Goal: Transaction & Acquisition: Book appointment/travel/reservation

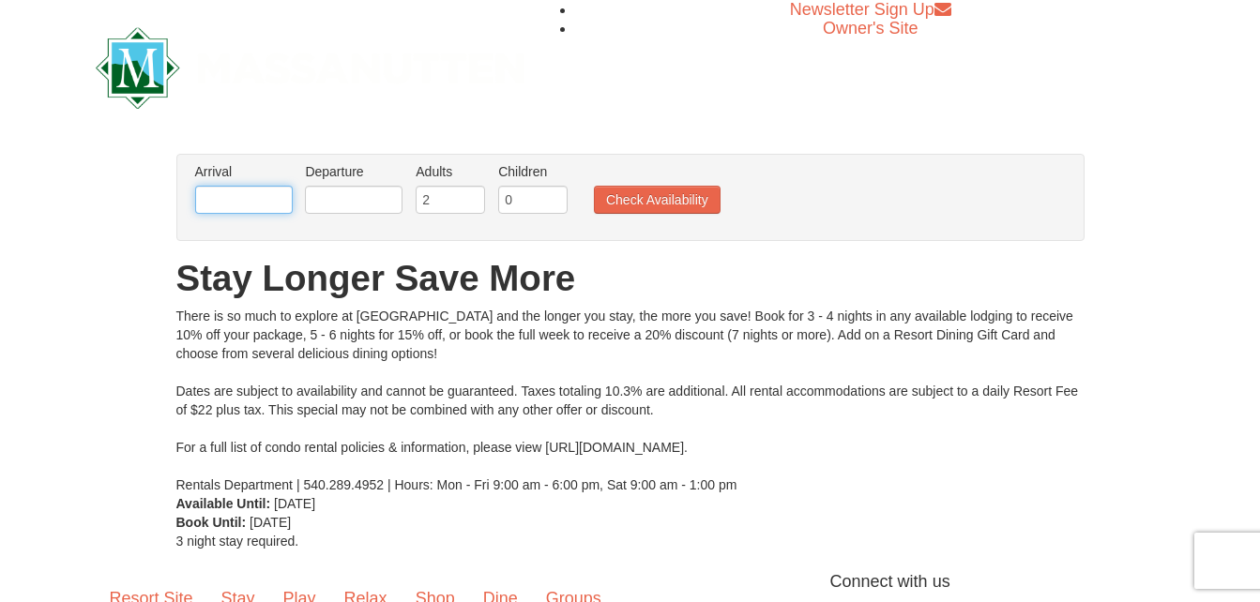
click at [268, 200] on input "text" at bounding box center [244, 200] width 98 height 28
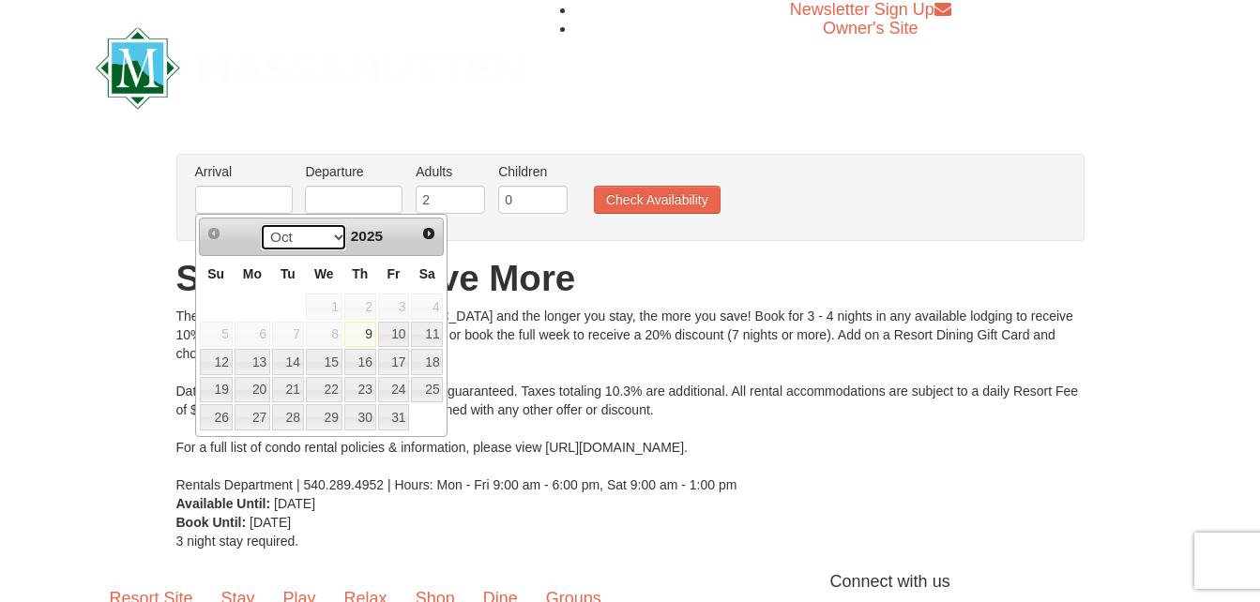
click at [332, 234] on select "Oct Nov Dec" at bounding box center [303, 237] width 87 height 28
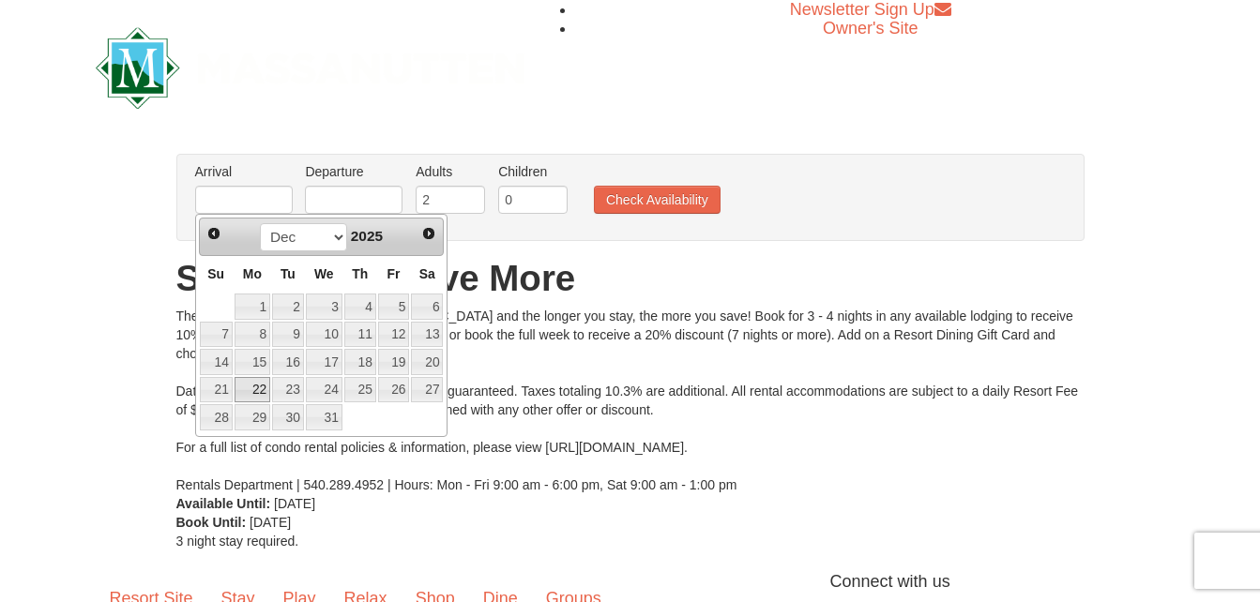
click at [257, 385] on link "22" at bounding box center [252, 390] width 36 height 26
type input "[DATE]"
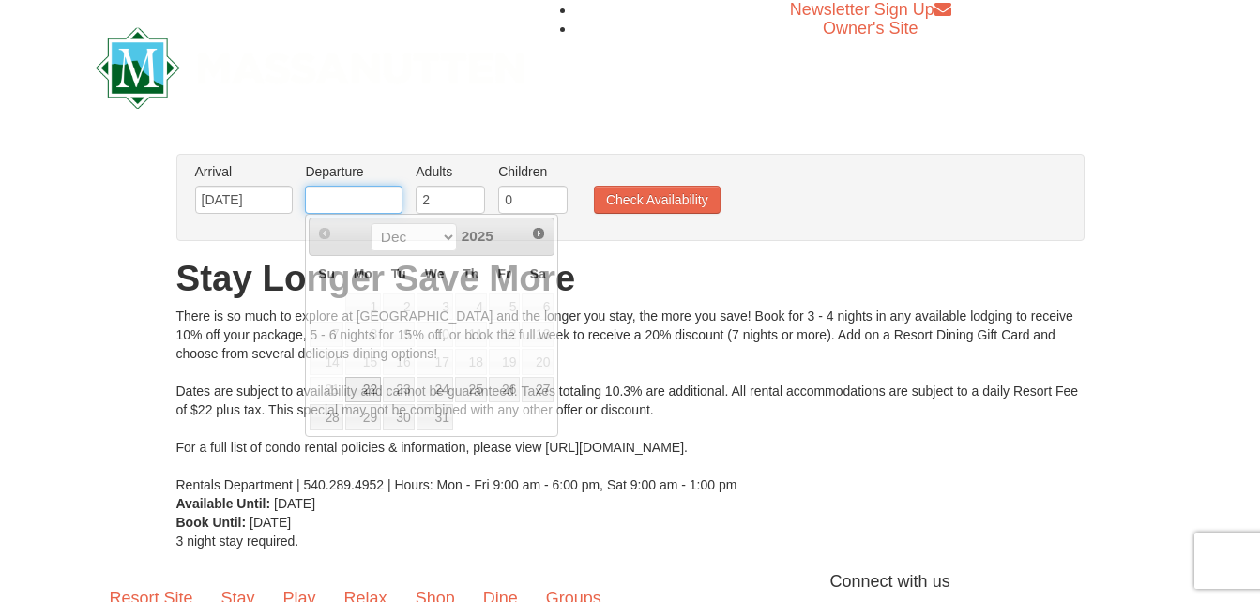
click at [354, 201] on input "text" at bounding box center [354, 200] width 98 height 28
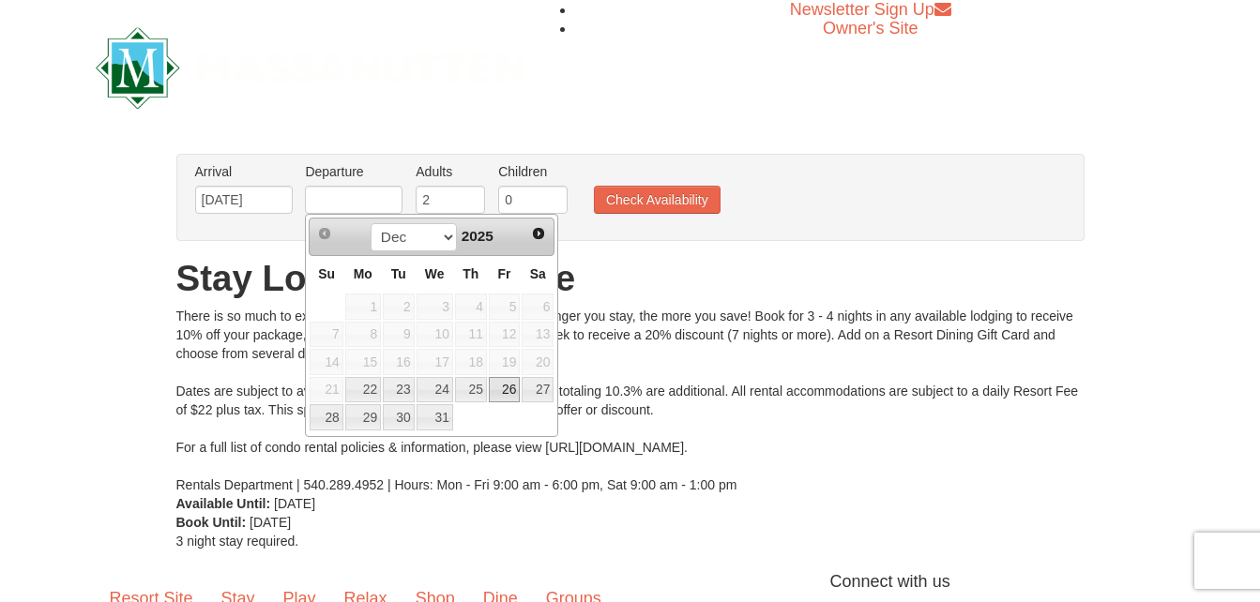
click at [505, 392] on link "26" at bounding box center [505, 390] width 32 height 26
type input "[DATE]"
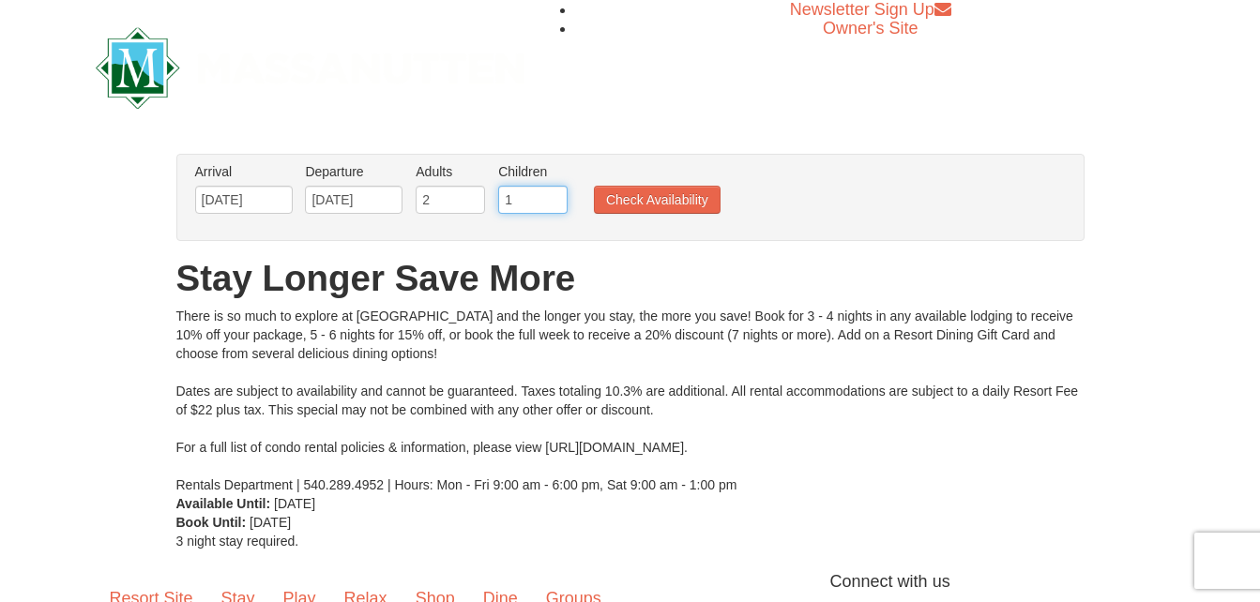
type input "1"
click at [557, 197] on input "1" at bounding box center [532, 200] width 69 height 28
click at [621, 202] on button "Check Availability" at bounding box center [657, 200] width 127 height 28
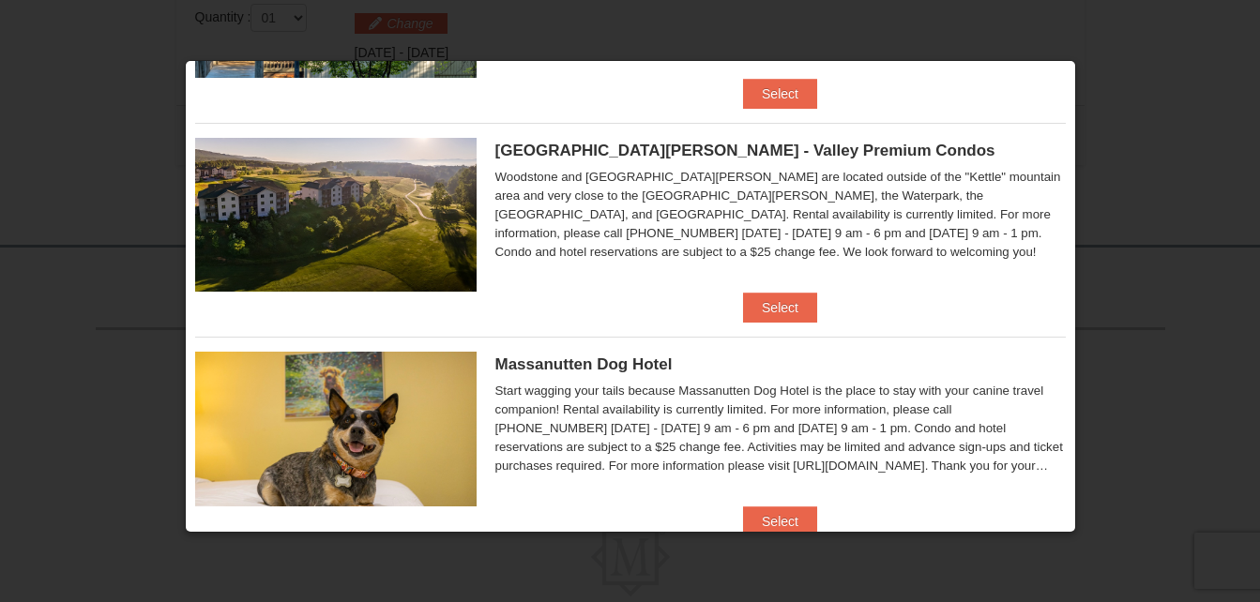
scroll to position [375, 0]
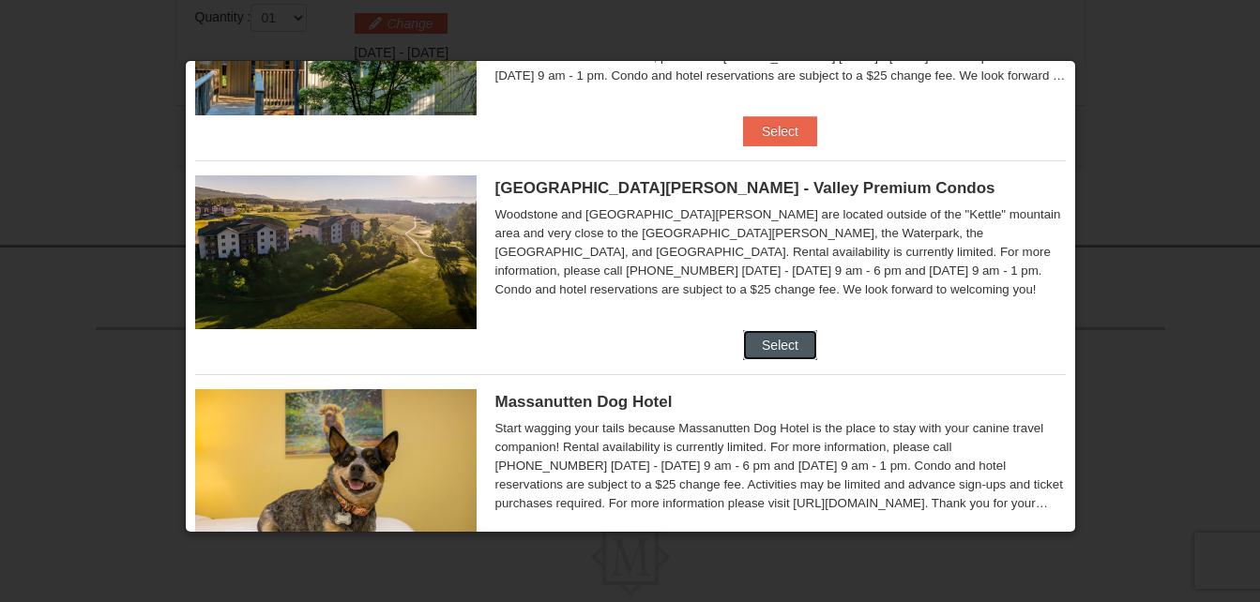
click at [788, 349] on button "Select" at bounding box center [780, 345] width 74 height 30
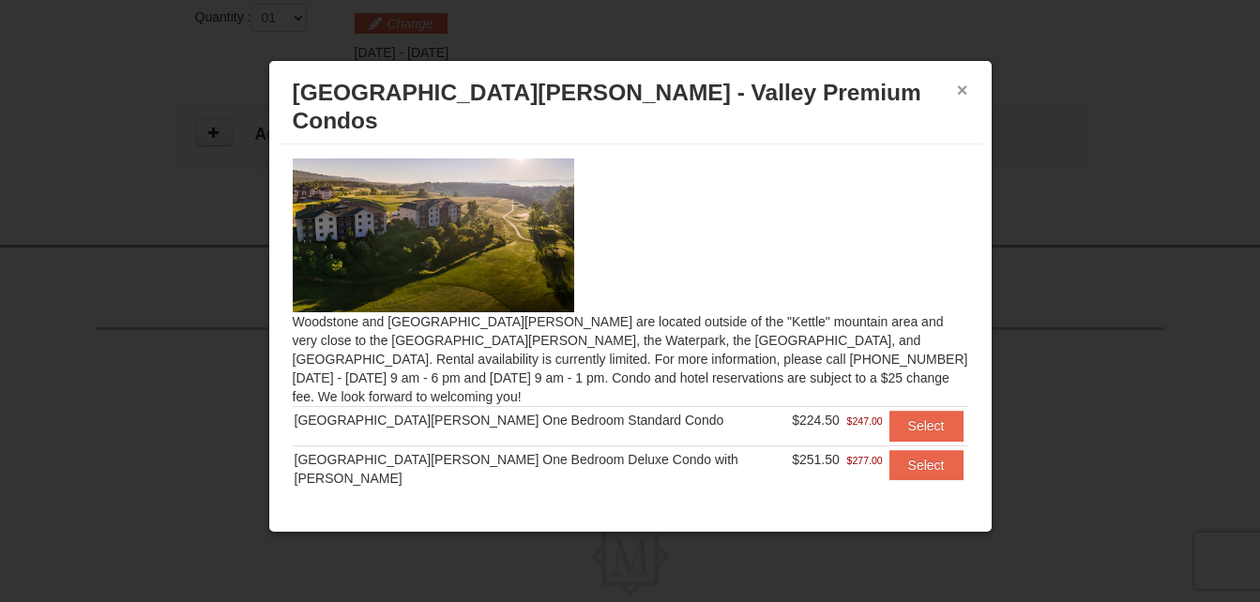
click at [964, 89] on button "×" at bounding box center [962, 90] width 11 height 19
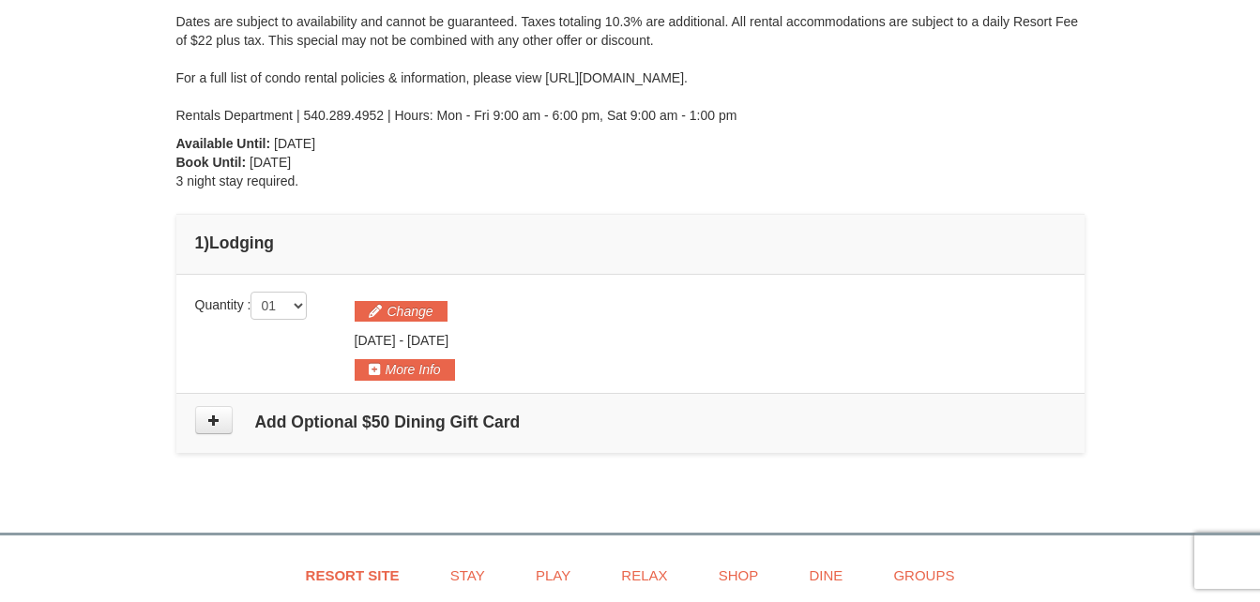
scroll to position [236, 0]
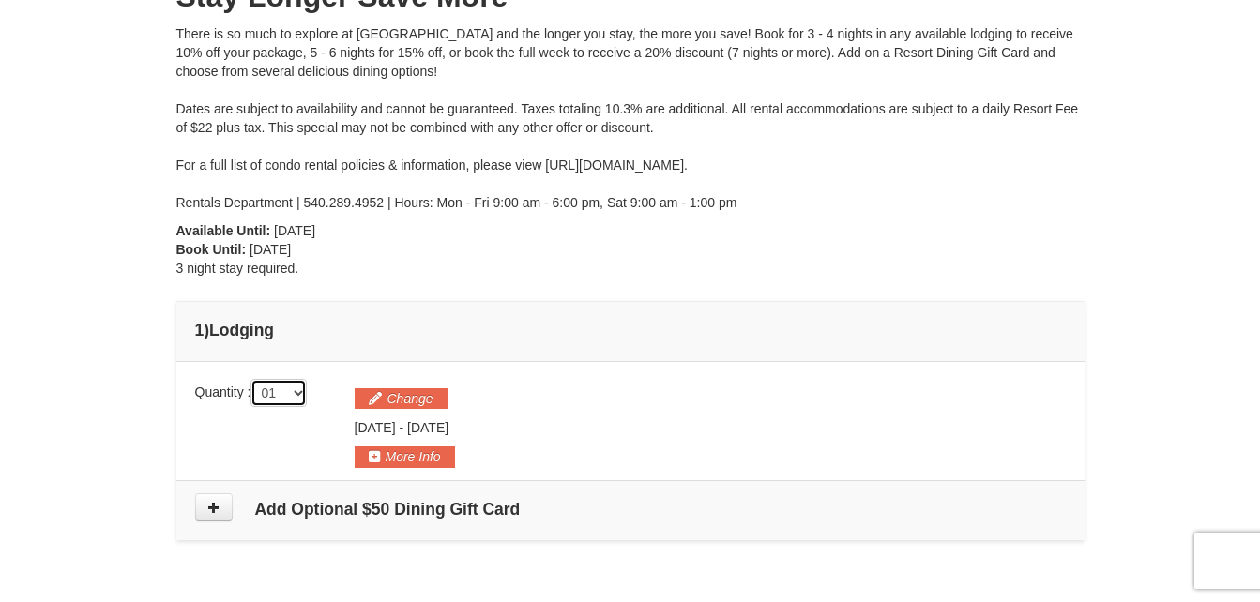
click at [307, 402] on select "01 02 03 04 05" at bounding box center [278, 393] width 56 height 28
select select "2"
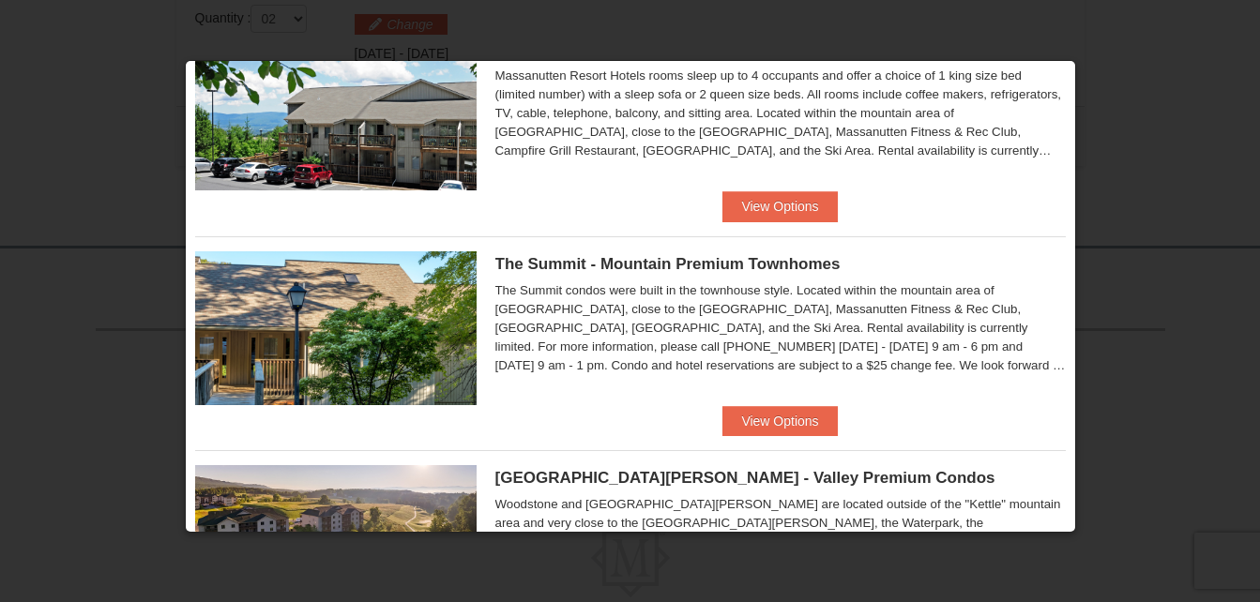
scroll to position [50, 0]
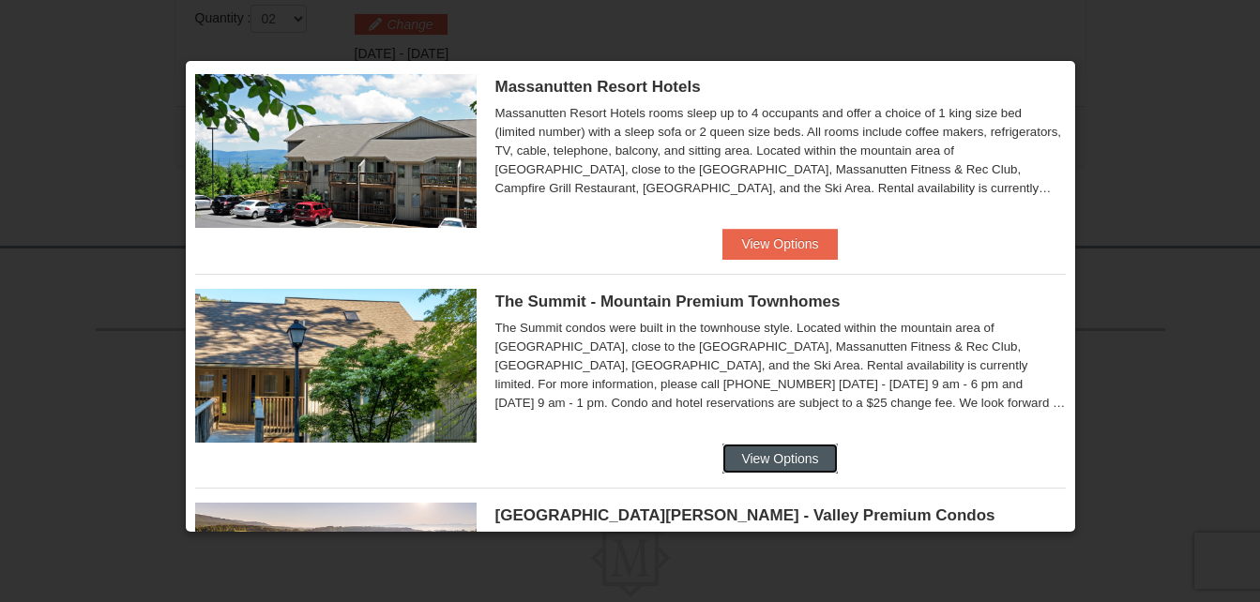
click at [808, 462] on button "View Options" at bounding box center [779, 459] width 114 height 30
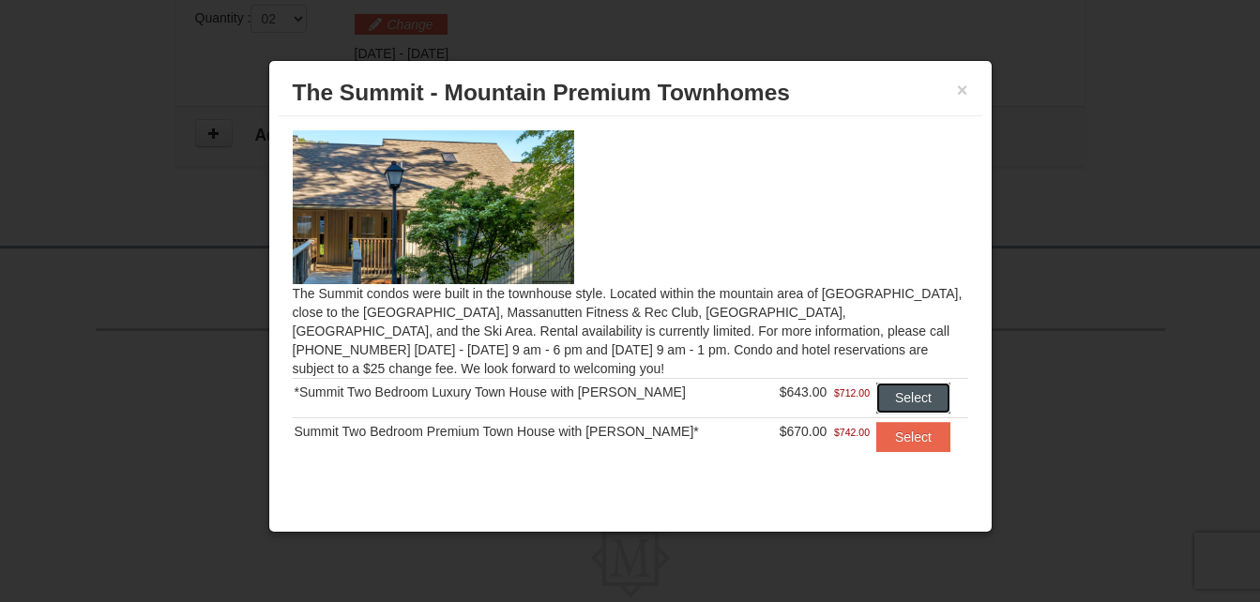
click at [895, 389] on button "Select" at bounding box center [913, 398] width 74 height 30
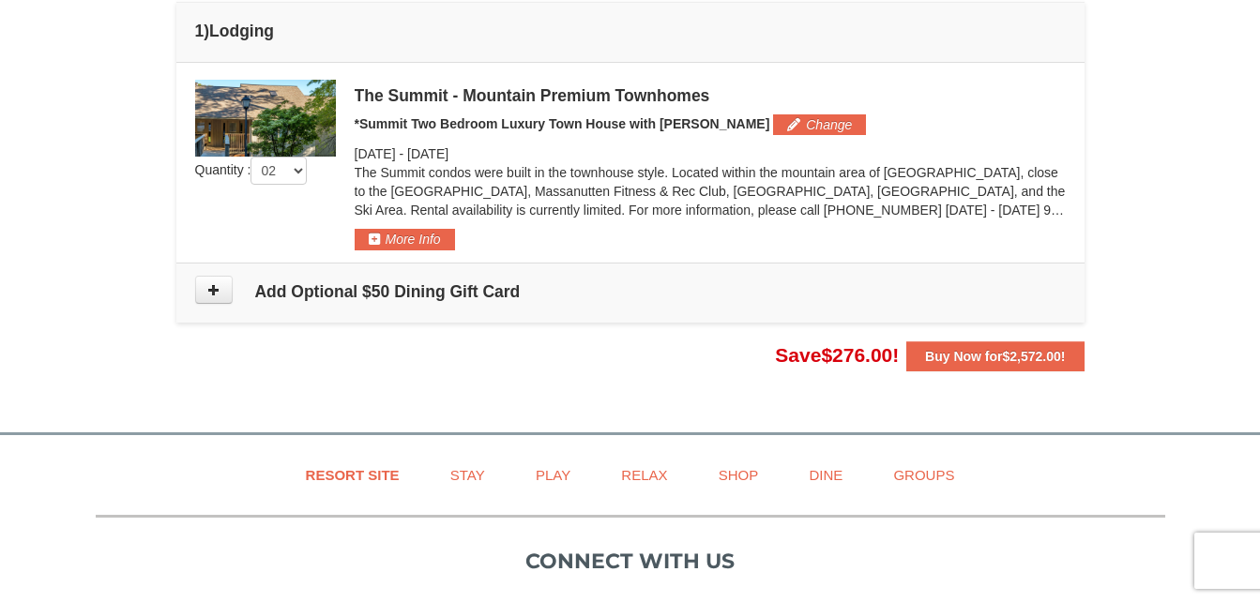
scroll to position [373, 0]
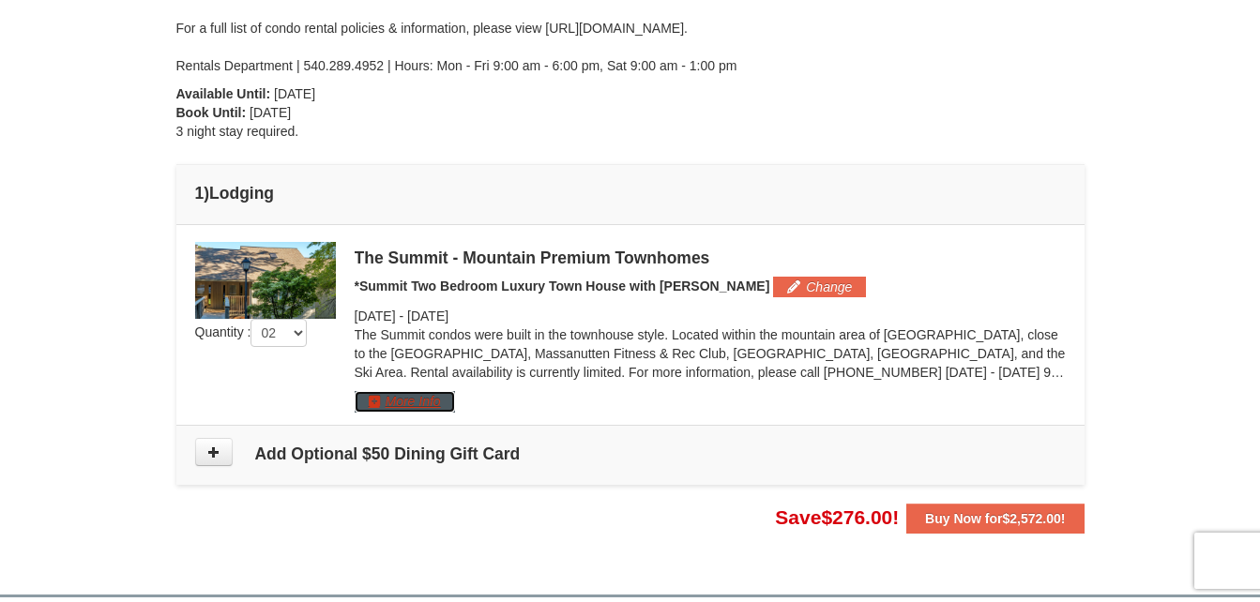
click at [403, 407] on button "More Info" at bounding box center [405, 401] width 100 height 21
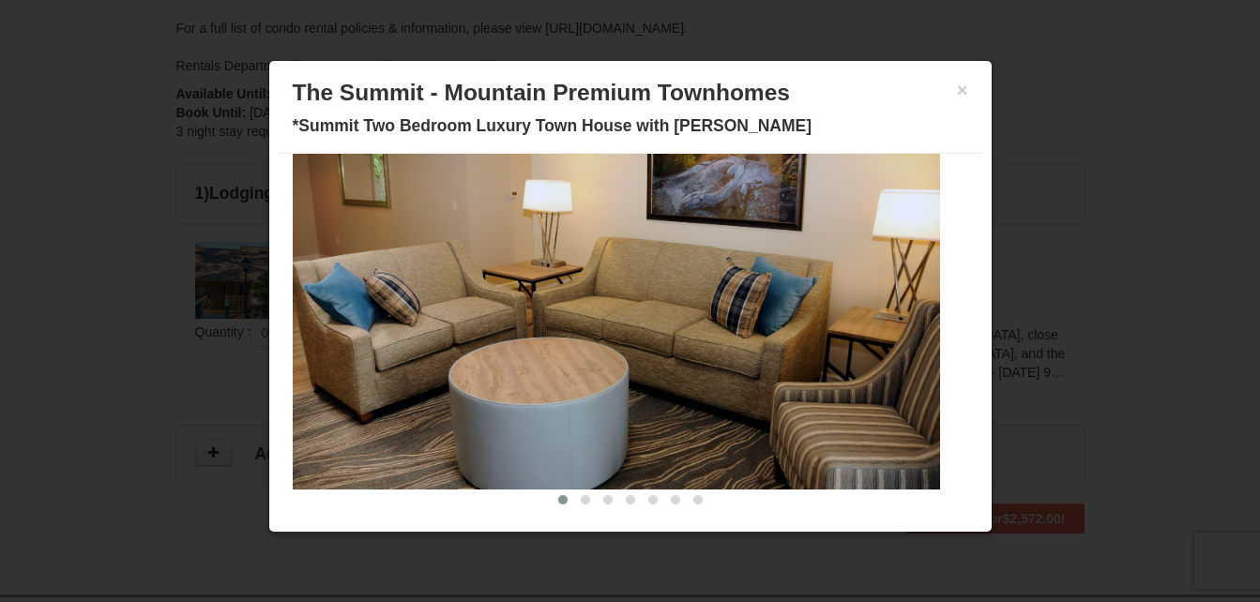
scroll to position [90, 0]
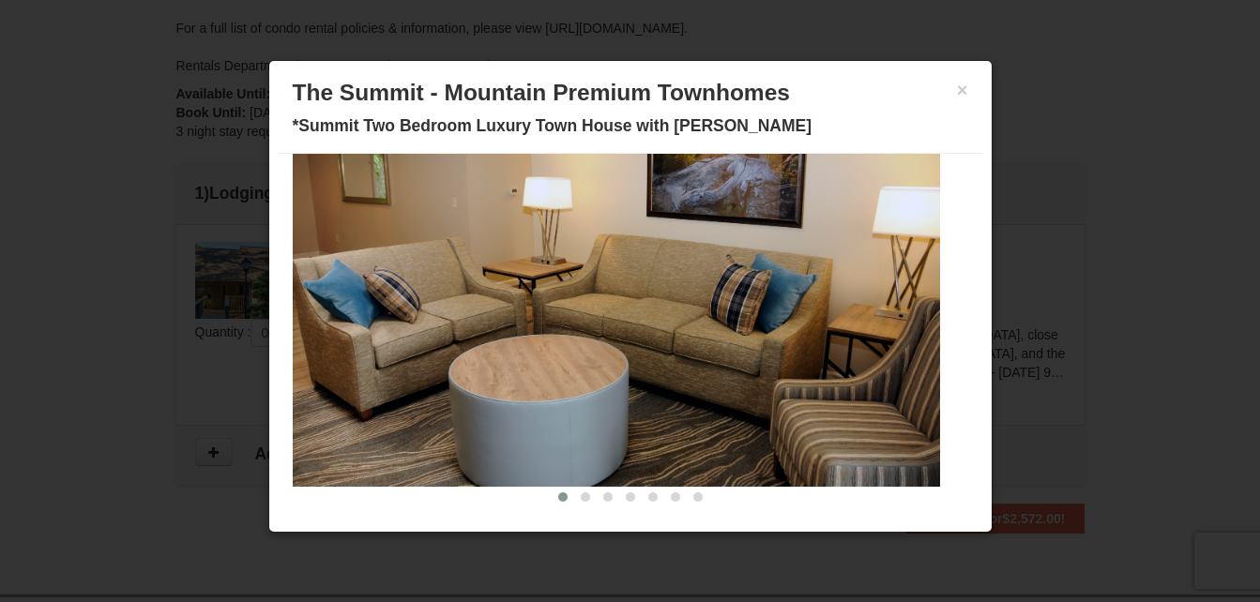
click at [897, 335] on img at bounding box center [616, 309] width 647 height 355
click at [574, 503] on button at bounding box center [585, 497] width 23 height 19
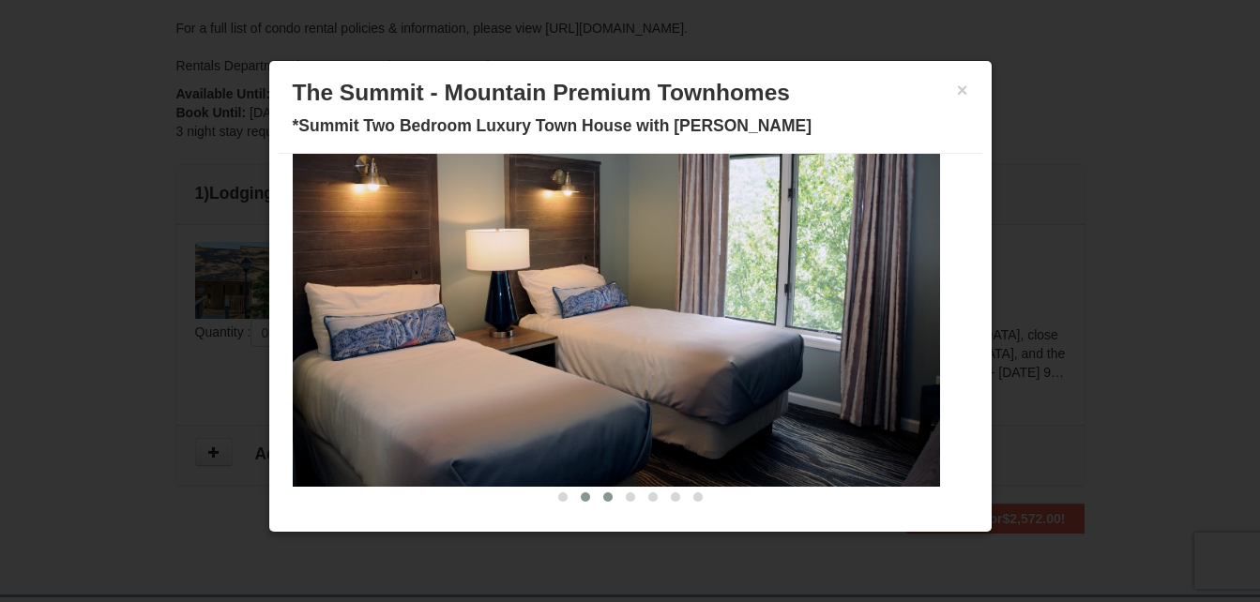
click at [603, 498] on span at bounding box center [607, 496] width 9 height 9
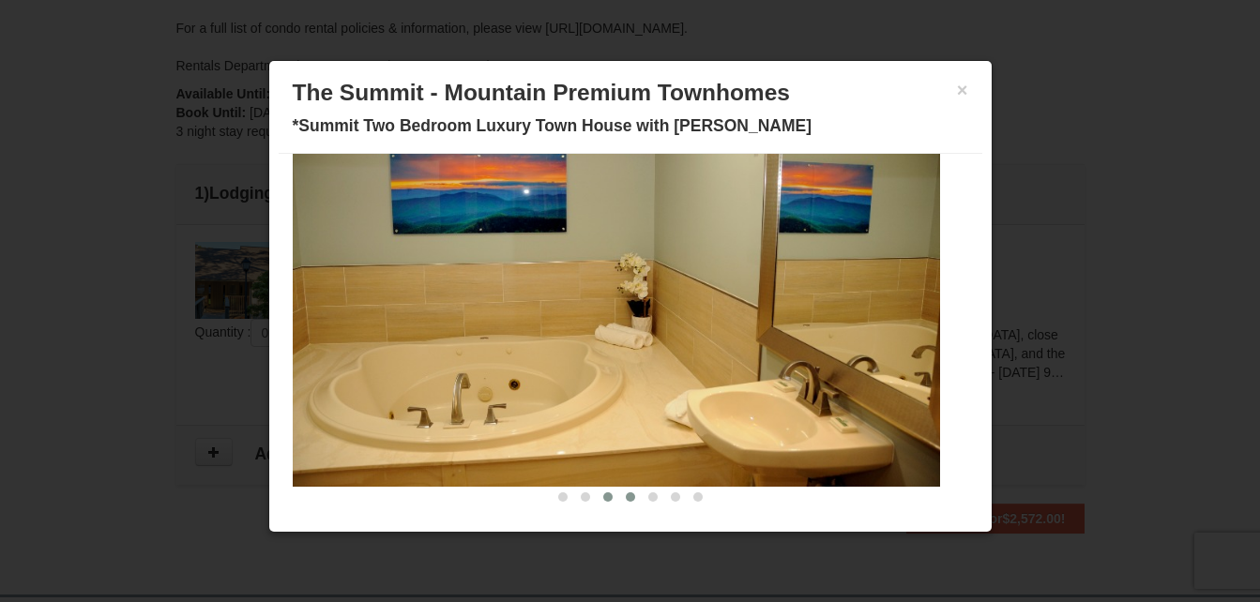
click at [626, 498] on span at bounding box center [630, 496] width 9 height 9
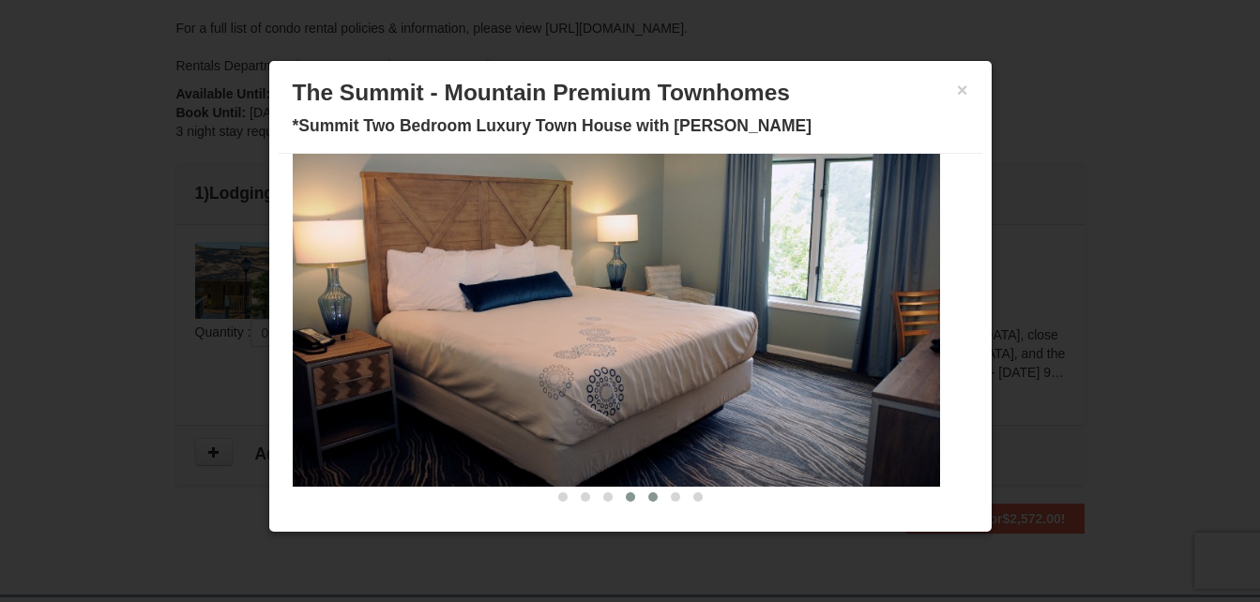
click at [648, 499] on span at bounding box center [652, 496] width 9 height 9
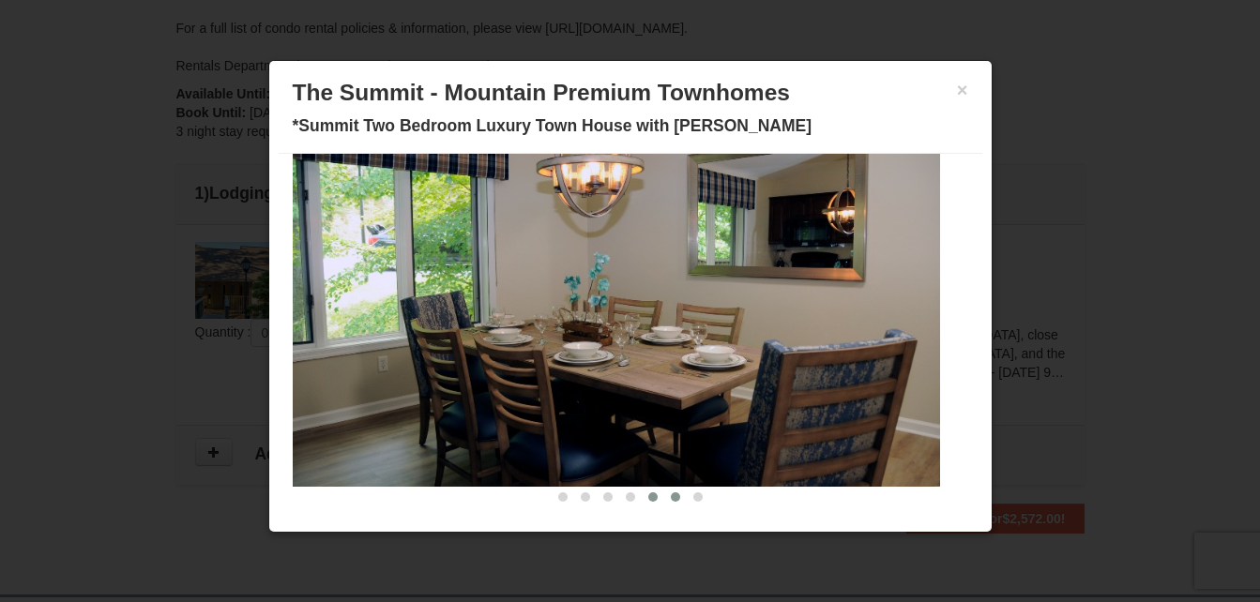
click at [664, 500] on button at bounding box center [675, 497] width 23 height 19
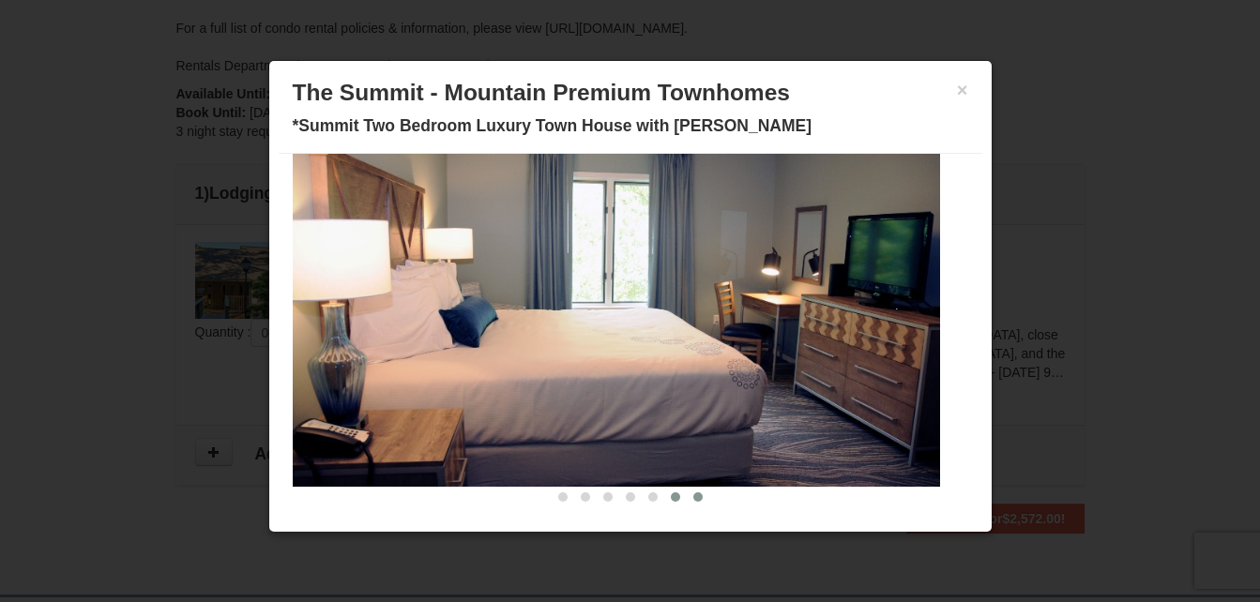
click at [693, 500] on span at bounding box center [697, 496] width 9 height 9
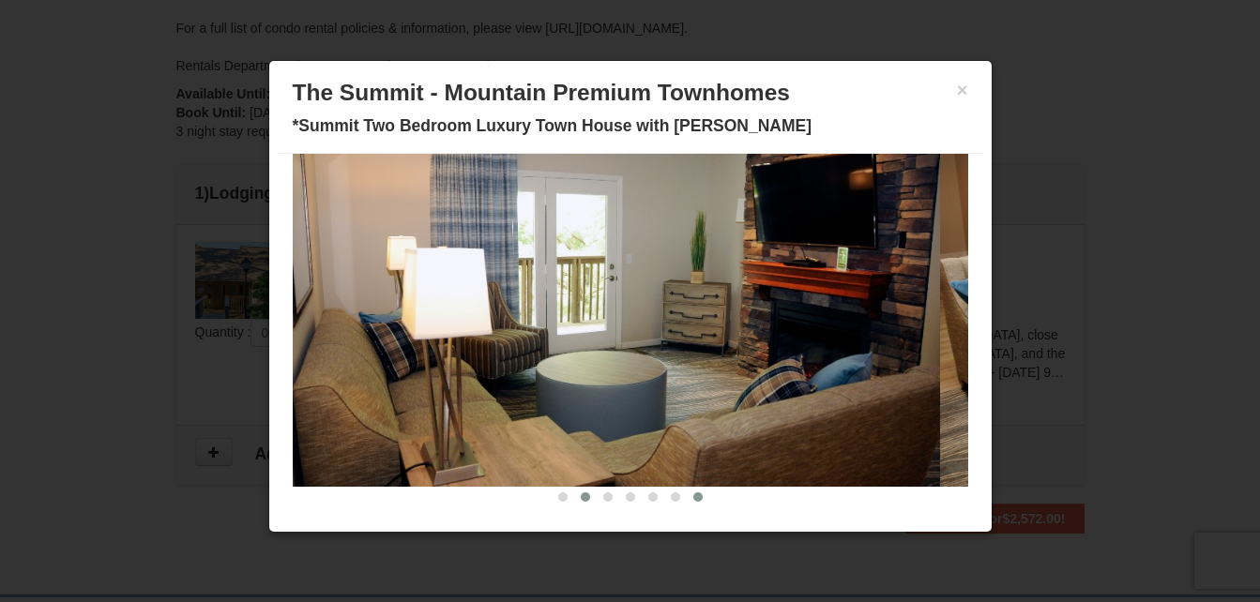
click at [581, 500] on span at bounding box center [585, 496] width 9 height 9
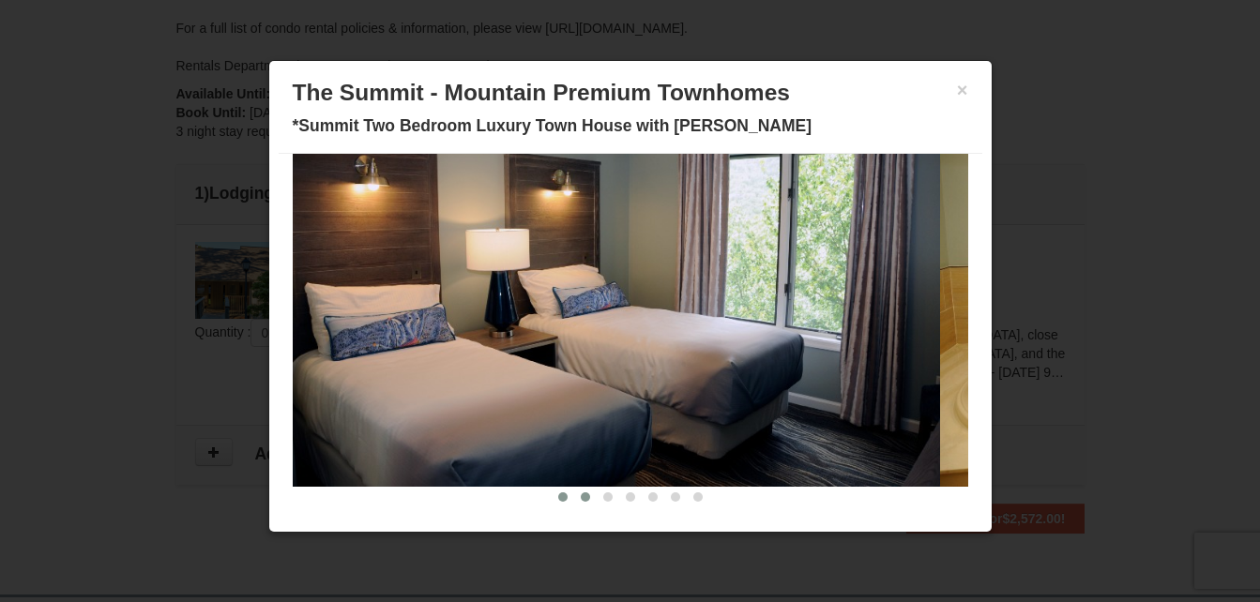
click at [558, 493] on span at bounding box center [562, 496] width 9 height 9
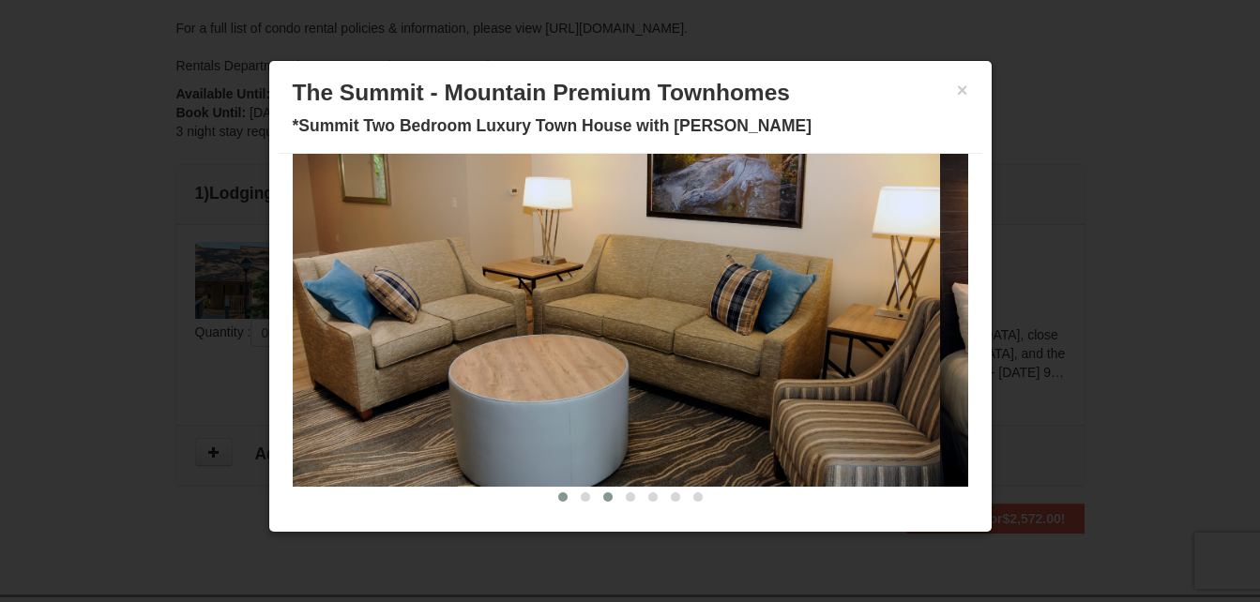
click at [603, 502] on span at bounding box center [607, 496] width 9 height 9
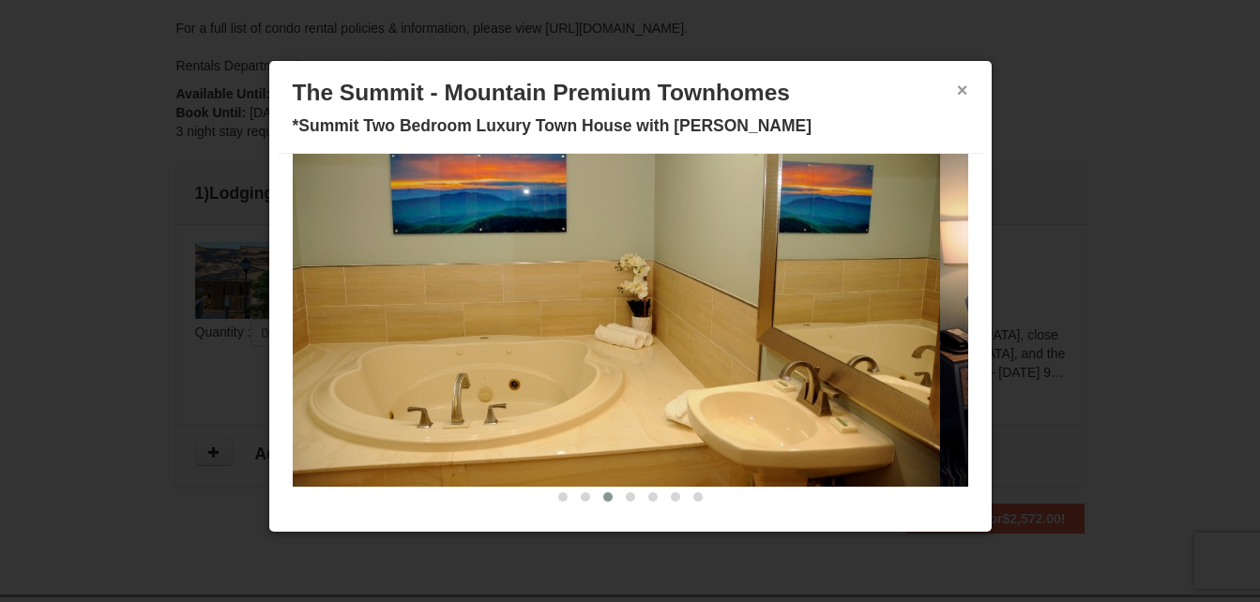
click at [957, 83] on button "×" at bounding box center [962, 90] width 11 height 19
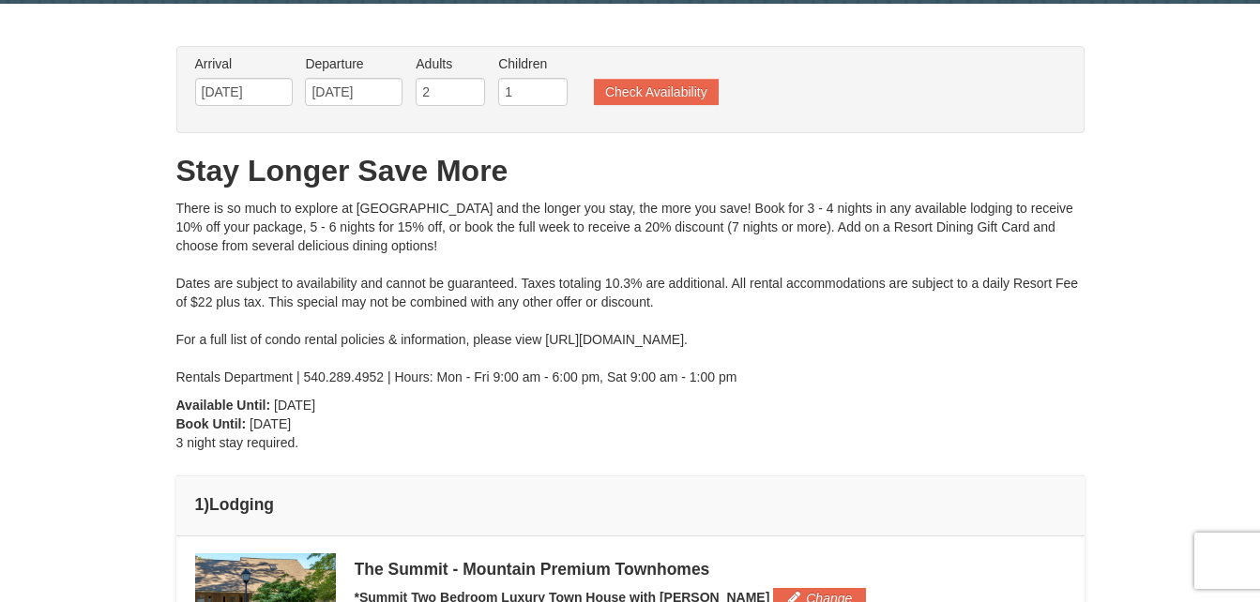
scroll to position [0, 0]
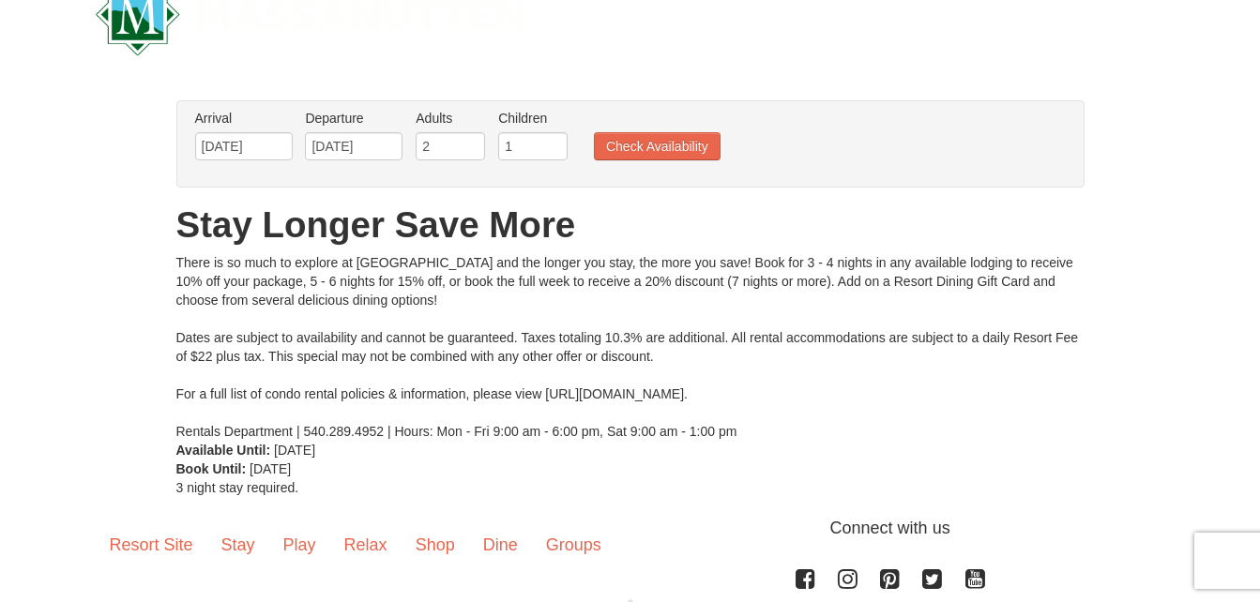
scroll to position [40, 0]
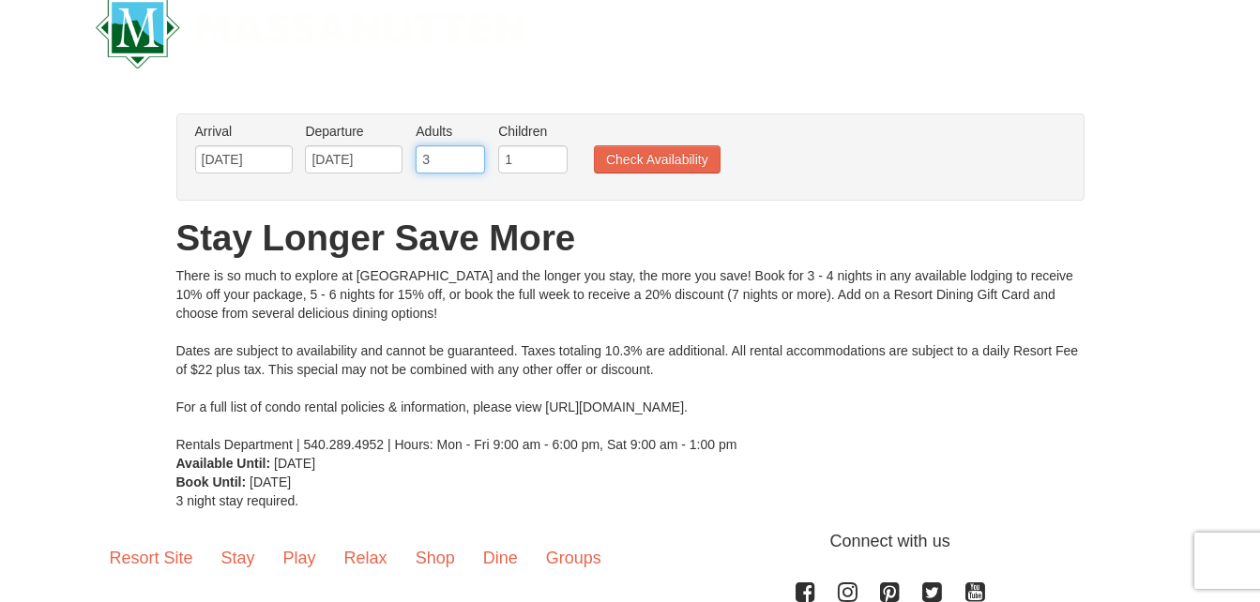
click at [475, 153] on input "3" at bounding box center [450, 159] width 69 height 28
type input "4"
click at [475, 153] on input "4" at bounding box center [450, 159] width 69 height 28
click at [653, 159] on button "Check Availability" at bounding box center [657, 159] width 127 height 28
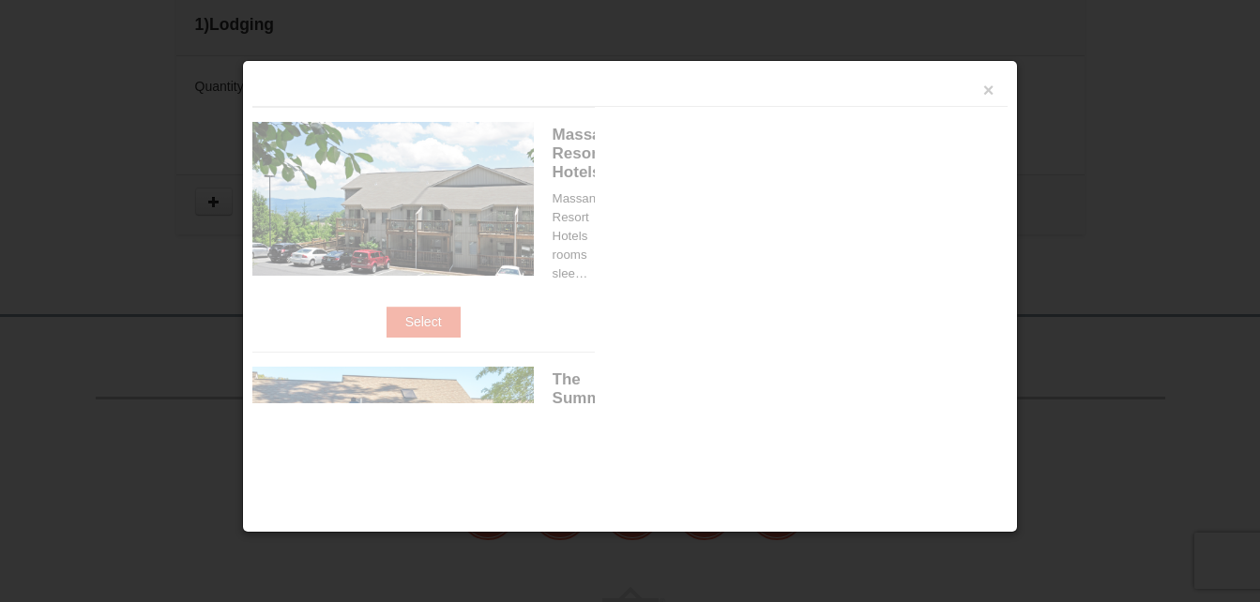
scroll to position [612, 0]
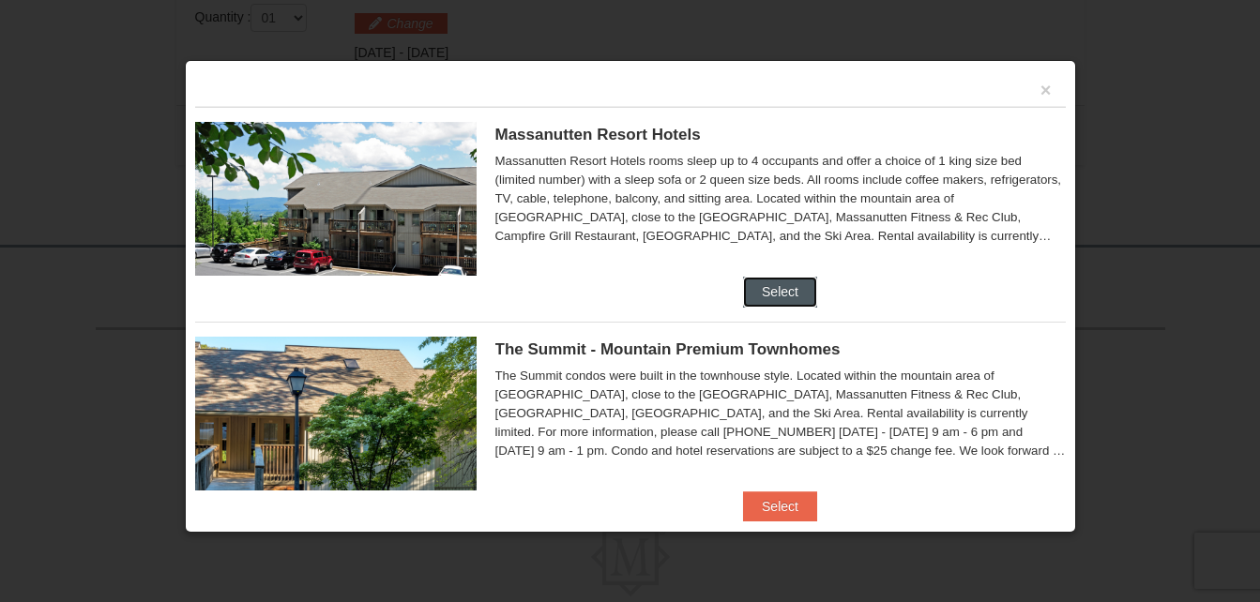
click at [788, 301] on button "Select" at bounding box center [780, 292] width 74 height 30
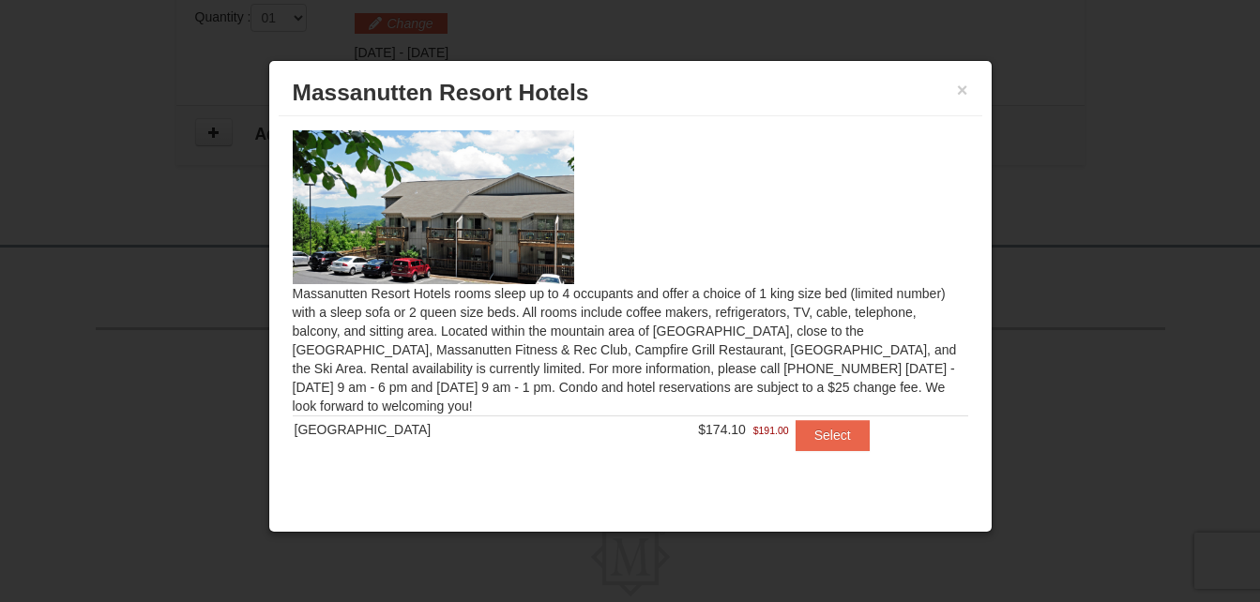
scroll to position [5, 0]
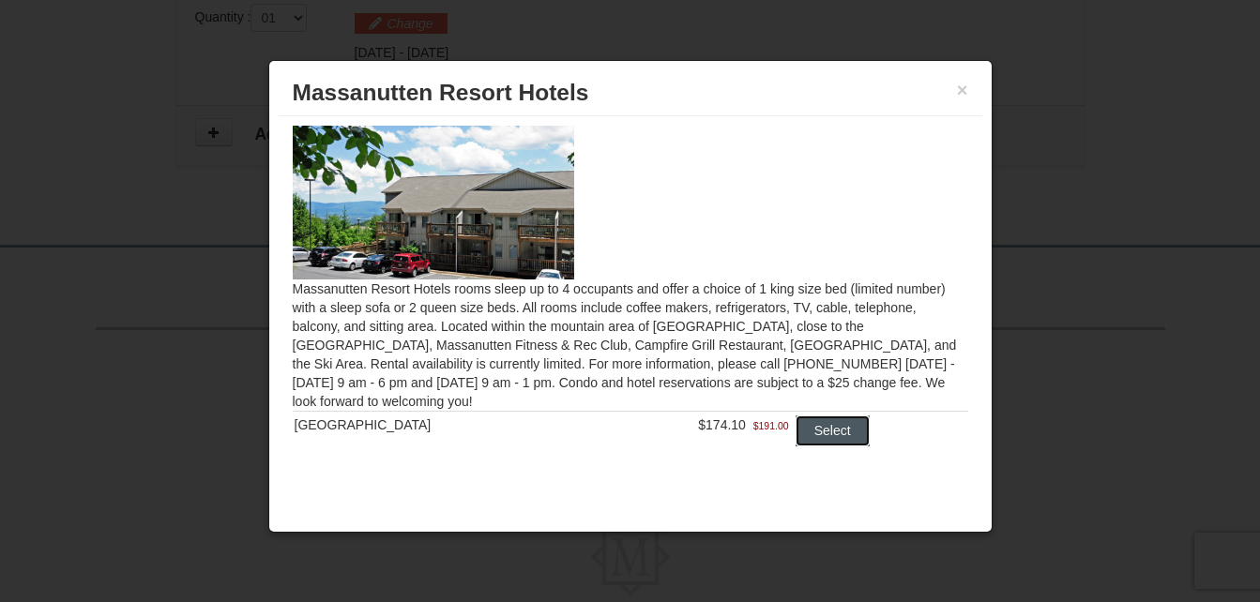
click at [816, 427] on button "Select" at bounding box center [832, 431] width 74 height 30
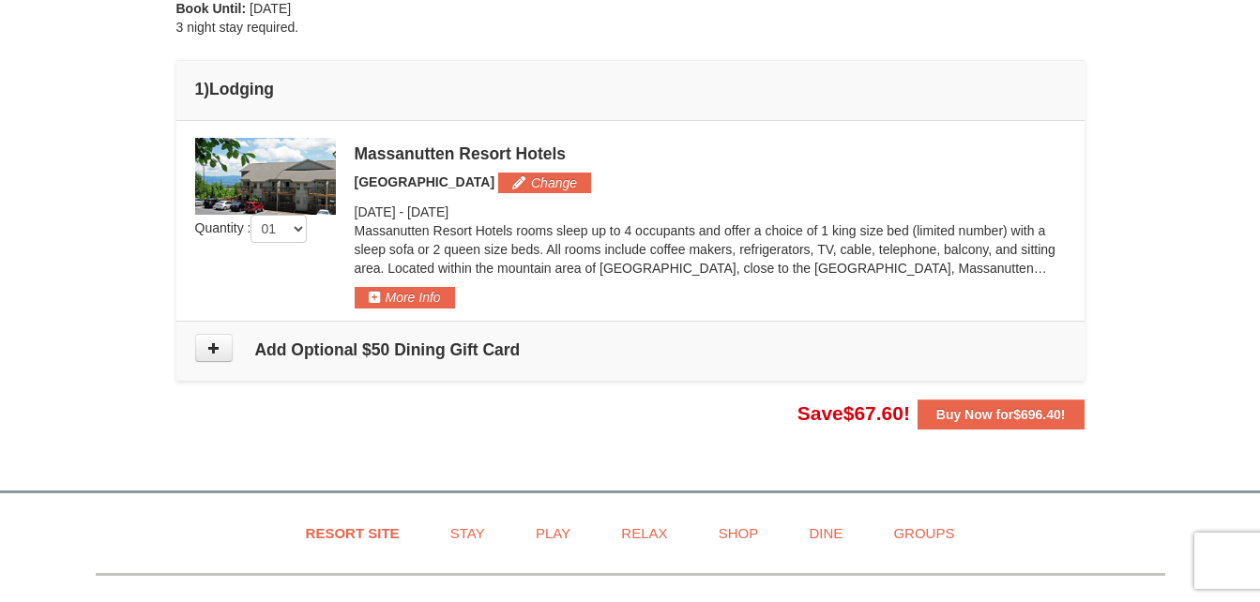
scroll to position [461, 0]
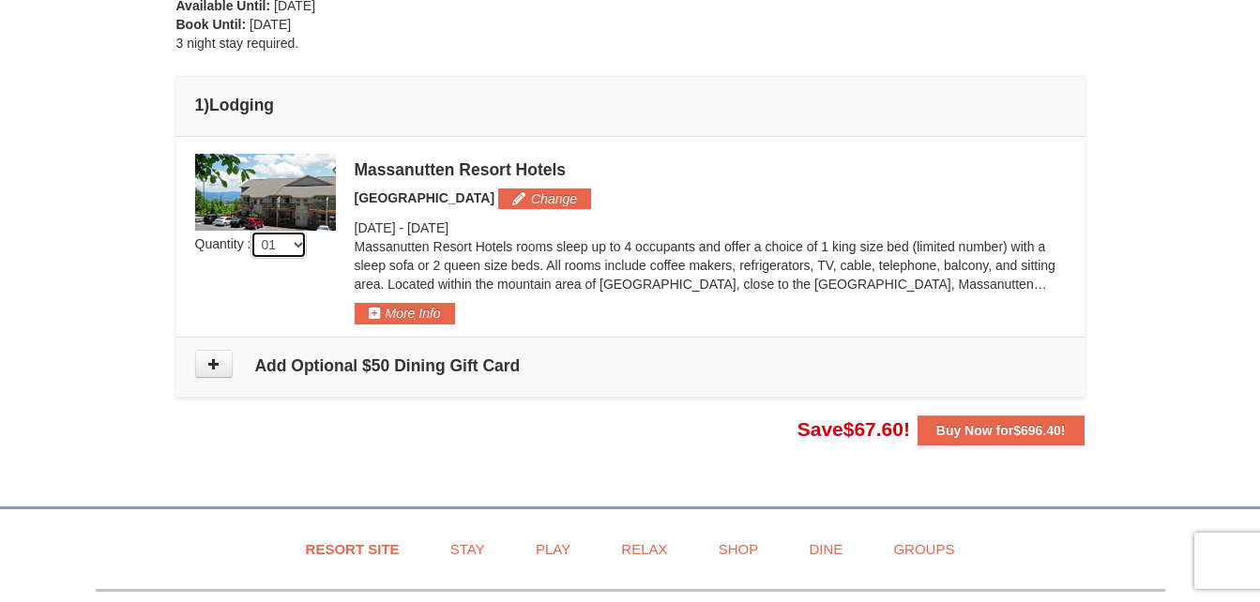
click at [307, 243] on select "01 02 03 04 05" at bounding box center [278, 245] width 56 height 28
select select "2"
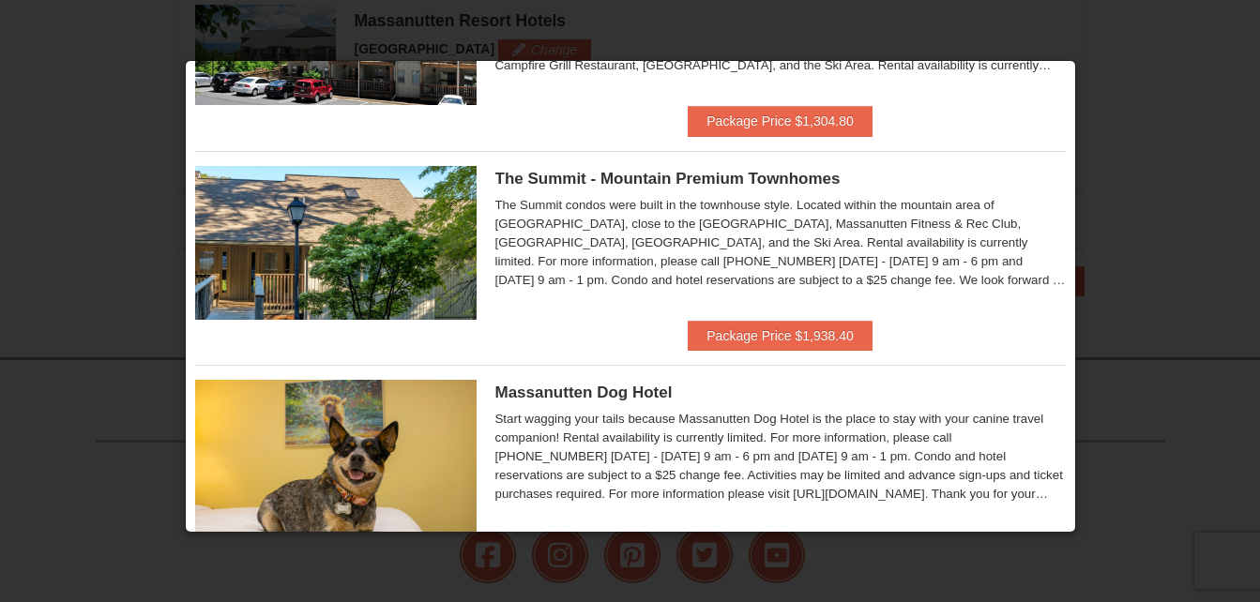
scroll to position [0, 0]
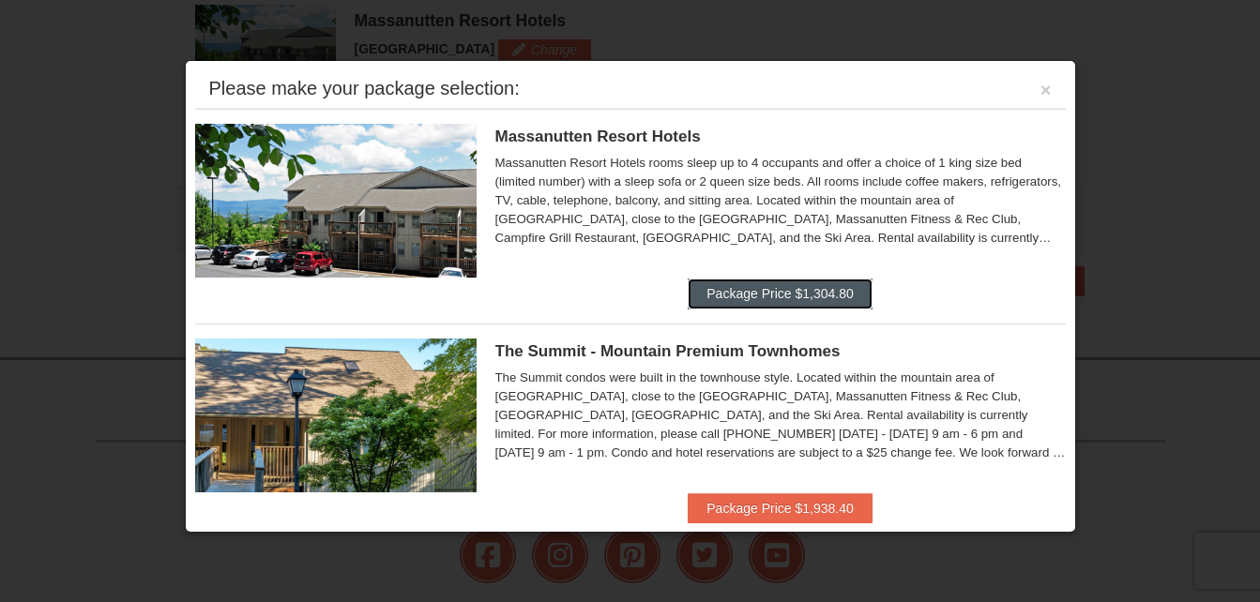
click at [816, 289] on button "Package Price $1,304.80" at bounding box center [780, 294] width 184 height 30
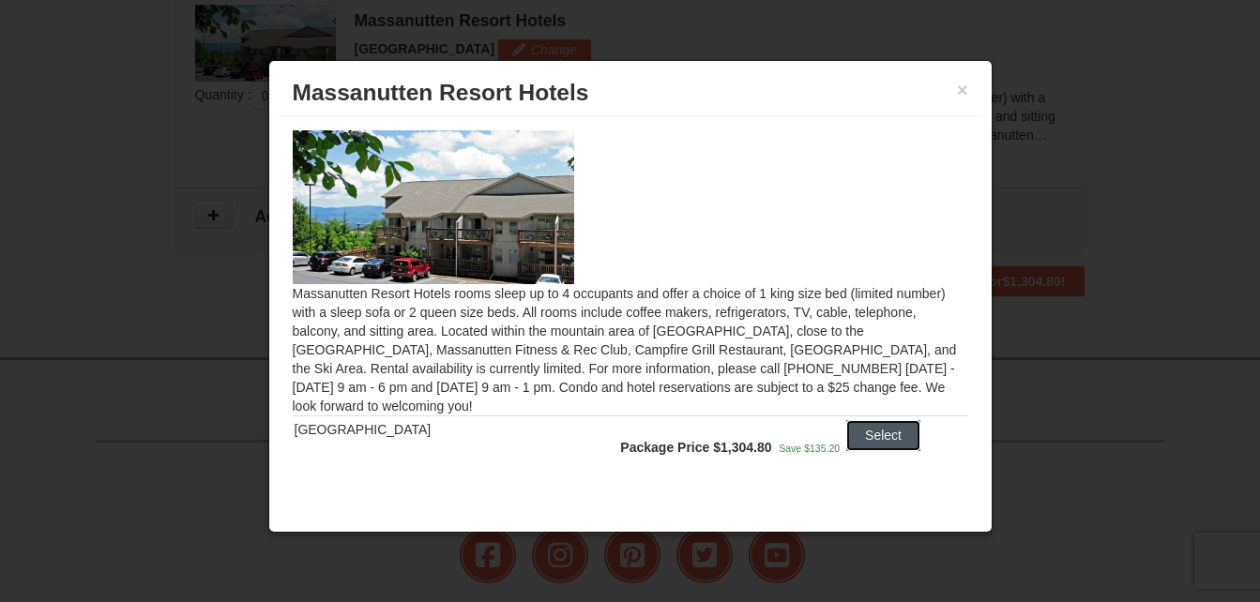
click at [871, 436] on button "Select" at bounding box center [883, 435] width 74 height 30
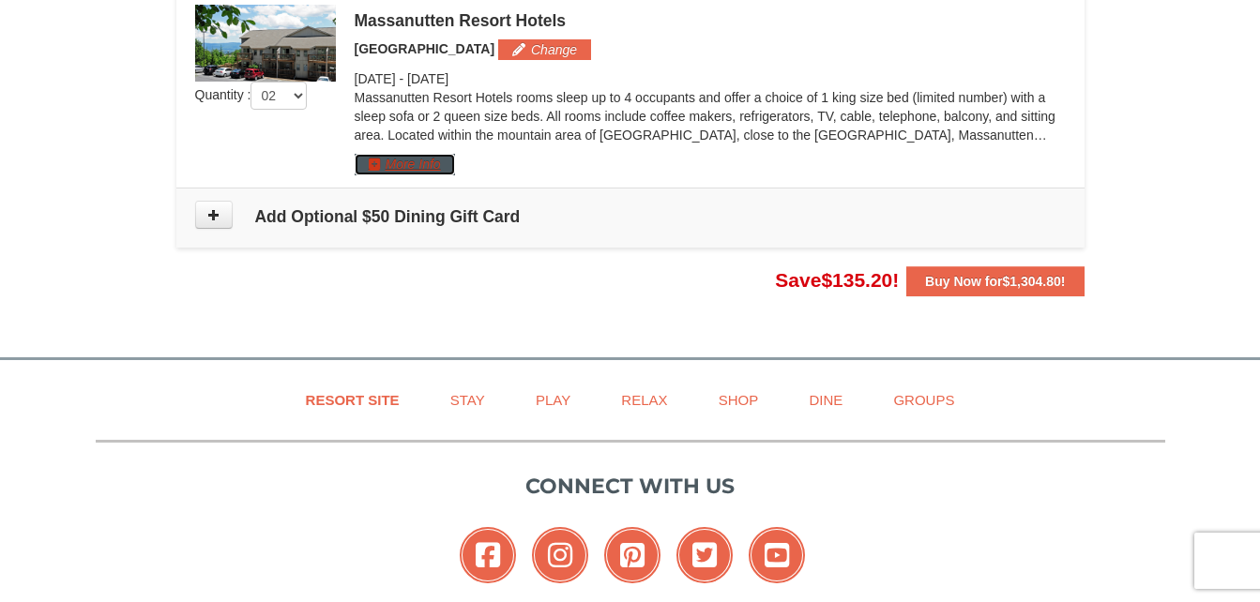
click at [416, 164] on button "More Info" at bounding box center [405, 164] width 100 height 21
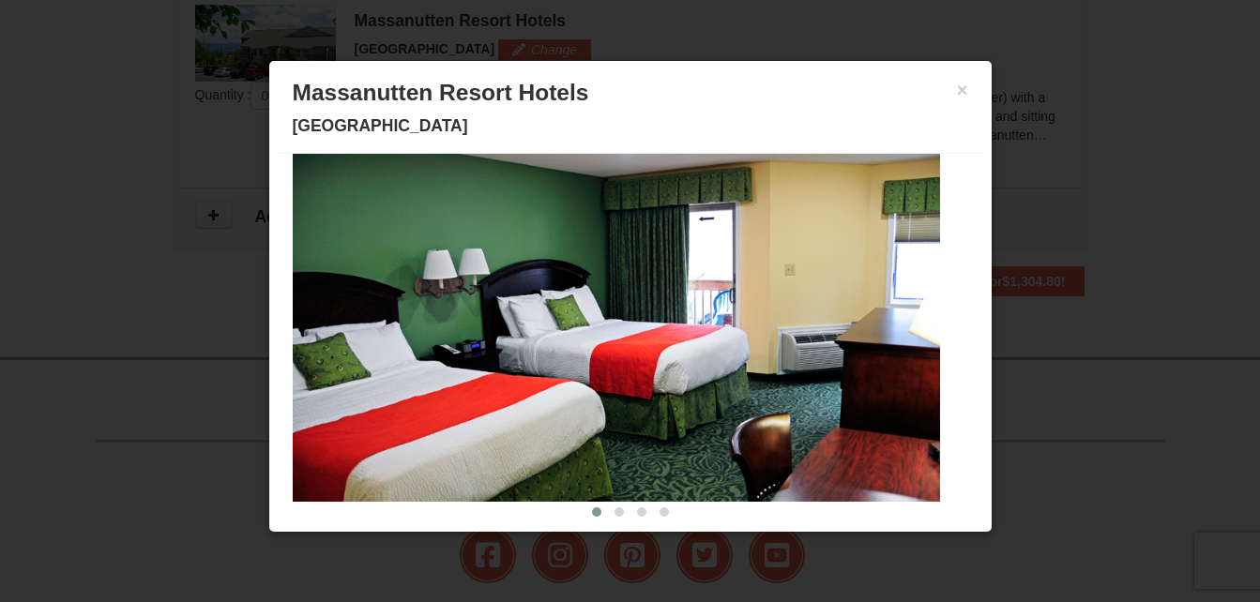
scroll to position [90, 0]
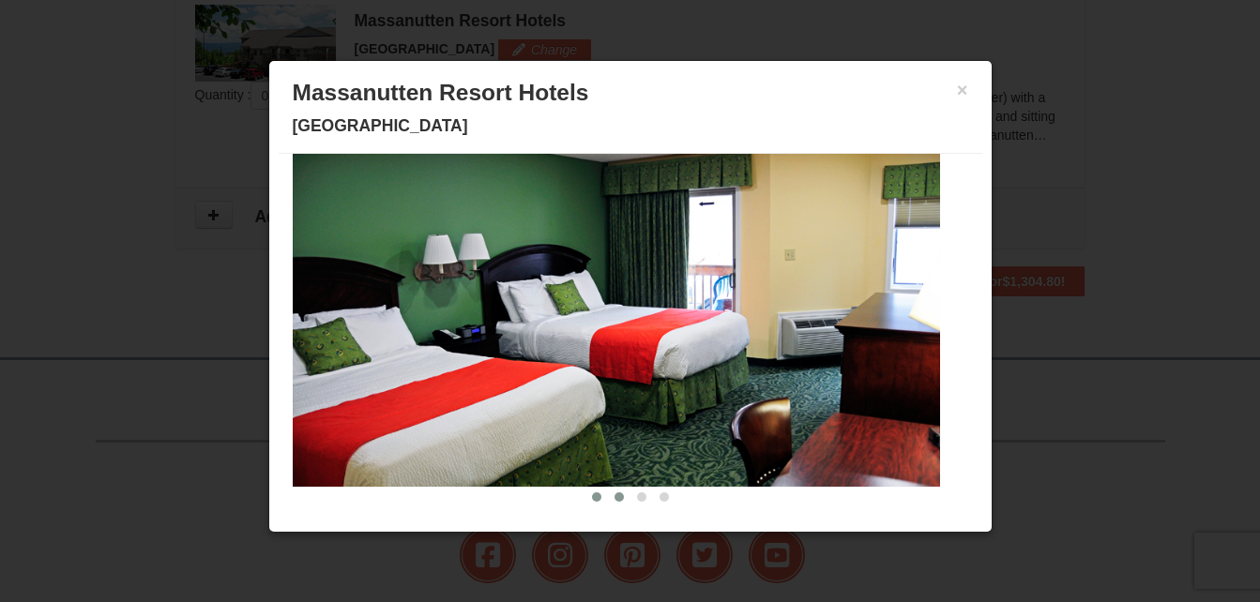
click at [614, 501] on span at bounding box center [618, 496] width 9 height 9
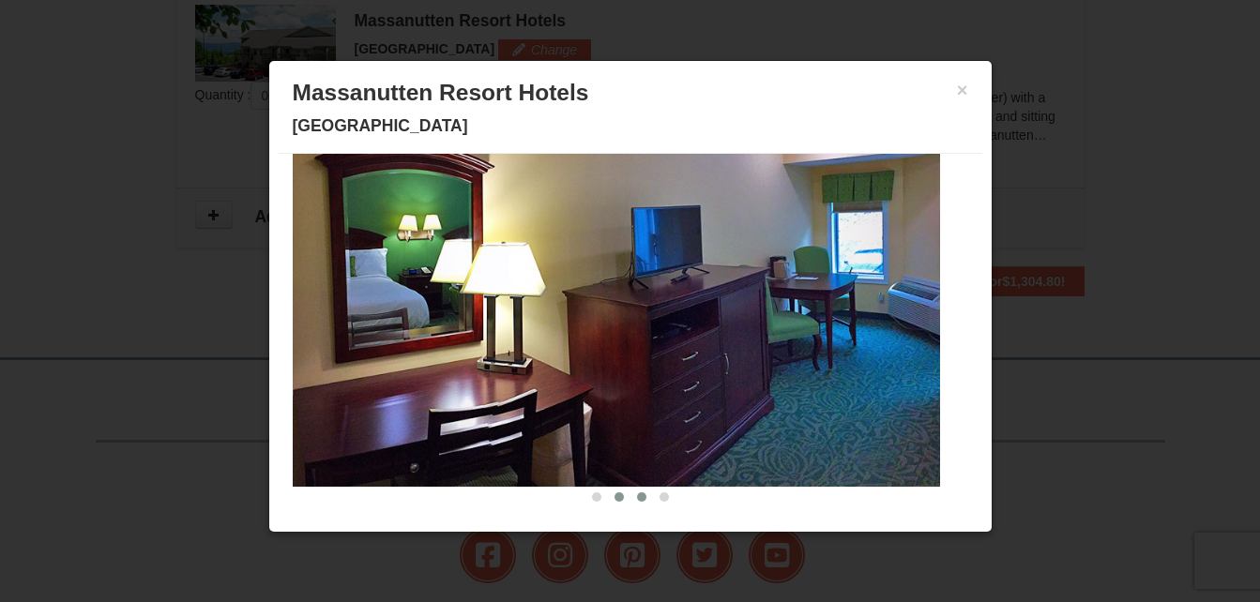
click at [630, 504] on button at bounding box center [641, 497] width 23 height 19
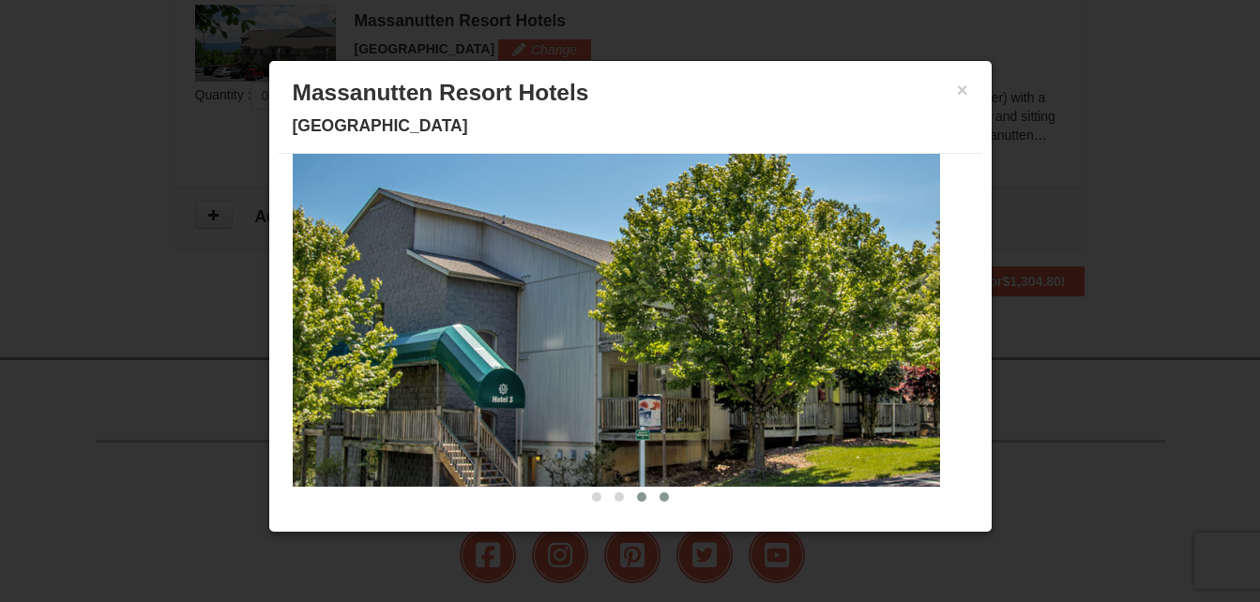
click at [653, 504] on button at bounding box center [664, 497] width 23 height 19
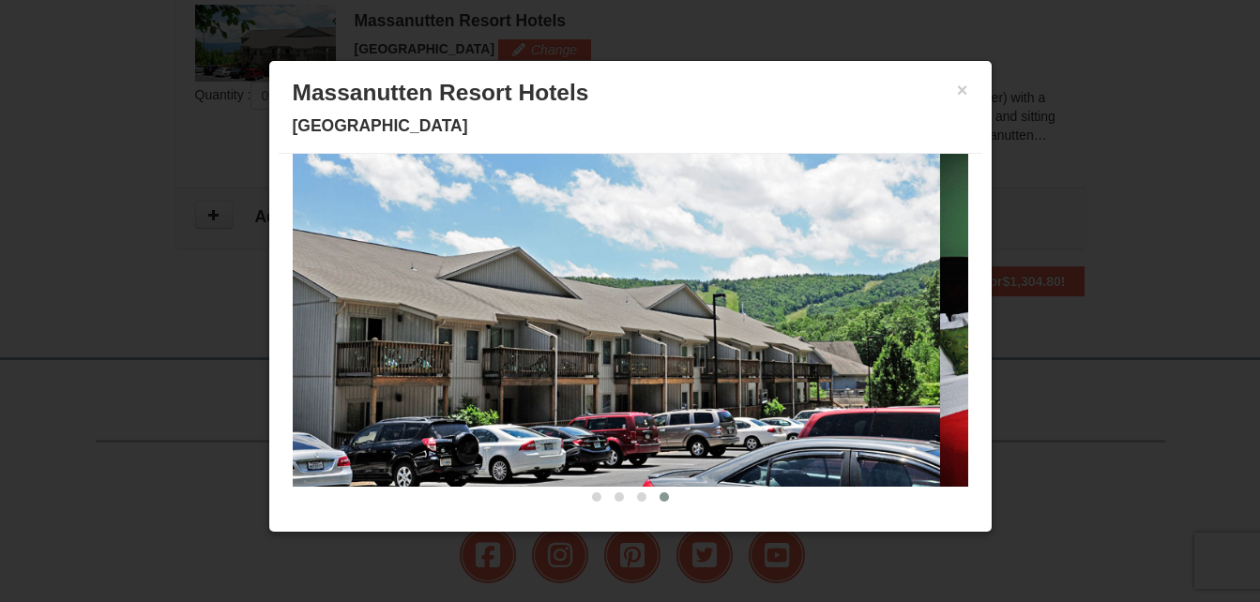
click at [955, 87] on div "× Massanutten Resort Hotels Hotel Queen Room" at bounding box center [630, 111] width 703 height 83
click at [957, 91] on button "×" at bounding box center [962, 90] width 11 height 19
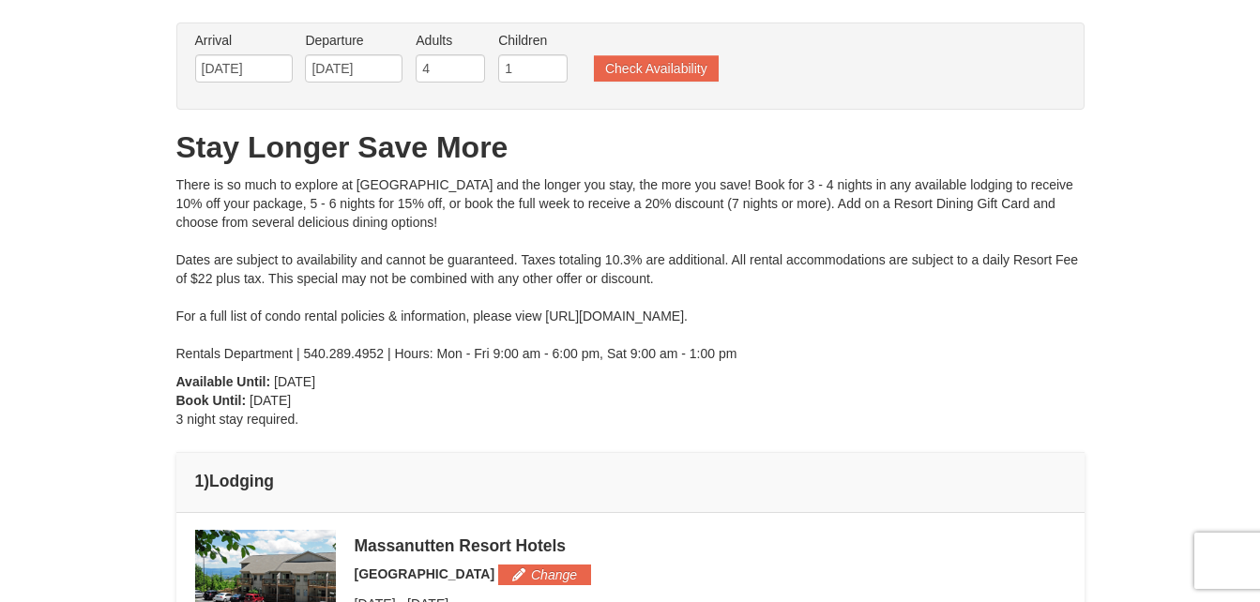
scroll to position [0, 0]
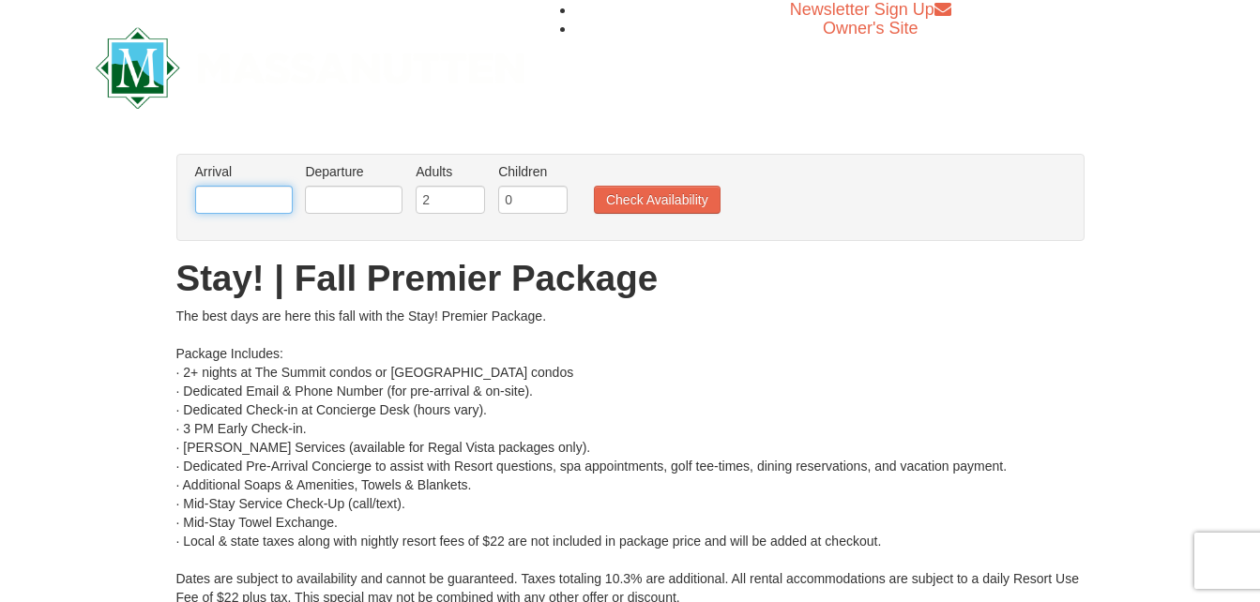
click at [272, 200] on input "text" at bounding box center [244, 200] width 98 height 28
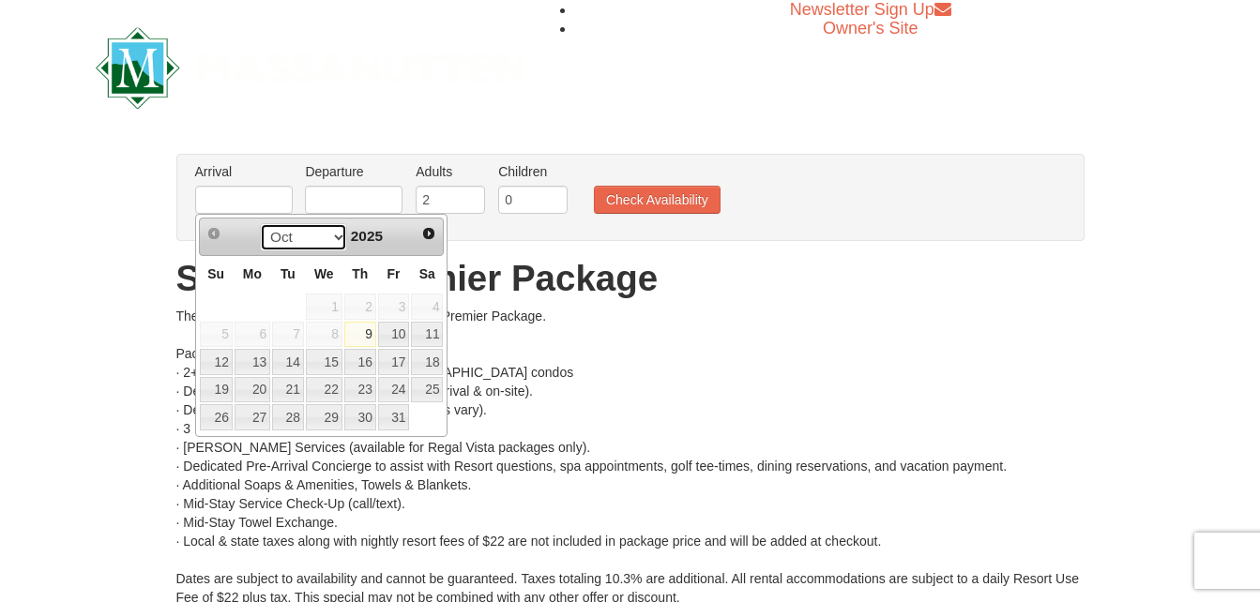
click at [334, 237] on select "Oct Nov Dec" at bounding box center [303, 237] width 87 height 28
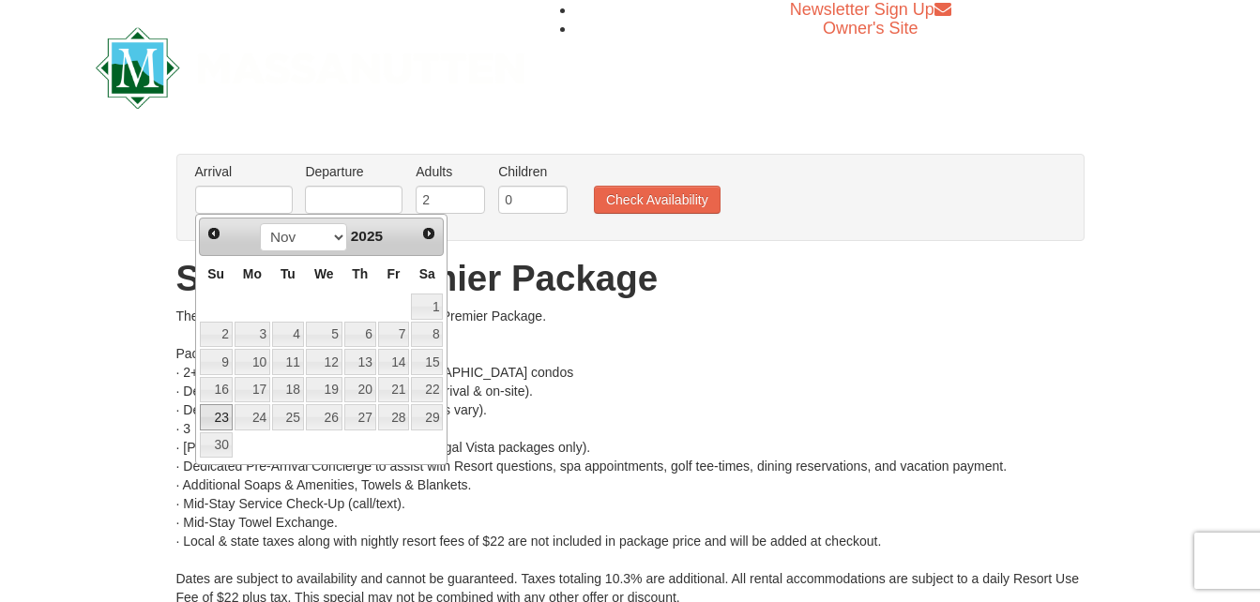
click at [219, 418] on link "23" at bounding box center [216, 417] width 33 height 26
type input "[DATE]"
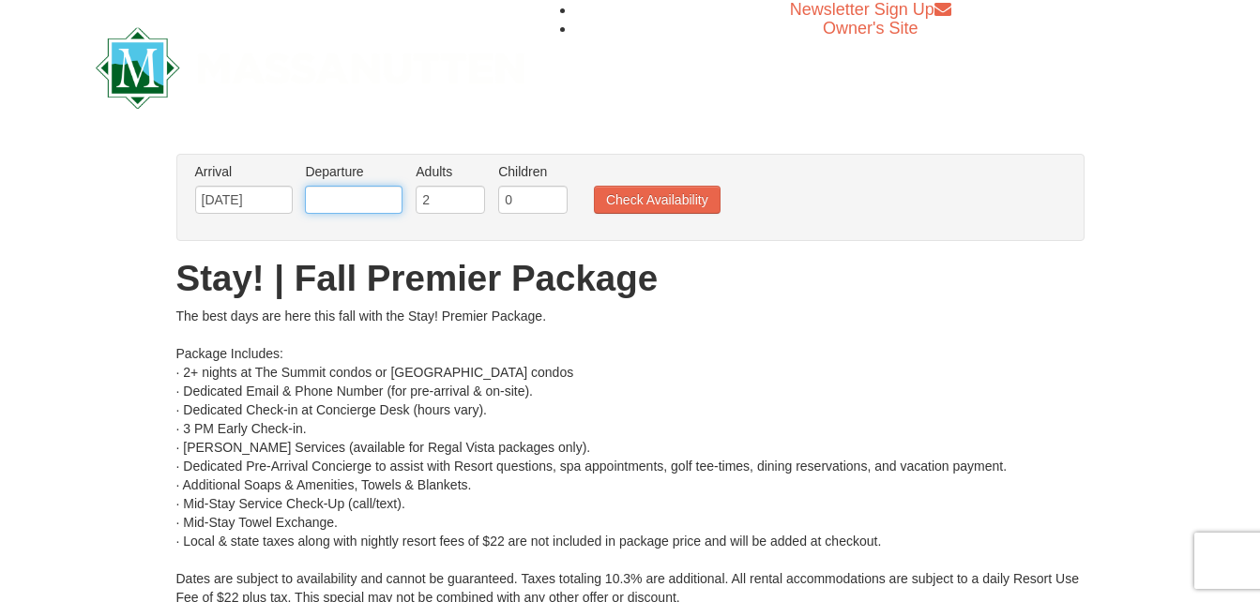
click at [357, 200] on input "text" at bounding box center [354, 200] width 98 height 28
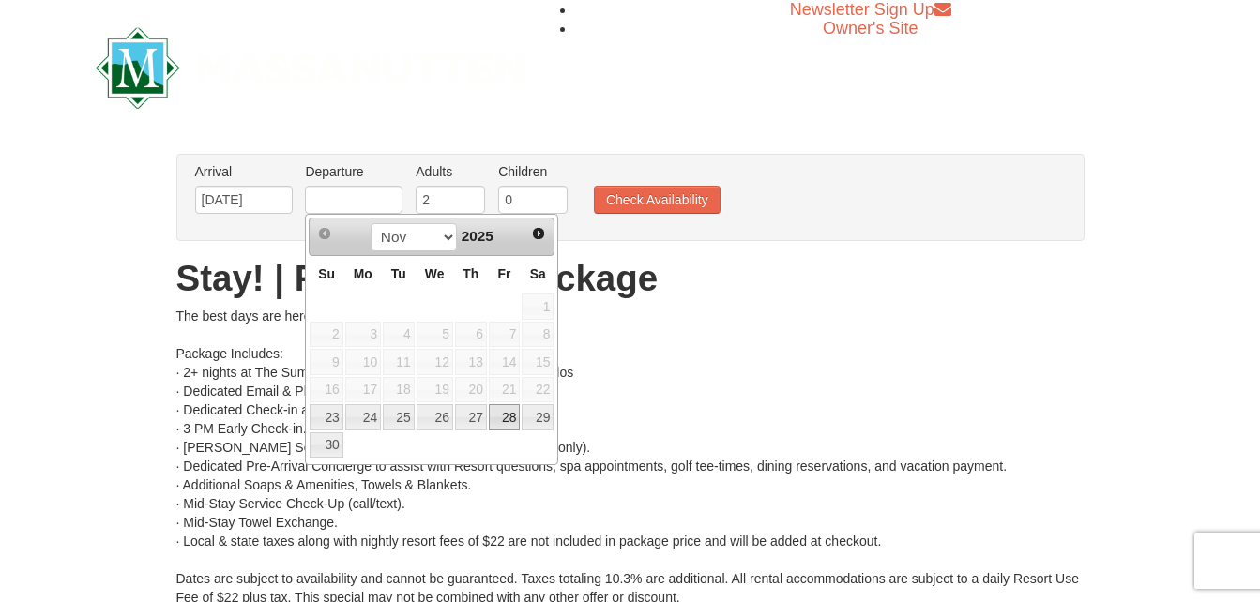
click at [500, 416] on link "28" at bounding box center [505, 417] width 32 height 26
type input "11/28/2025"
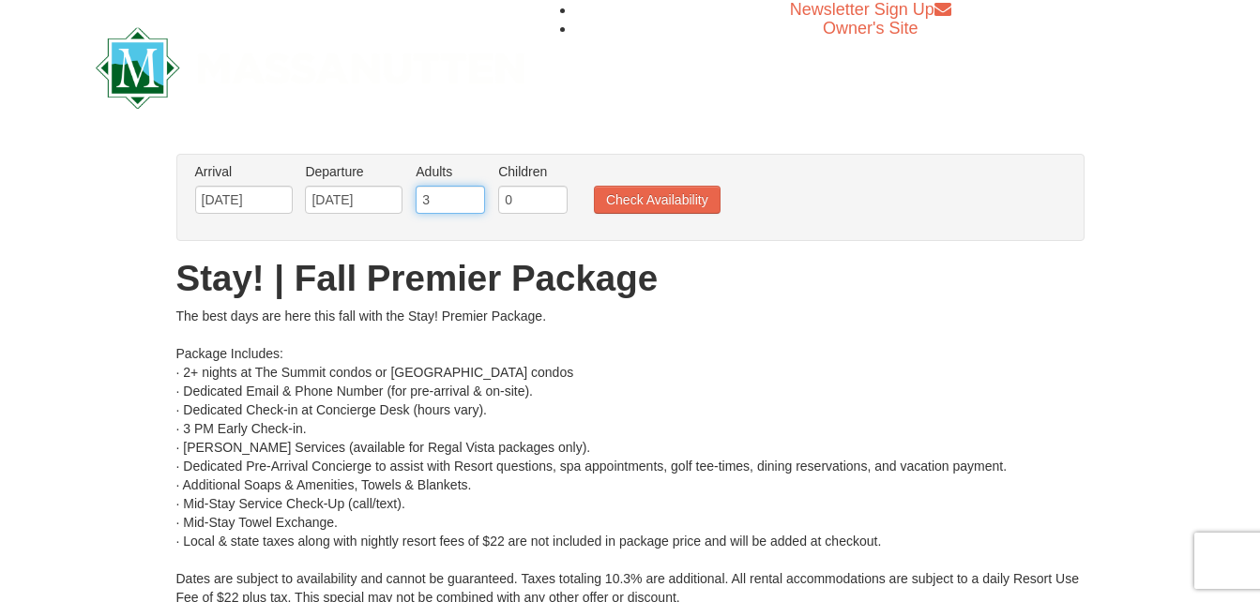
click at [474, 196] on input "3" at bounding box center [450, 200] width 69 height 28
type input "4"
click at [474, 196] on input "4" at bounding box center [450, 200] width 69 height 28
type input "1"
click at [554, 197] on input "1" at bounding box center [532, 200] width 69 height 28
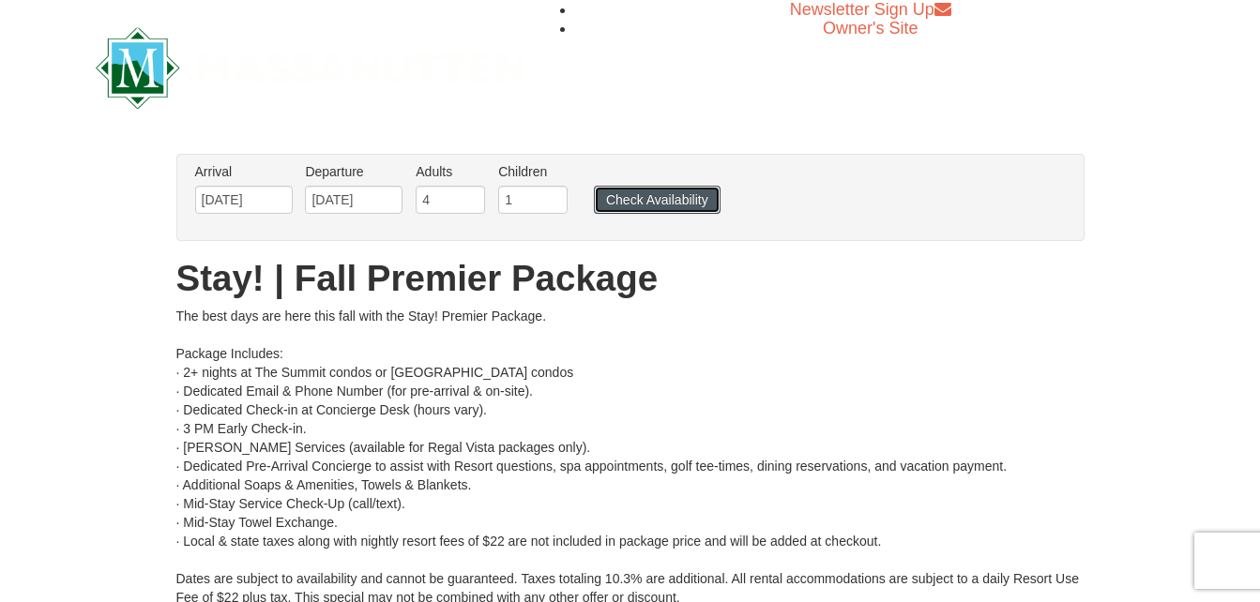
click at [646, 196] on button "Check Availability" at bounding box center [657, 200] width 127 height 28
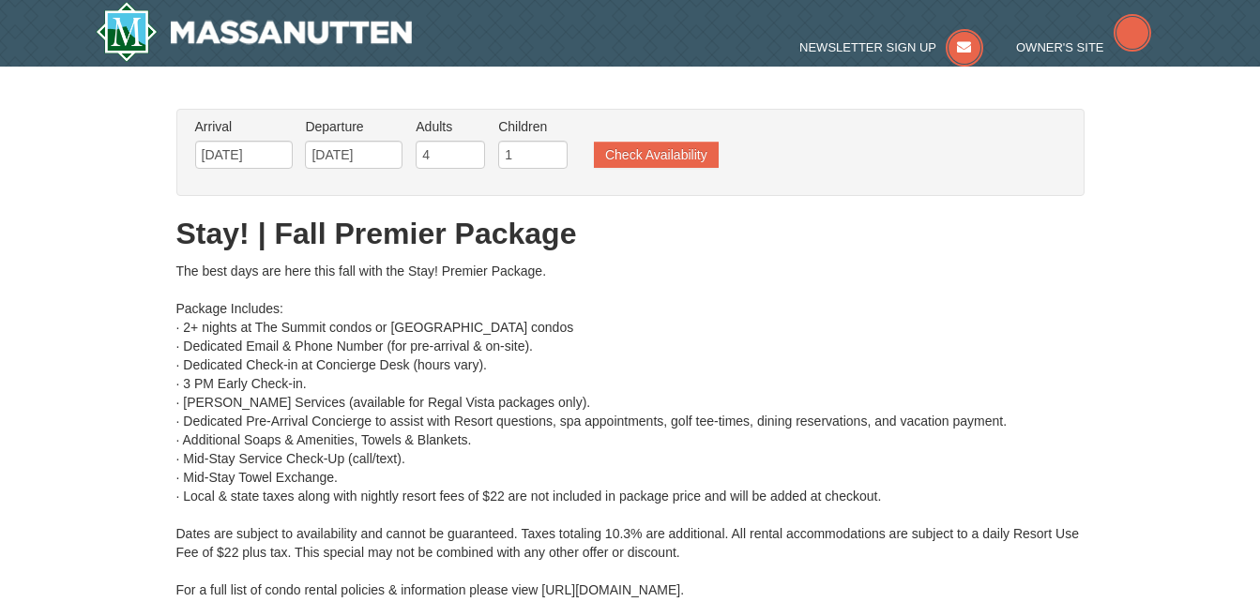
type input "[DATE]"
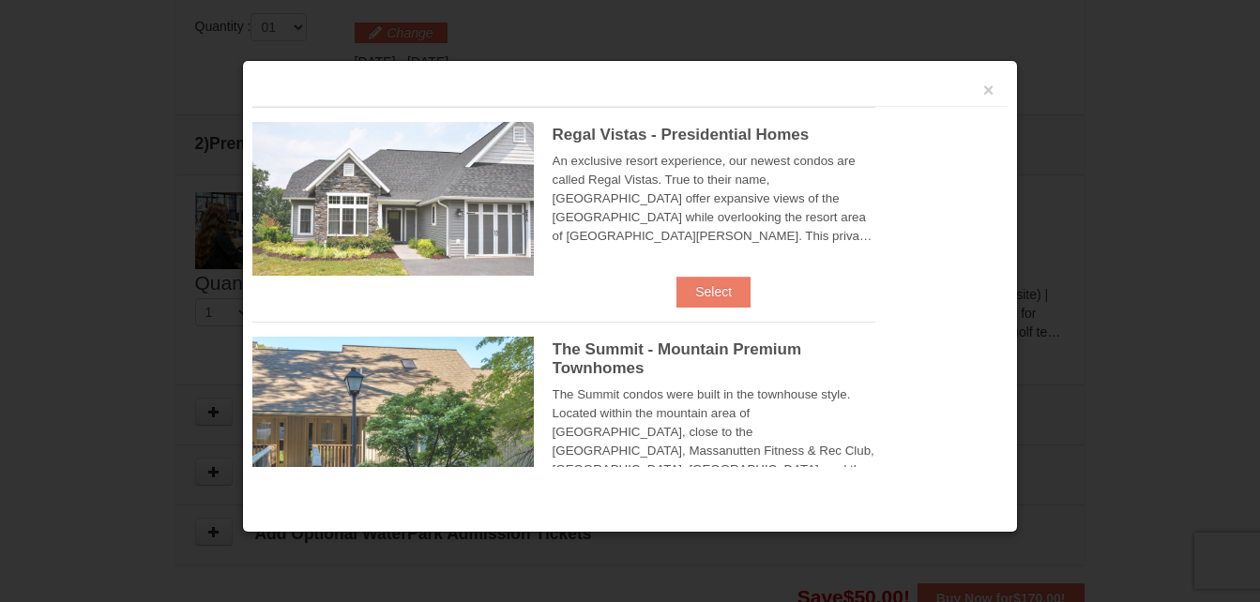
scroll to position [799, 0]
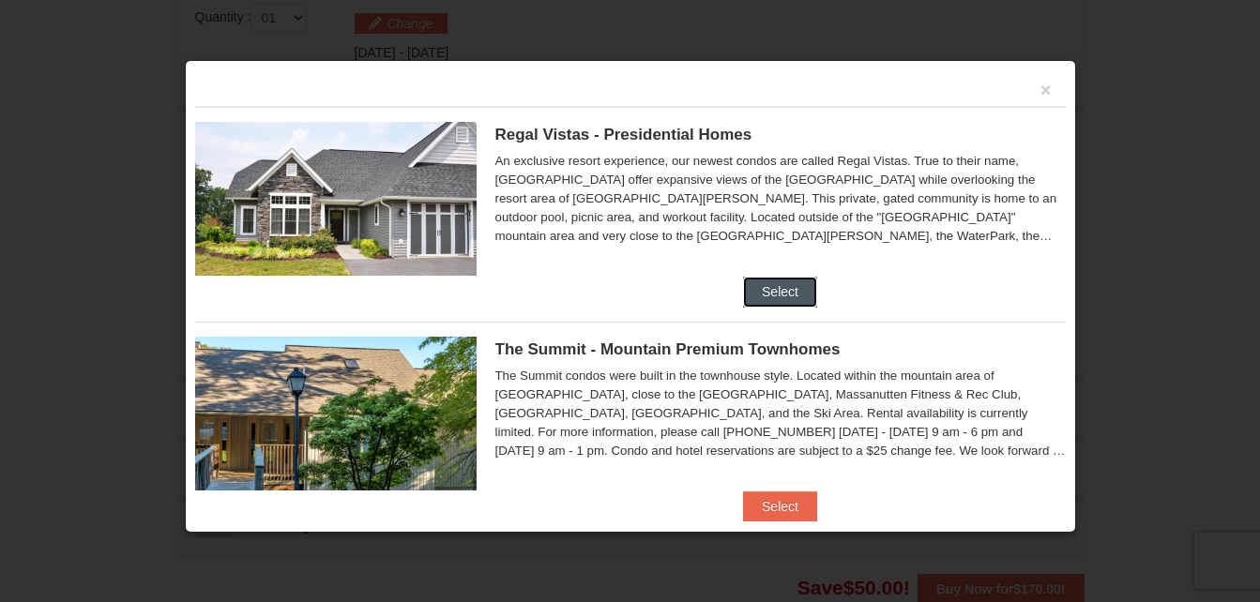
click at [772, 293] on button "Select" at bounding box center [780, 292] width 74 height 30
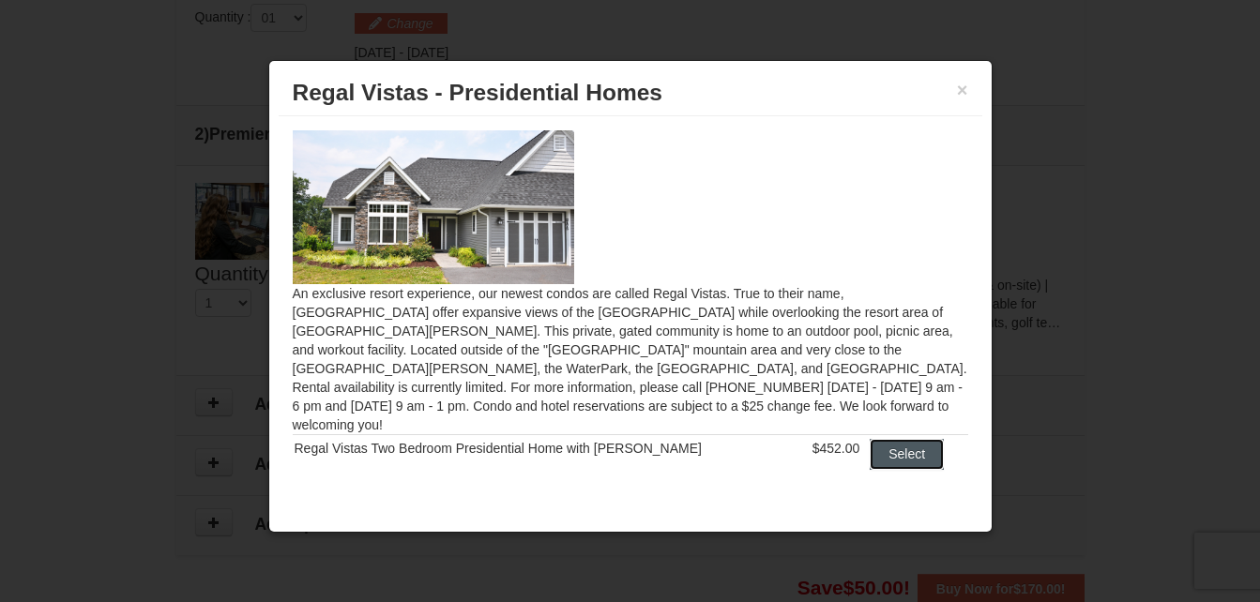
click at [875, 439] on button "Select" at bounding box center [906, 454] width 74 height 30
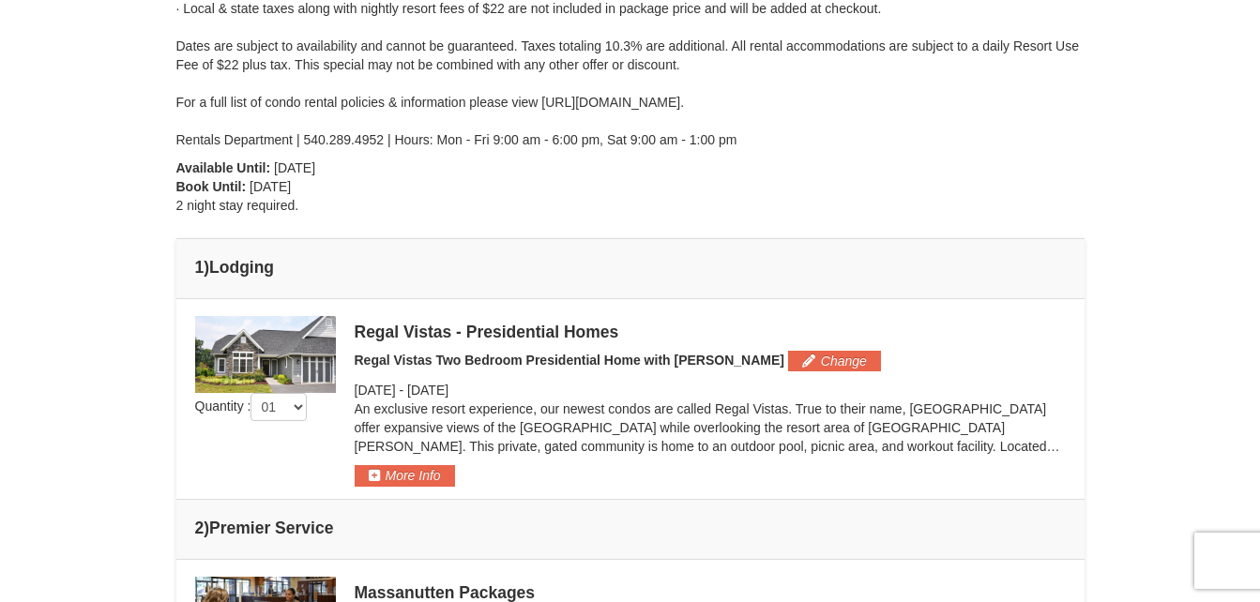
scroll to position [424, 0]
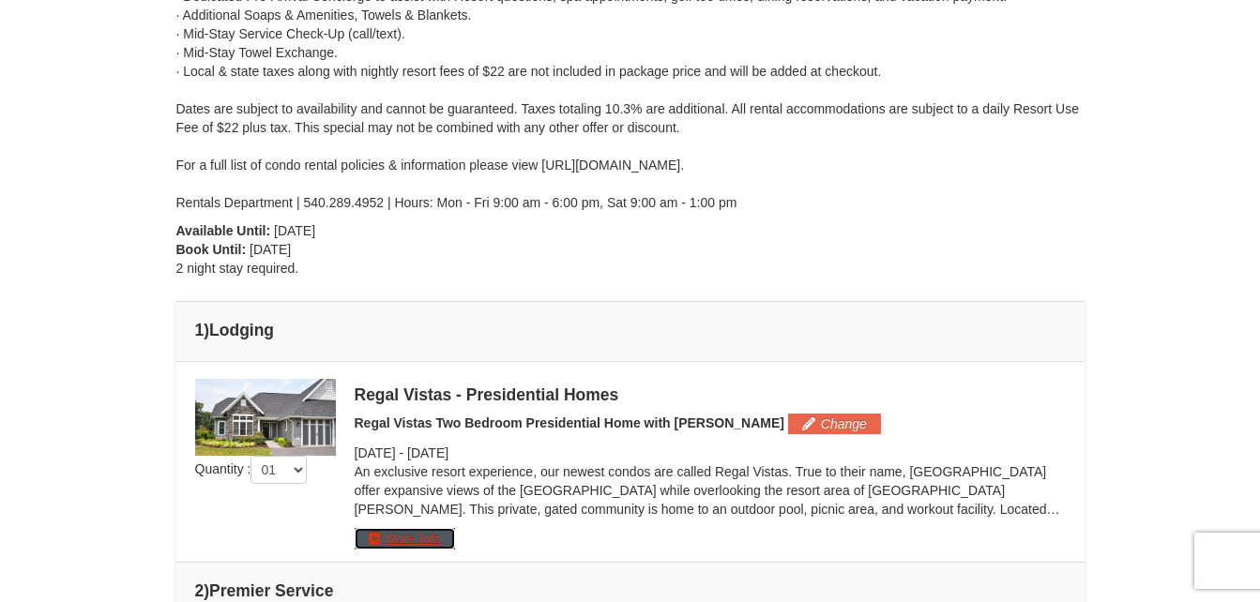
click at [415, 539] on button "More Info" at bounding box center [405, 538] width 100 height 21
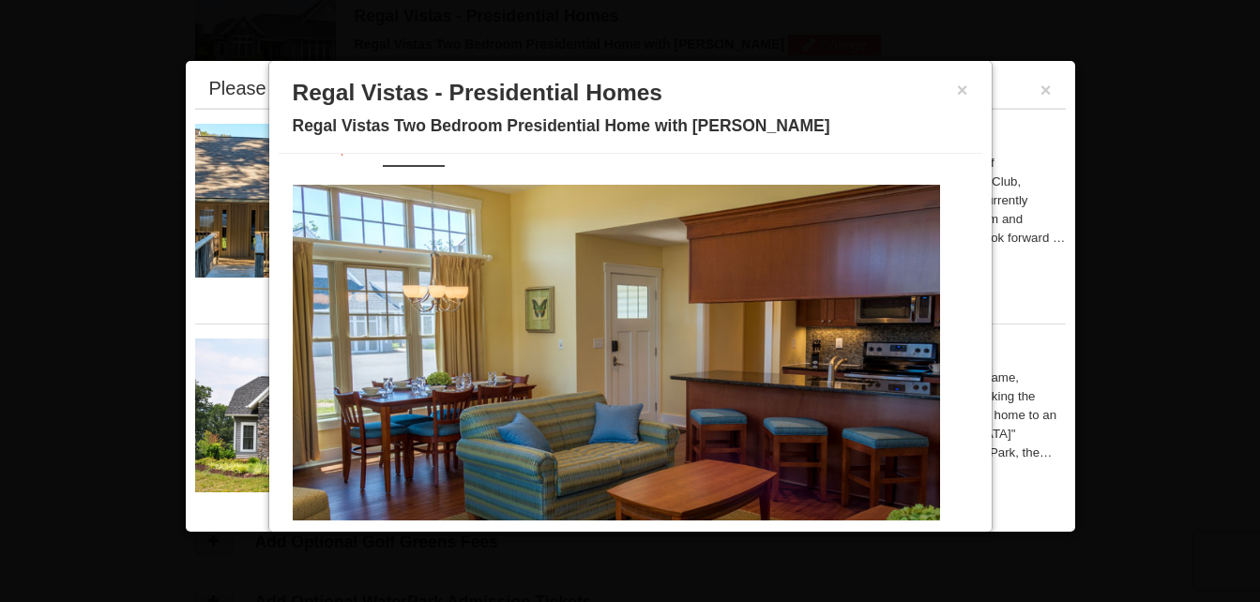
scroll to position [90, 0]
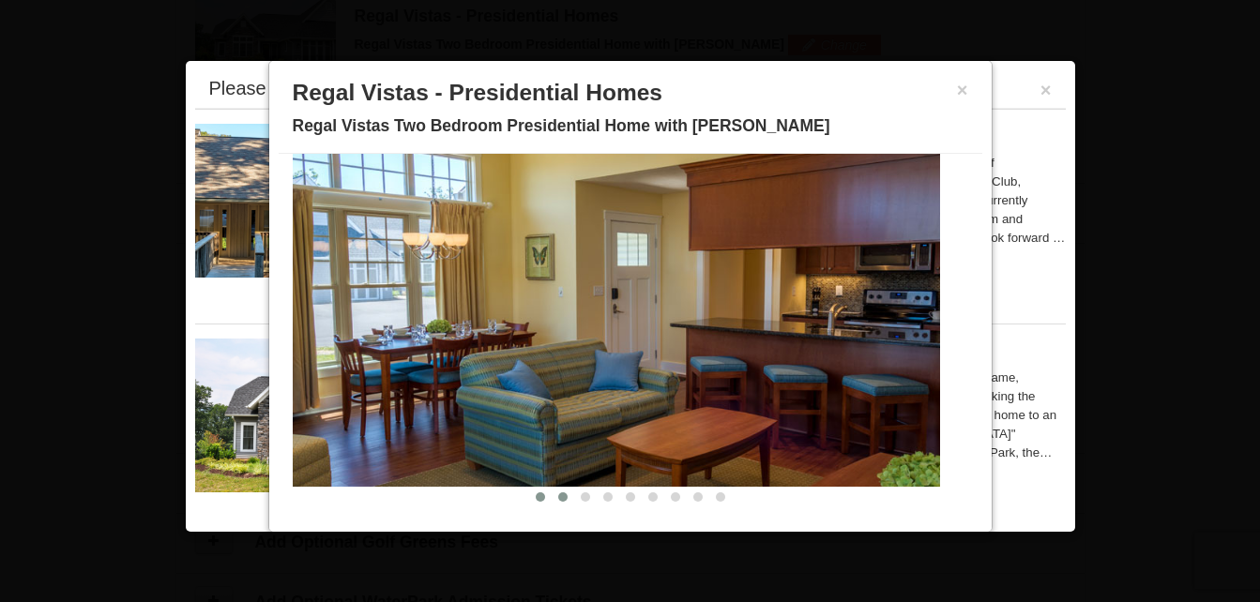
click at [558, 502] on span at bounding box center [562, 496] width 9 height 9
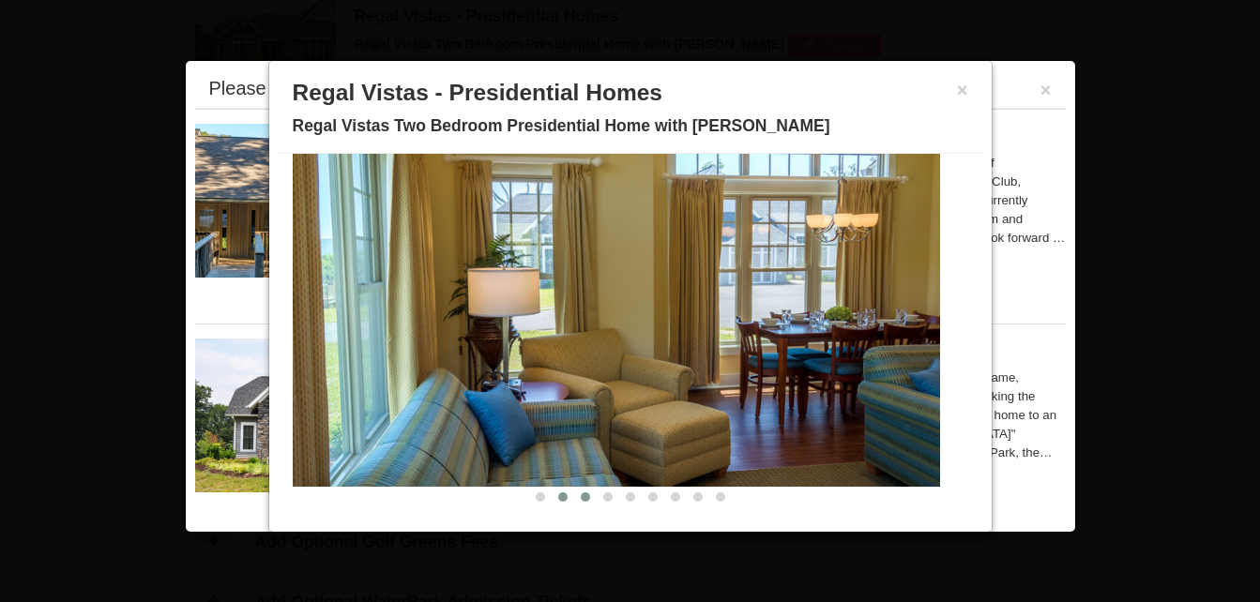
click at [574, 503] on button at bounding box center [585, 497] width 23 height 19
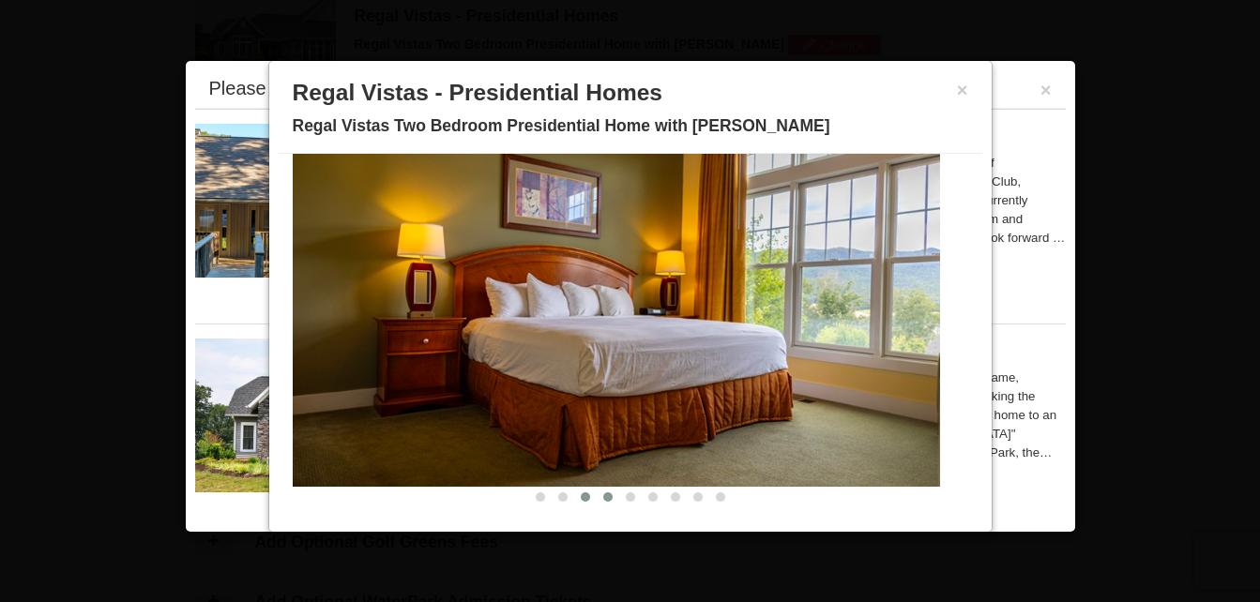
click at [603, 501] on span at bounding box center [607, 496] width 9 height 9
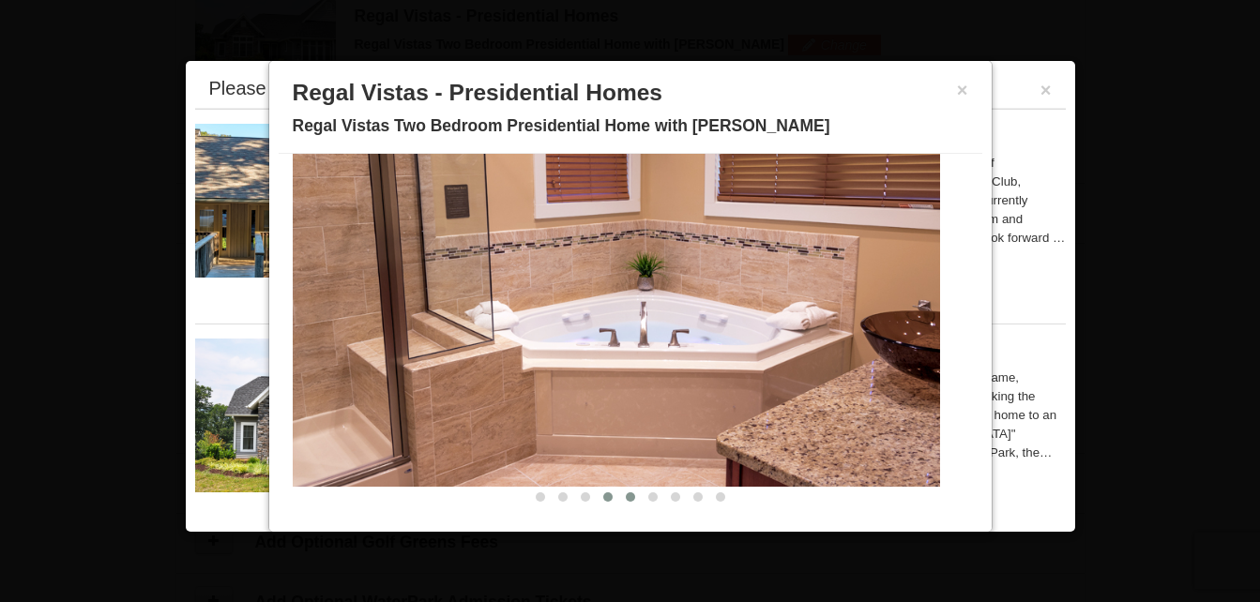
click at [626, 499] on span at bounding box center [630, 496] width 9 height 9
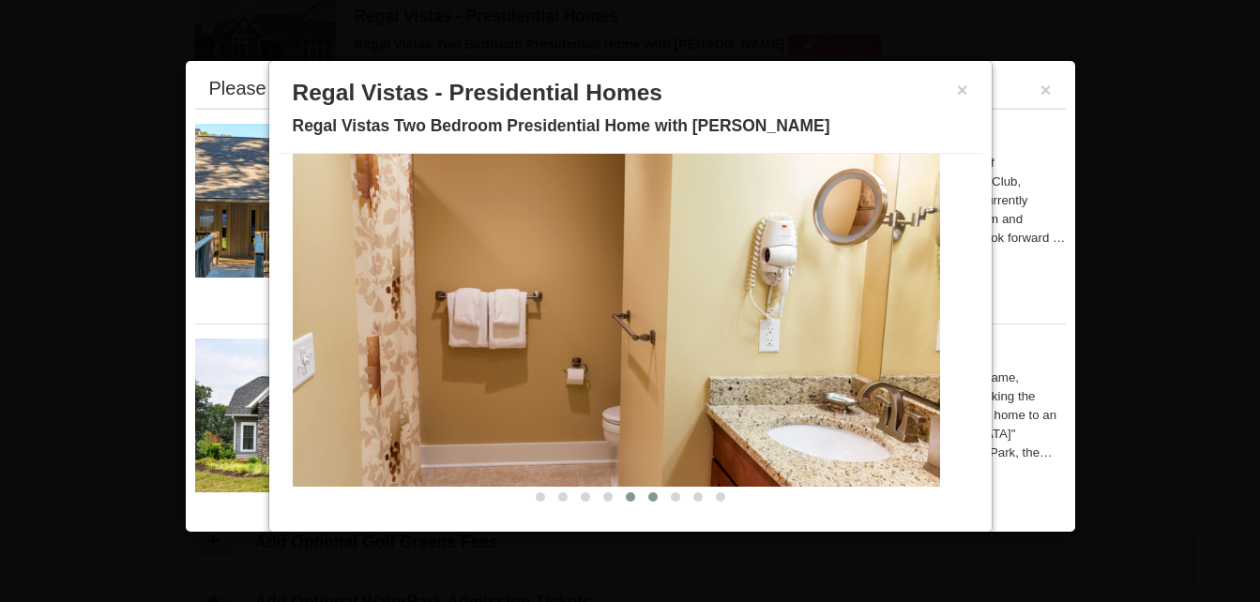
click at [648, 499] on span at bounding box center [652, 496] width 9 height 9
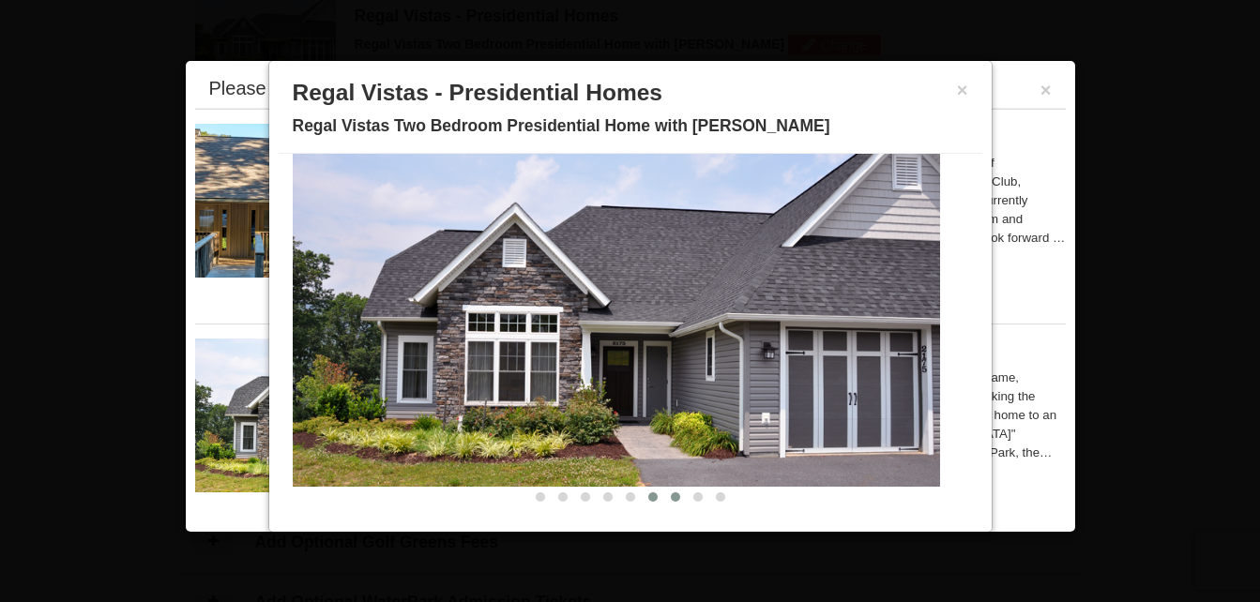
click at [671, 497] on span at bounding box center [675, 496] width 9 height 9
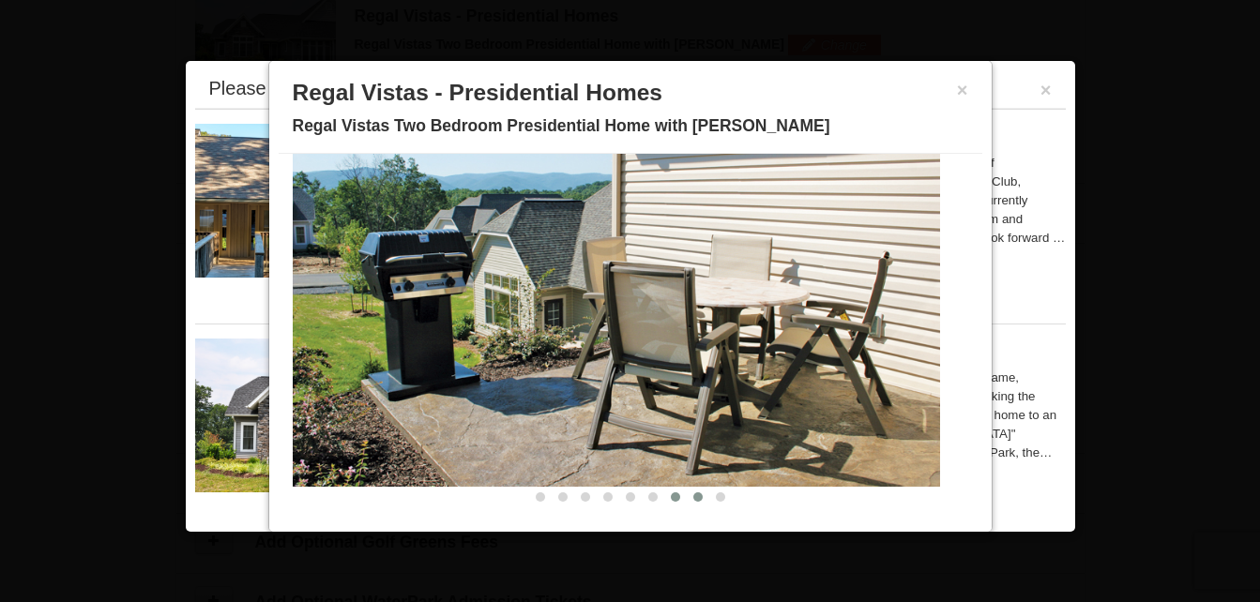
click at [693, 495] on span at bounding box center [697, 496] width 9 height 9
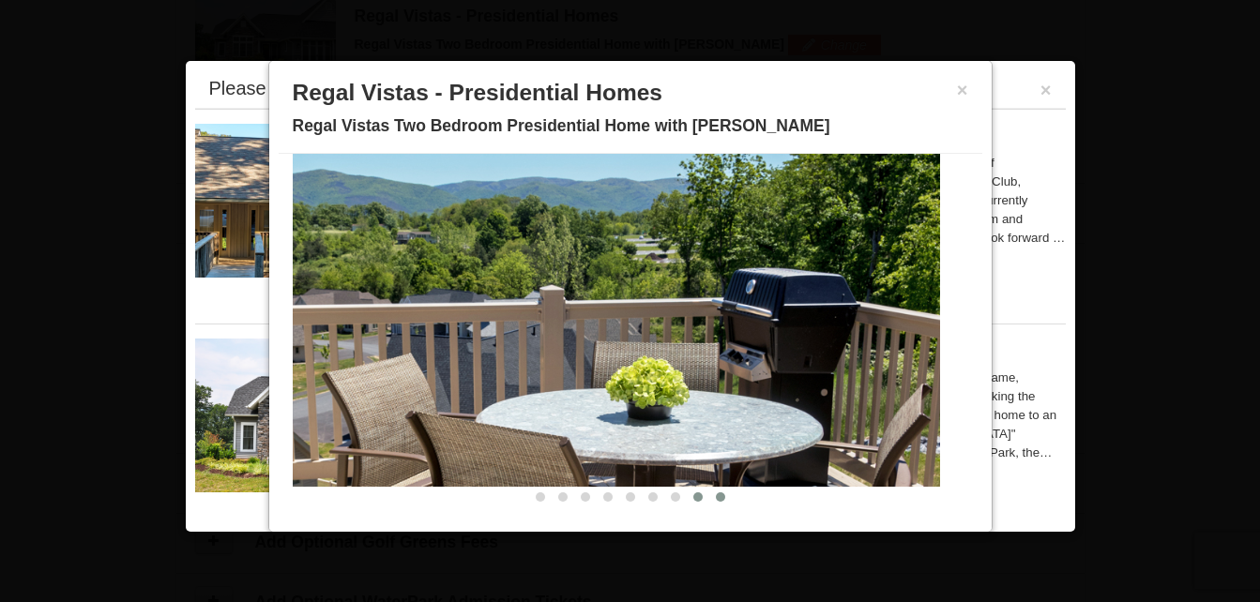
click at [716, 493] on span at bounding box center [720, 496] width 9 height 9
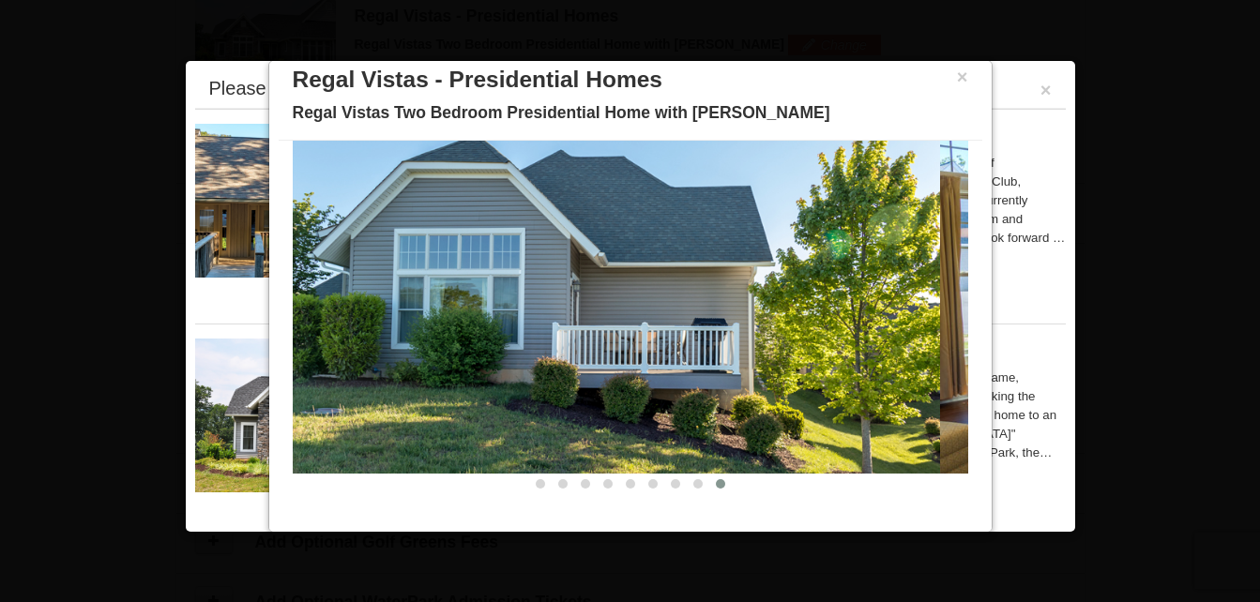
scroll to position [17, 0]
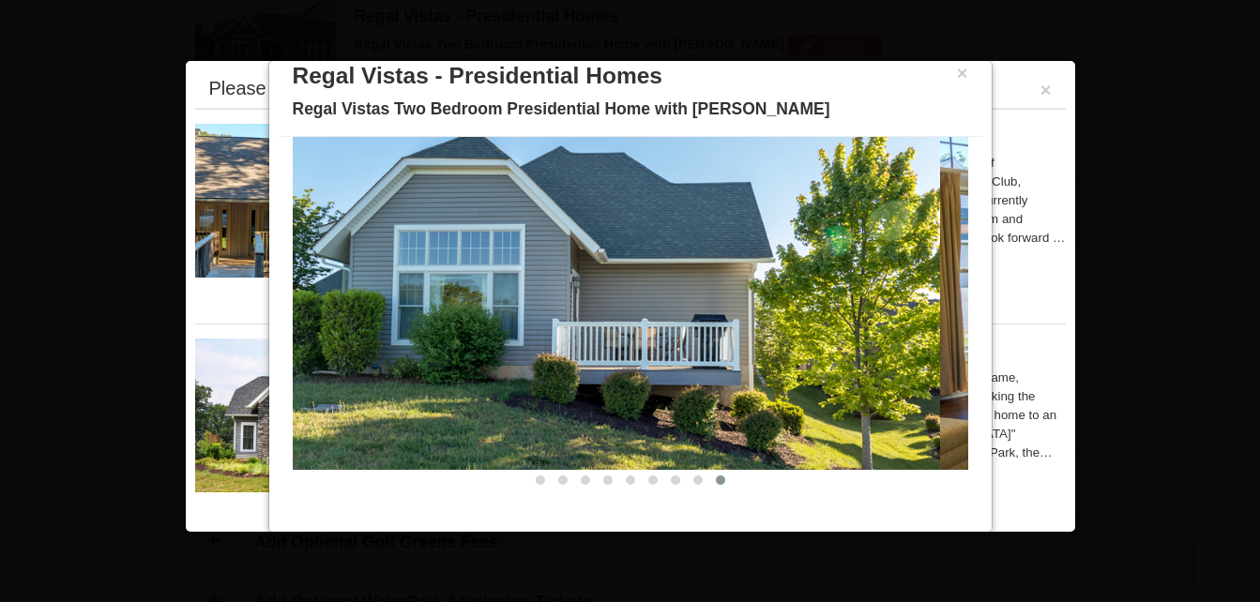
click at [955, 72] on div "× Regal Vistas - Presidential Homes Regal Vistas Two Bedroom Presidential Home …" at bounding box center [630, 94] width 703 height 83
click at [957, 73] on button "×" at bounding box center [962, 73] width 11 height 19
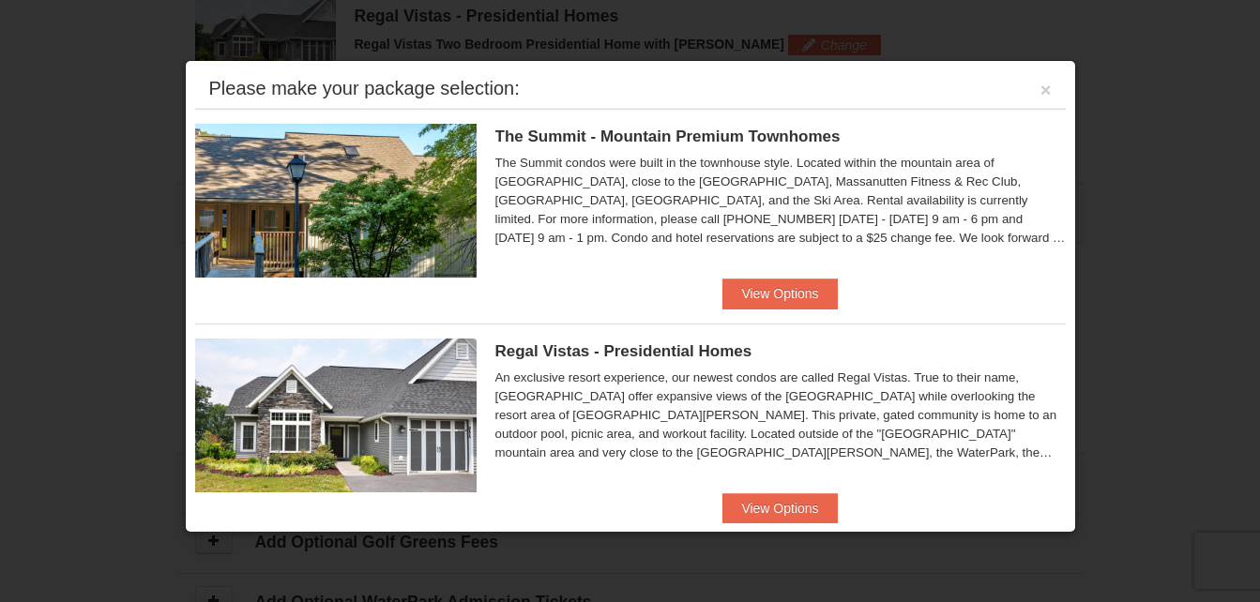
click at [801, 491] on div "Regal Vistas - Presidential Homes Regal Vistas Two Bedroom Presidential Home wi…" at bounding box center [630, 409] width 870 height 170
click at [812, 510] on button "View Options" at bounding box center [779, 508] width 114 height 30
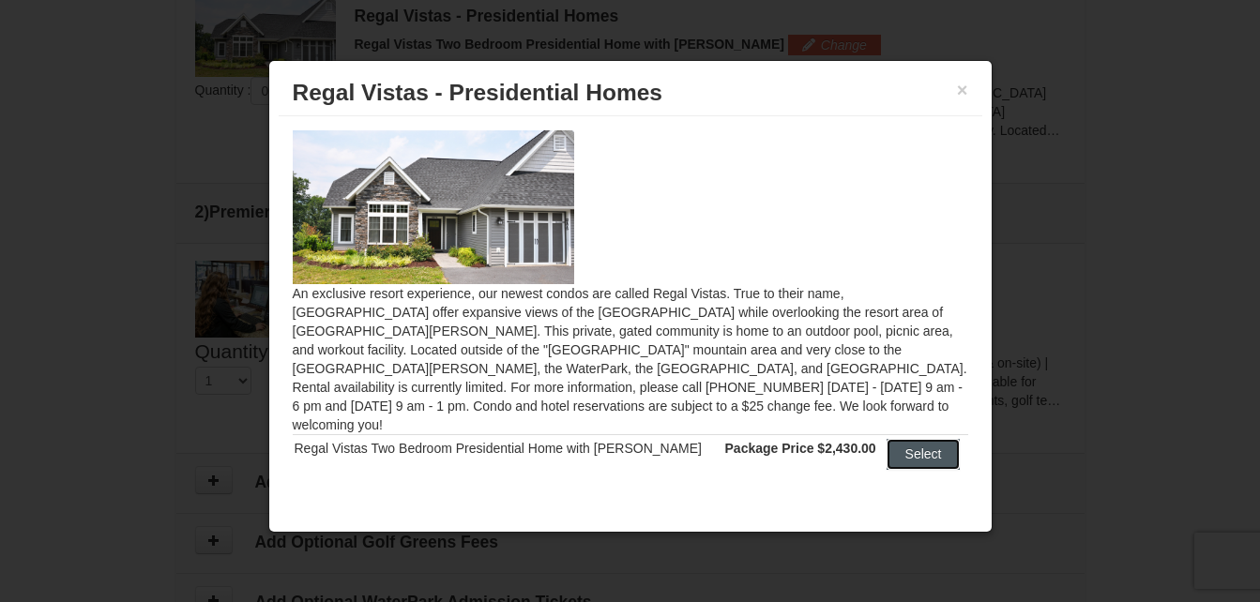
click at [914, 439] on button "Select" at bounding box center [923, 454] width 74 height 30
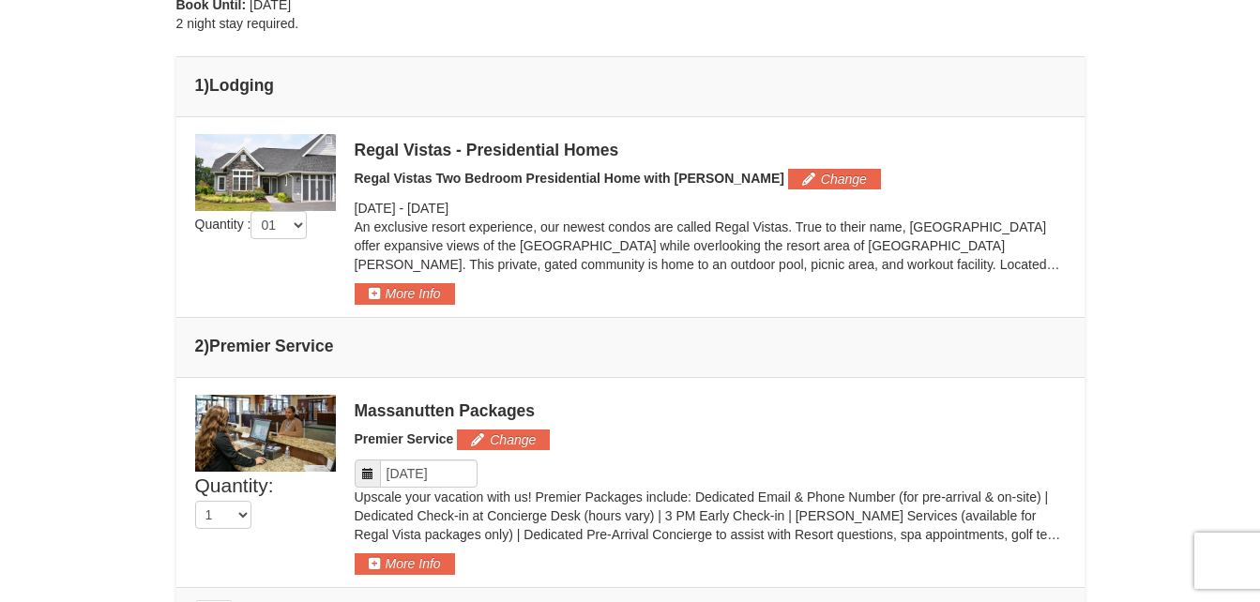
scroll to position [653, 0]
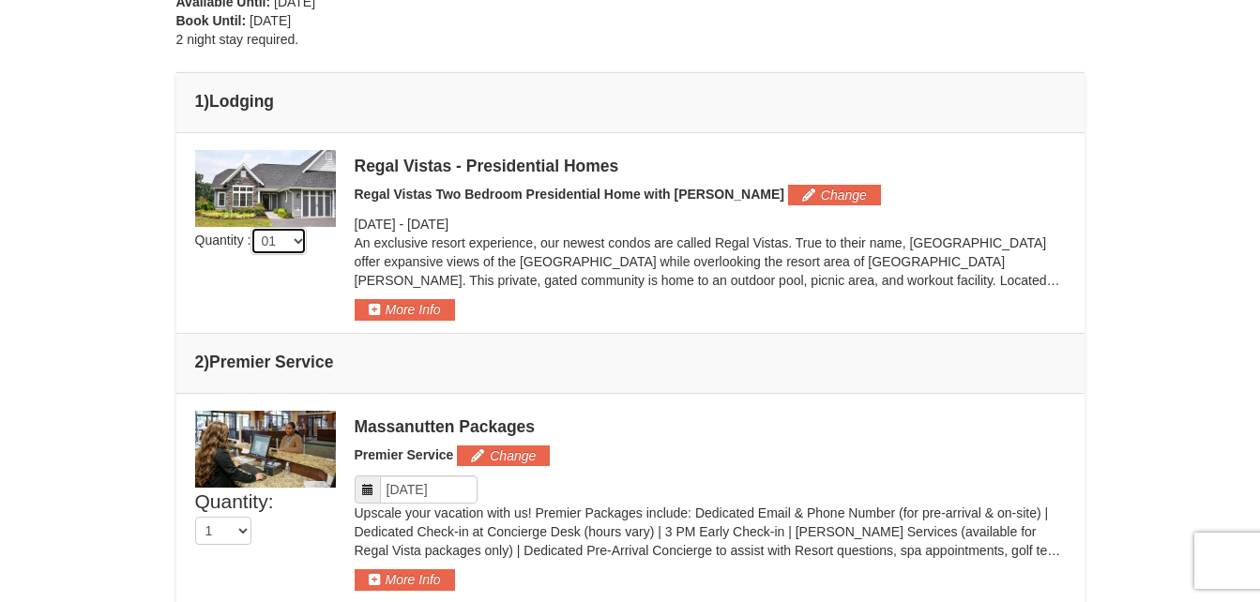
click at [304, 249] on select "01 02 03 04 05" at bounding box center [278, 241] width 56 height 28
select select "2"
click at [424, 316] on button "More Info" at bounding box center [405, 309] width 100 height 21
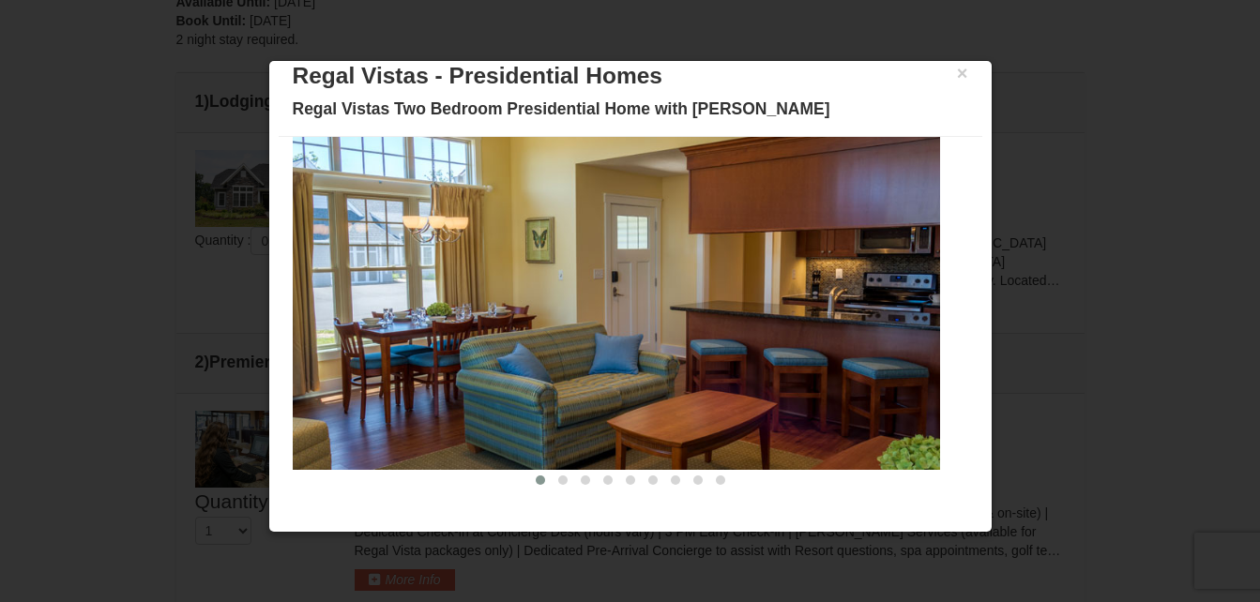
click at [1145, 315] on div at bounding box center [630, 301] width 1260 height 602
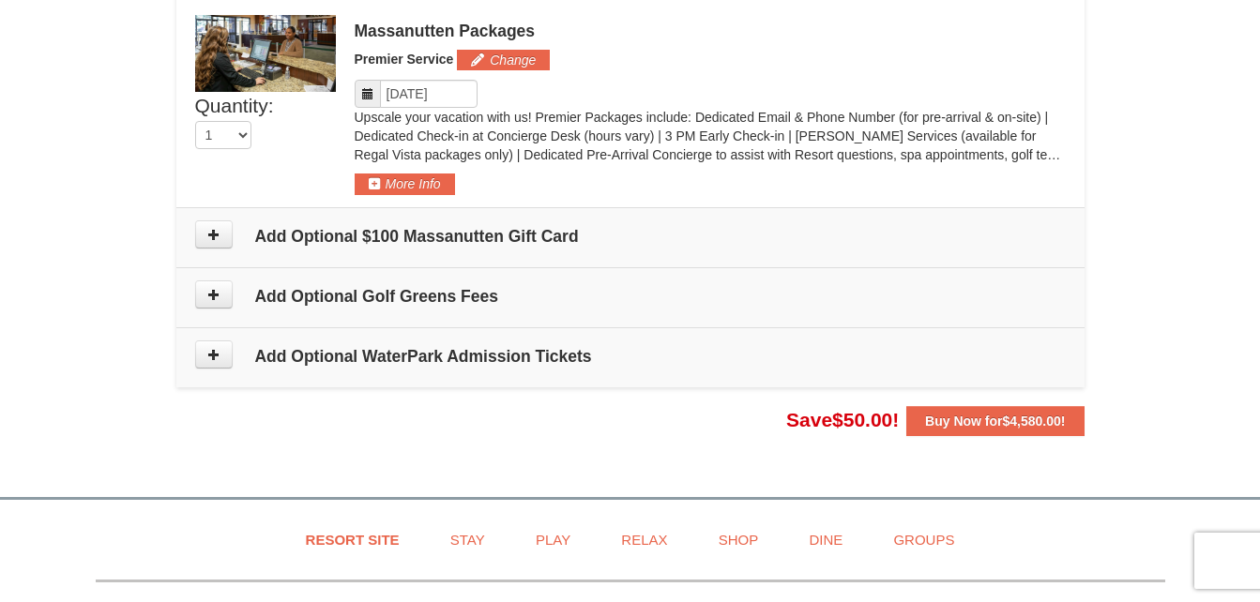
scroll to position [1065, 0]
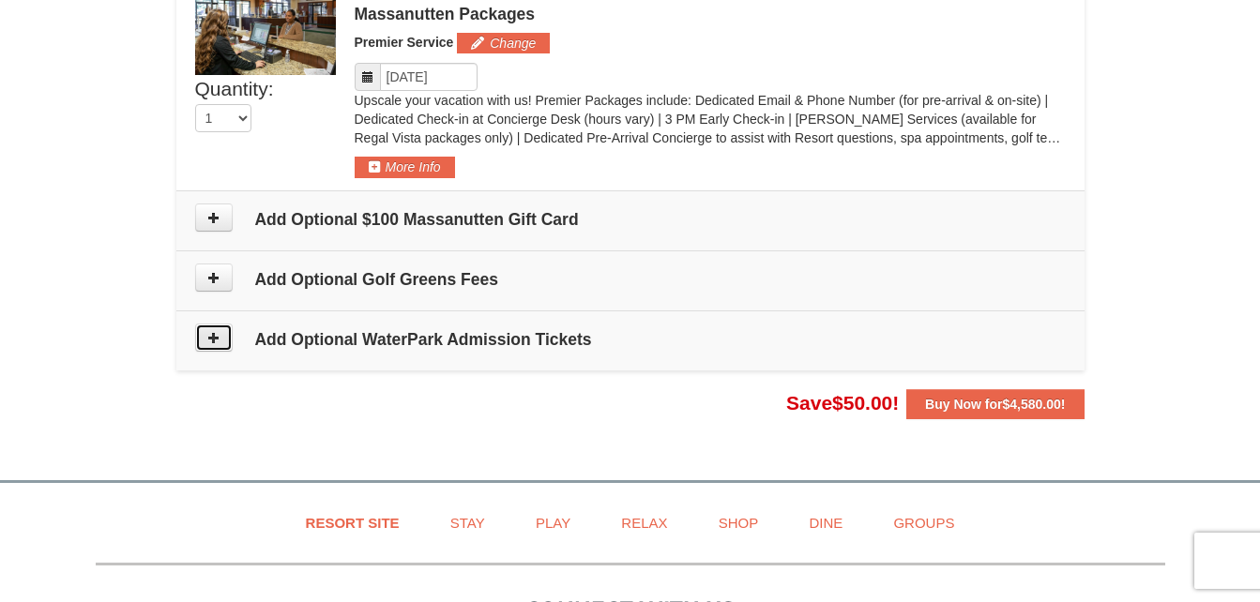
click at [220, 347] on button at bounding box center [214, 338] width 38 height 28
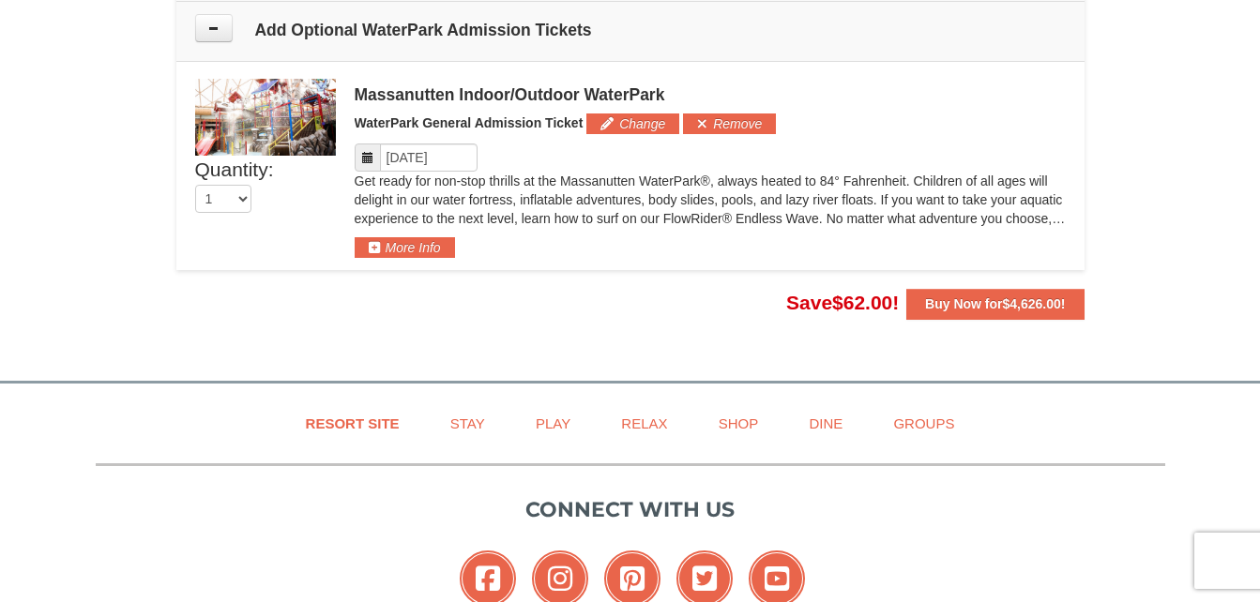
scroll to position [1376, 0]
click at [374, 165] on span at bounding box center [368, 157] width 26 height 28
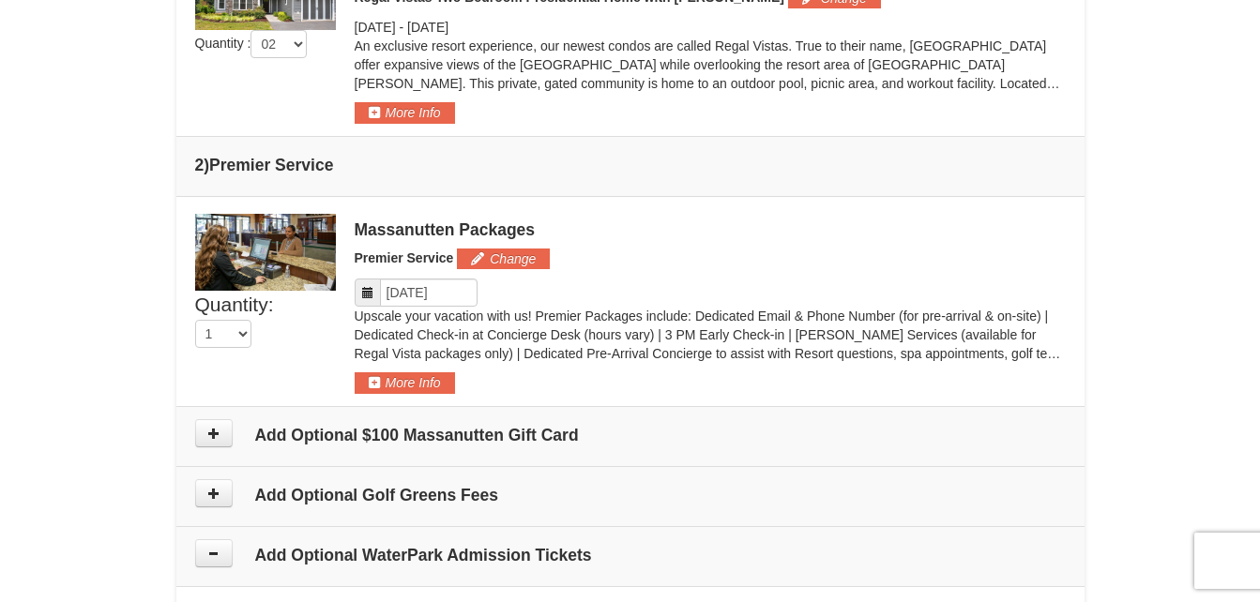
scroll to position [0, 0]
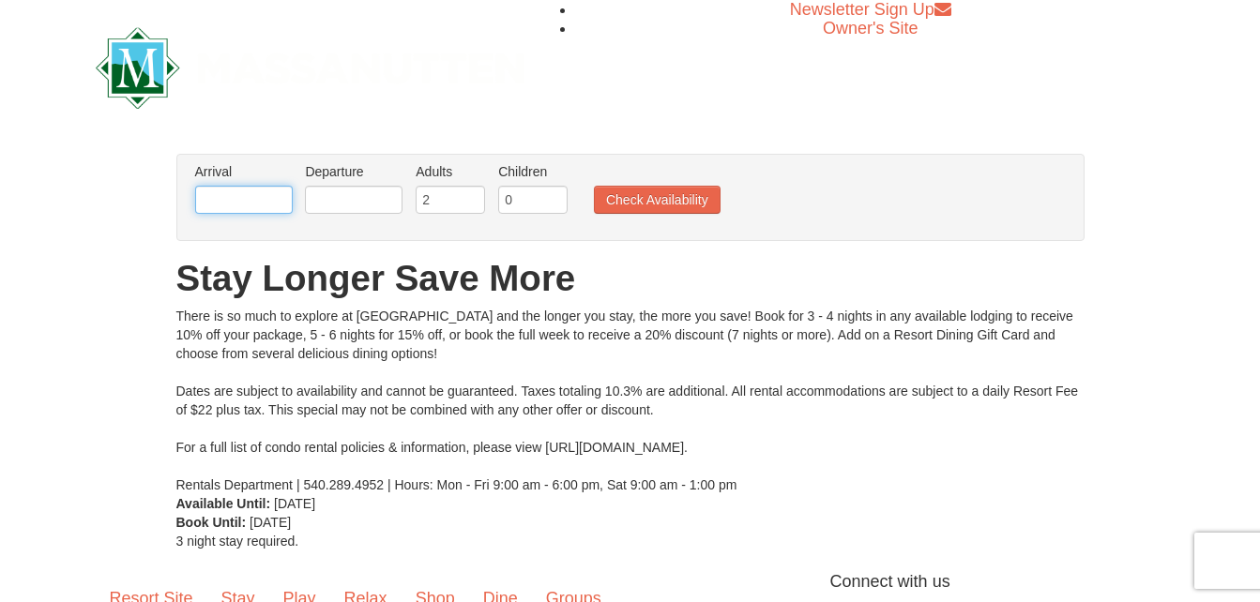
click at [274, 202] on input "text" at bounding box center [244, 200] width 98 height 28
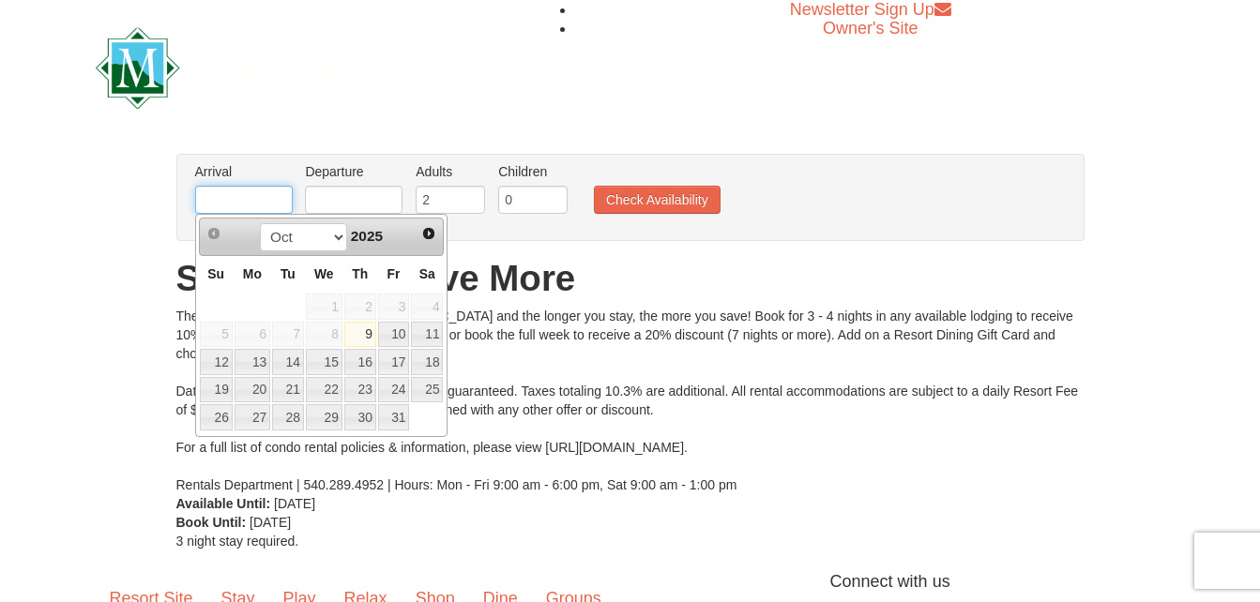
click at [274, 202] on input "text" at bounding box center [244, 200] width 98 height 28
click at [338, 241] on select "Oct Nov Dec" at bounding box center [303, 237] width 87 height 28
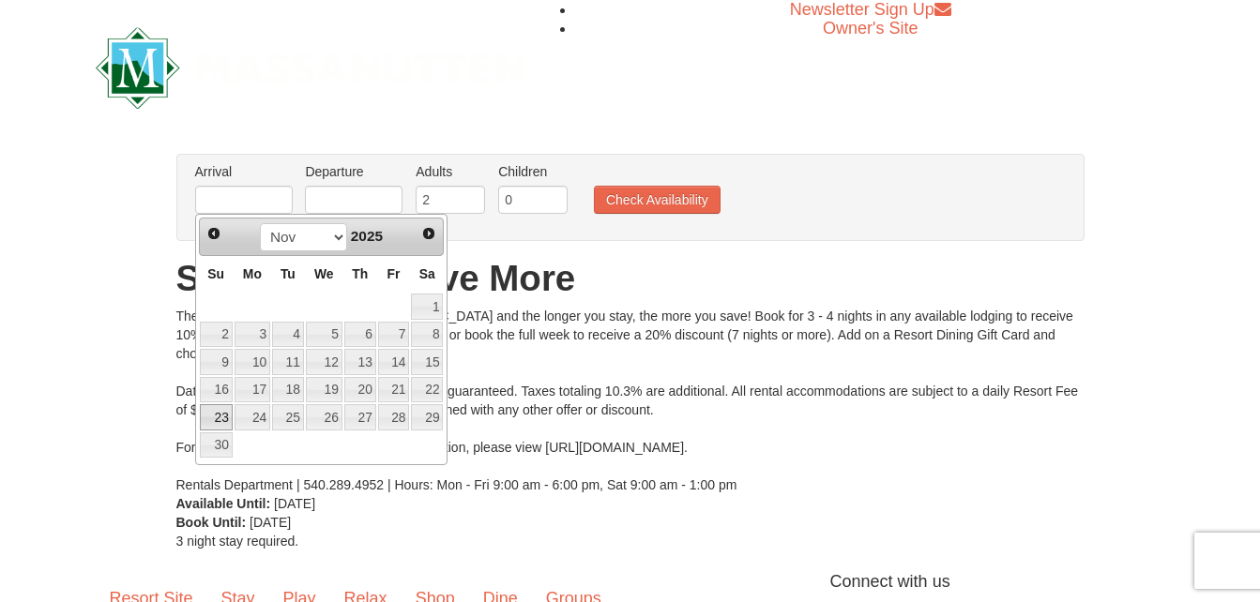
click at [221, 415] on link "23" at bounding box center [216, 417] width 33 height 26
type input "[DATE]"
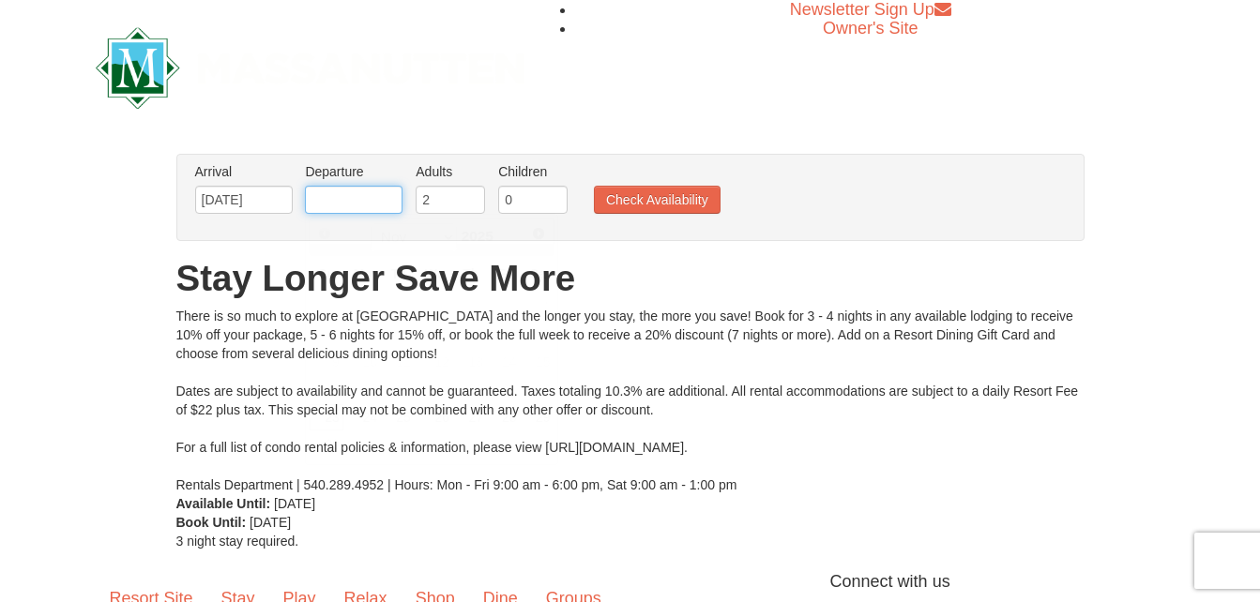
click at [385, 200] on input "text" at bounding box center [354, 200] width 98 height 28
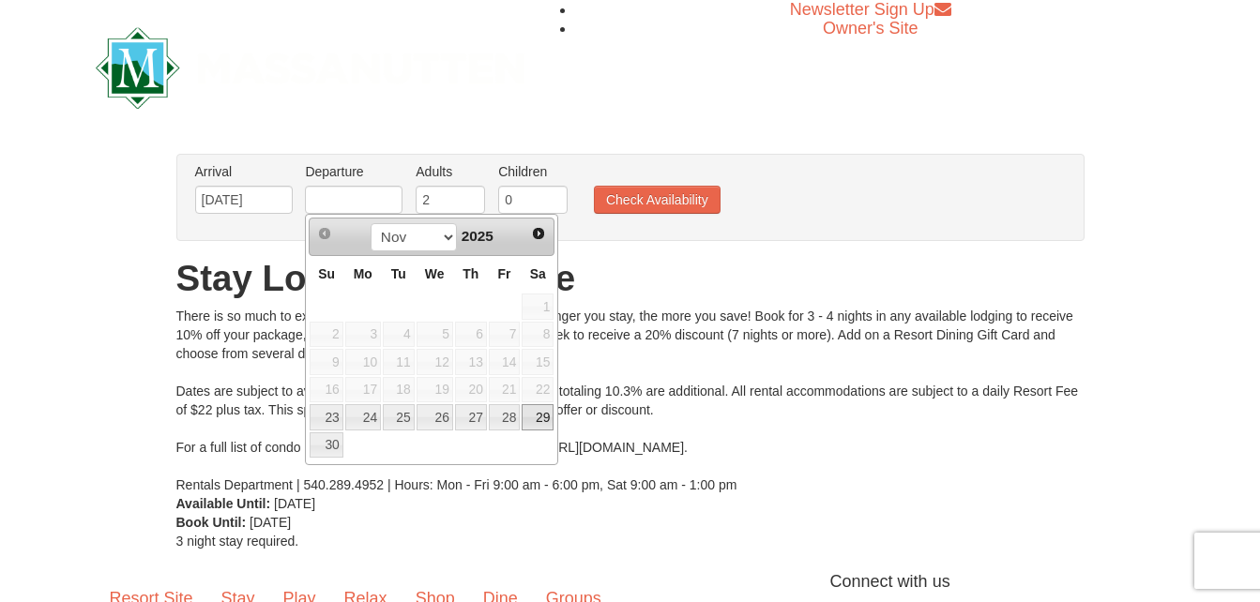
click at [540, 420] on link "29" at bounding box center [537, 417] width 32 height 26
type input "[DATE]"
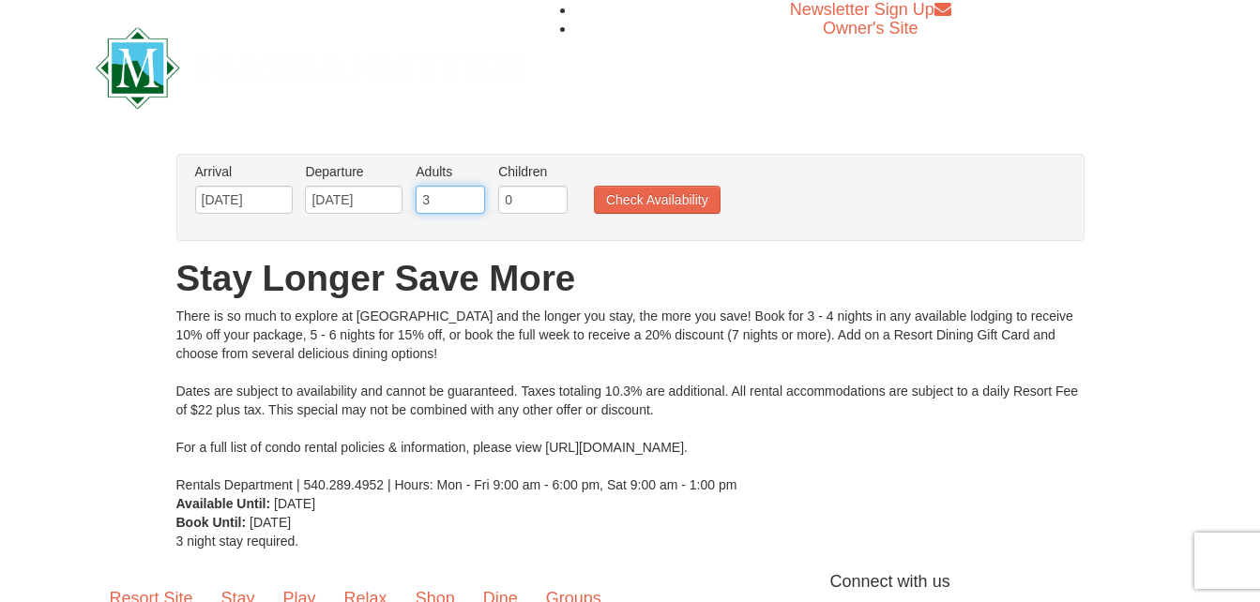
click at [471, 196] on input "3" at bounding box center [450, 200] width 69 height 28
type input "4"
click at [471, 196] on input "4" at bounding box center [450, 200] width 69 height 28
type input "1"
click at [552, 195] on input "1" at bounding box center [532, 200] width 69 height 28
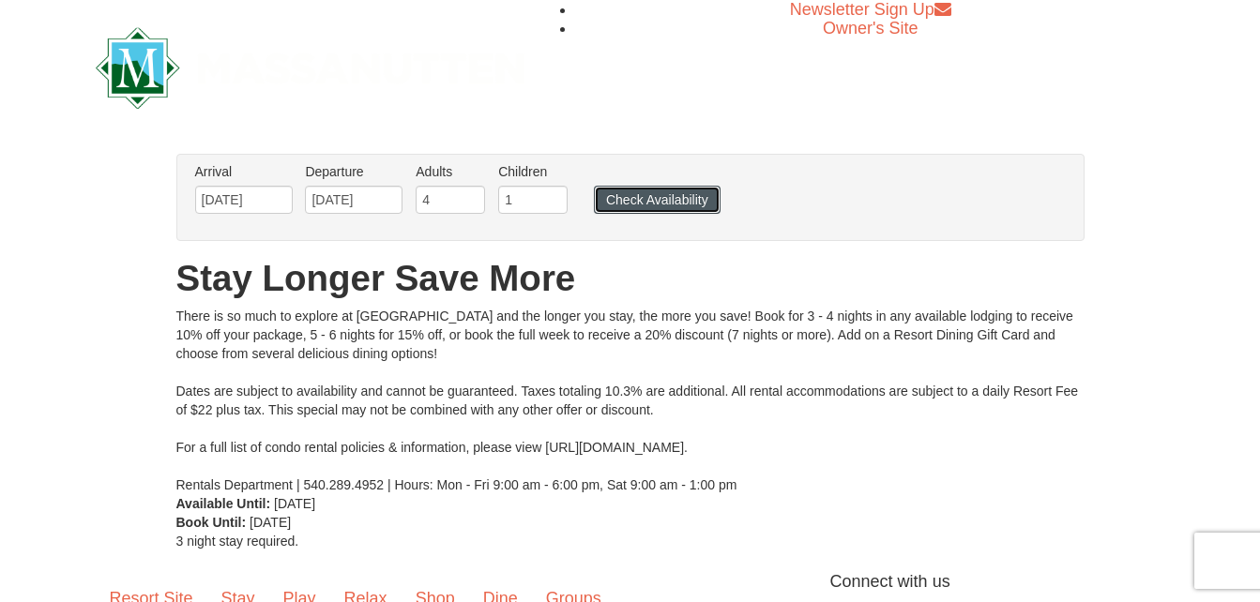
click at [610, 201] on button "Check Availability" at bounding box center [657, 200] width 127 height 28
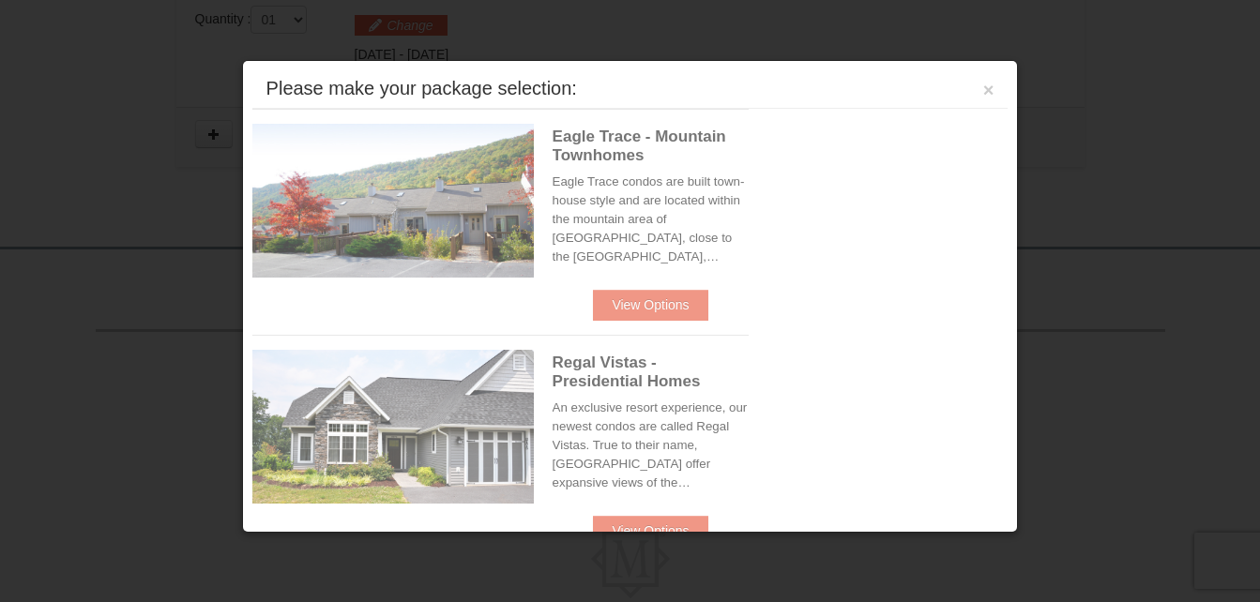
scroll to position [612, 0]
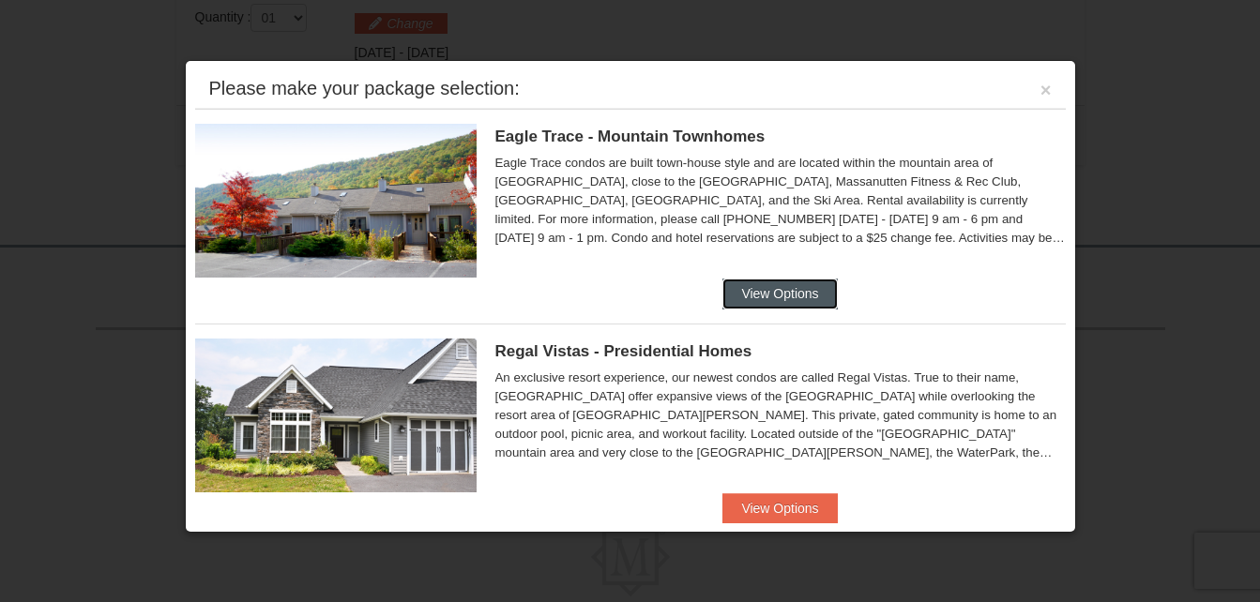
click at [763, 286] on button "View Options" at bounding box center [779, 294] width 114 height 30
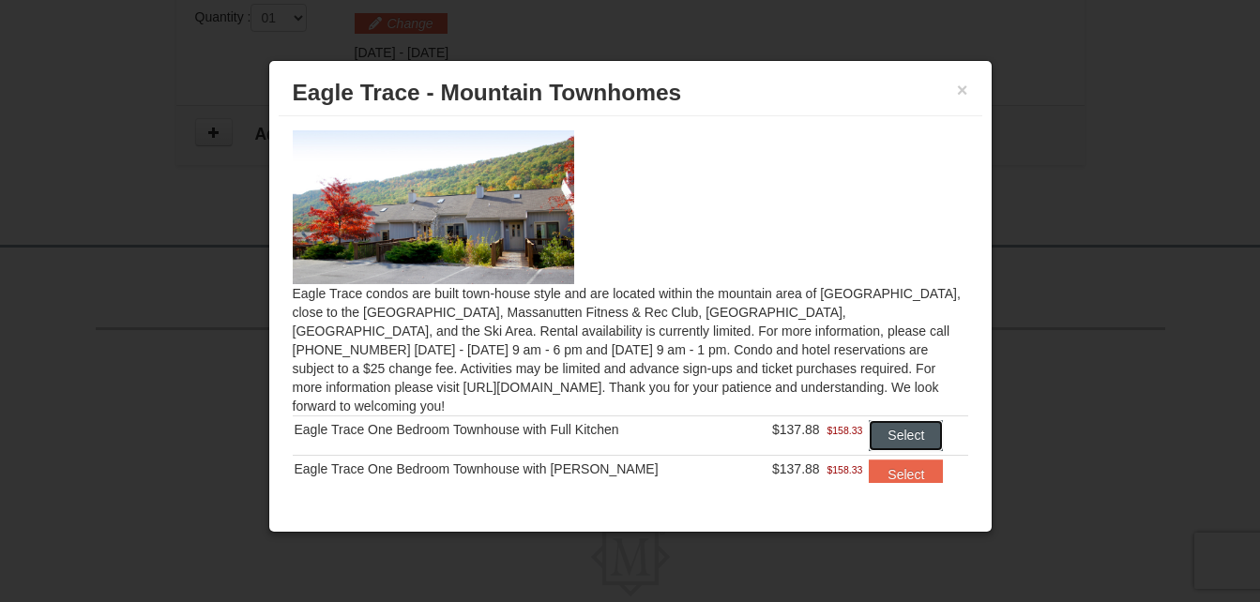
click at [871, 420] on button "Select" at bounding box center [906, 435] width 74 height 30
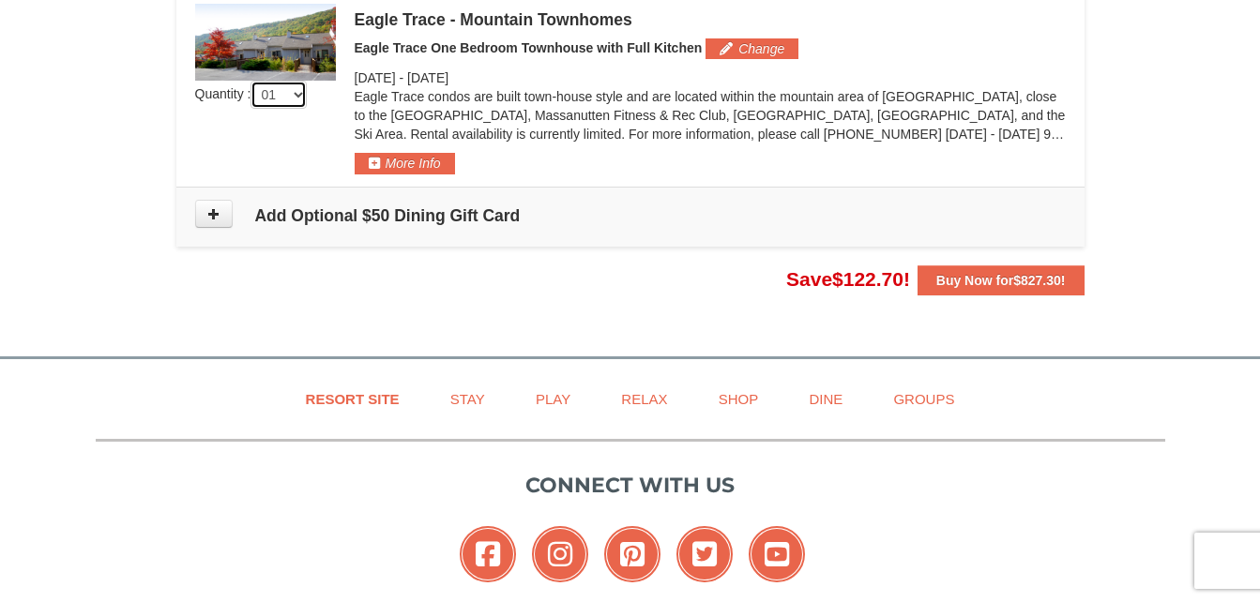
click at [301, 94] on select "01 02 03 04 05" at bounding box center [278, 95] width 56 height 28
select select "2"
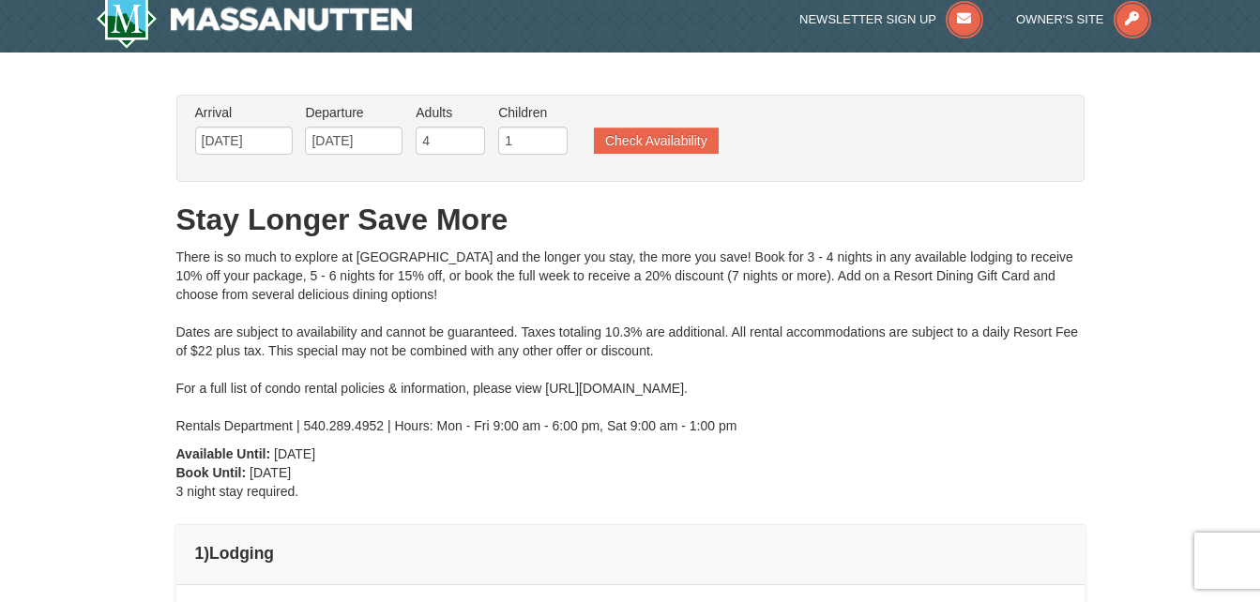
scroll to position [0, 0]
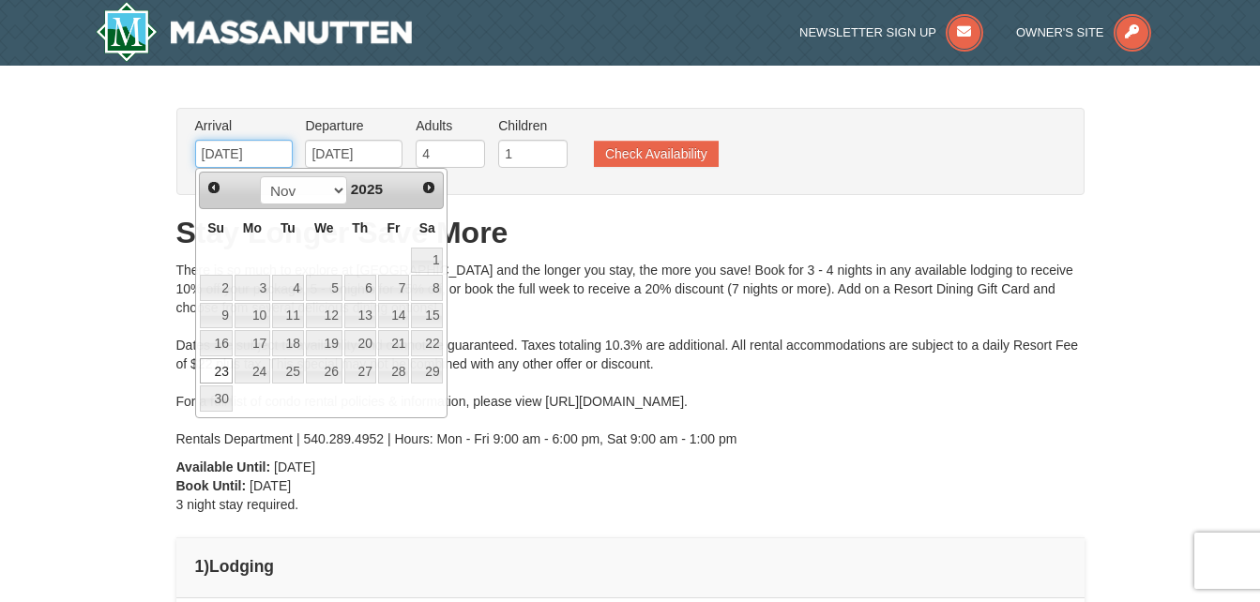
click at [284, 153] on input "[DATE]" at bounding box center [244, 154] width 98 height 28
click at [335, 190] on select "Oct Nov Dec" at bounding box center [303, 190] width 87 height 28
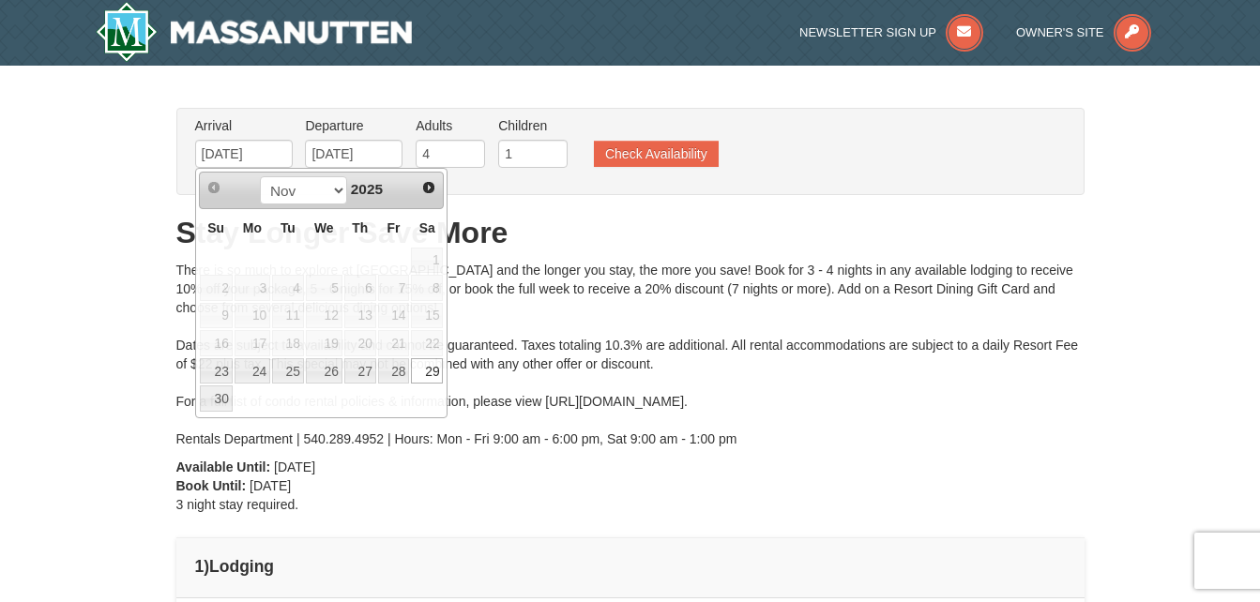
click at [630, 186] on div "Arrival Please format dates MM/DD/YYYY Please format dates MM/DD/YYYY 11/23/202…" at bounding box center [630, 151] width 908 height 87
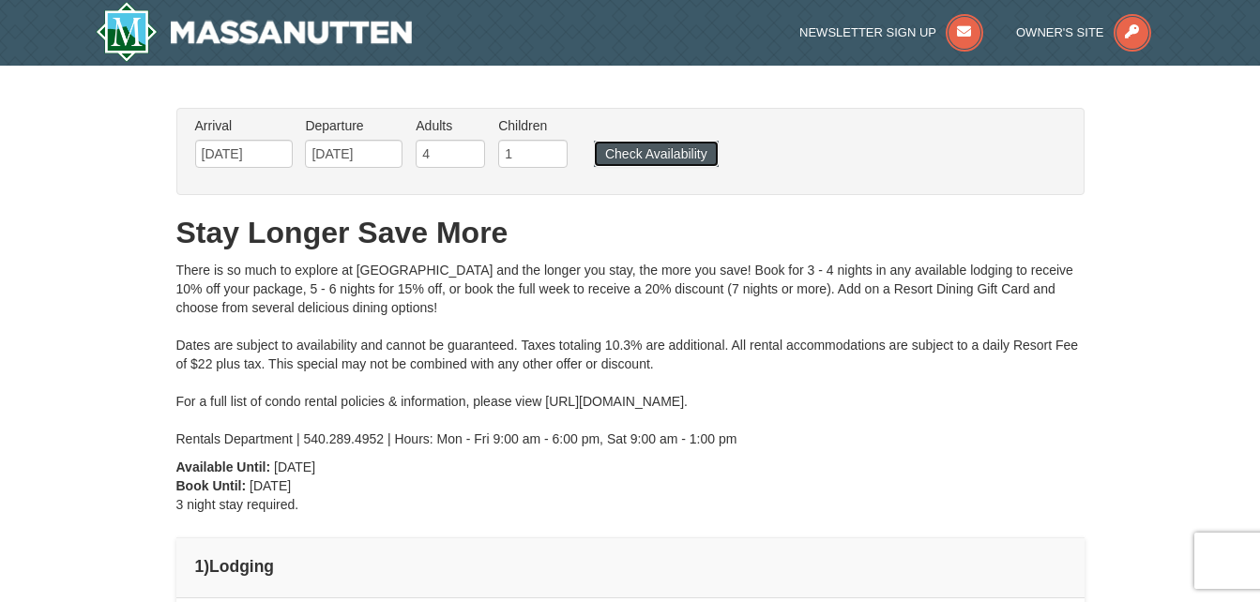
click at [667, 150] on button "Check Availability" at bounding box center [656, 154] width 125 height 26
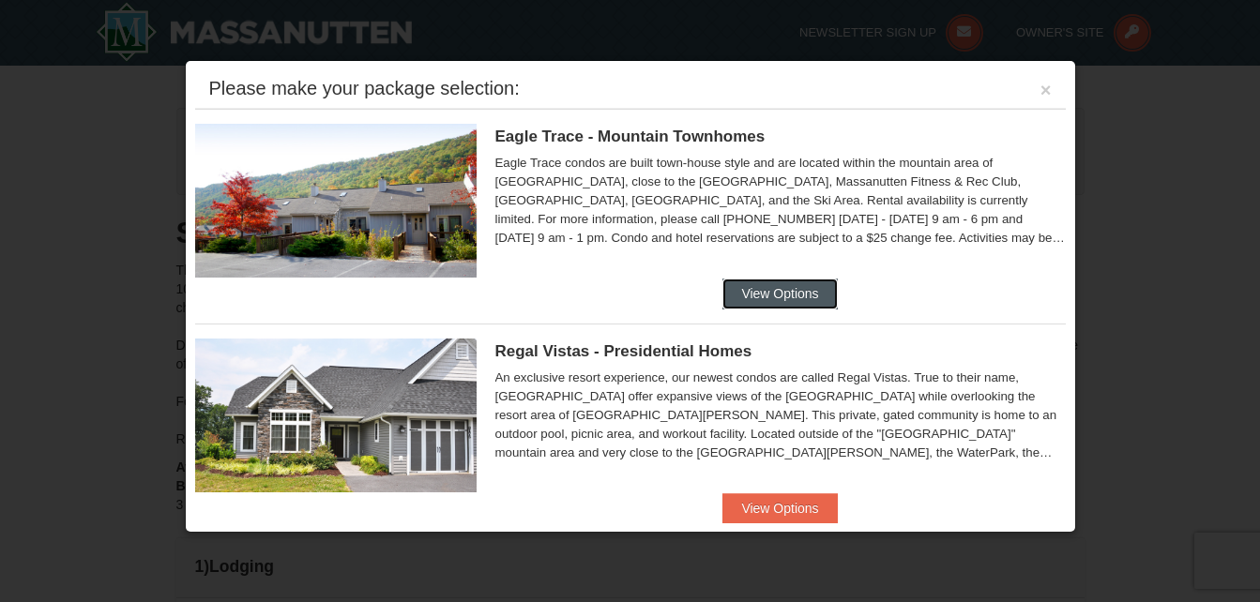
click at [794, 283] on button "View Options" at bounding box center [779, 294] width 114 height 30
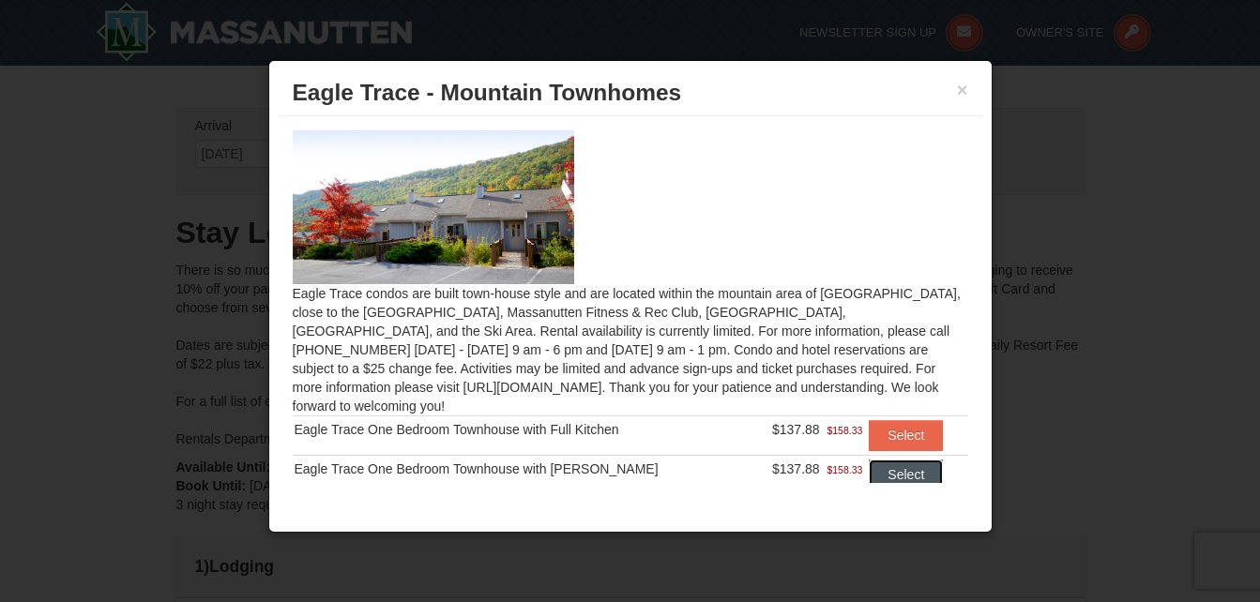
click at [894, 466] on button "Select" at bounding box center [906, 475] width 74 height 30
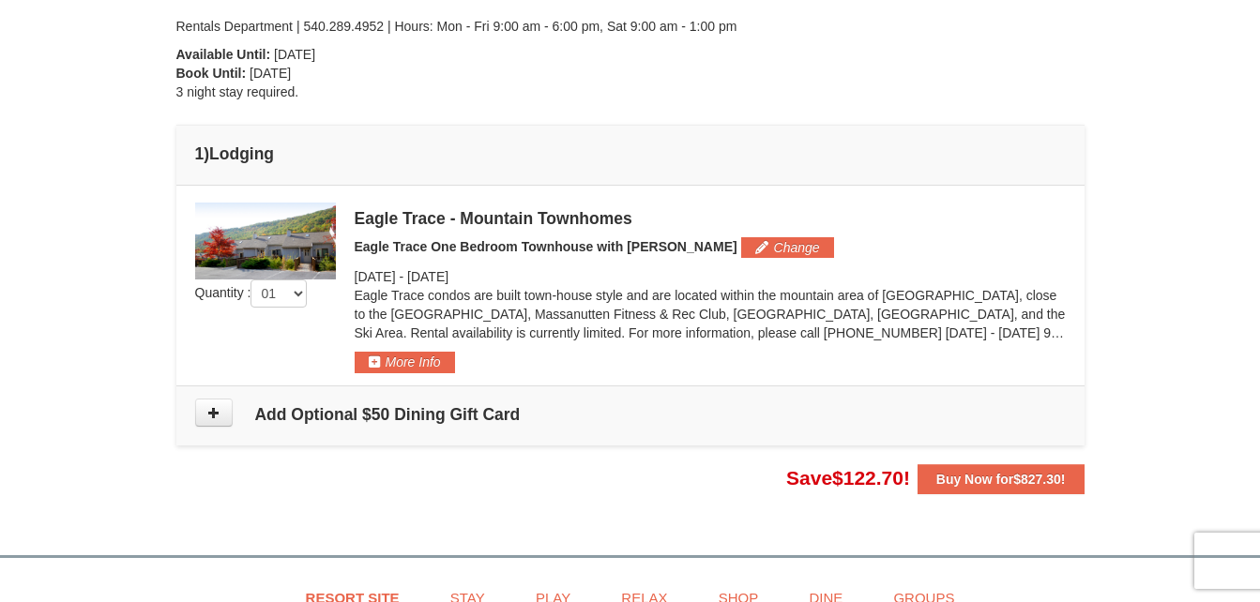
scroll to position [437, 0]
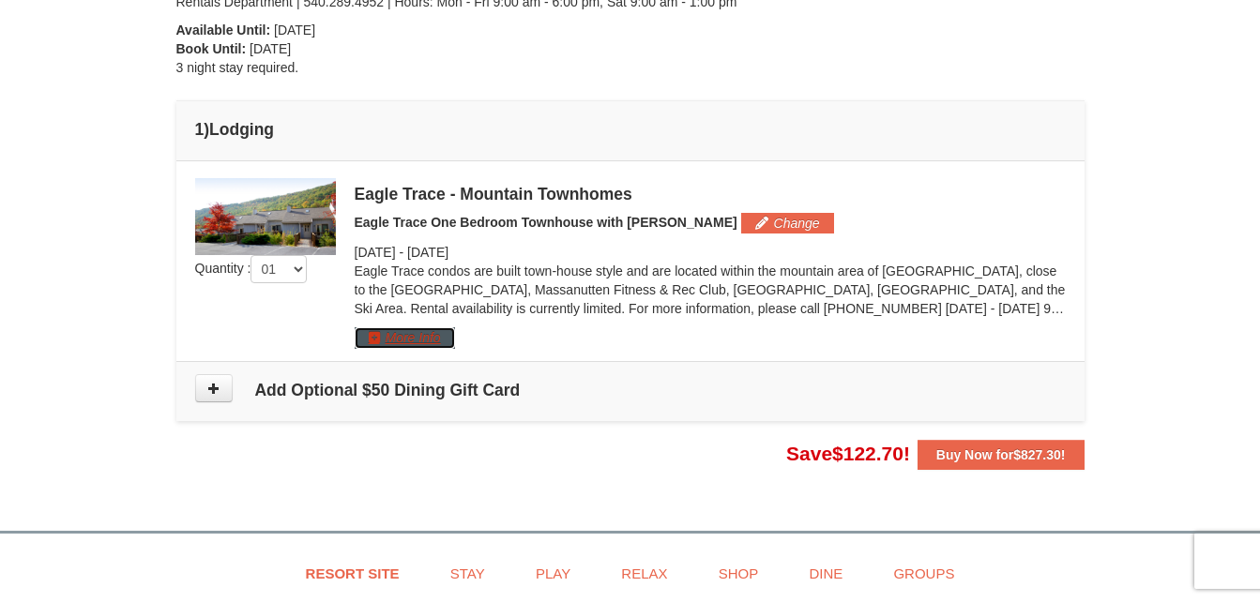
click at [431, 337] on button "More Info" at bounding box center [405, 337] width 100 height 21
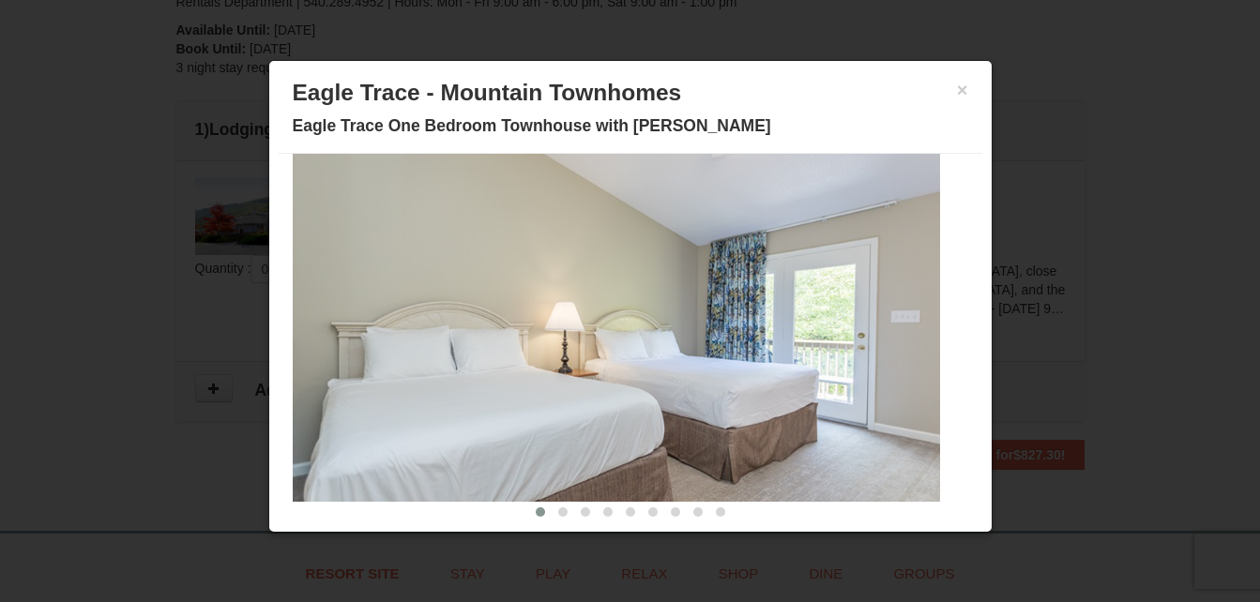
scroll to position [90, 0]
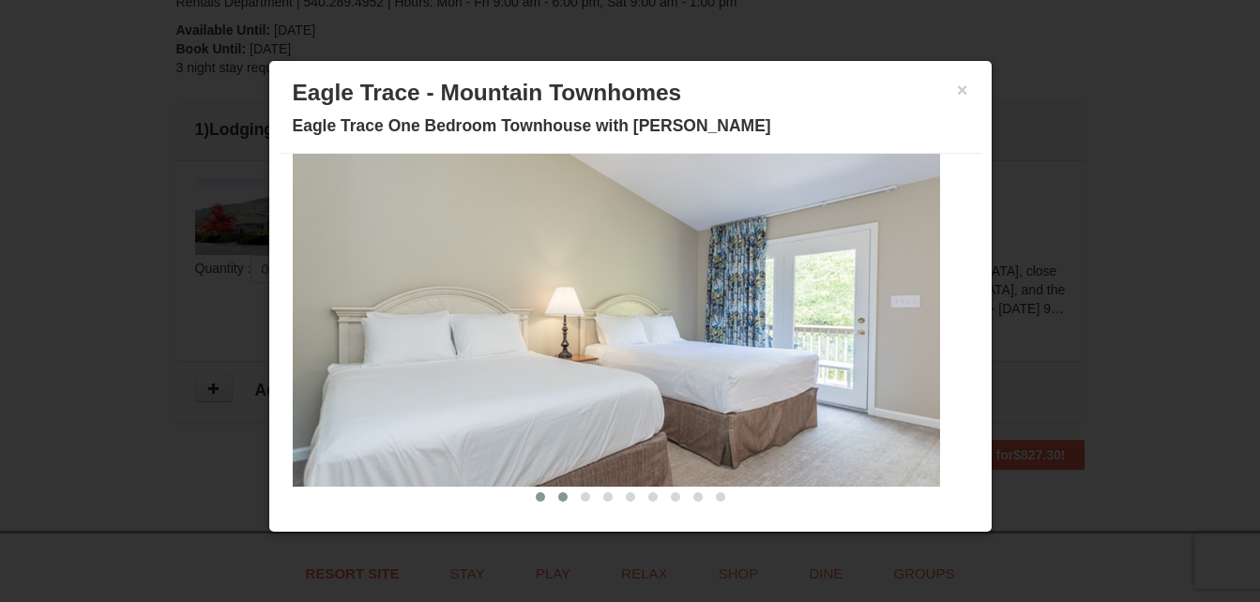
click at [553, 497] on button at bounding box center [563, 497] width 23 height 19
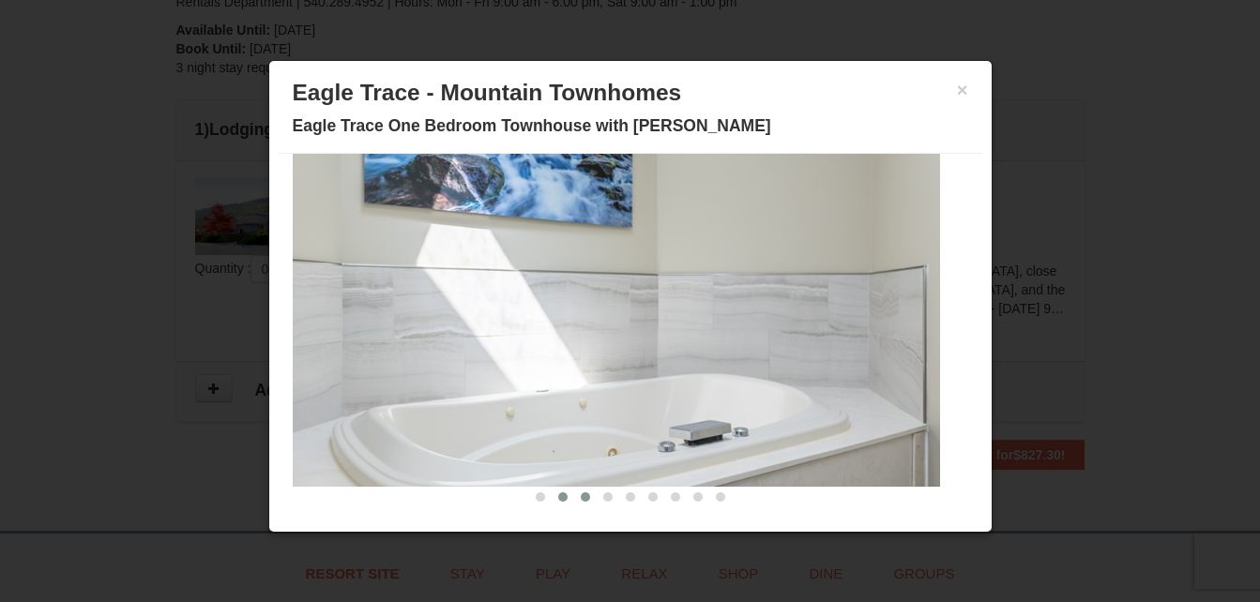
click at [581, 498] on span at bounding box center [585, 496] width 9 height 9
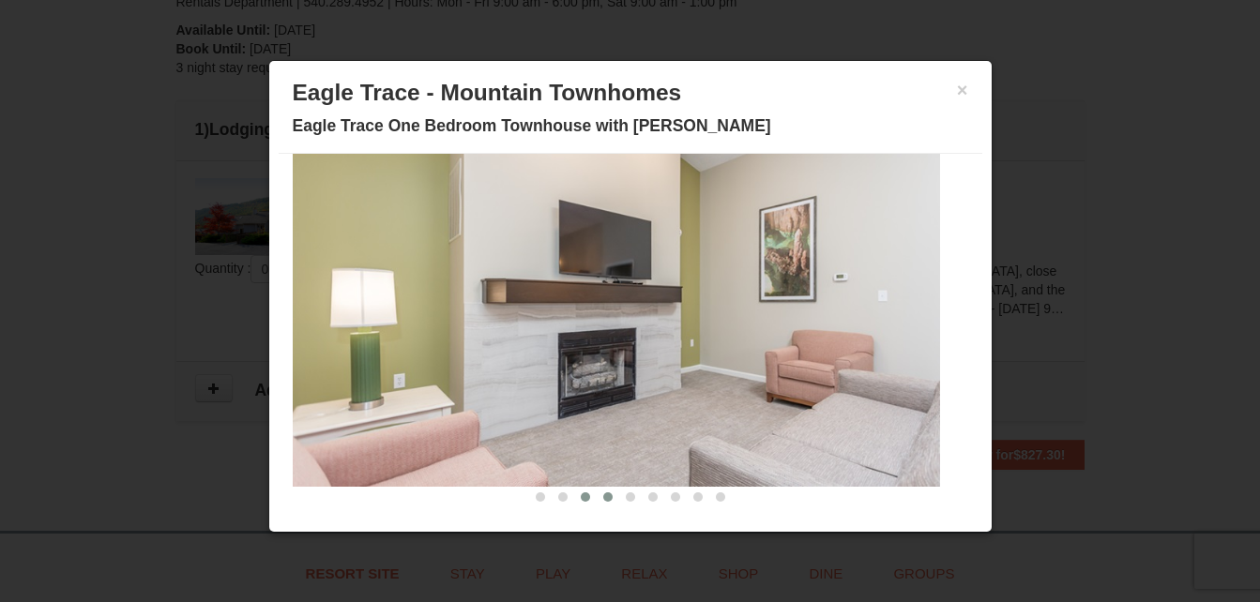
click at [603, 499] on span at bounding box center [607, 496] width 9 height 9
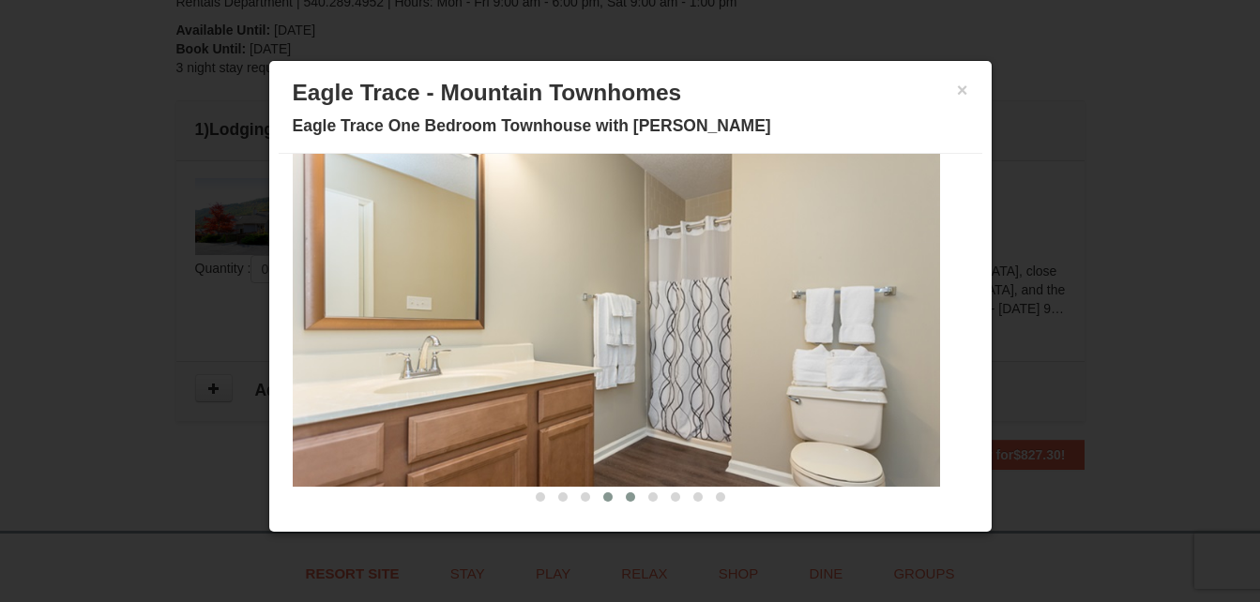
click at [626, 494] on span at bounding box center [630, 496] width 9 height 9
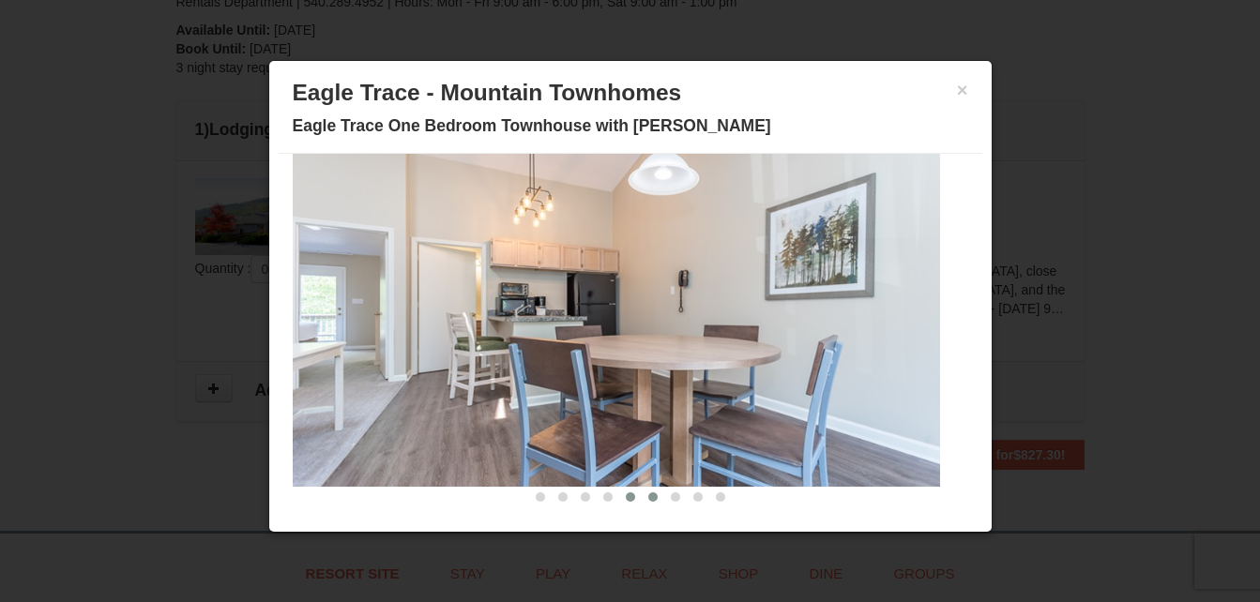
click at [648, 500] on span at bounding box center [652, 496] width 9 height 9
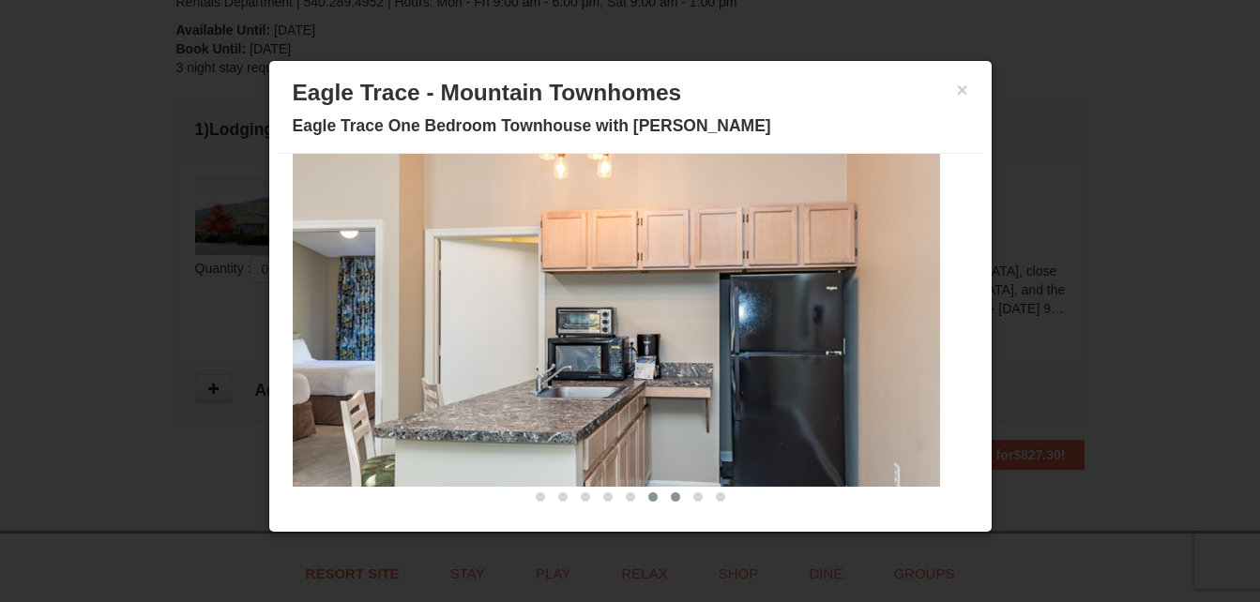
click at [671, 496] on span at bounding box center [675, 496] width 9 height 9
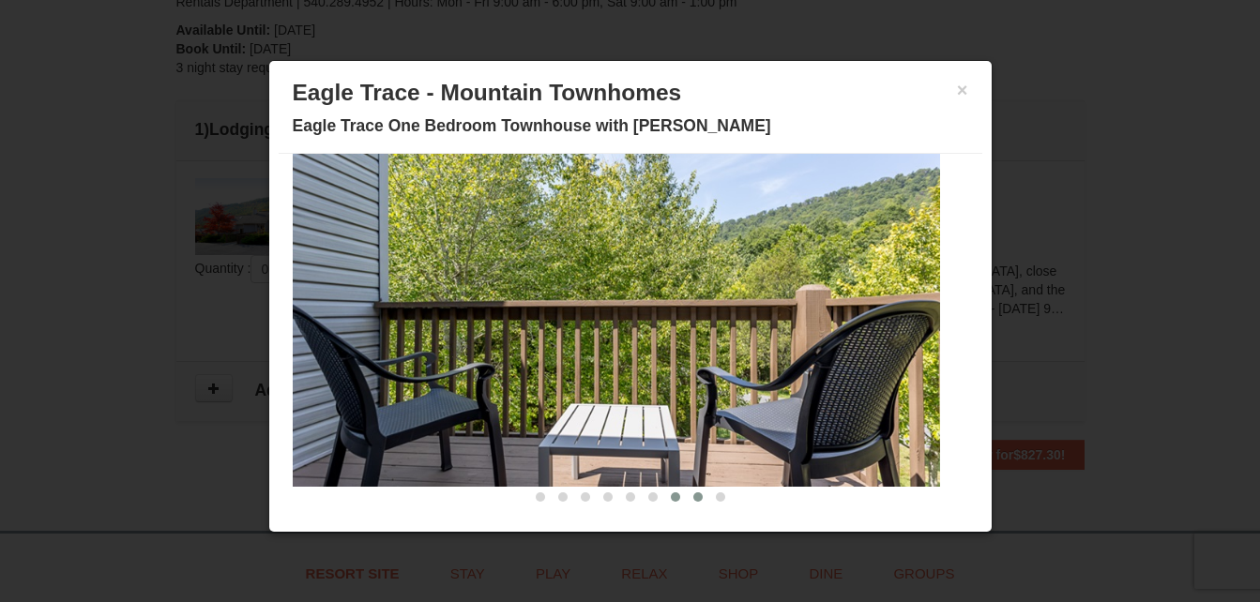
click at [693, 496] on span at bounding box center [697, 496] width 9 height 9
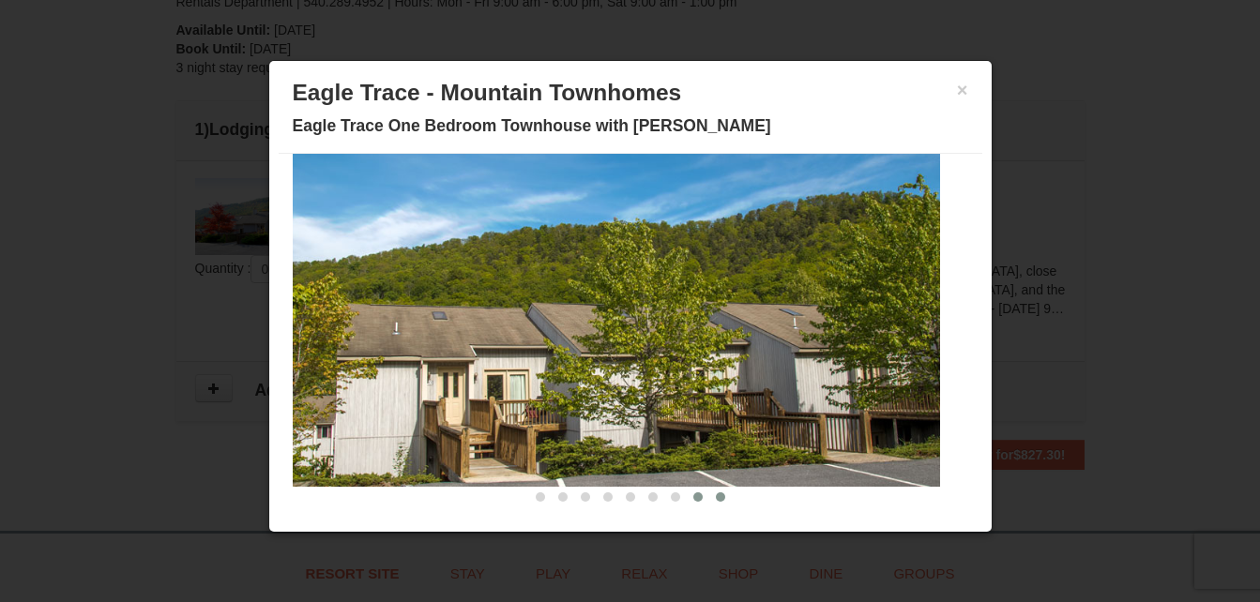
click at [709, 498] on button at bounding box center [720, 497] width 23 height 19
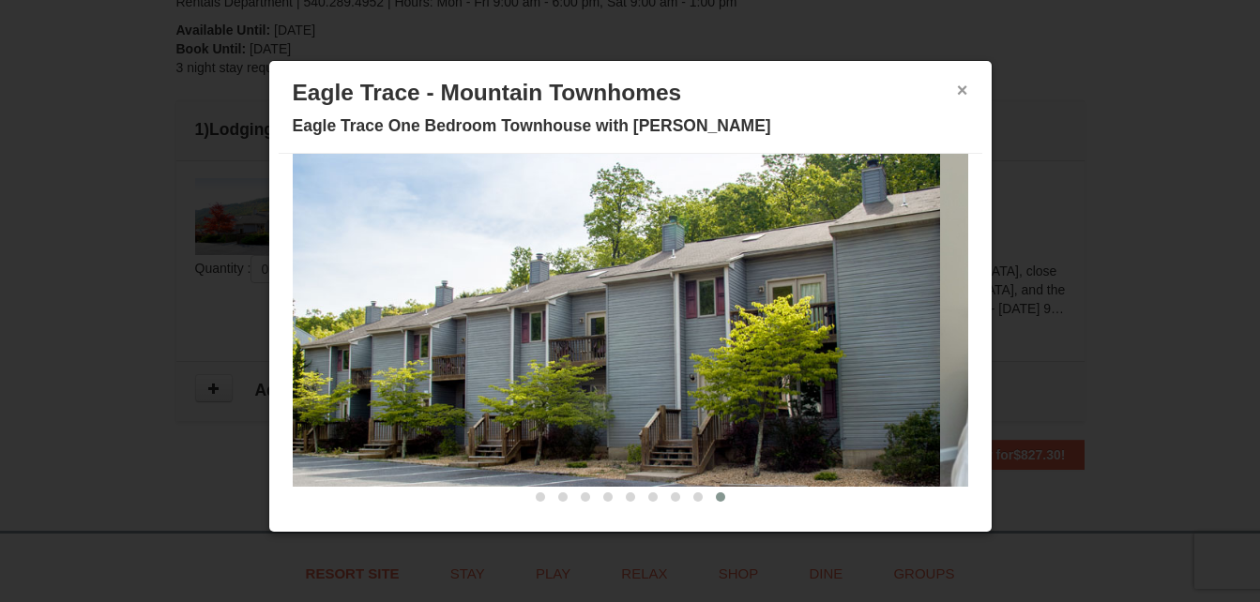
click at [957, 88] on button "×" at bounding box center [962, 90] width 11 height 19
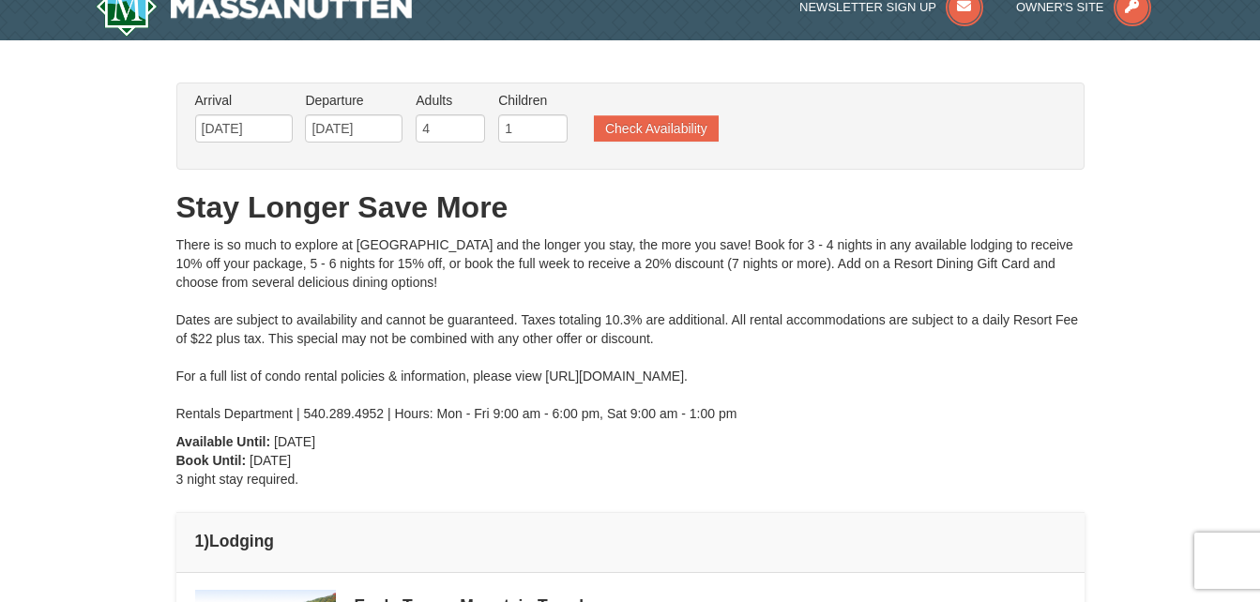
scroll to position [0, 0]
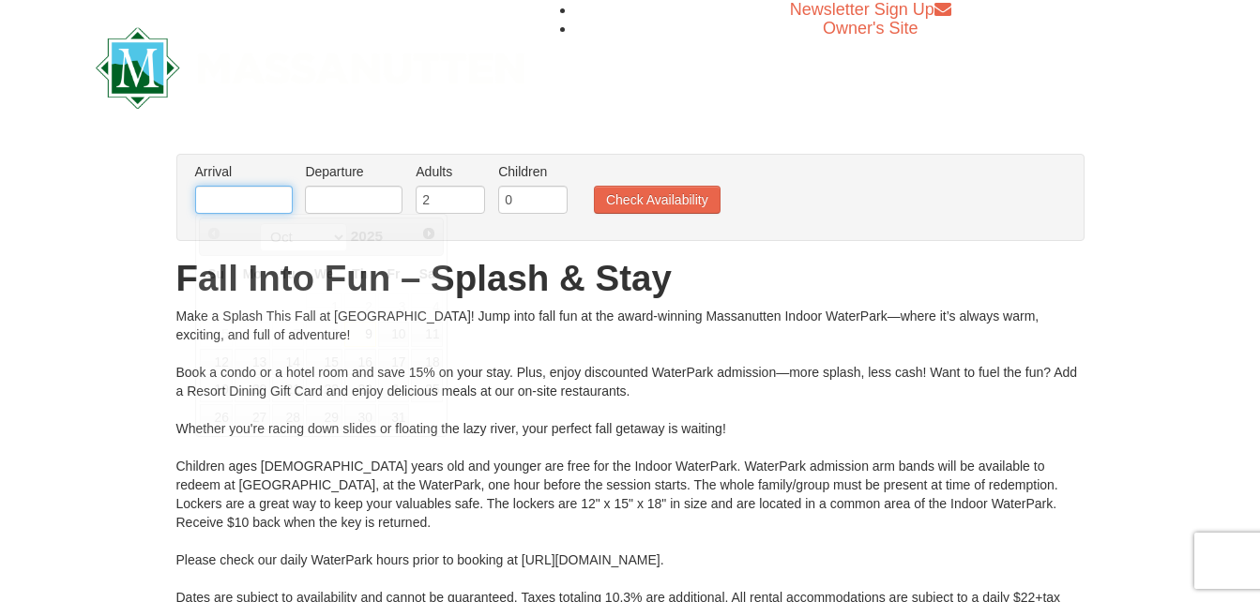
click at [281, 200] on input "text" at bounding box center [244, 200] width 98 height 28
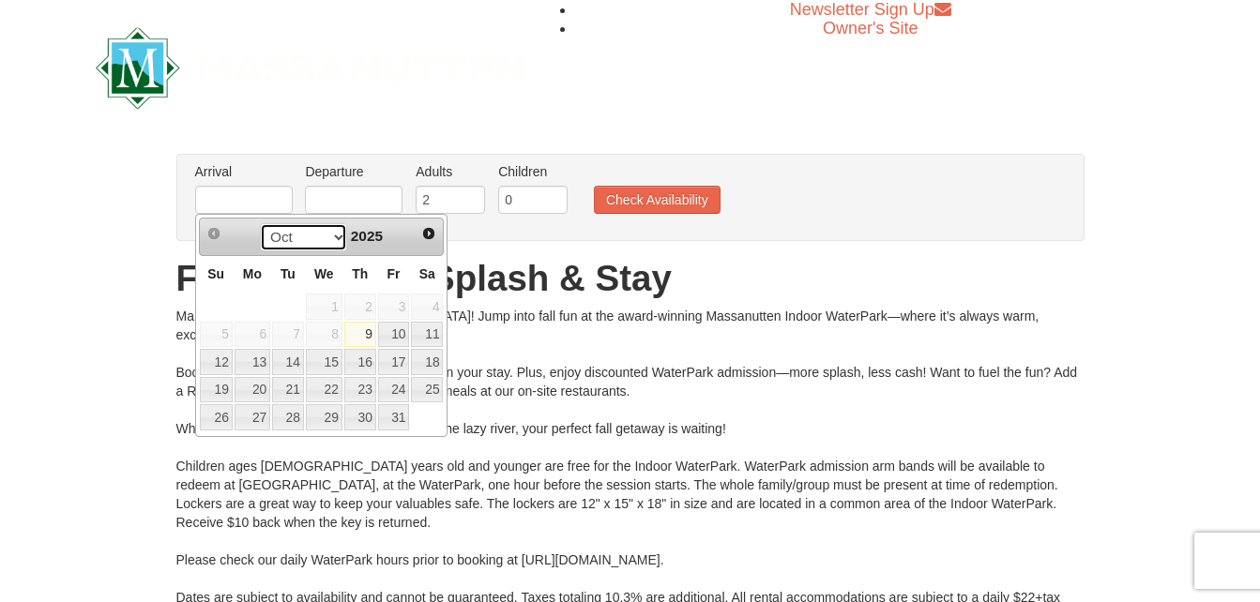
click at [331, 235] on select "Oct Nov Dec" at bounding box center [303, 237] width 87 height 28
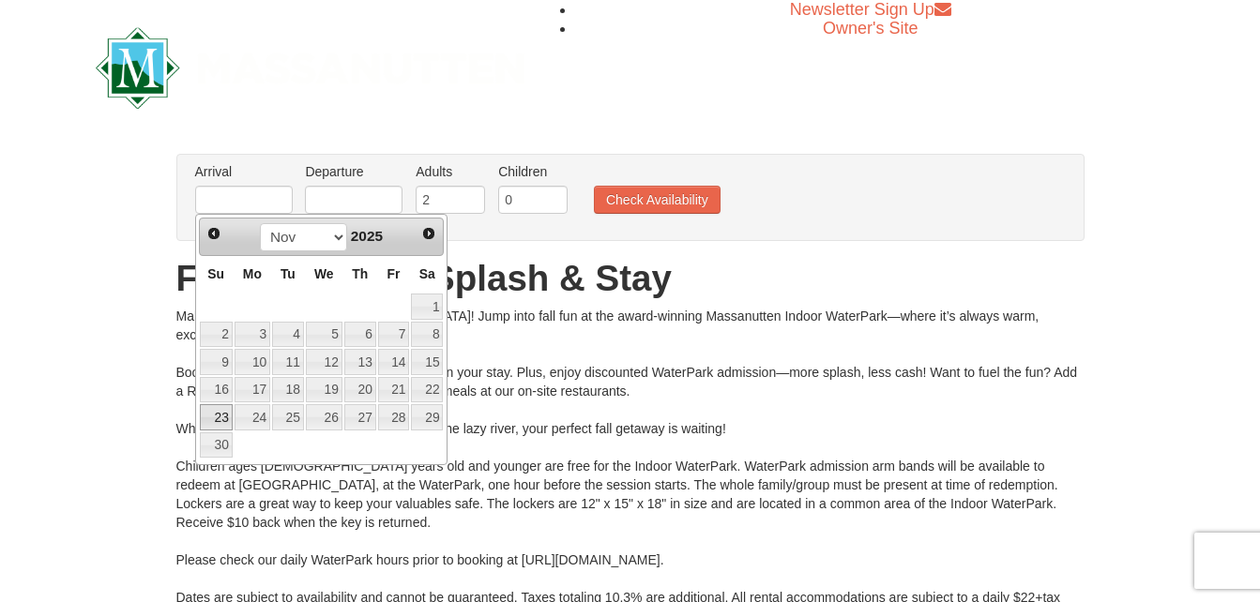
click at [224, 417] on link "23" at bounding box center [216, 417] width 33 height 26
type input "[DATE]"
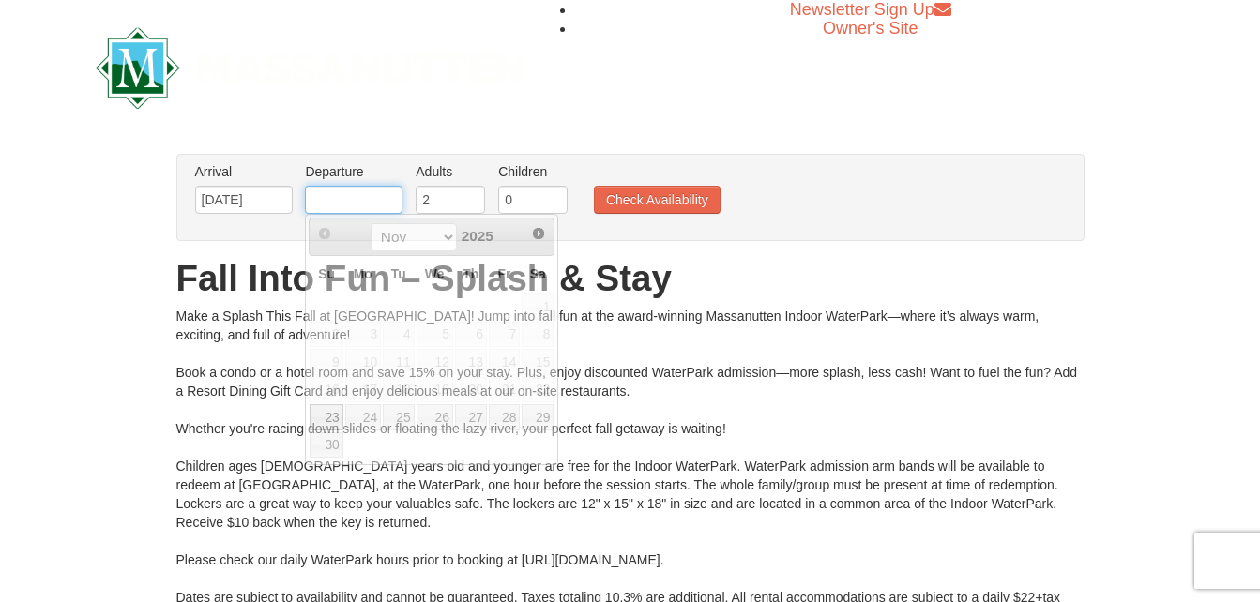
click at [396, 197] on input "text" at bounding box center [354, 200] width 98 height 28
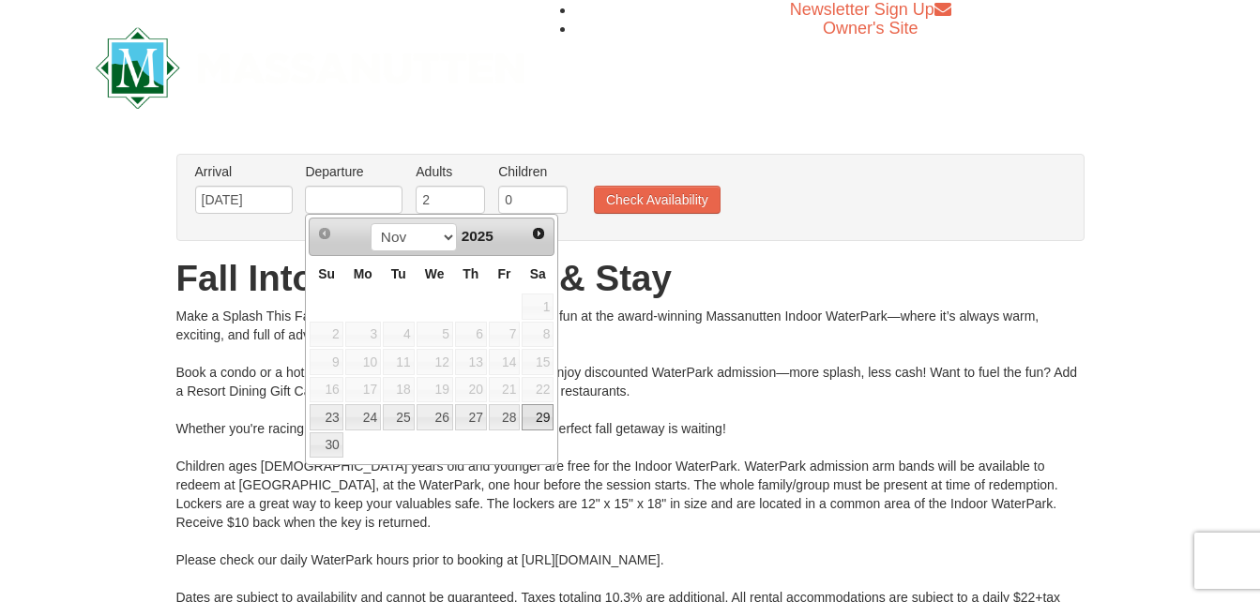
click at [542, 416] on link "29" at bounding box center [537, 417] width 32 height 26
type input "[DATE]"
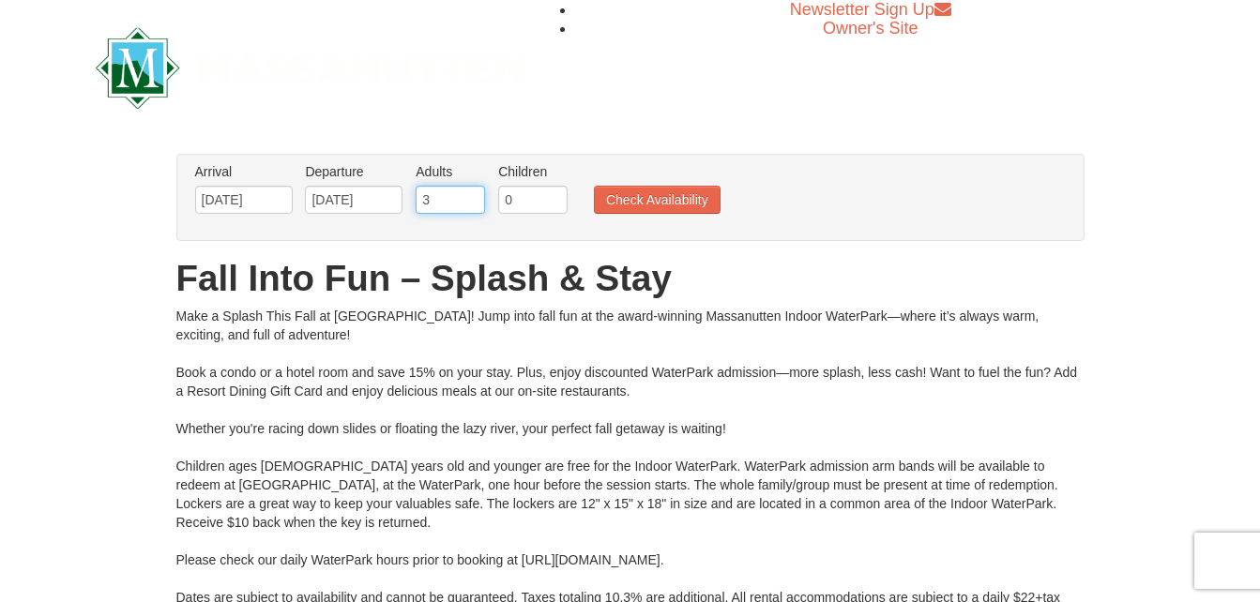
click at [472, 195] on input "3" at bounding box center [450, 200] width 69 height 28
type input "4"
click at [472, 195] on input "4" at bounding box center [450, 200] width 69 height 28
type input "1"
click at [555, 198] on input "1" at bounding box center [532, 200] width 69 height 28
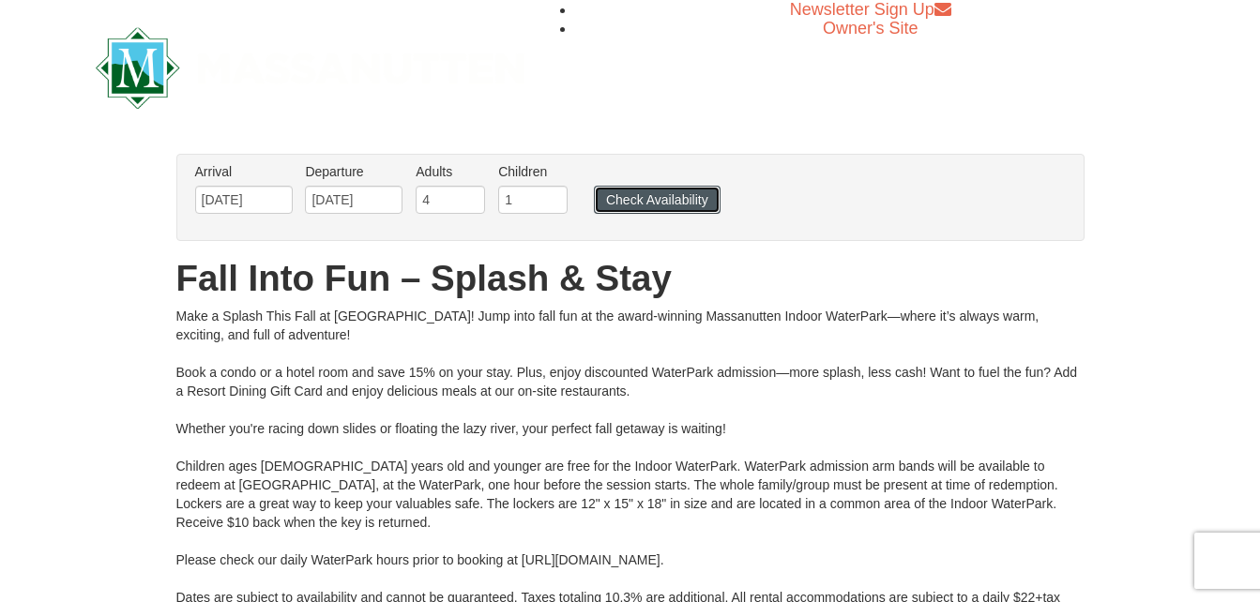
click at [617, 197] on button "Check Availability" at bounding box center [657, 200] width 127 height 28
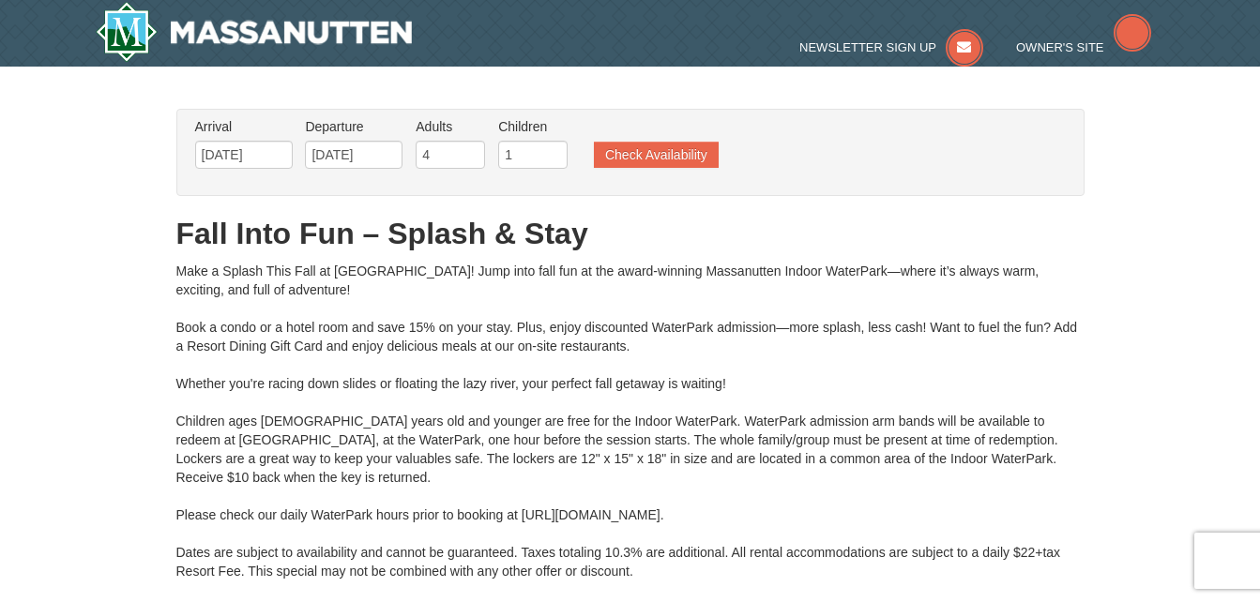
type input "[DATE]"
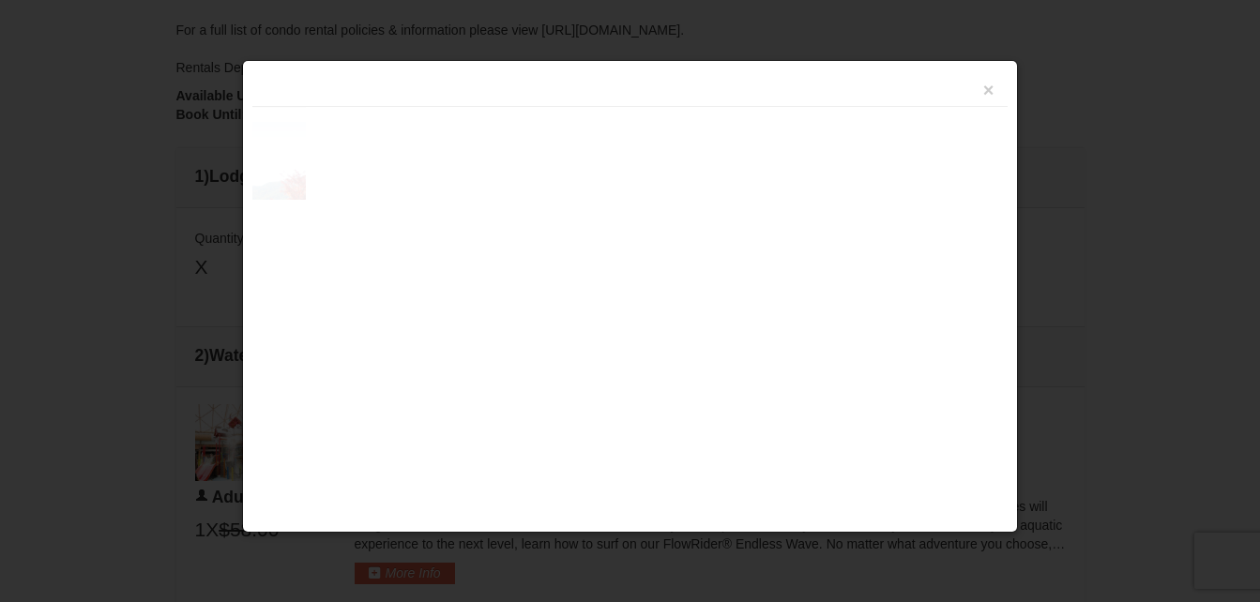
scroll to position [799, 0]
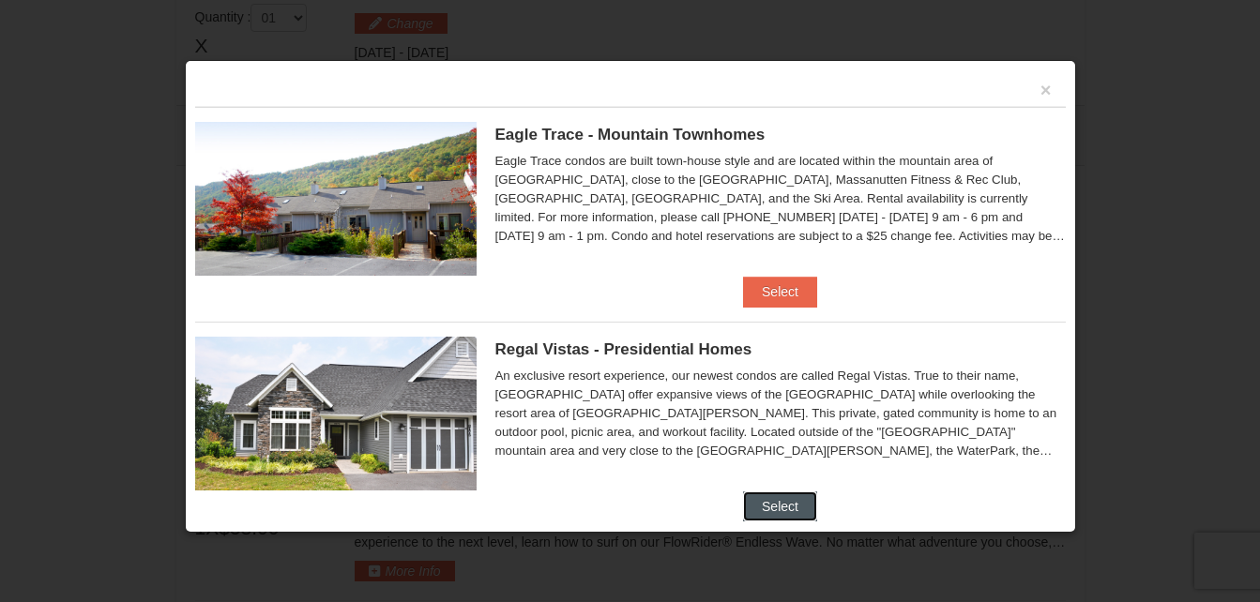
click at [769, 497] on button "Select" at bounding box center [780, 506] width 74 height 30
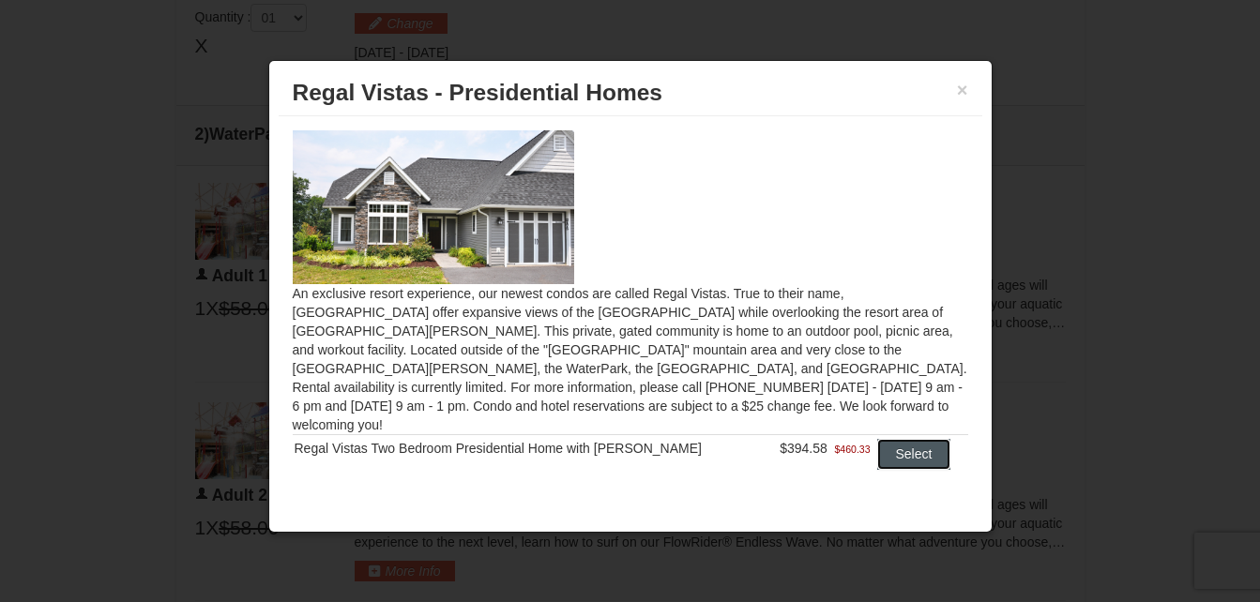
click at [883, 439] on button "Select" at bounding box center [914, 454] width 74 height 30
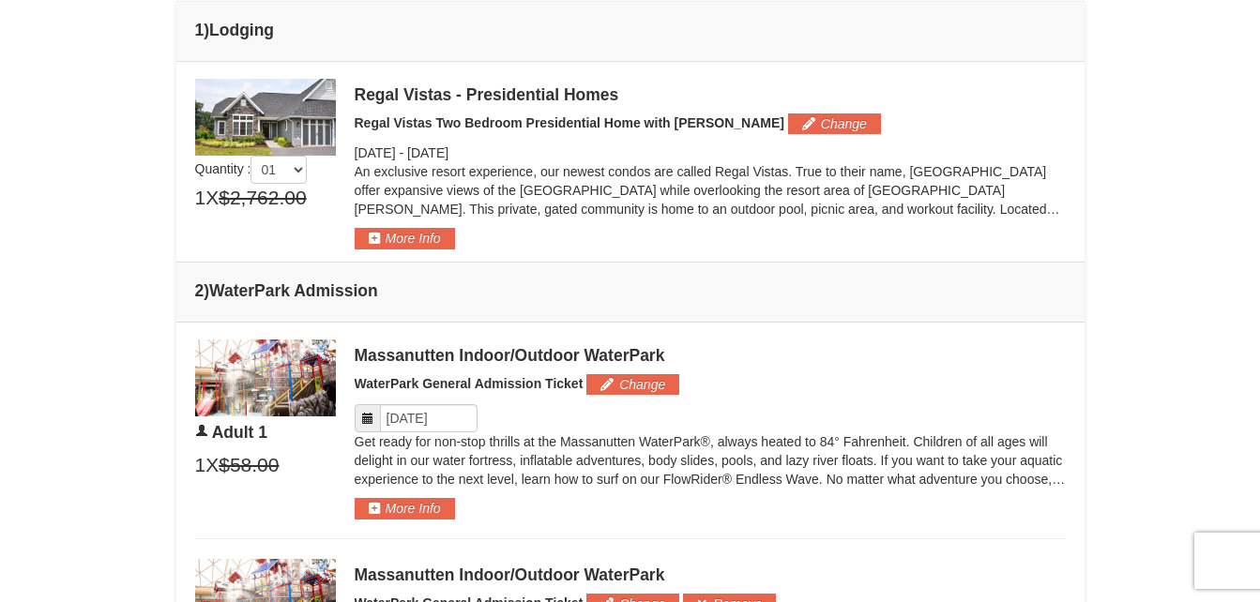
scroll to position [687, 0]
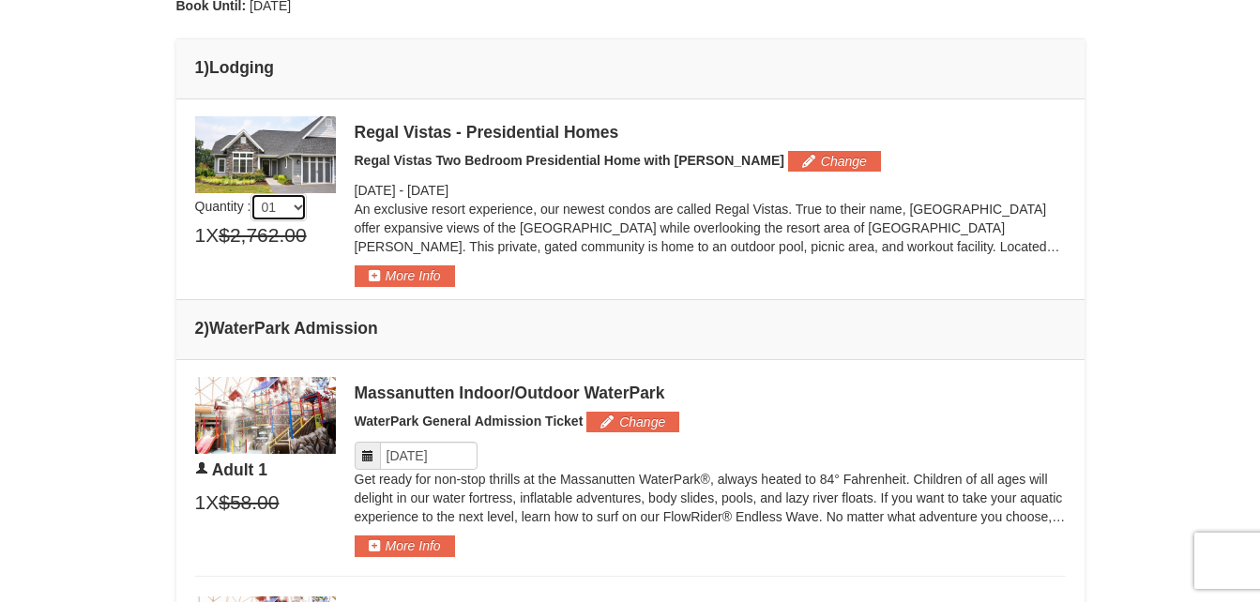
click at [301, 207] on select "01 02 03 04 05" at bounding box center [278, 207] width 56 height 28
select select "2"
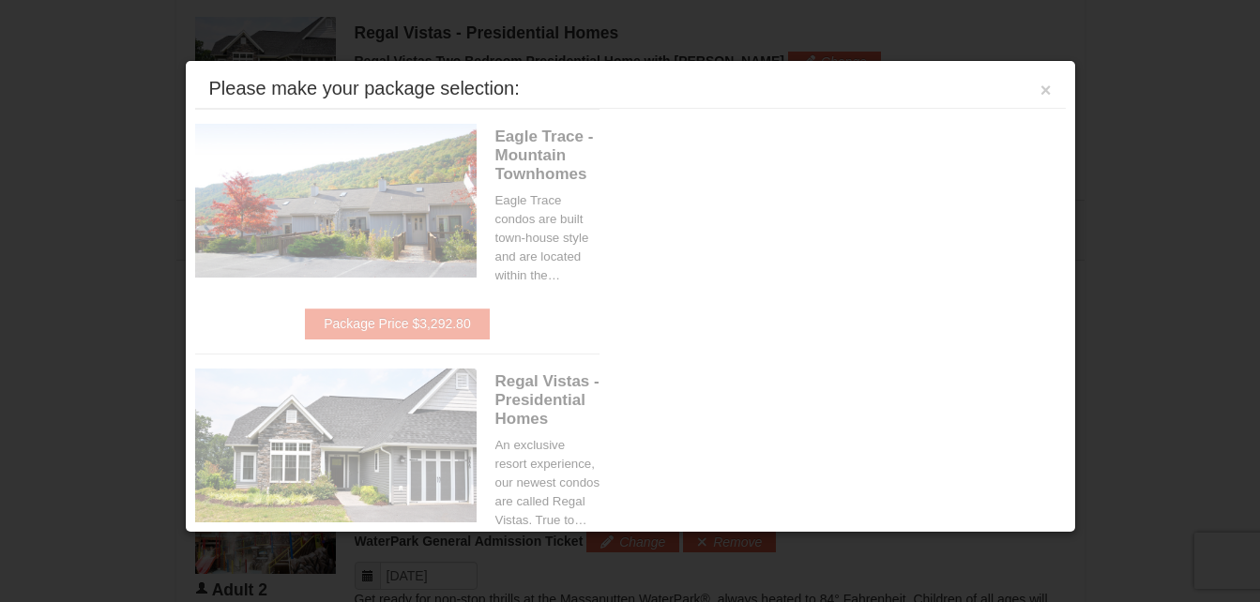
scroll to position [798, 0]
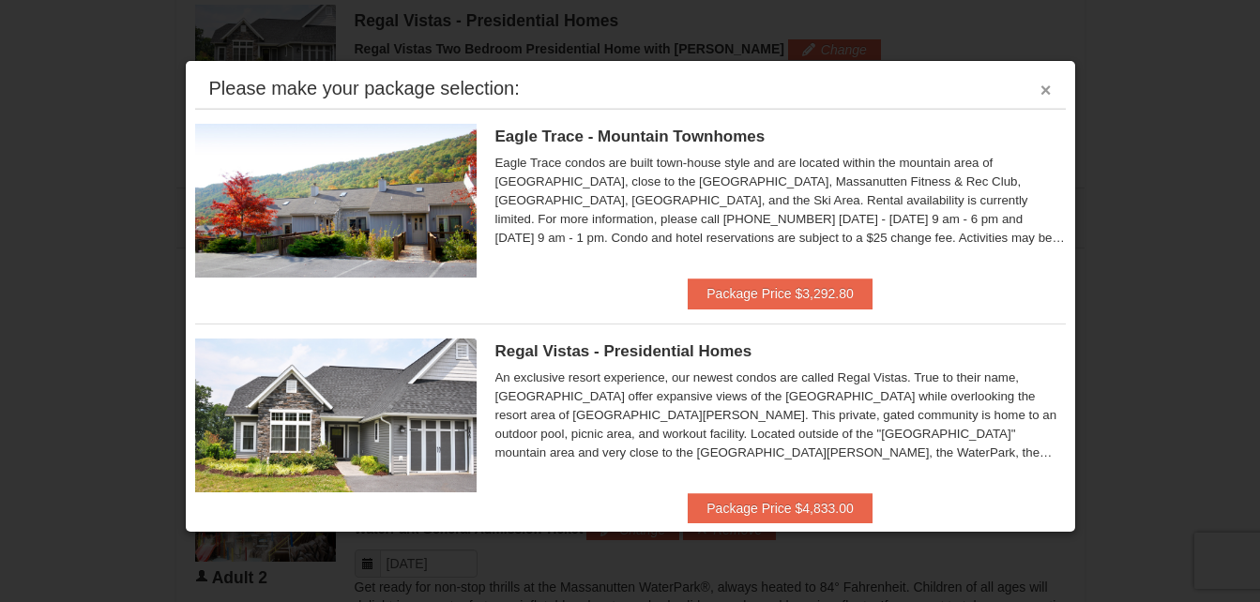
click at [1040, 89] on button "×" at bounding box center [1045, 90] width 11 height 19
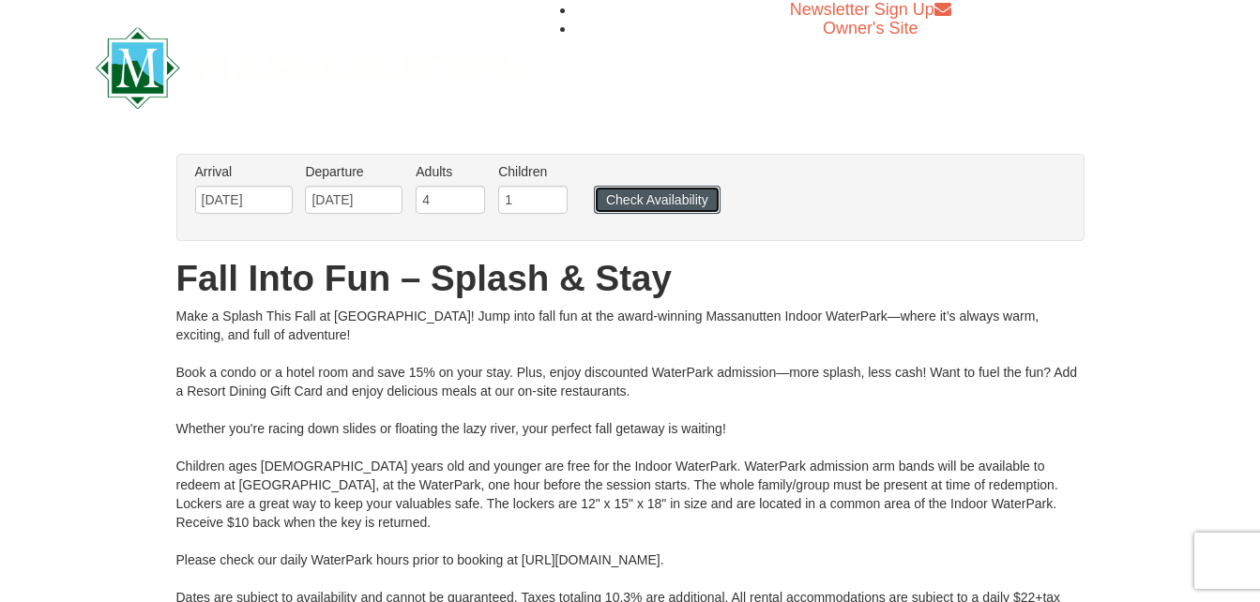
click at [685, 206] on button "Check Availability" at bounding box center [657, 200] width 127 height 28
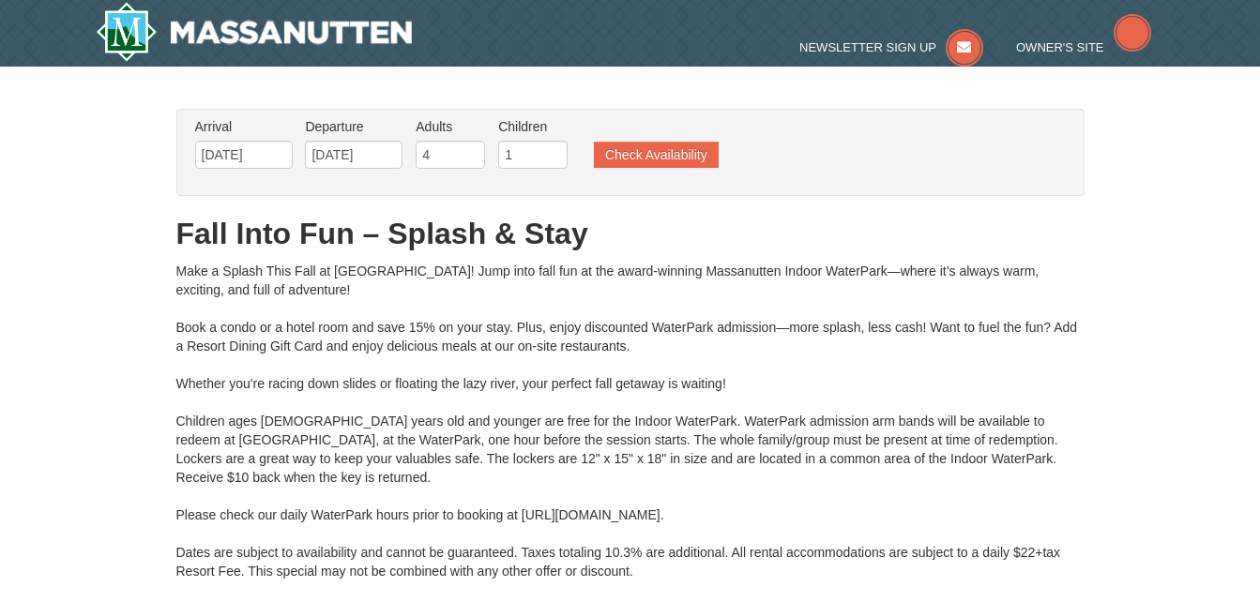
type input "[DATE]"
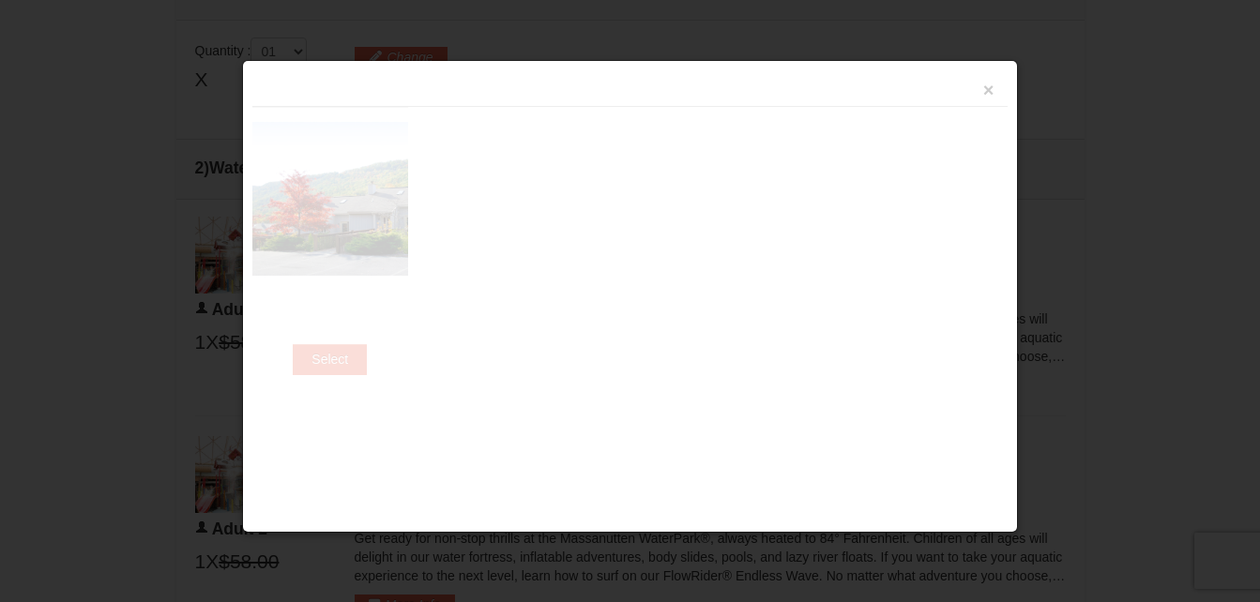
scroll to position [799, 0]
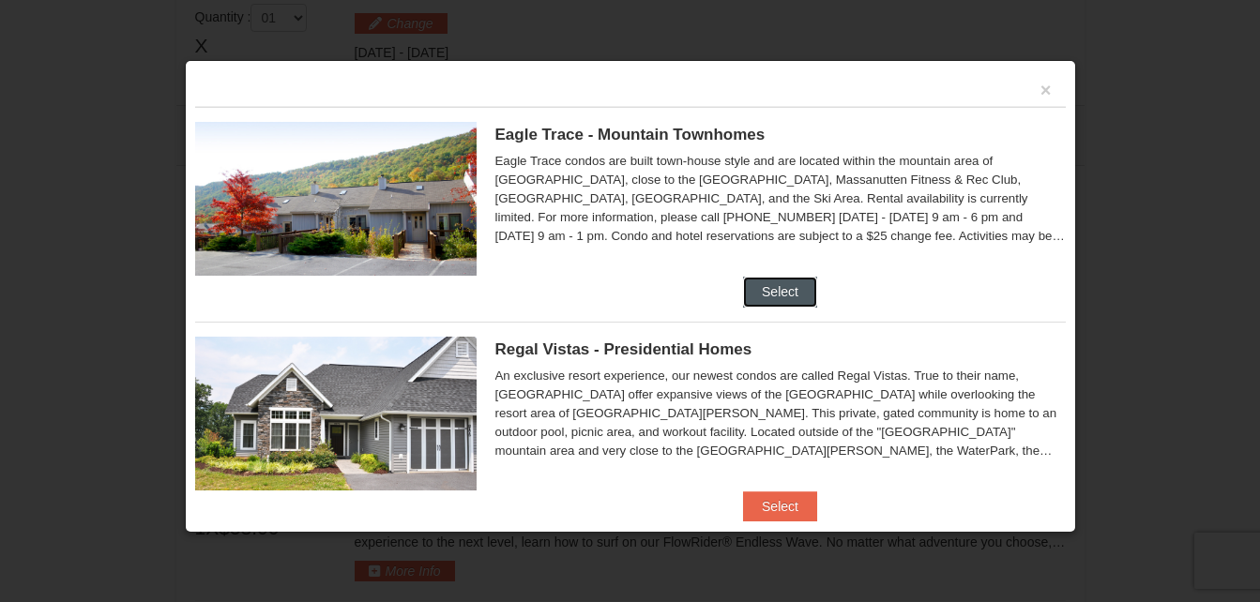
click at [783, 294] on button "Select" at bounding box center [780, 292] width 74 height 30
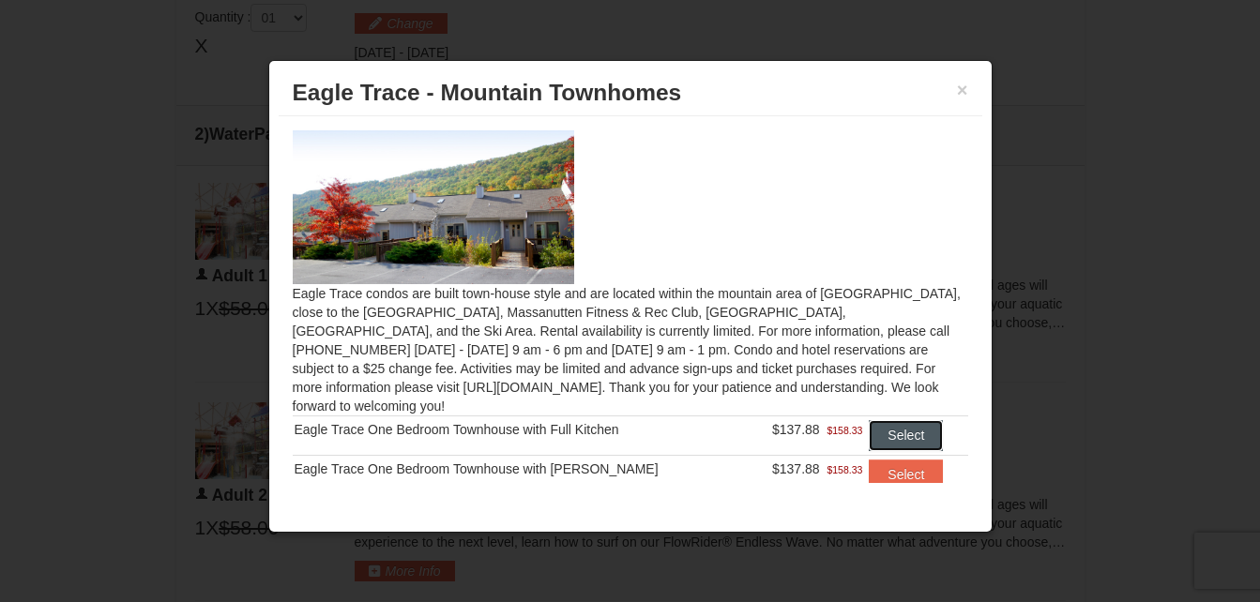
click at [904, 421] on button "Select" at bounding box center [906, 435] width 74 height 30
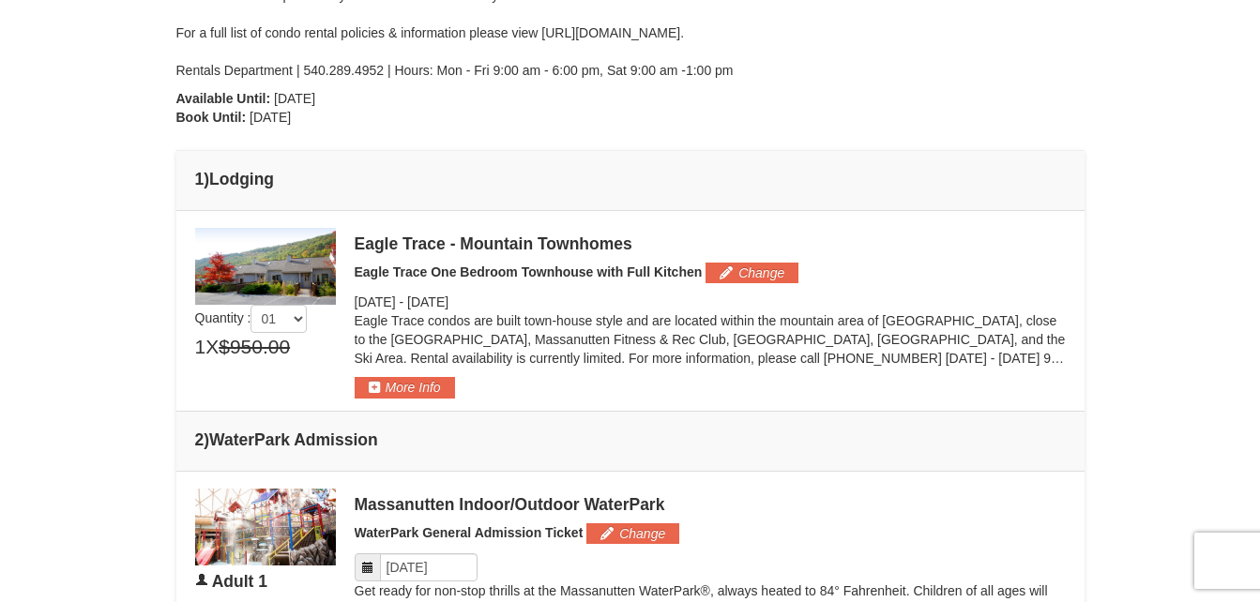
scroll to position [537, 0]
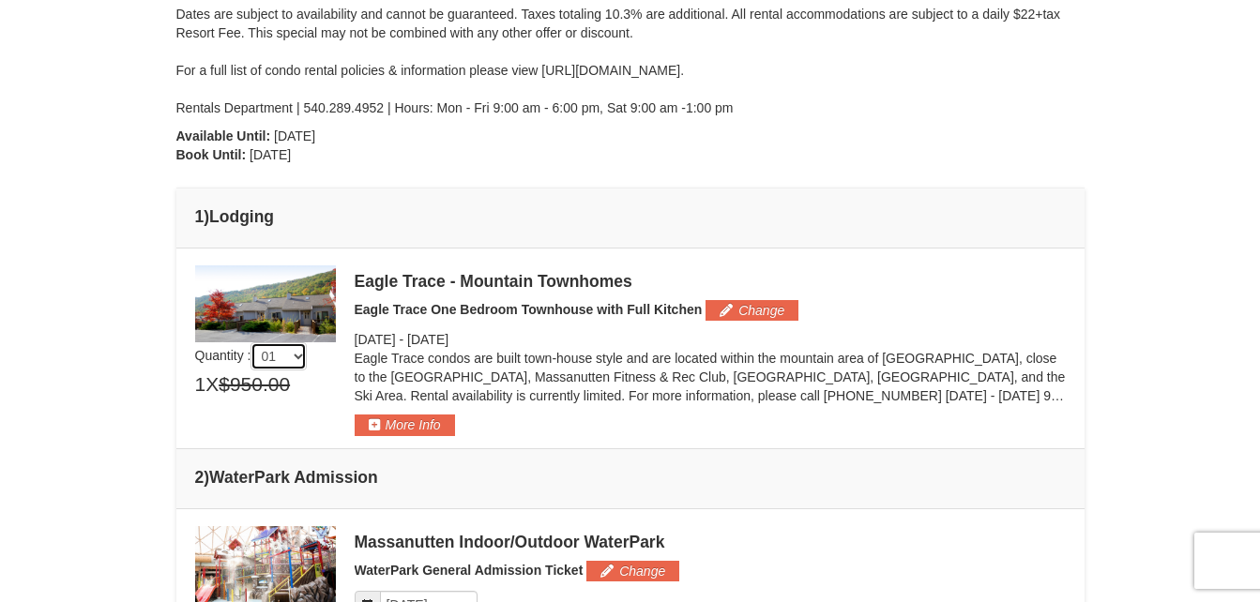
click at [301, 358] on select "01 02 03 04 05" at bounding box center [278, 356] width 56 height 28
select select "2"
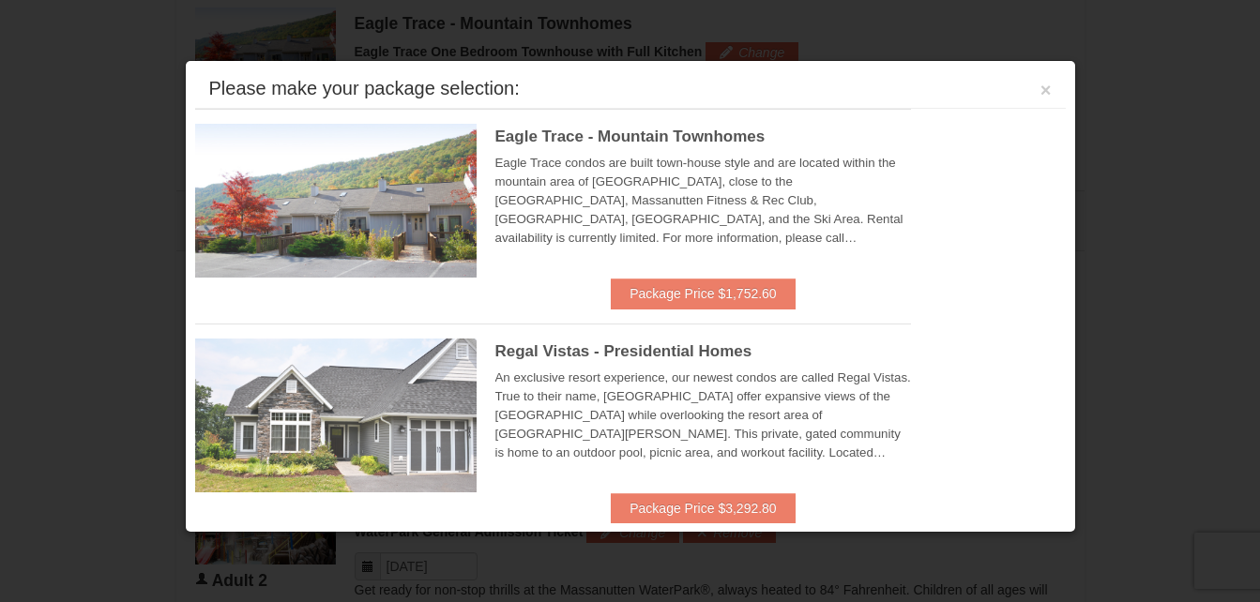
scroll to position [798, 0]
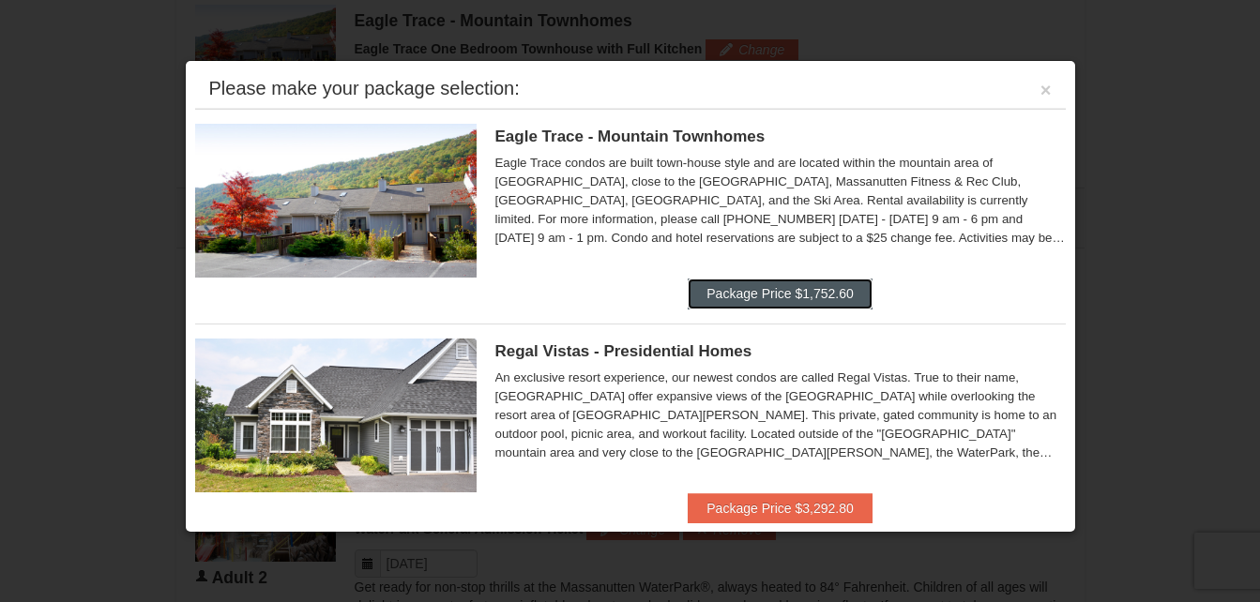
click at [786, 282] on button "Package Price $1,752.60" at bounding box center [780, 294] width 184 height 30
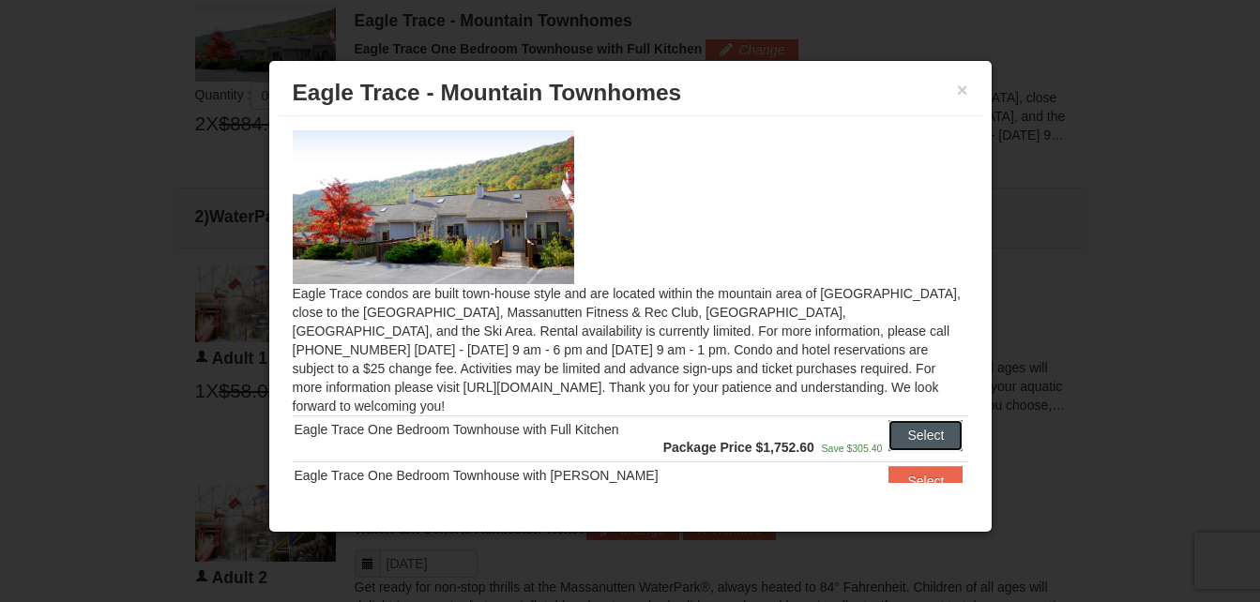
click at [889, 422] on button "Select" at bounding box center [925, 435] width 74 height 30
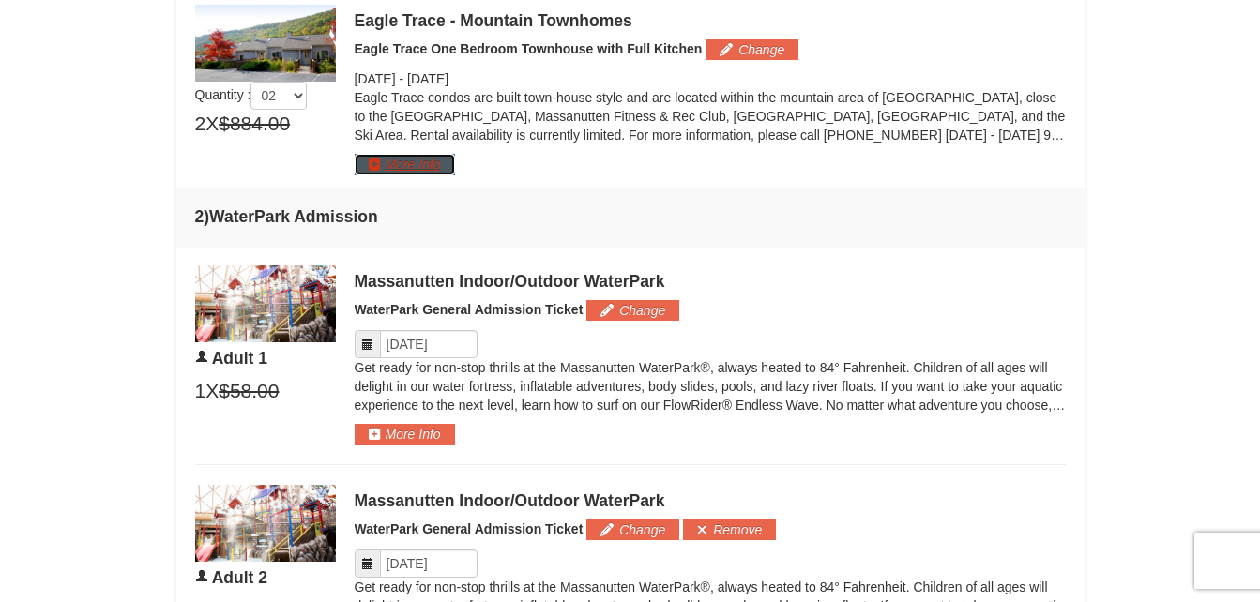
click at [405, 167] on button "More Info" at bounding box center [405, 164] width 100 height 21
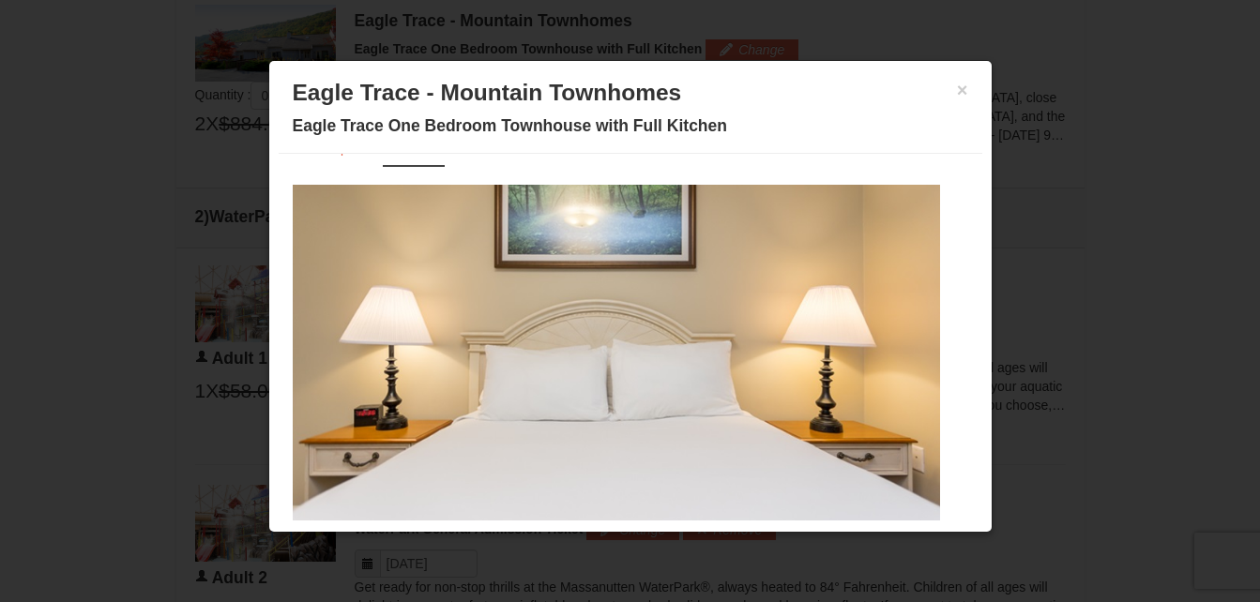
scroll to position [90, 0]
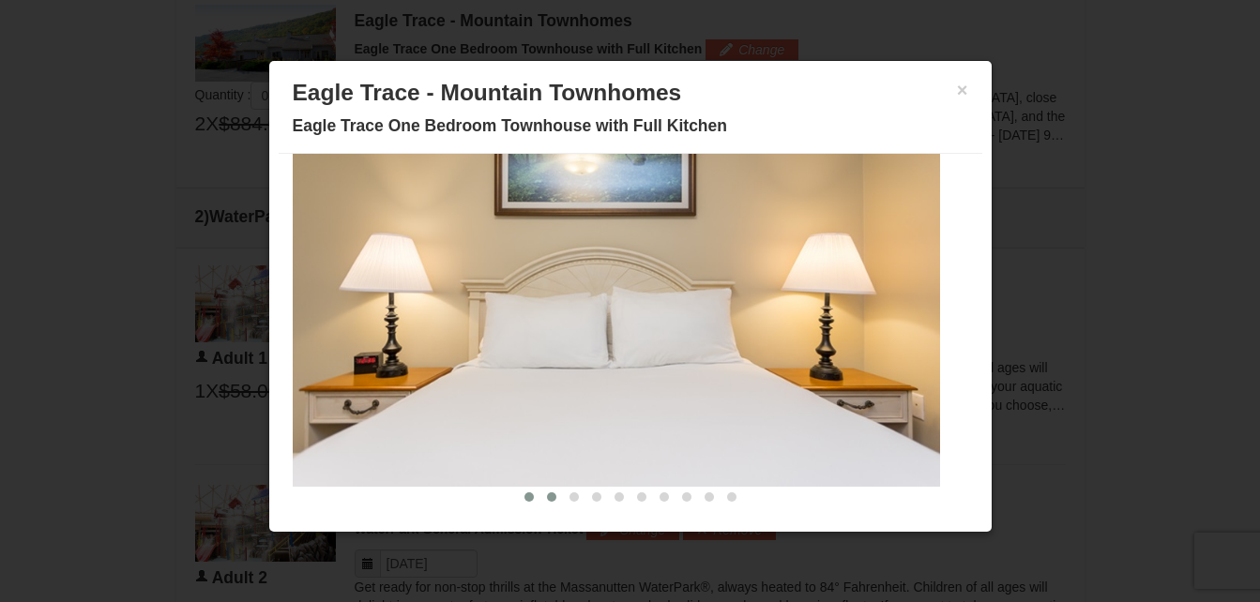
click at [547, 498] on span at bounding box center [551, 496] width 9 height 9
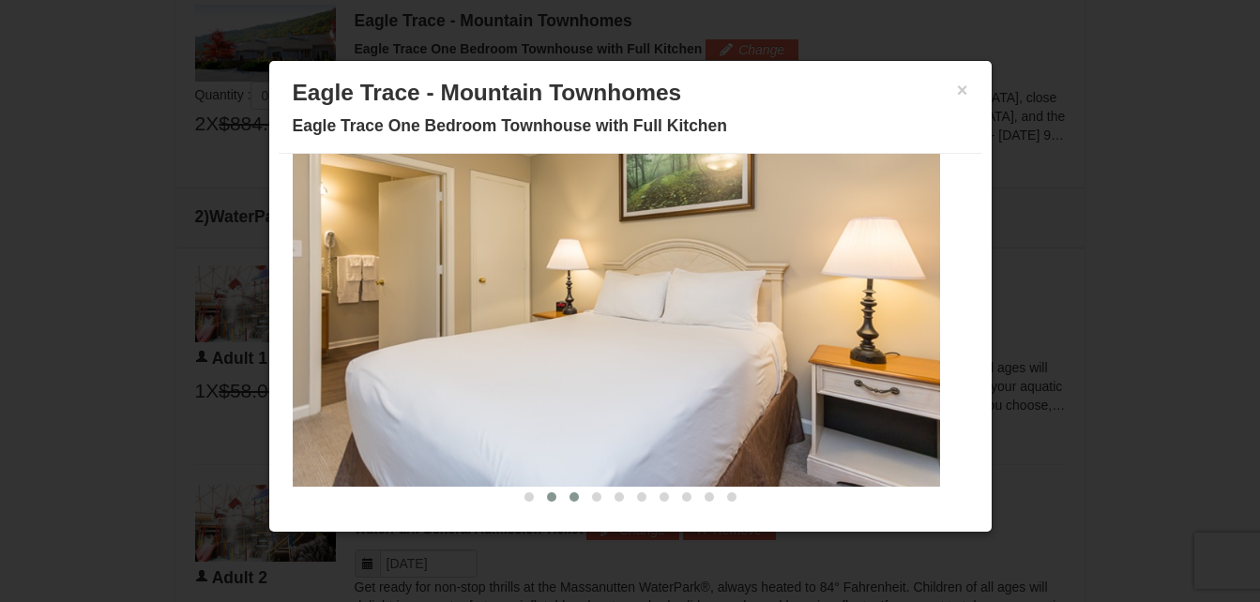
click at [569, 501] on span at bounding box center [573, 496] width 9 height 9
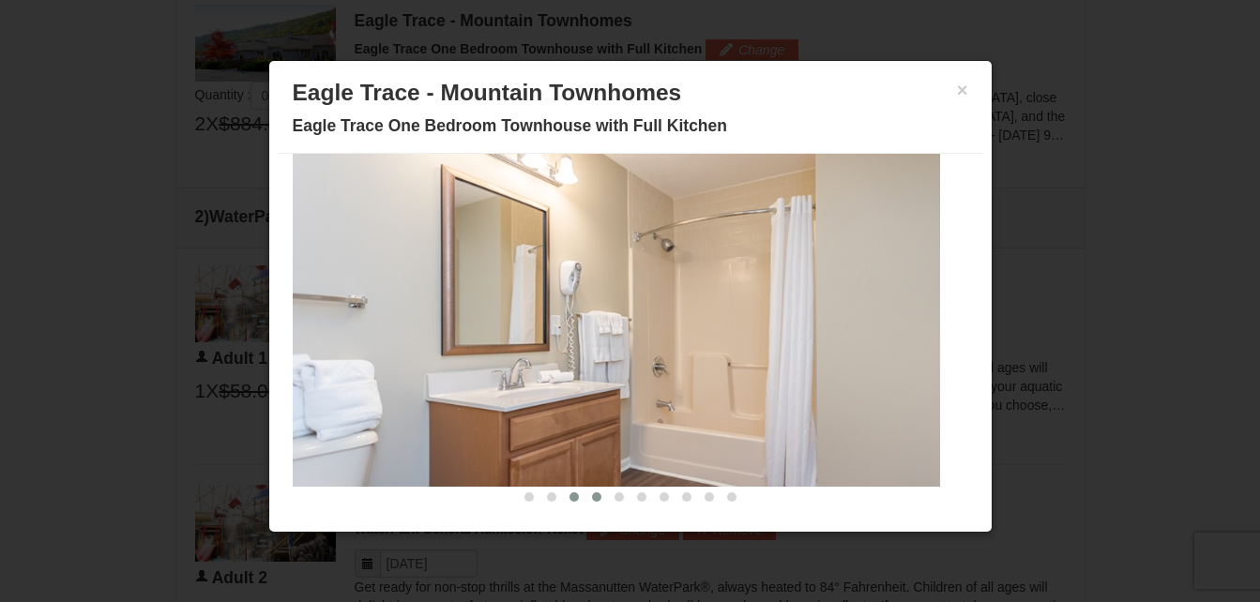
click at [585, 503] on button at bounding box center [596, 497] width 23 height 19
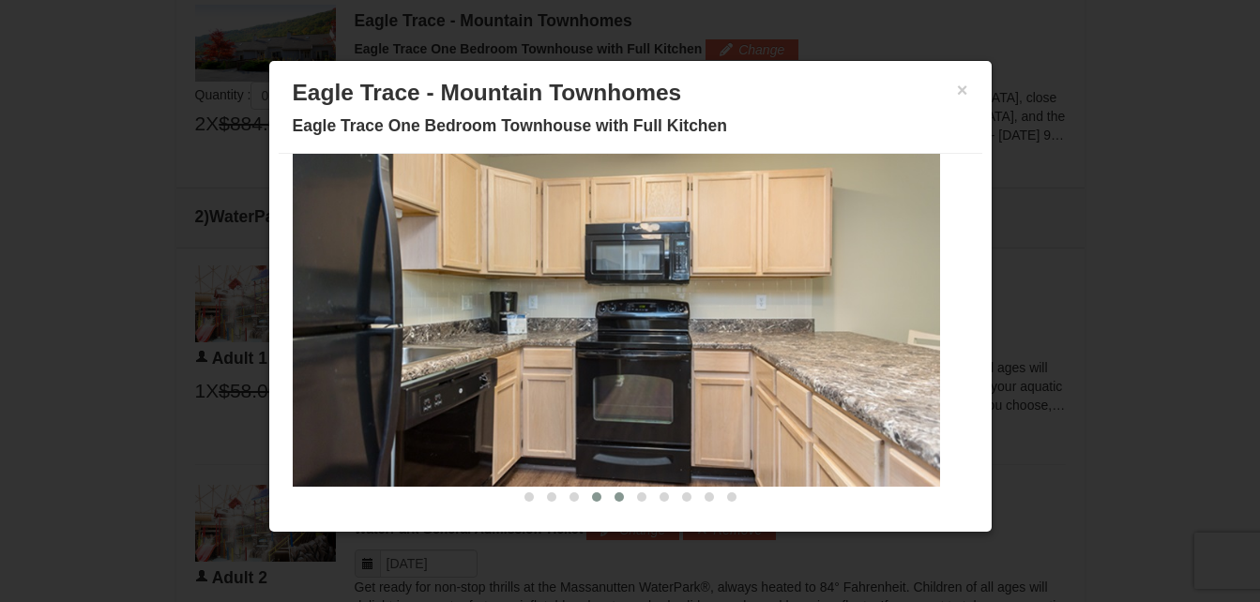
click at [608, 504] on button at bounding box center [619, 497] width 23 height 19
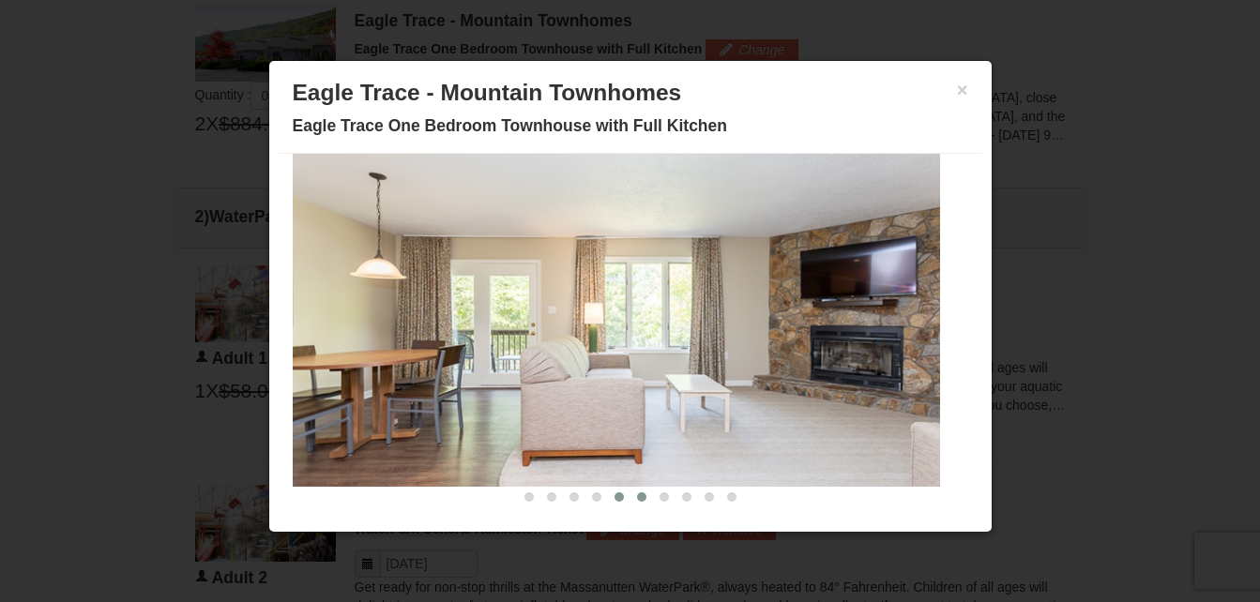
click at [637, 500] on span at bounding box center [641, 496] width 9 height 9
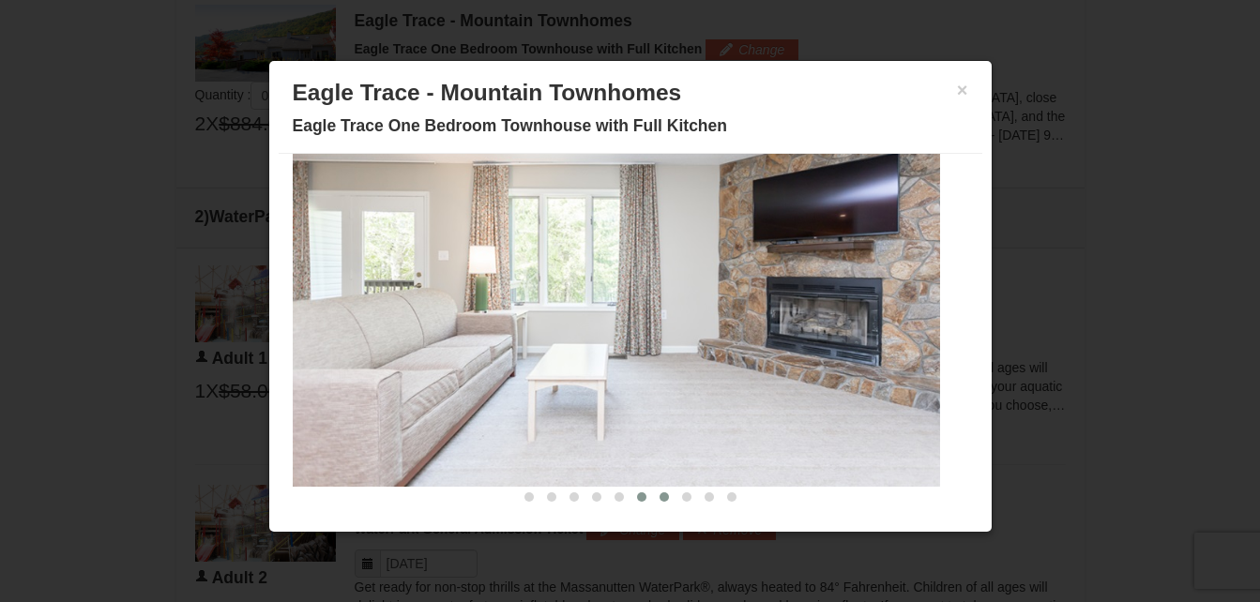
click at [659, 500] on span at bounding box center [663, 496] width 9 height 9
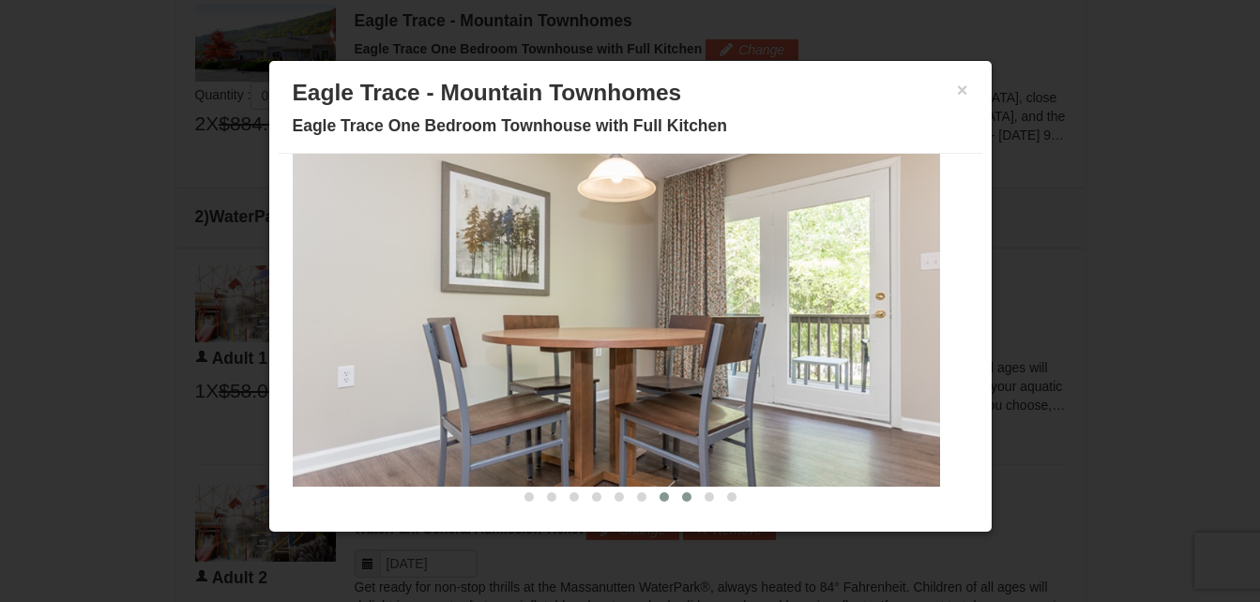
click at [682, 501] on span at bounding box center [686, 496] width 9 height 9
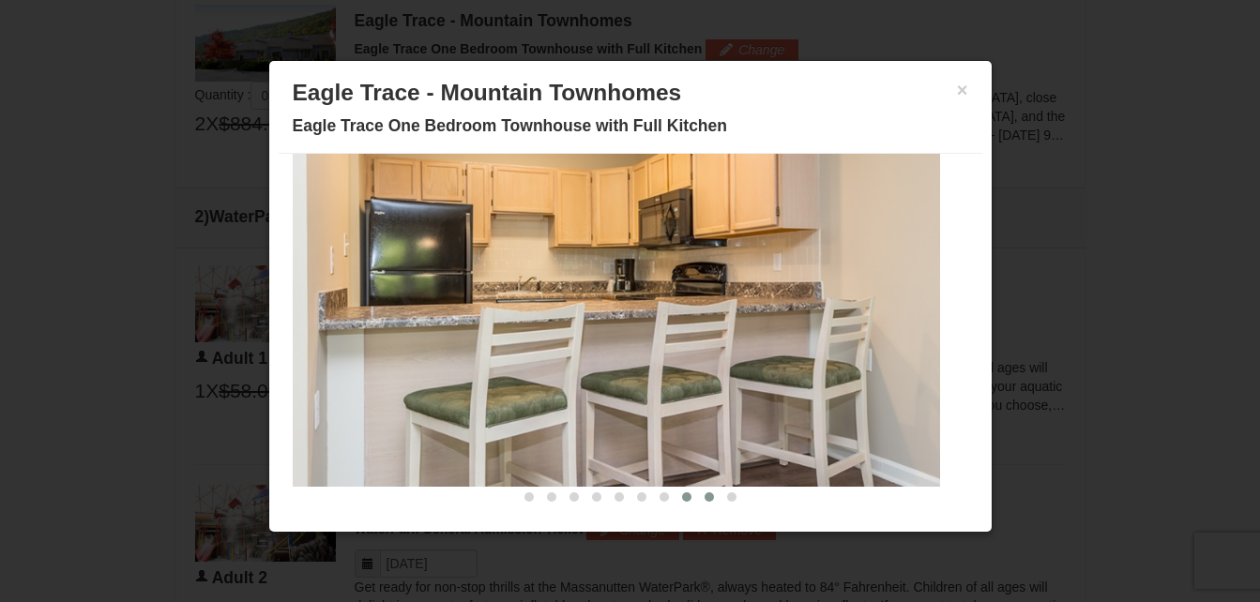
click at [704, 501] on span at bounding box center [708, 496] width 9 height 9
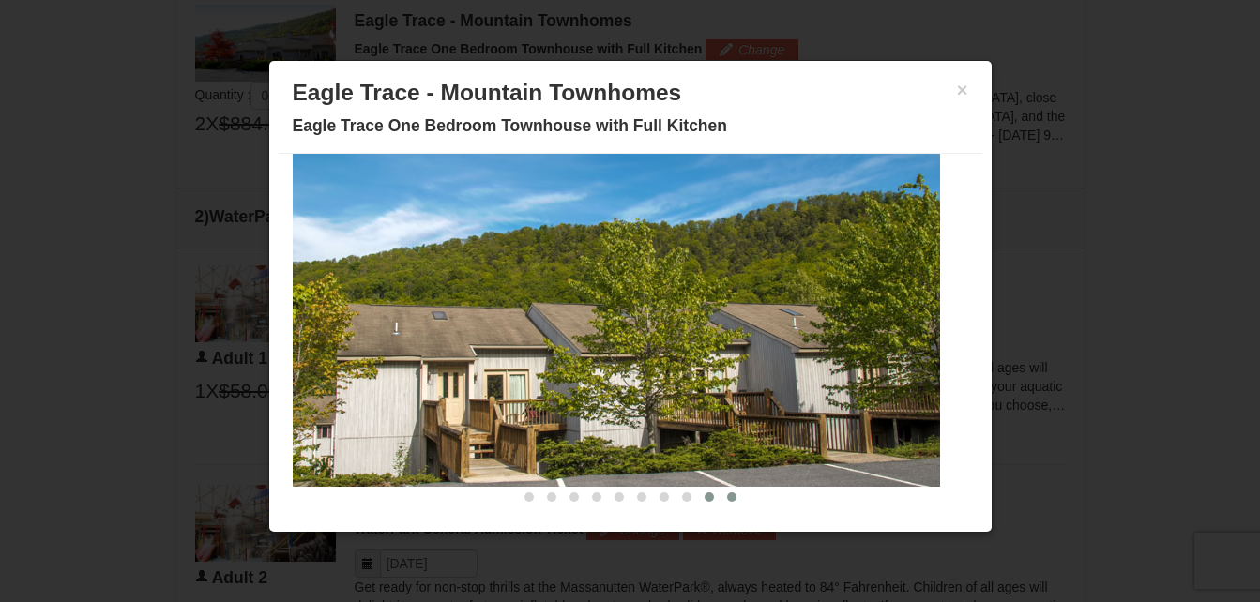
click at [727, 502] on span at bounding box center [731, 496] width 9 height 9
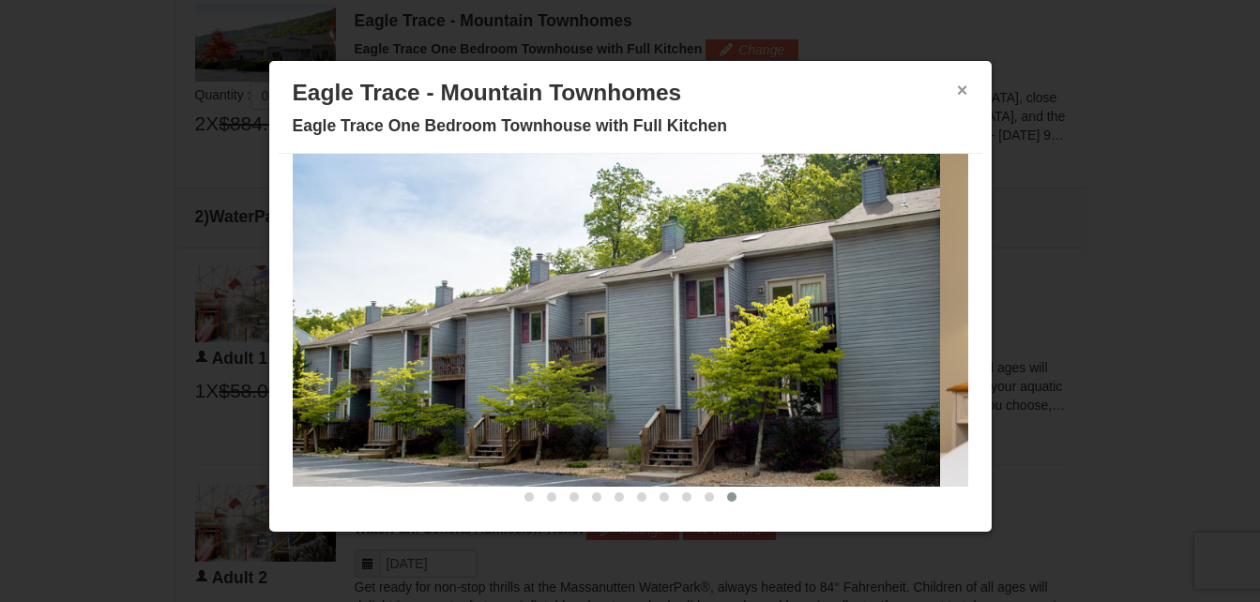
click at [957, 87] on button "×" at bounding box center [962, 90] width 11 height 19
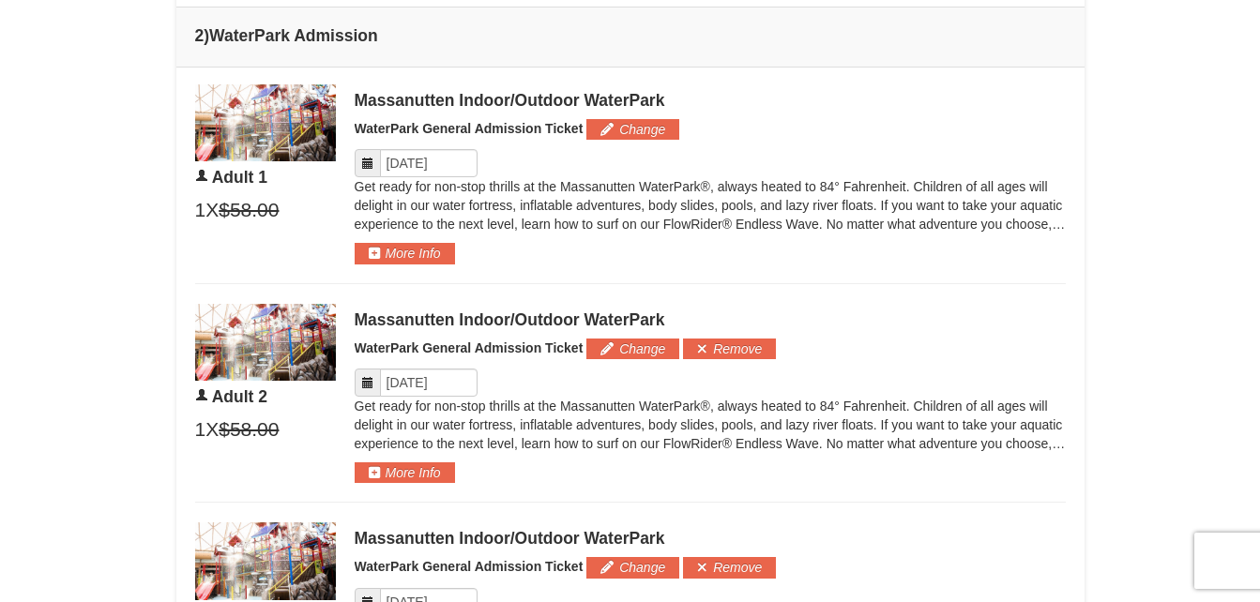
scroll to position [986, 0]
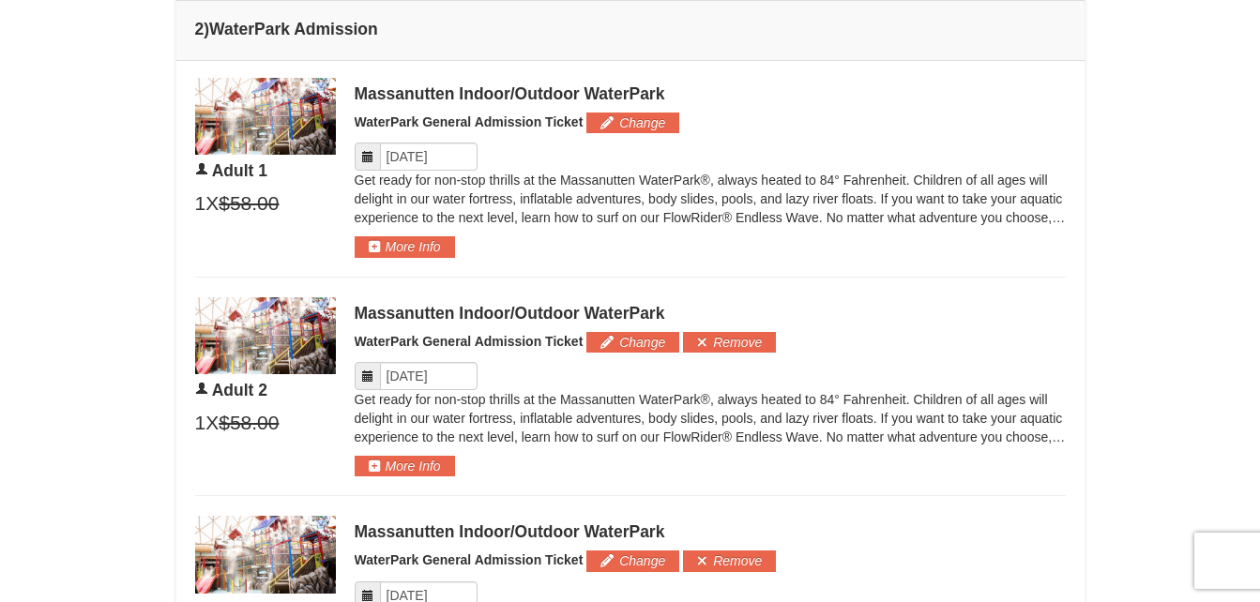
click at [364, 376] on icon at bounding box center [367, 376] width 13 height 13
click at [364, 370] on icon at bounding box center [367, 376] width 13 height 13
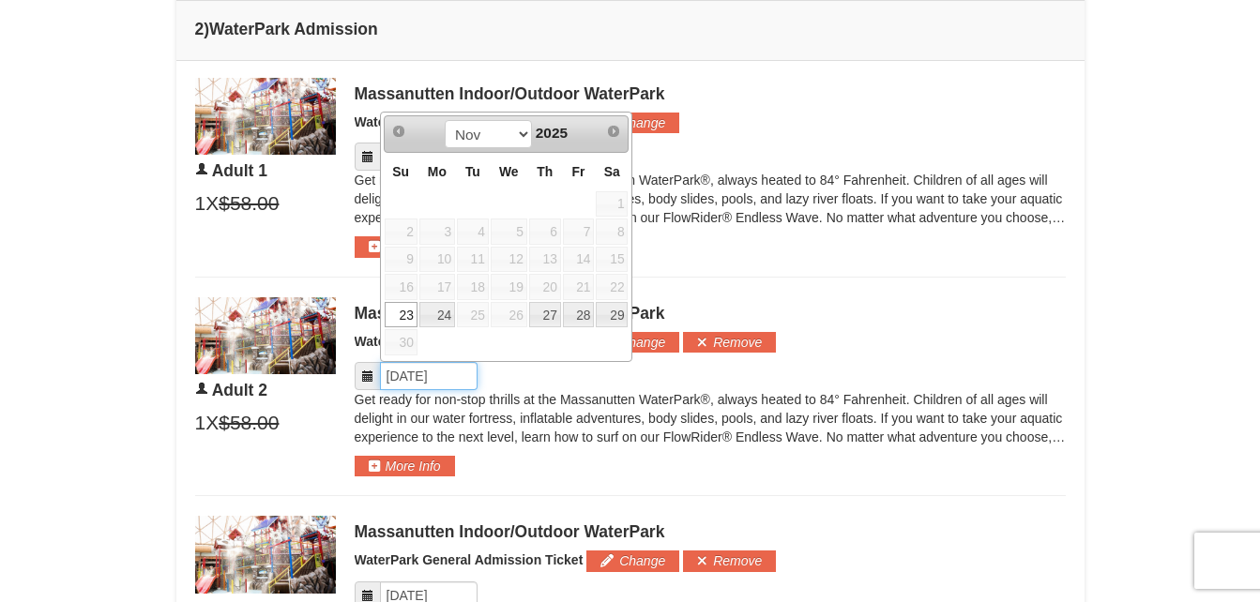
drag, startPoint x: 380, startPoint y: 371, endPoint x: 544, endPoint y: 332, distance: 168.8
click at [544, 332] on body "Browser Not Supported We notice you are using a browser which will not provide …" at bounding box center [630, 450] width 1260 height 2873
click at [540, 316] on link "27" at bounding box center [545, 315] width 32 height 26
type input "[DATE]"
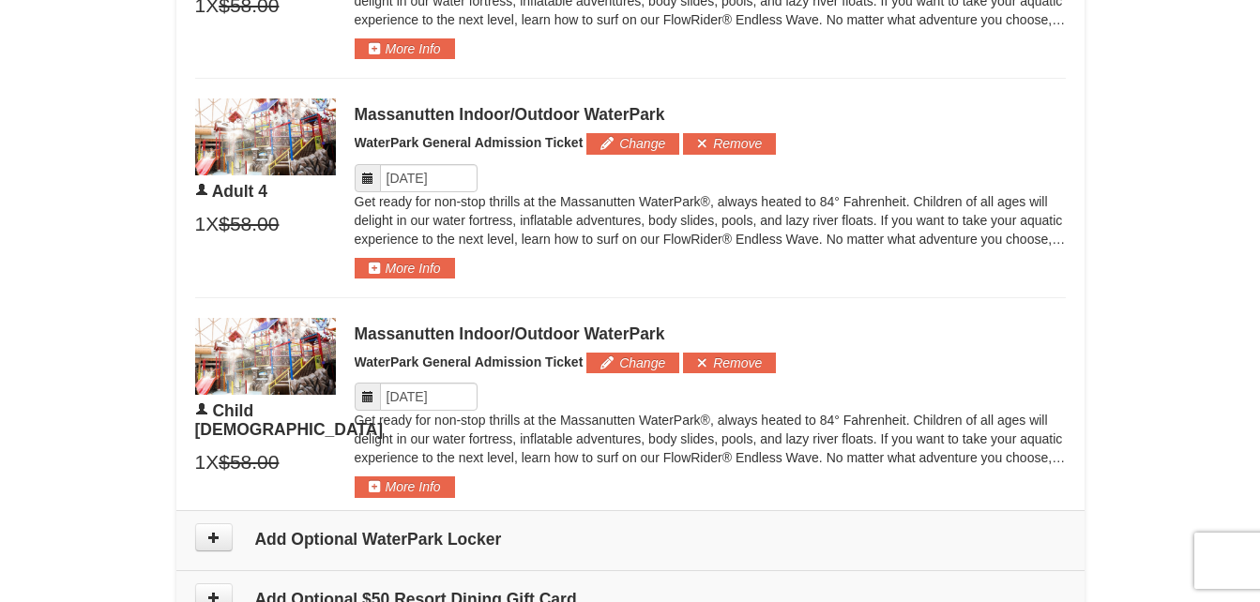
scroll to position [1685, 0]
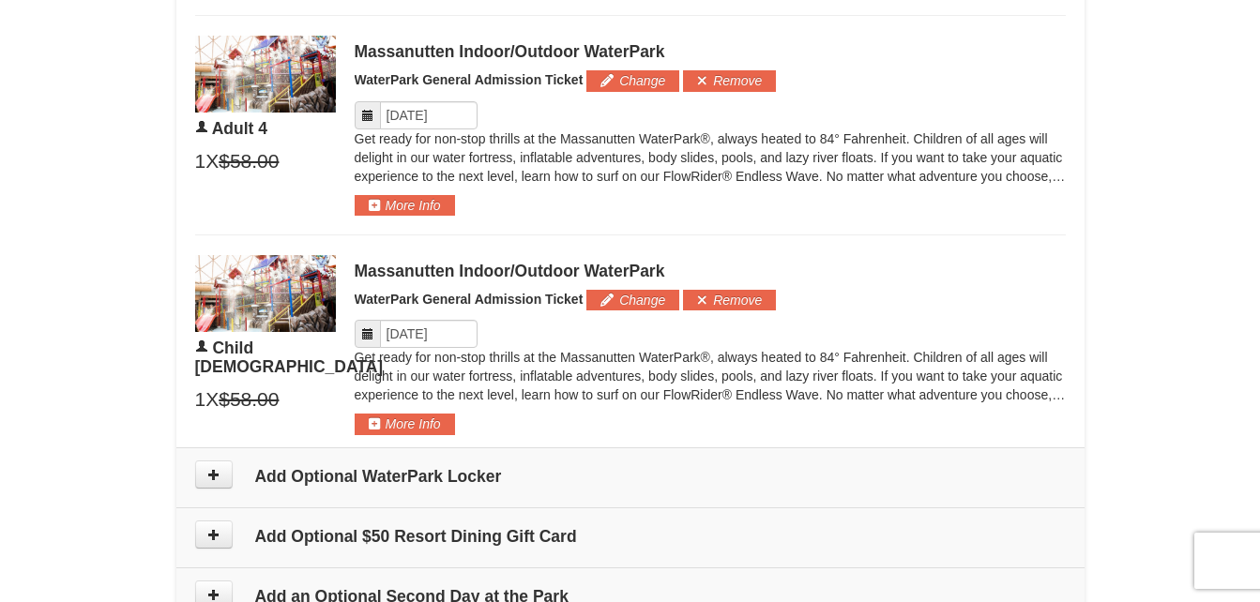
click at [371, 337] on icon at bounding box center [367, 333] width 13 height 13
click at [369, 333] on icon at bounding box center [367, 333] width 13 height 13
click at [409, 339] on input "Please format dates MM/DD/YYYY" at bounding box center [429, 334] width 98 height 28
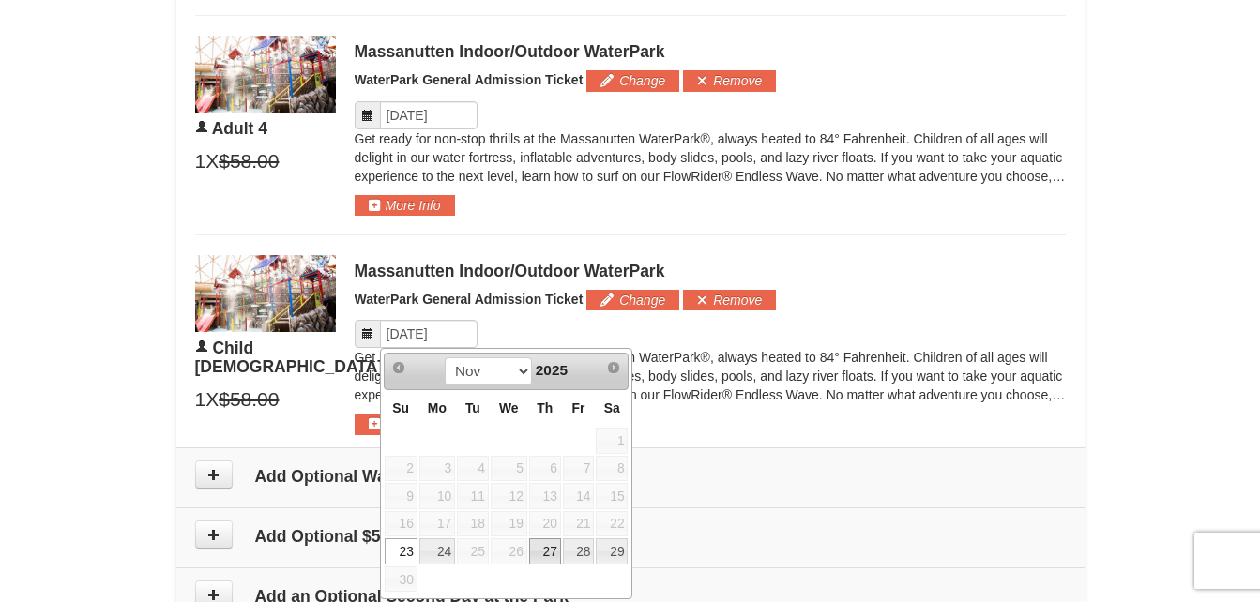
click at [547, 553] on link "27" at bounding box center [545, 551] width 32 height 26
type input "11/27/2025"
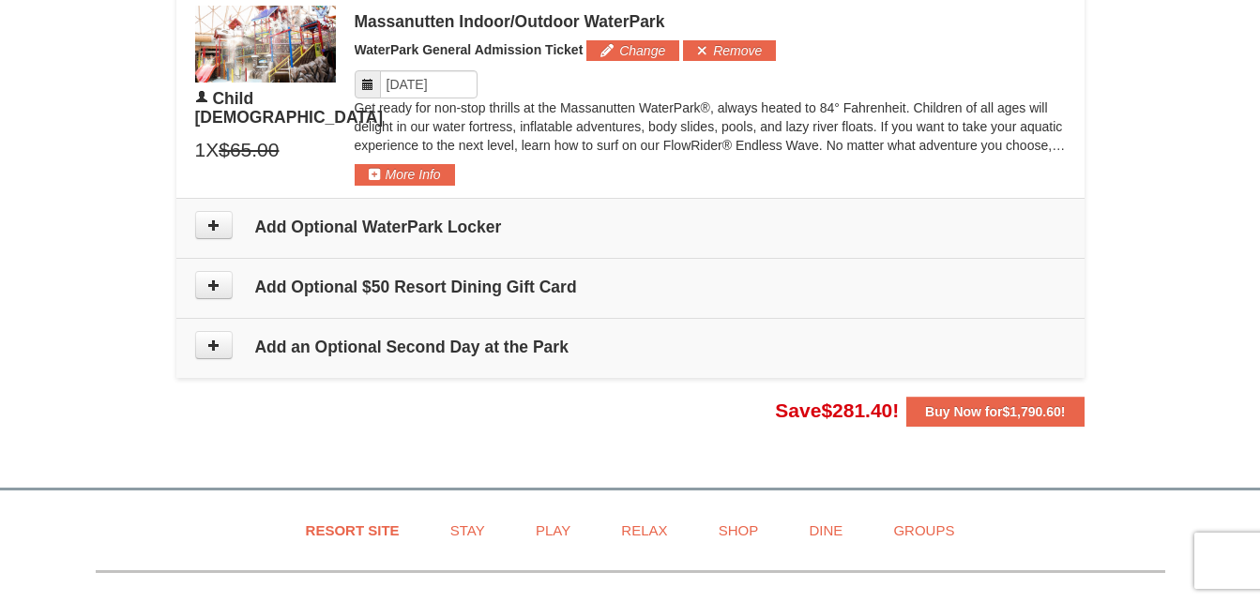
scroll to position [1960, 0]
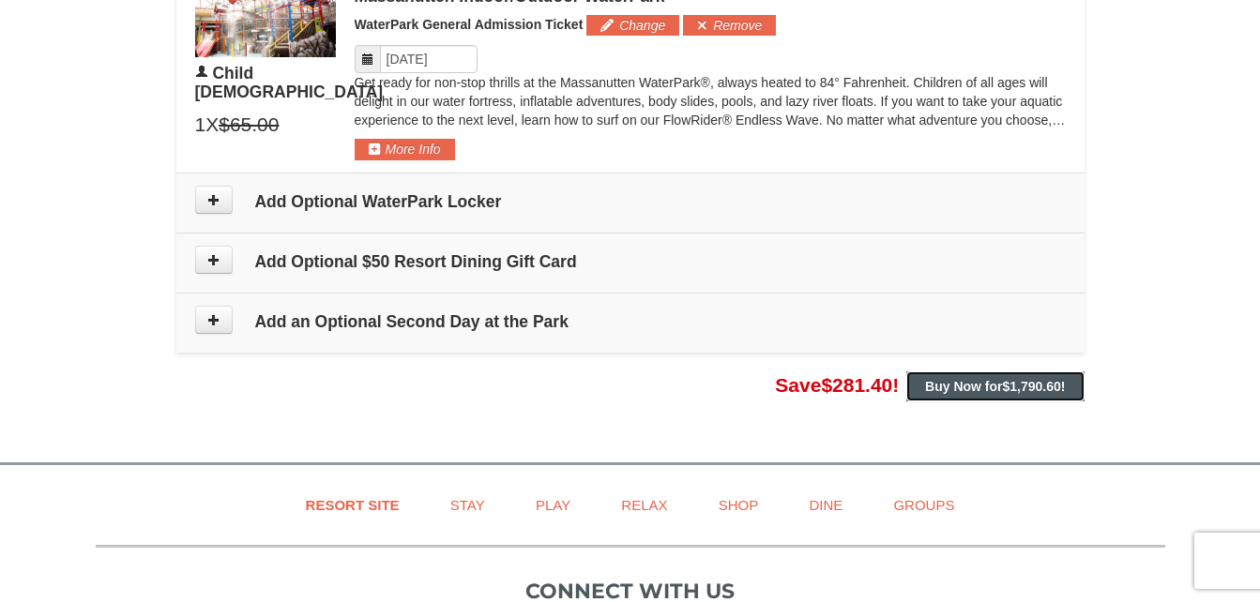
click at [1000, 390] on strong "Buy Now for $1,790.60 !" at bounding box center [995, 386] width 140 height 15
click at [1006, 399] on button "Buy Now for $1,790.60 !" at bounding box center [994, 386] width 177 height 30
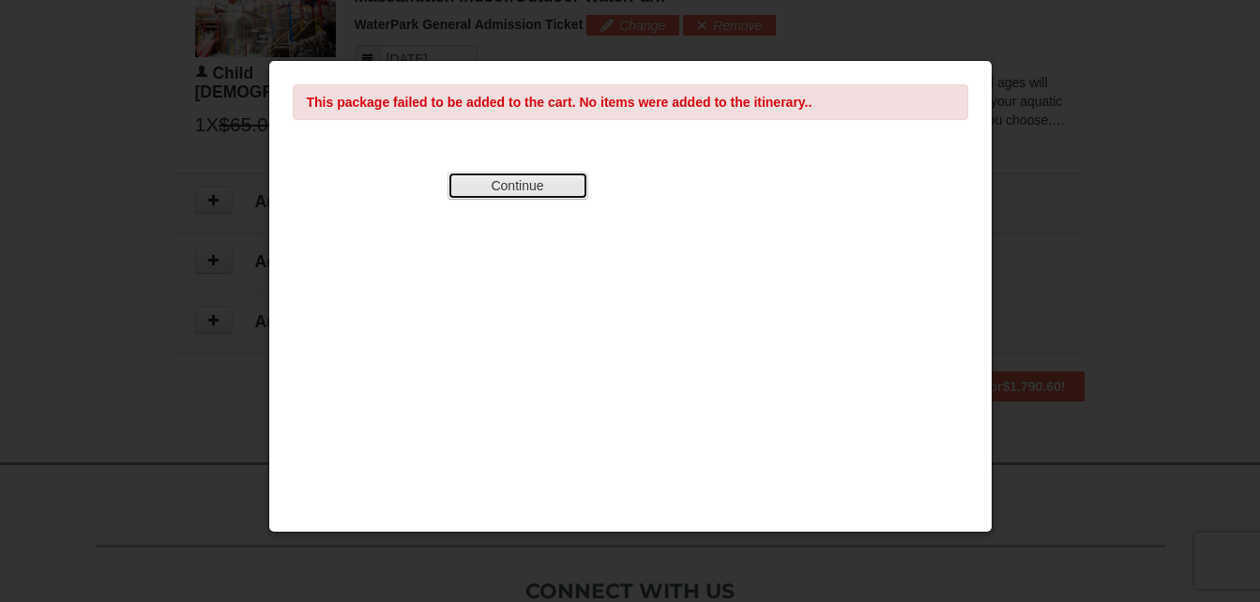
click at [536, 194] on button "Continue" at bounding box center [517, 186] width 141 height 28
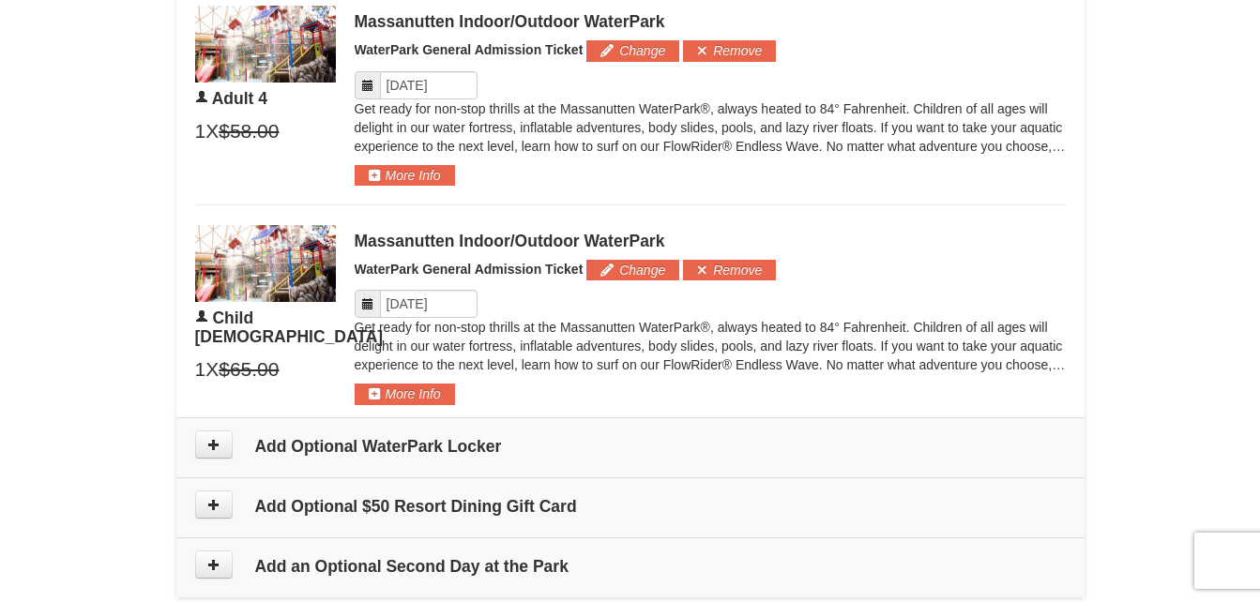
scroll to position [1698, 0]
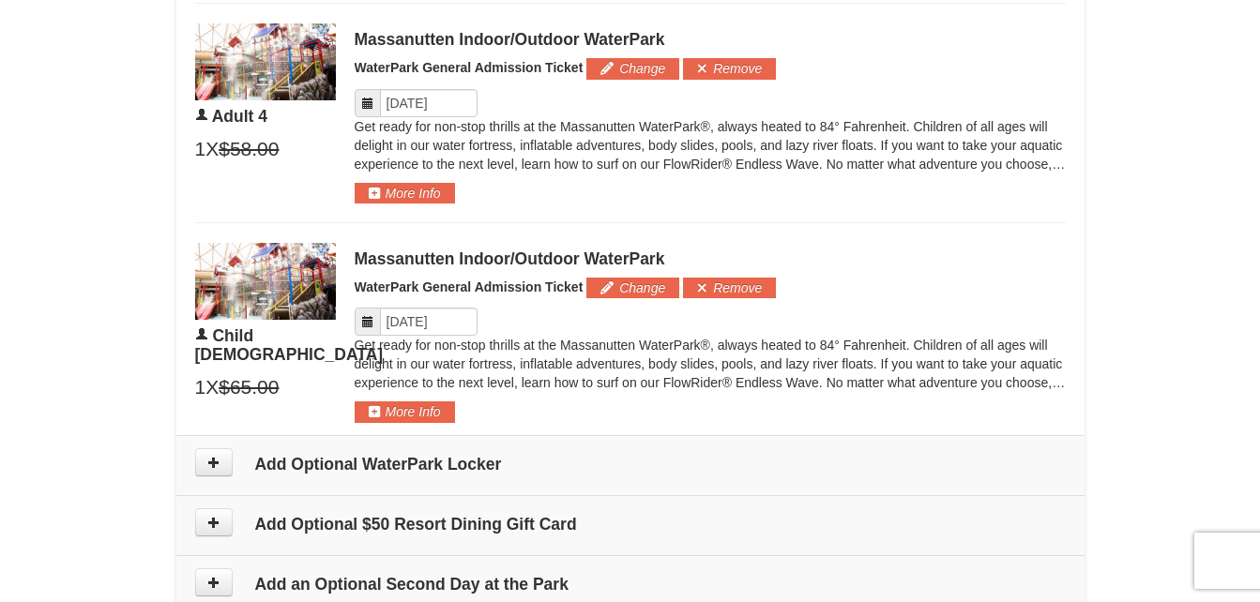
click at [219, 295] on img at bounding box center [265, 281] width 141 height 77
click at [224, 341] on span "Child 1" at bounding box center [289, 345] width 189 height 38
click at [412, 415] on button "More Info" at bounding box center [405, 411] width 100 height 21
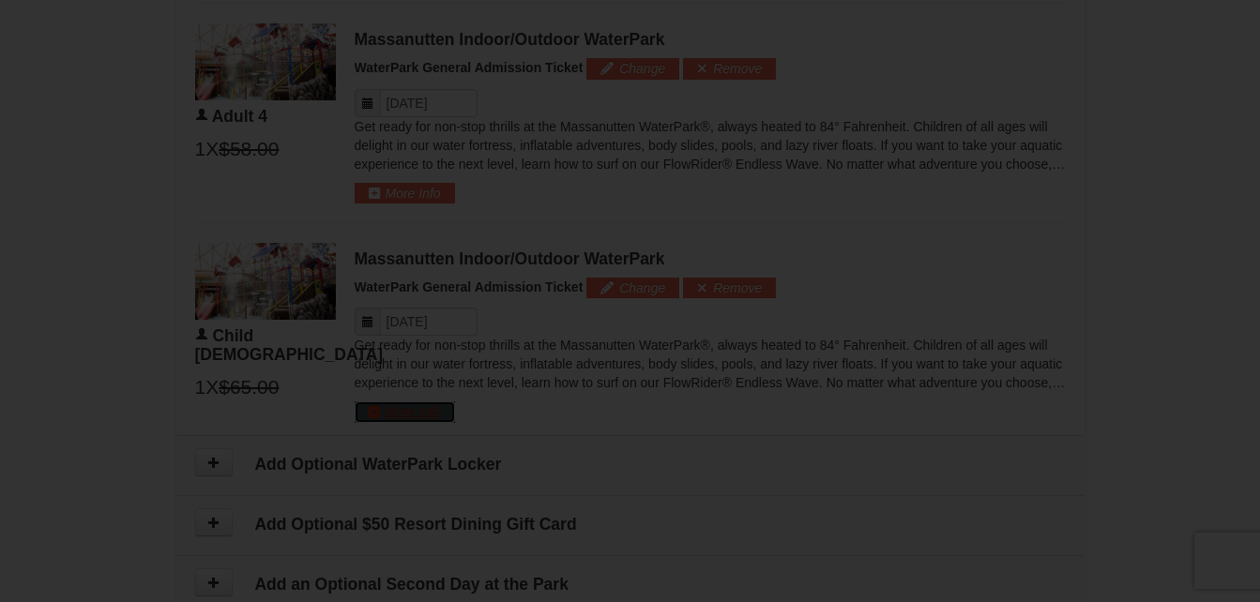
scroll to position [70, 0]
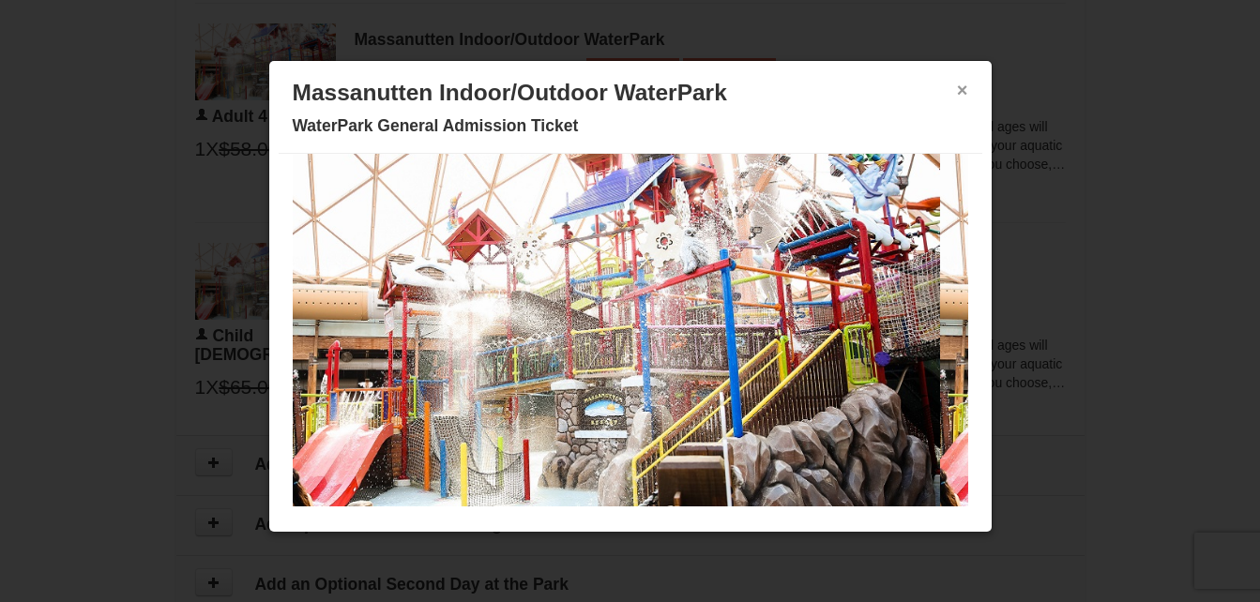
click at [957, 98] on button "×" at bounding box center [962, 90] width 11 height 19
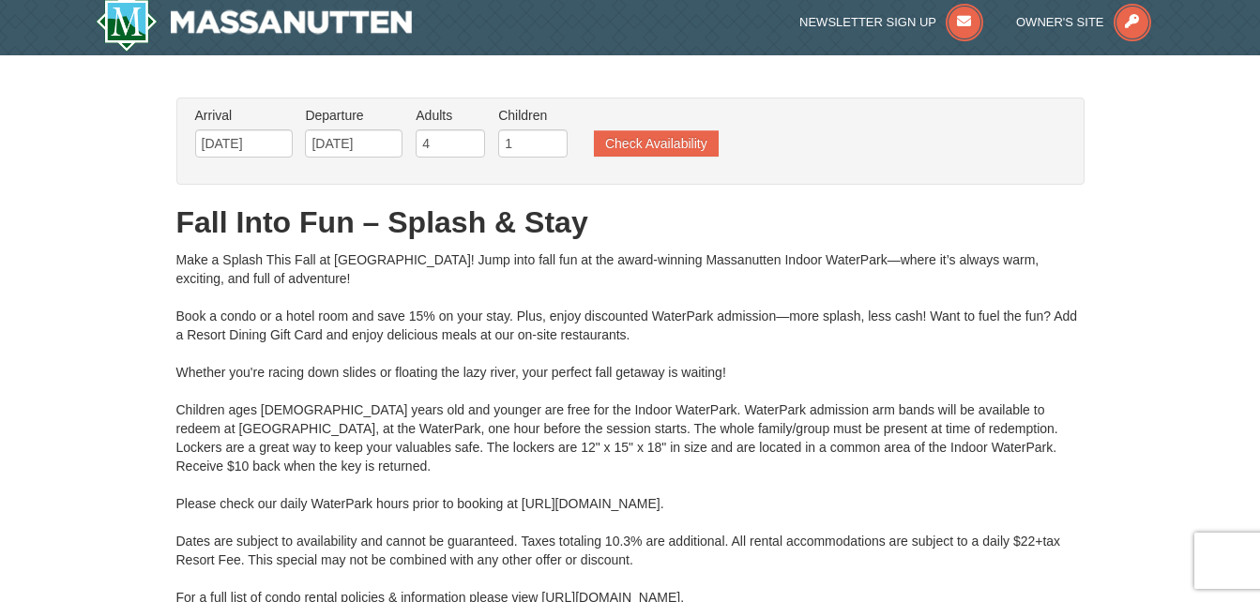
scroll to position [0, 0]
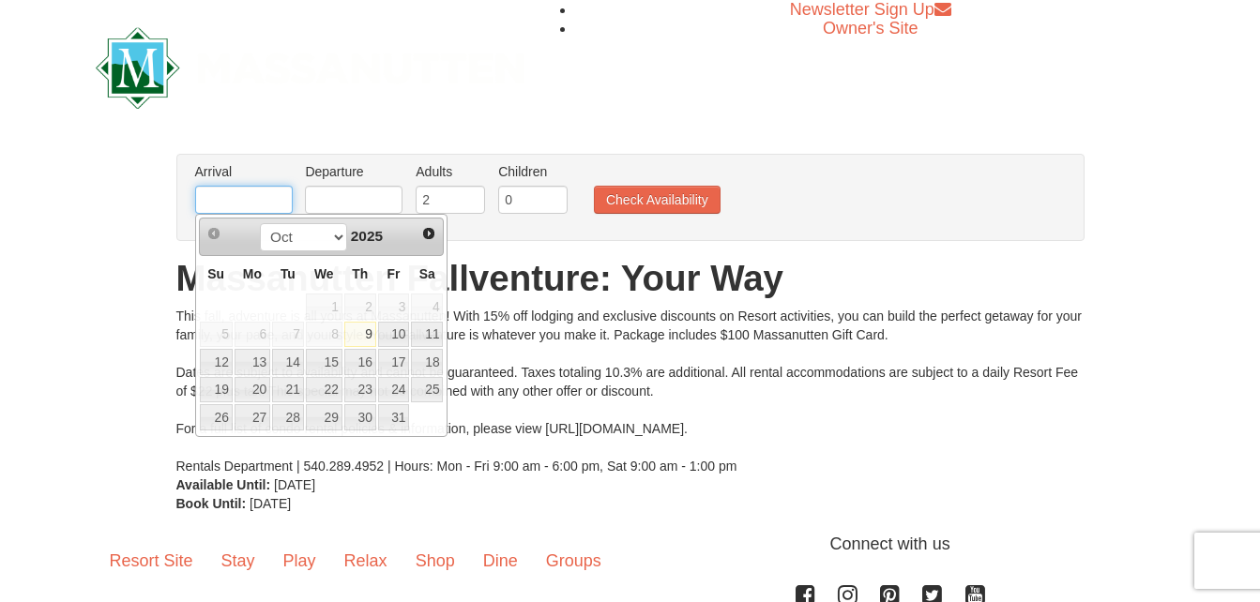
click at [264, 205] on input "text" at bounding box center [244, 200] width 98 height 28
click at [327, 229] on select "Oct Nov Dec" at bounding box center [303, 237] width 87 height 28
click at [219, 411] on link "23" at bounding box center [216, 417] width 33 height 26
type input "[DATE]"
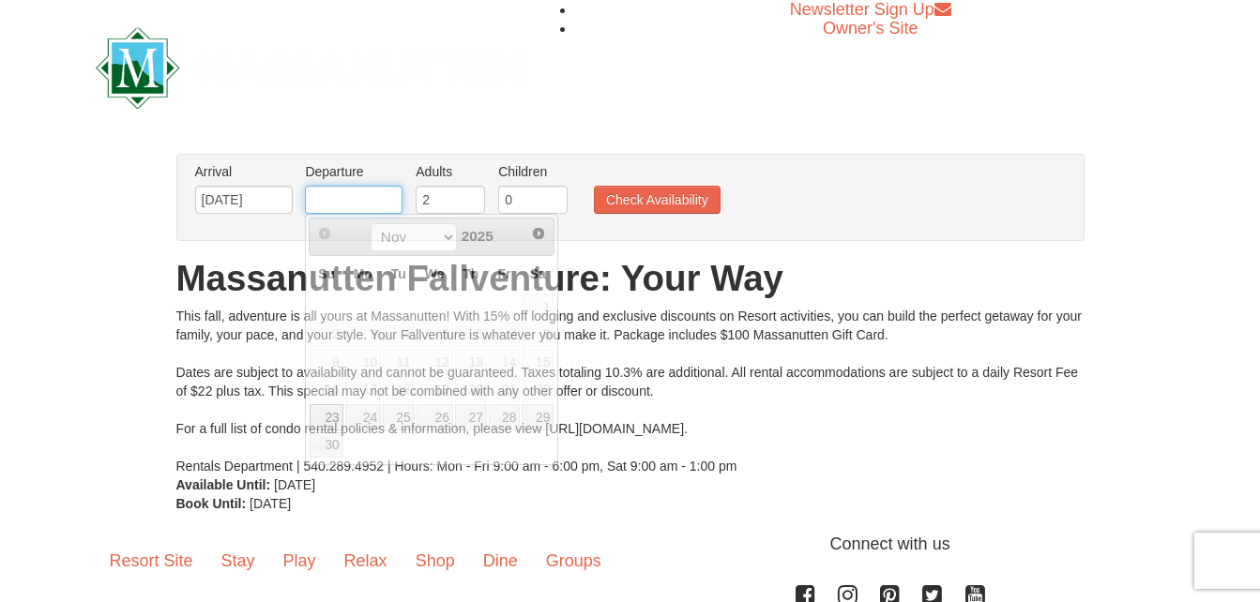
click at [367, 204] on input "text" at bounding box center [354, 200] width 98 height 28
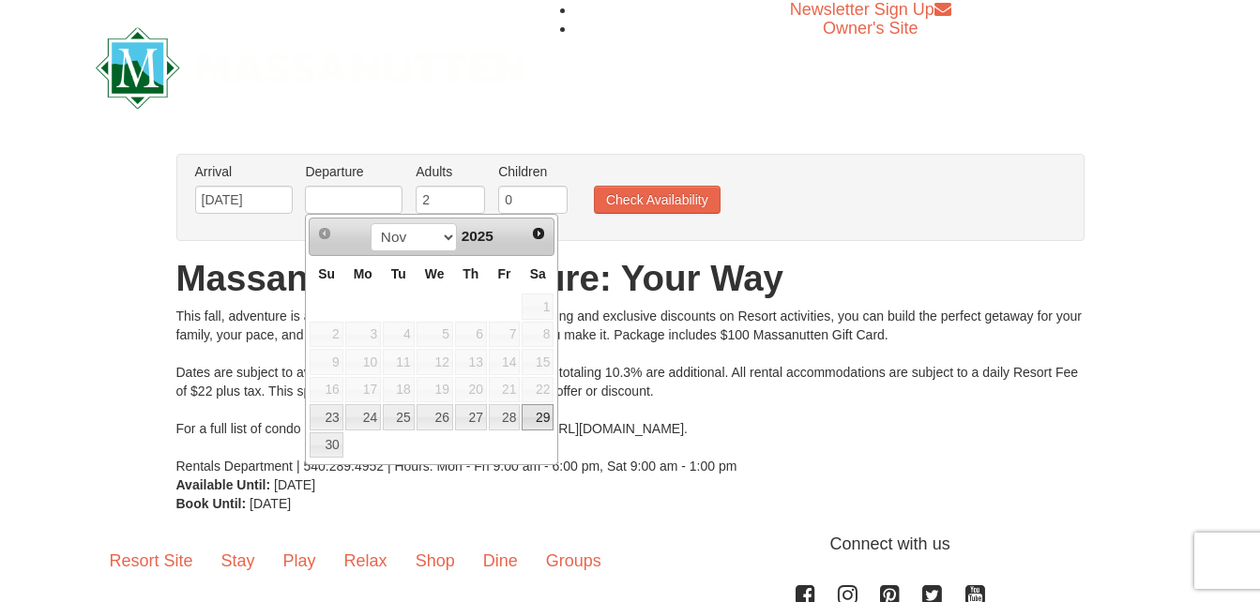
click at [538, 413] on link "29" at bounding box center [537, 417] width 32 height 26
type input "[DATE]"
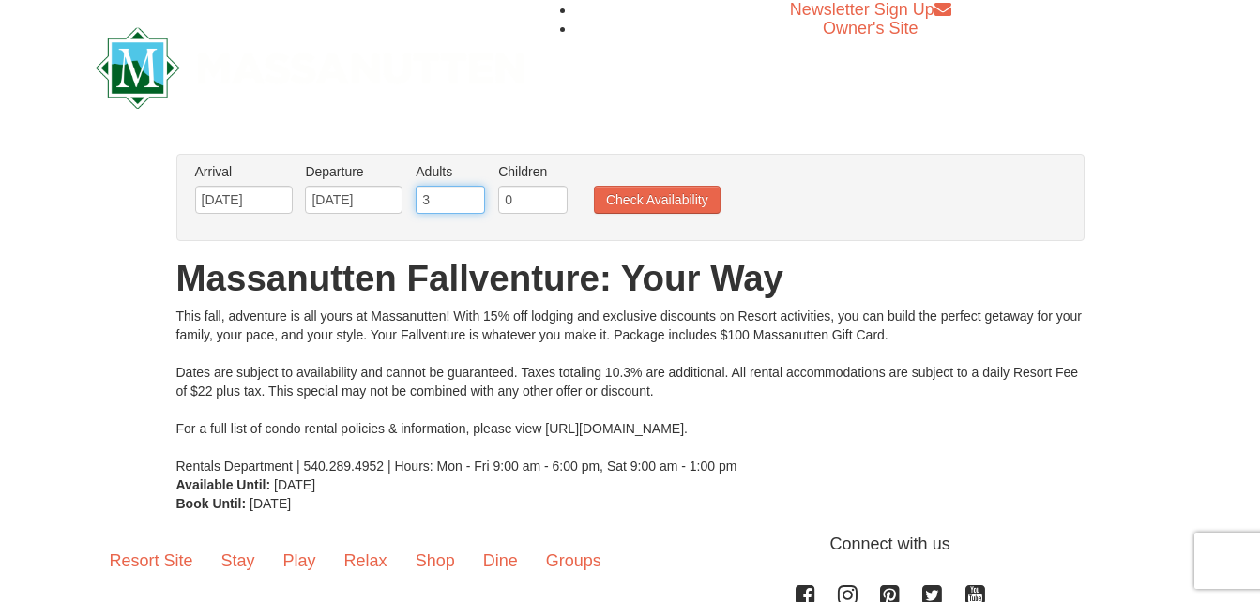
click at [470, 199] on input "3" at bounding box center [450, 200] width 69 height 28
type input "4"
click at [470, 199] on input "4" at bounding box center [450, 200] width 69 height 28
type input "1"
click at [553, 196] on input "1" at bounding box center [532, 200] width 69 height 28
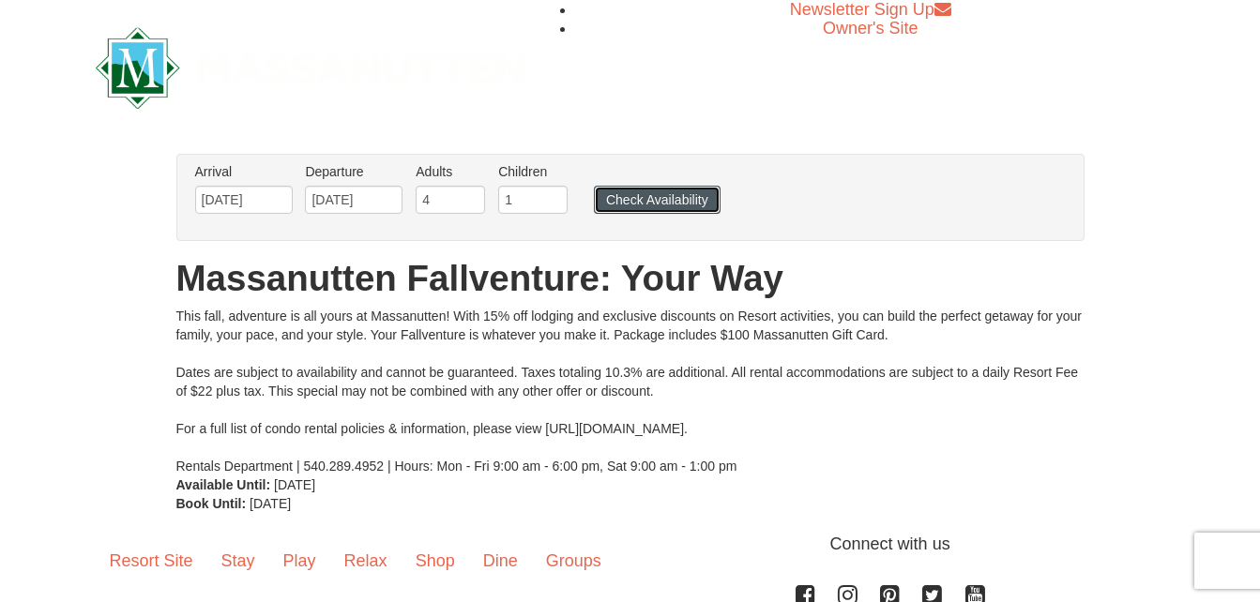
click at [628, 196] on button "Check Availability" at bounding box center [657, 200] width 127 height 28
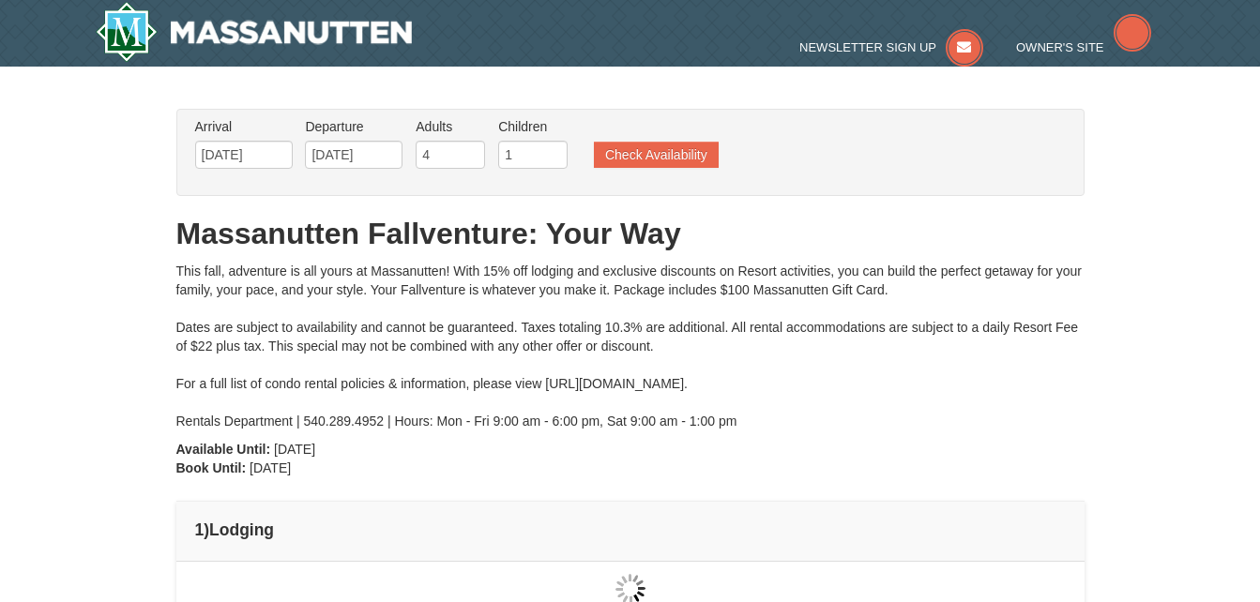
type input "[DATE]"
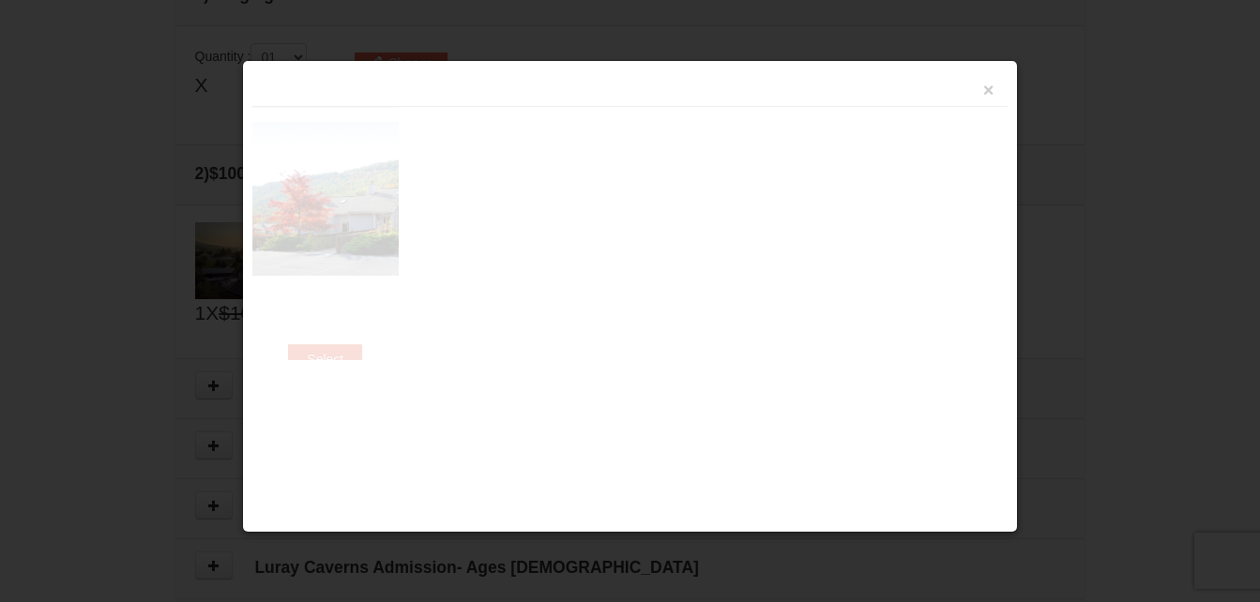
scroll to position [574, 0]
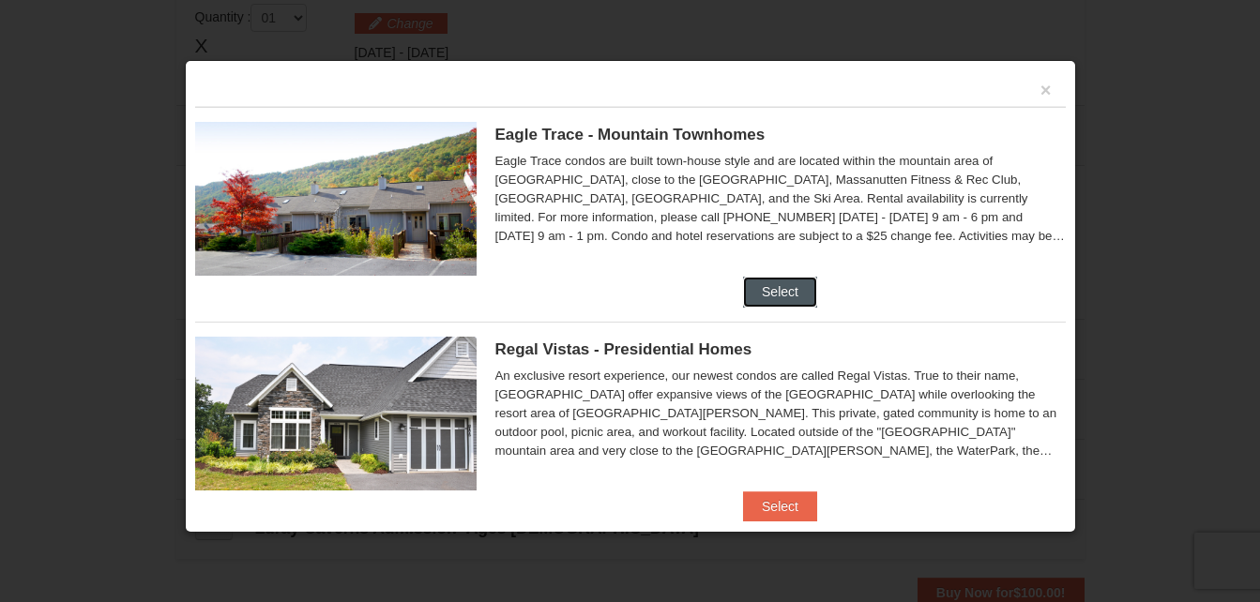
click at [769, 301] on button "Select" at bounding box center [780, 292] width 74 height 30
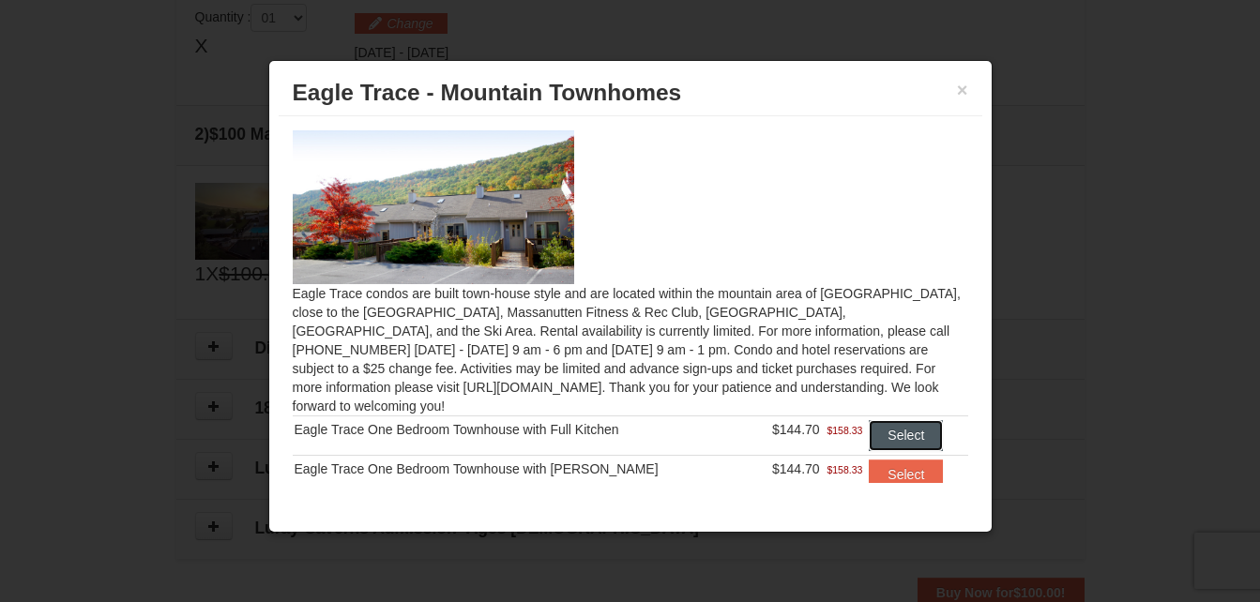
click at [869, 420] on button "Select" at bounding box center [906, 435] width 74 height 30
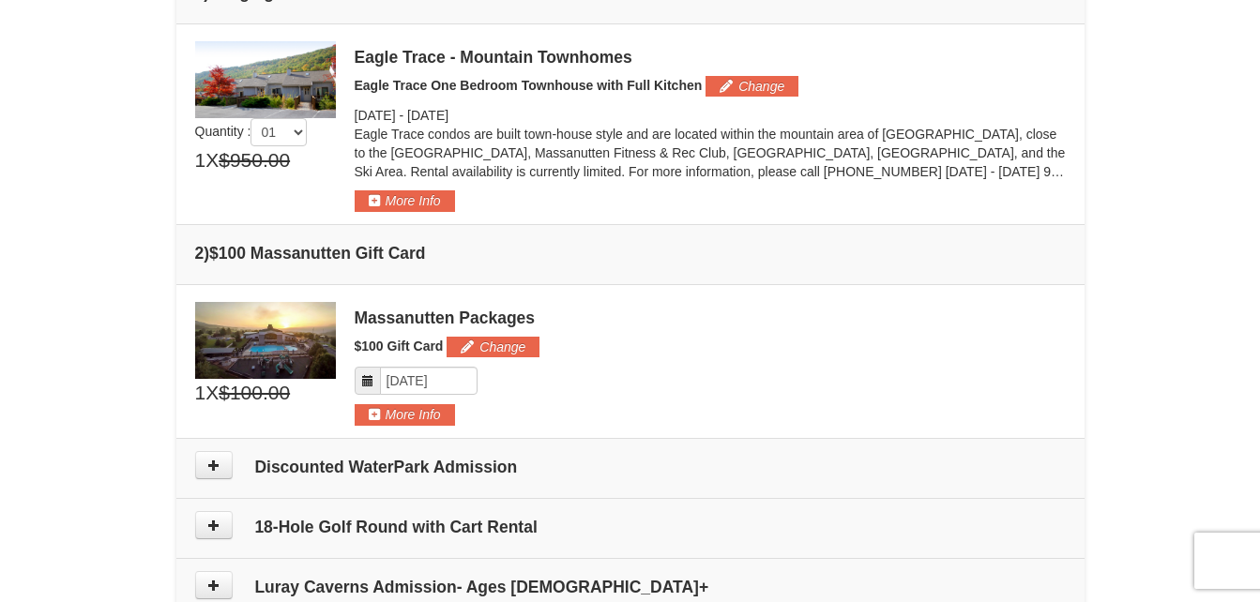
scroll to position [499, 0]
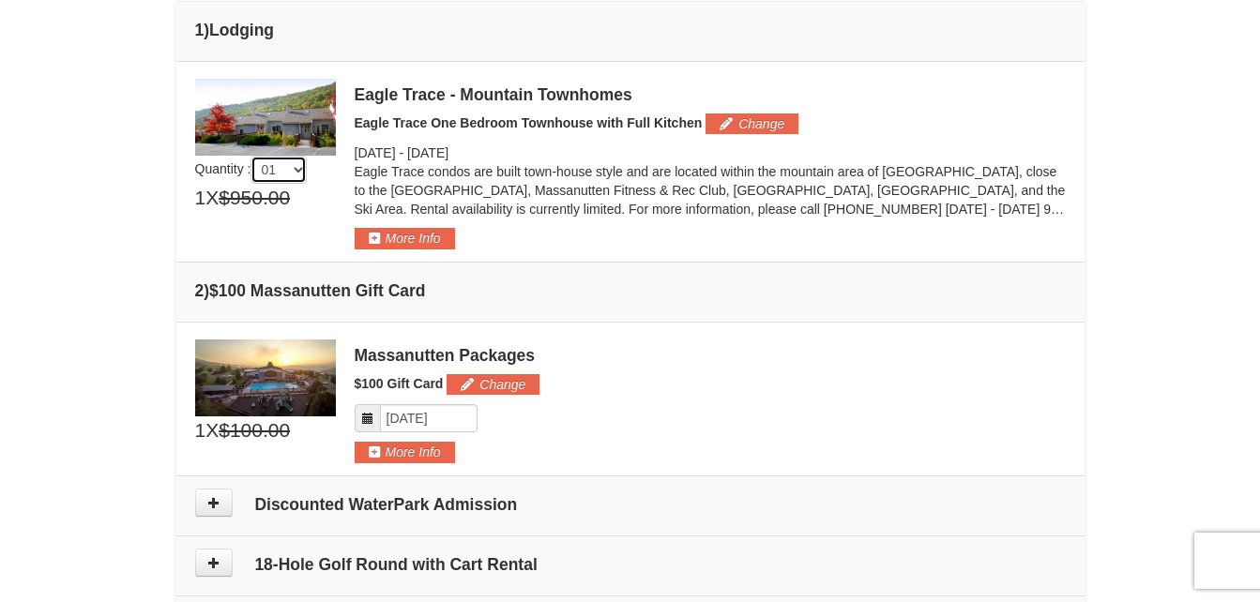
click at [301, 176] on select "01 02 03 04 05" at bounding box center [278, 170] width 56 height 28
select select "2"
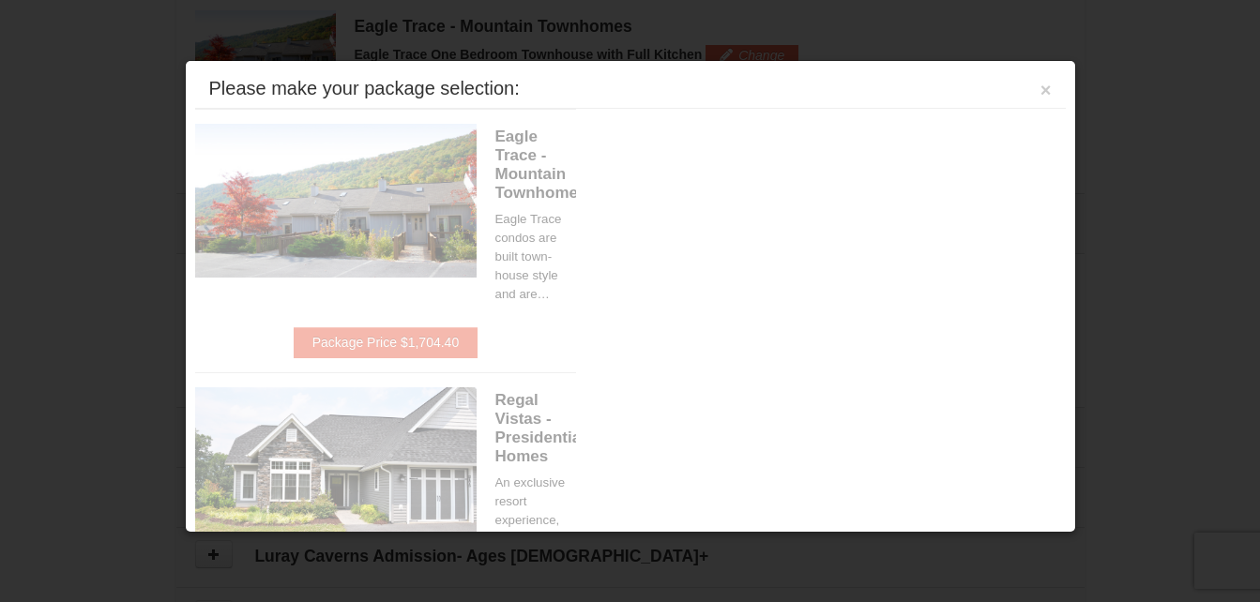
scroll to position [573, 0]
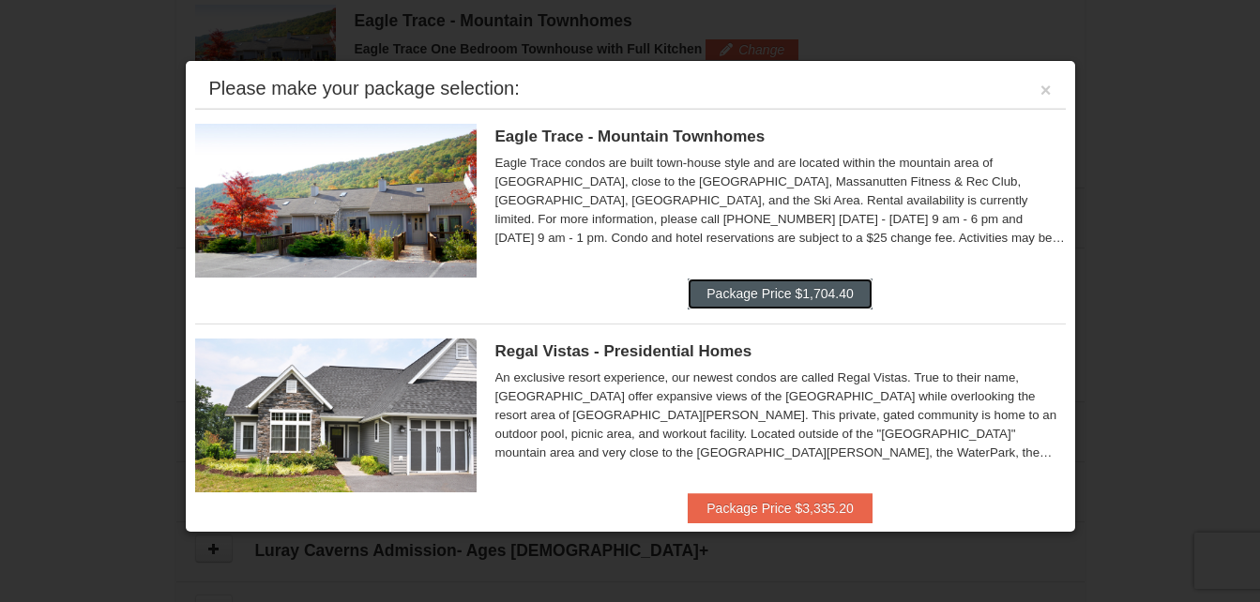
click at [804, 295] on button "Package Price $1,704.40" at bounding box center [780, 294] width 184 height 30
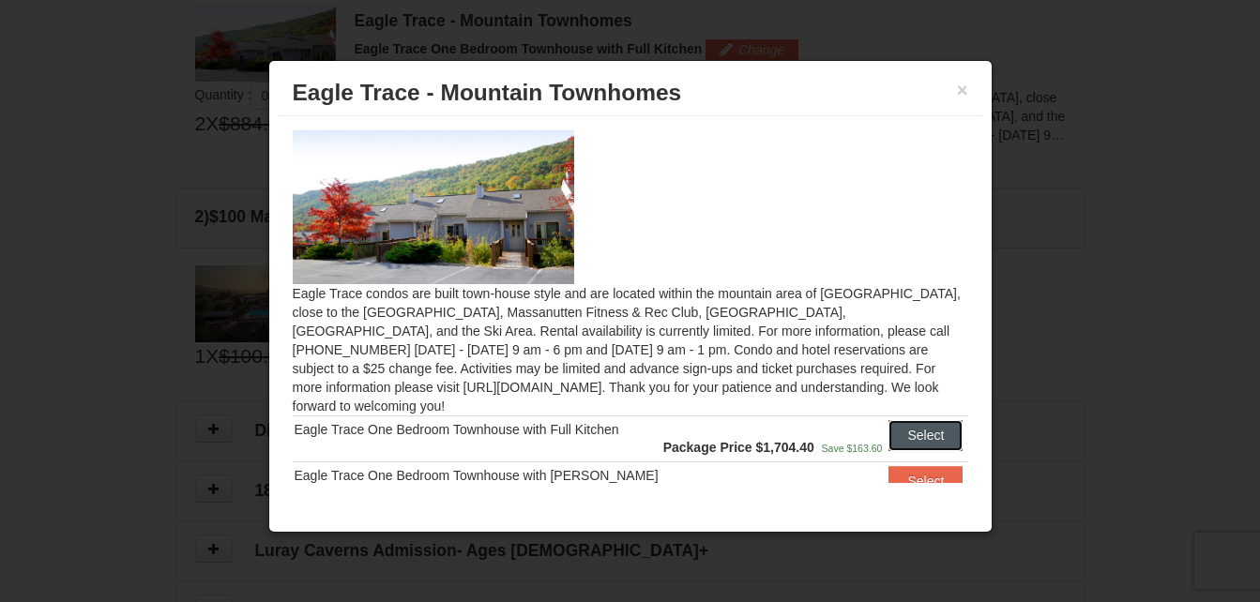
click at [910, 420] on button "Select" at bounding box center [925, 435] width 74 height 30
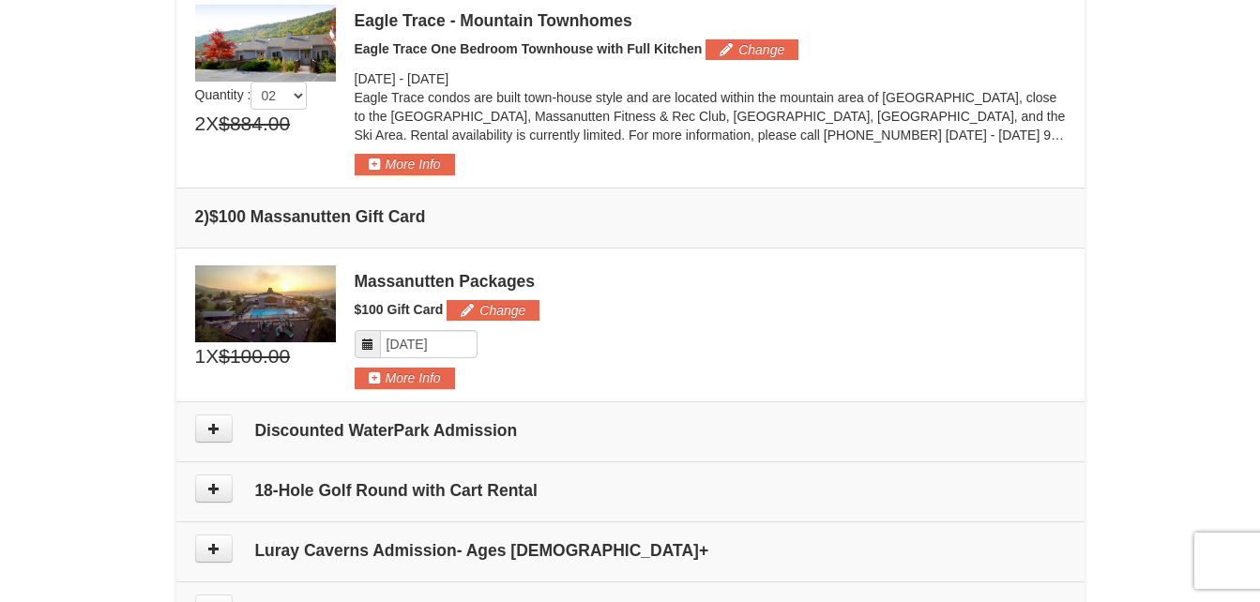
click at [199, 219] on h4 "2 ) $100 Massanutten Gift Card" at bounding box center [630, 216] width 870 height 19
click at [367, 344] on icon at bounding box center [367, 344] width 13 height 13
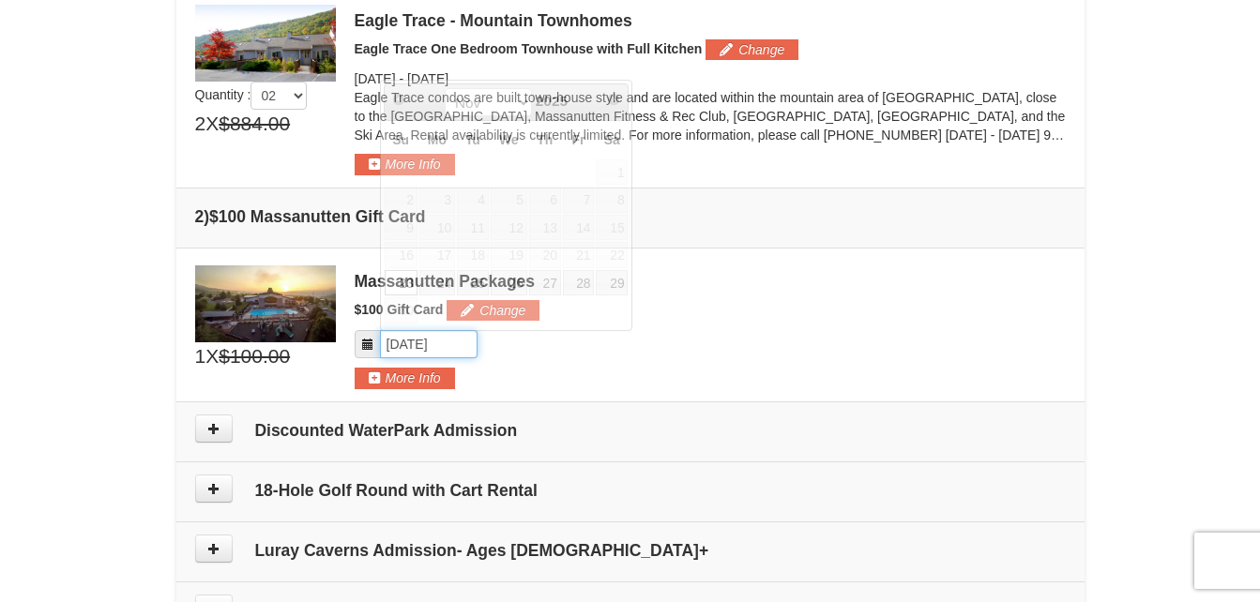
click at [415, 346] on input "Please format dates MM/DD/YYYY" at bounding box center [429, 344] width 98 height 28
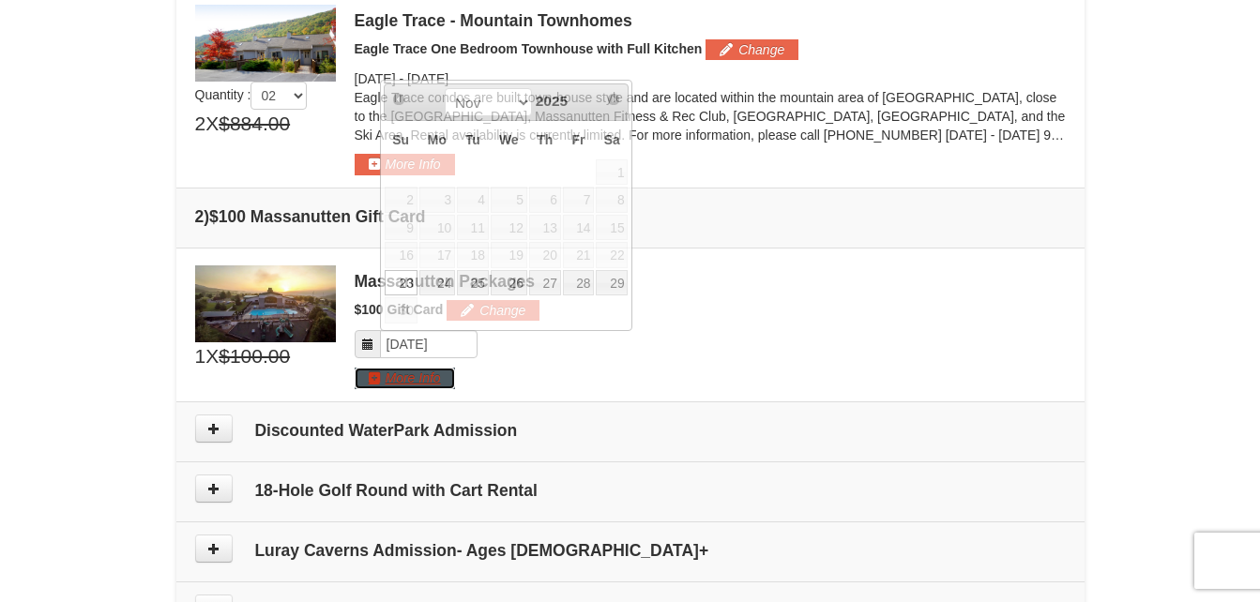
click at [409, 369] on button "More Info" at bounding box center [405, 378] width 100 height 21
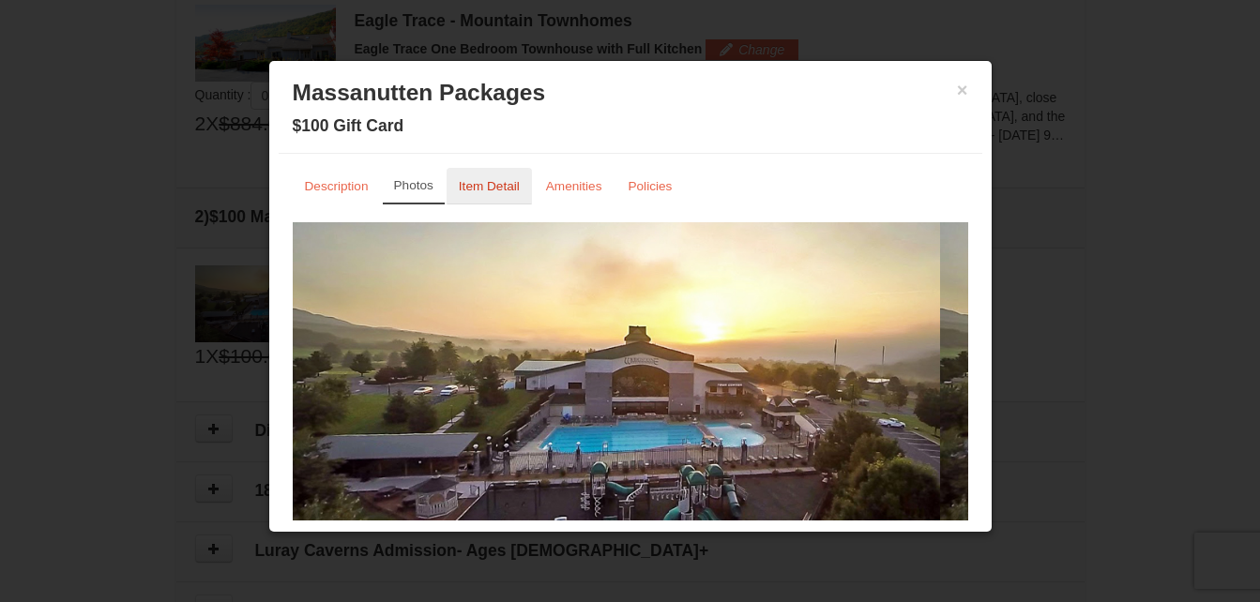
click at [498, 182] on small "Item Detail" at bounding box center [489, 186] width 61 height 14
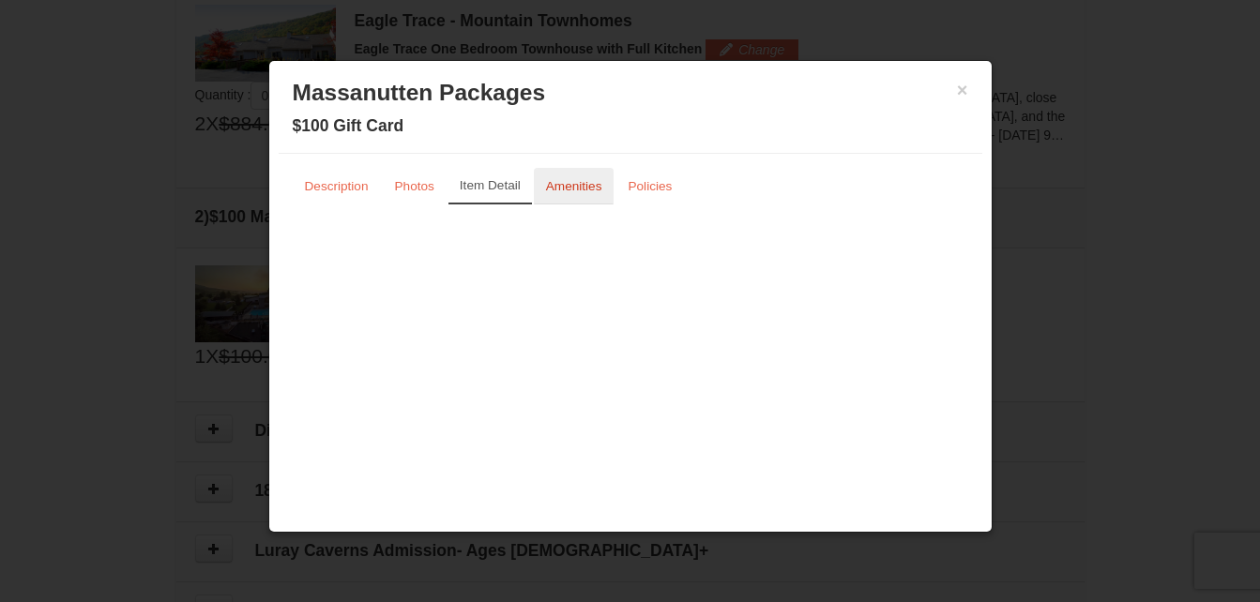
click at [572, 183] on small "Amenities" at bounding box center [574, 186] width 56 height 14
click at [647, 178] on link "Policies" at bounding box center [649, 186] width 68 height 37
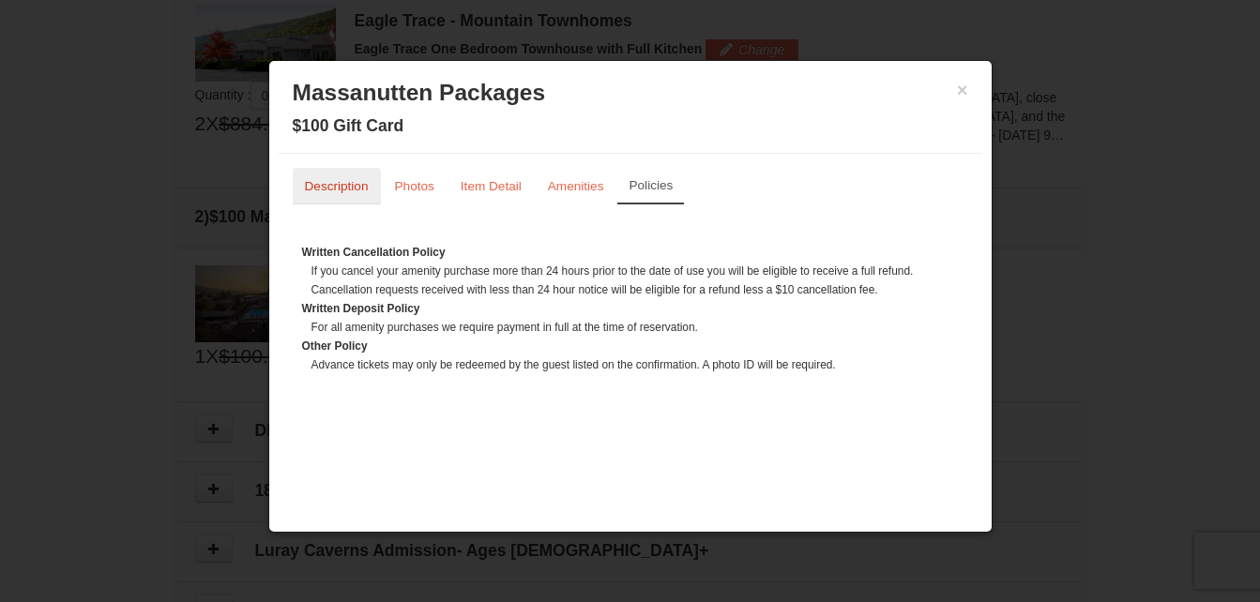
click at [341, 190] on small "Description" at bounding box center [337, 186] width 64 height 14
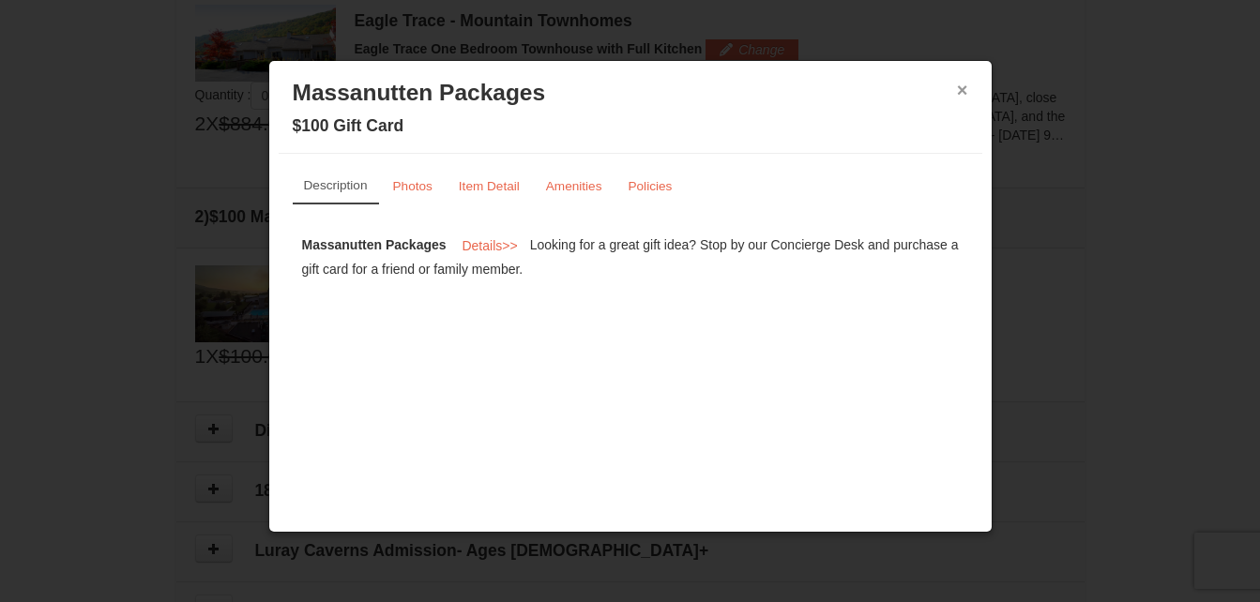
click at [964, 92] on button "×" at bounding box center [962, 90] width 11 height 19
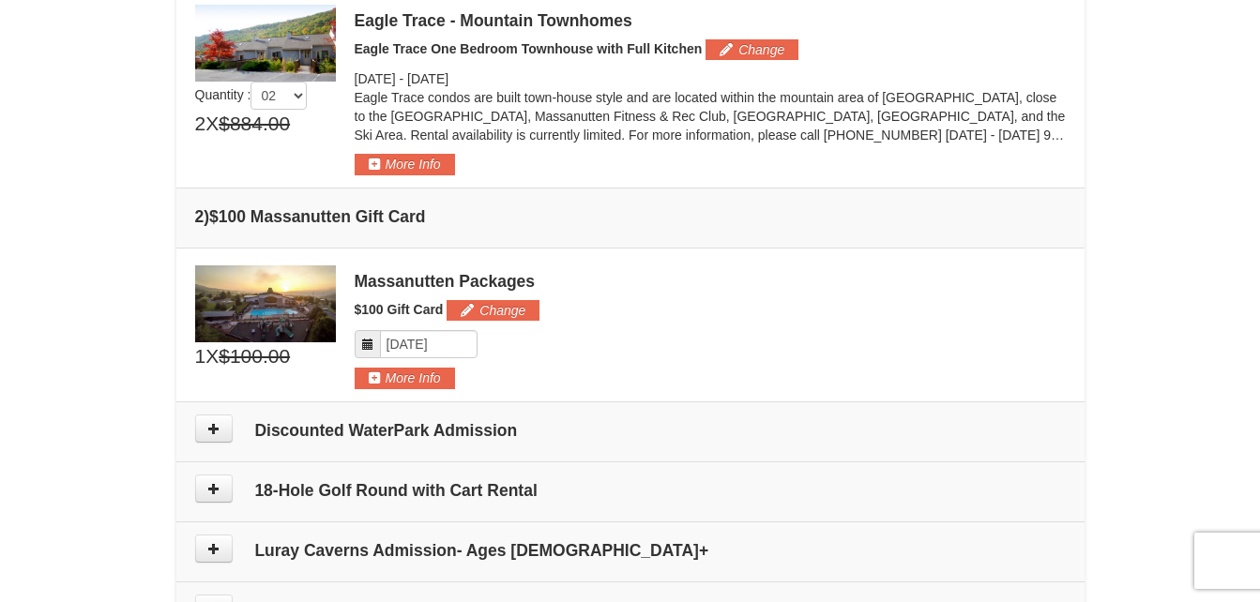
click at [370, 343] on icon at bounding box center [367, 344] width 13 height 13
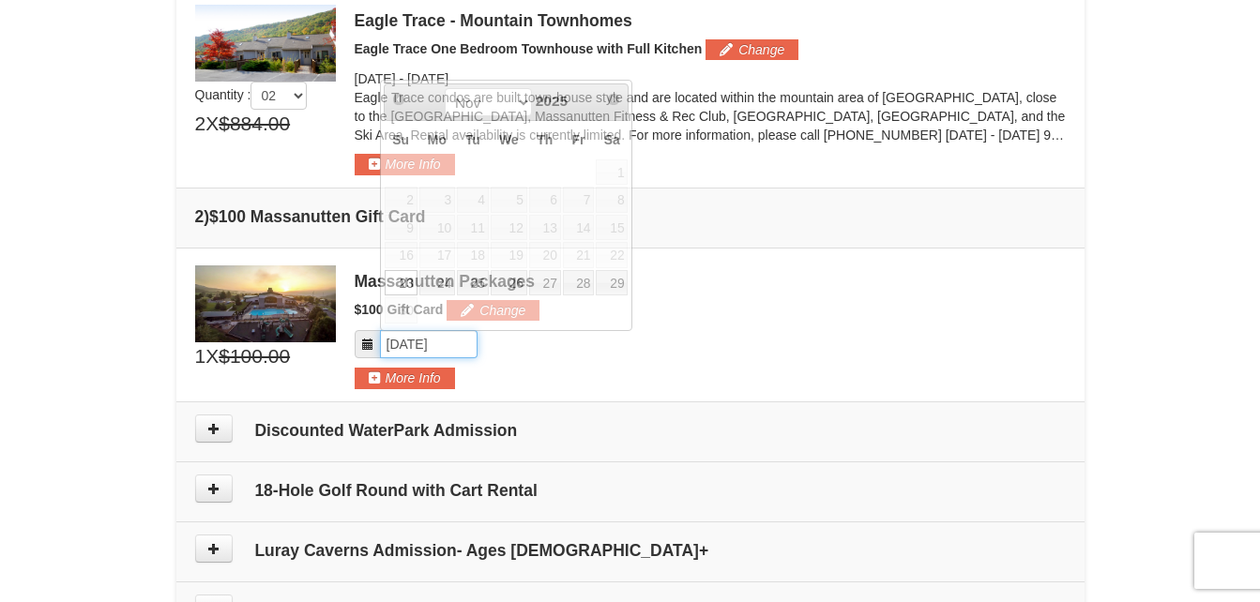
click at [395, 345] on input "Please format dates MM/DD/YYYY" at bounding box center [429, 344] width 98 height 28
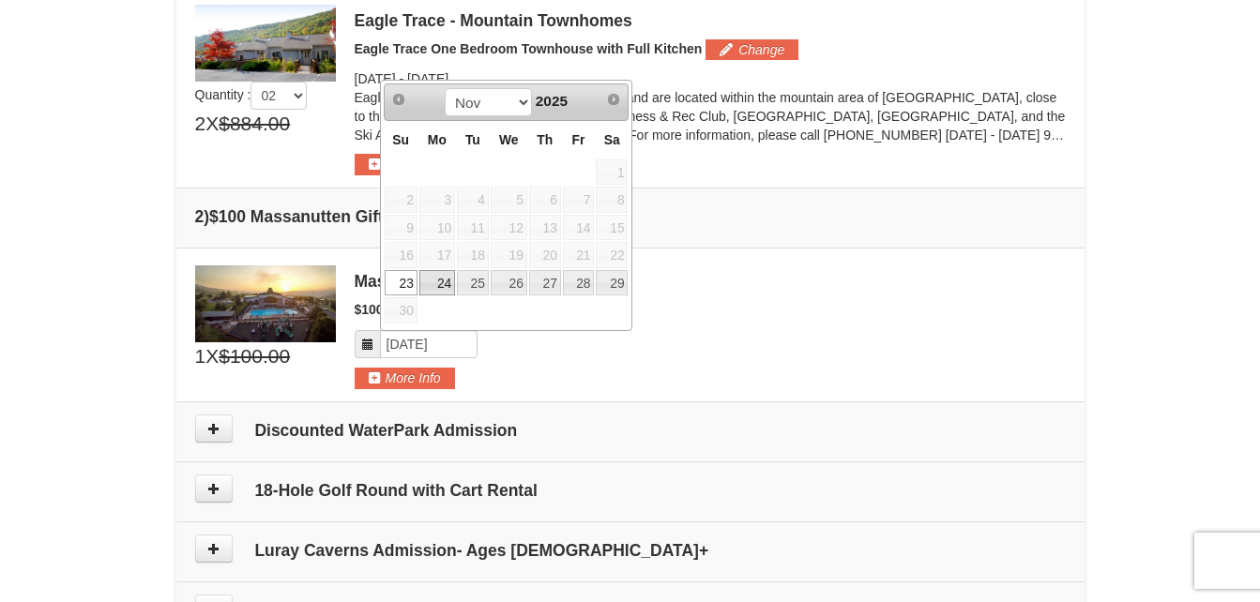
click at [440, 289] on link "24" at bounding box center [437, 283] width 36 height 26
type input "[DATE]"
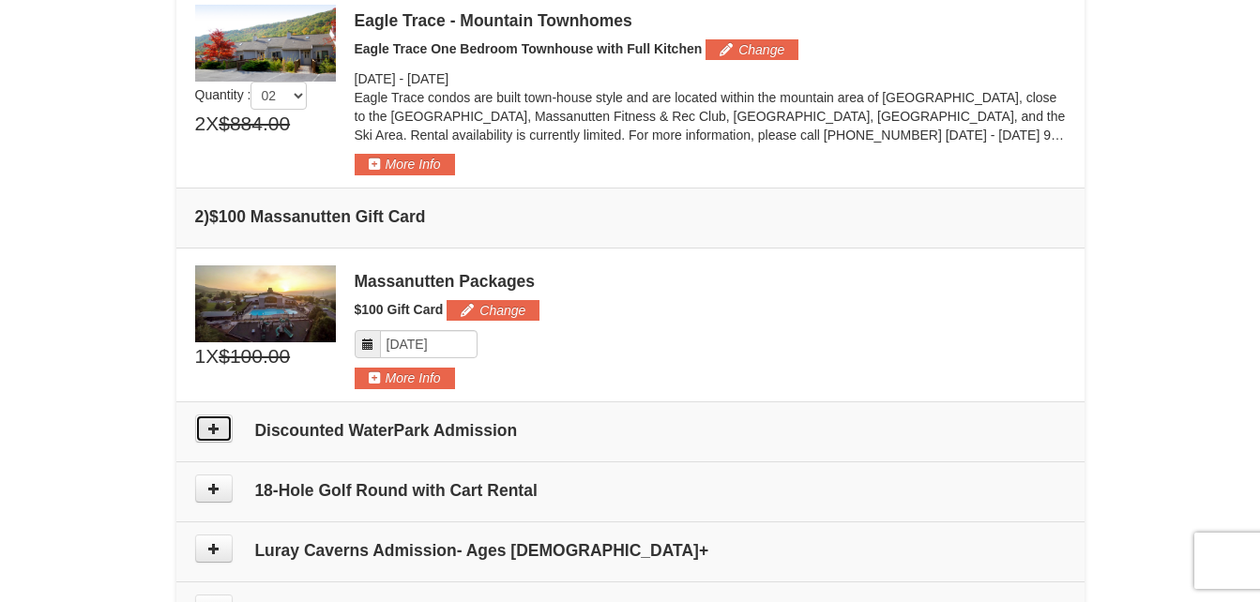
click at [220, 428] on button at bounding box center [214, 429] width 38 height 28
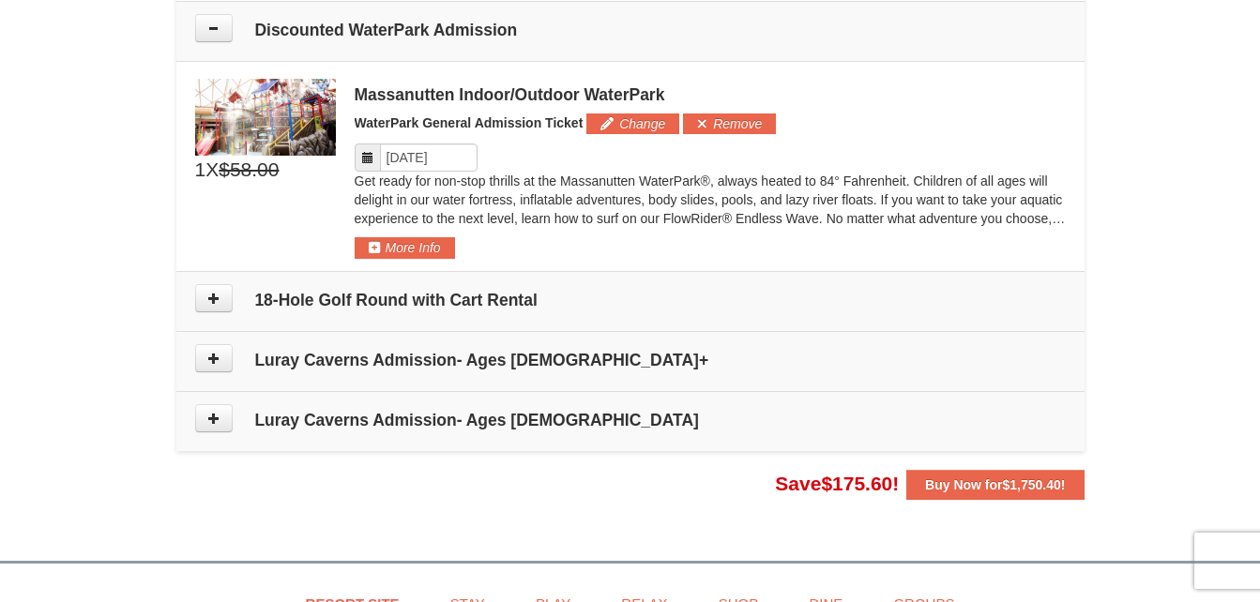
scroll to position [975, 0]
click at [372, 149] on span at bounding box center [368, 157] width 26 height 28
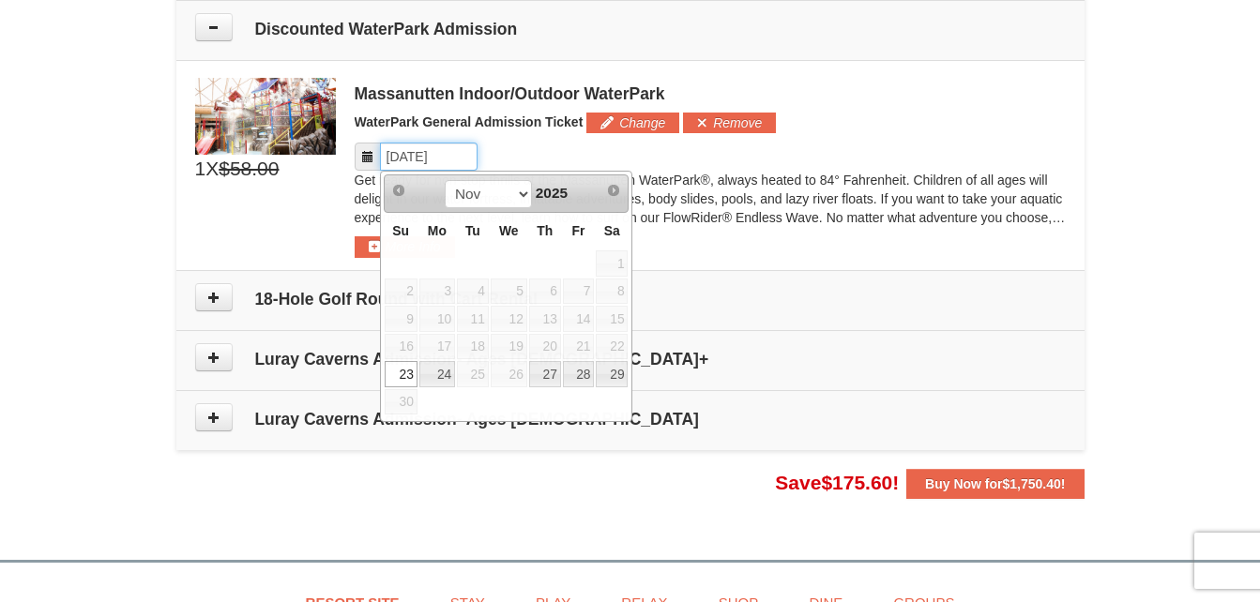
click at [416, 153] on input "Please format dates MM/DD/YYYY" at bounding box center [429, 157] width 98 height 28
click at [551, 367] on link "27" at bounding box center [545, 374] width 32 height 26
type input "[DATE]"
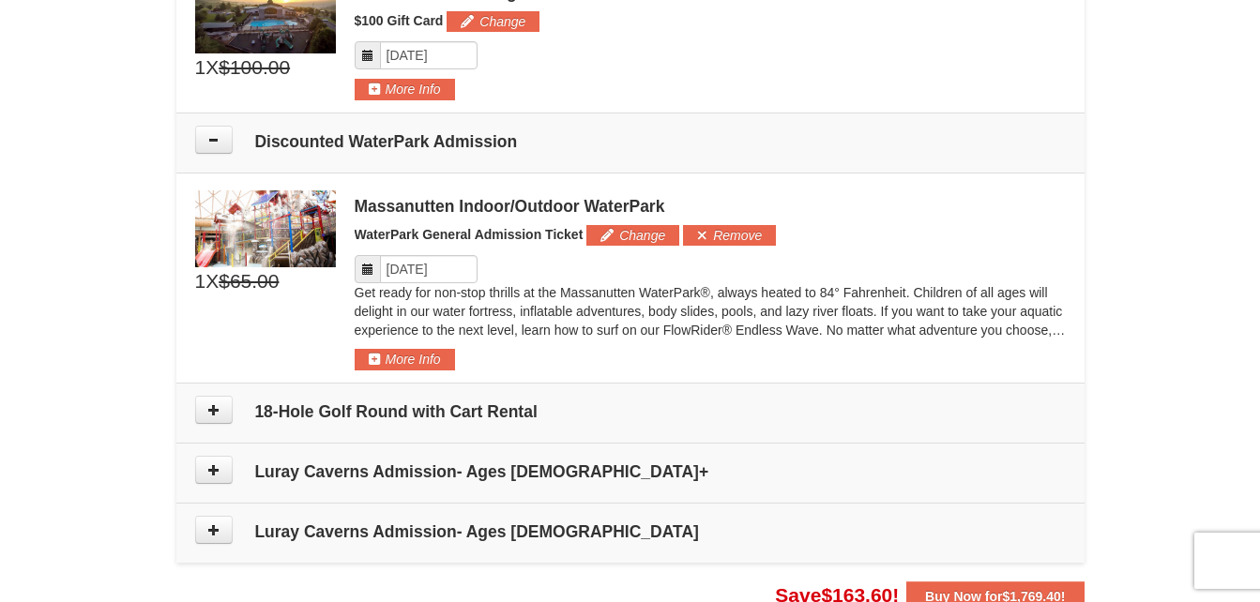
scroll to position [824, 0]
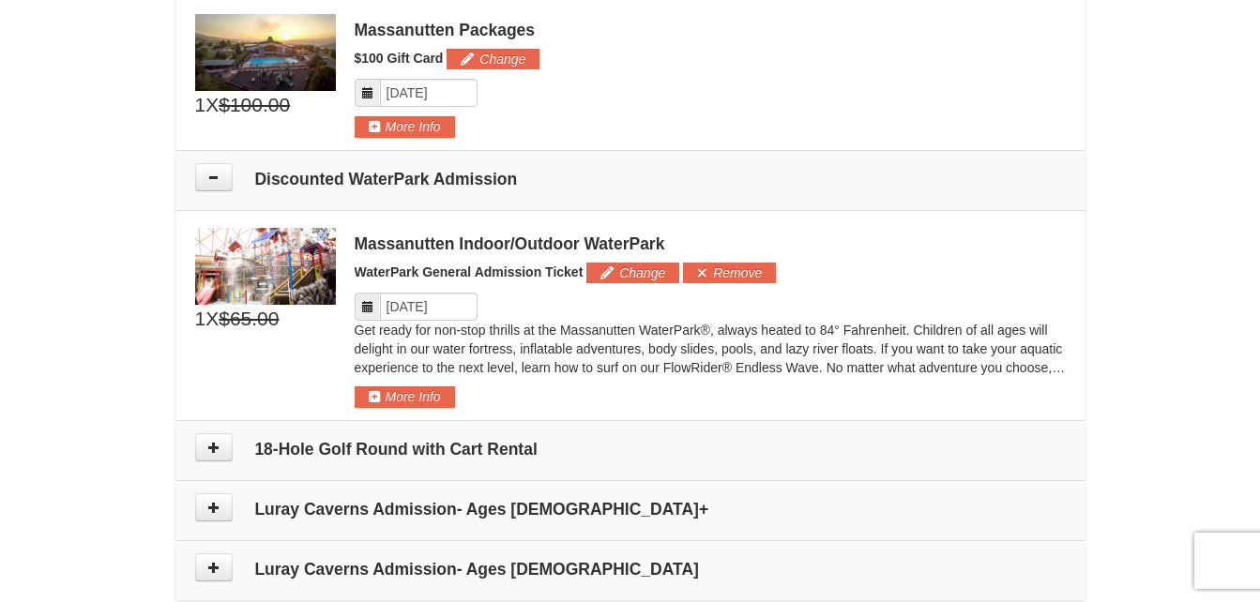
click at [210, 324] on span "X" at bounding box center [211, 319] width 13 height 28
click at [422, 394] on button "More Info" at bounding box center [405, 396] width 100 height 21
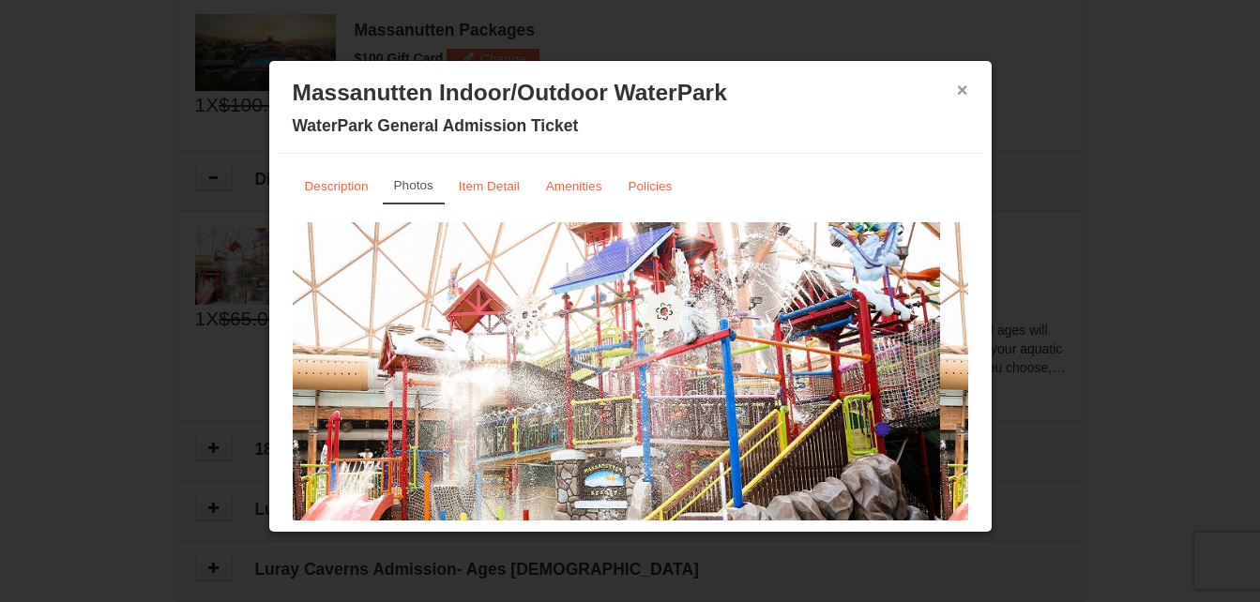
click at [957, 91] on button "×" at bounding box center [962, 90] width 11 height 19
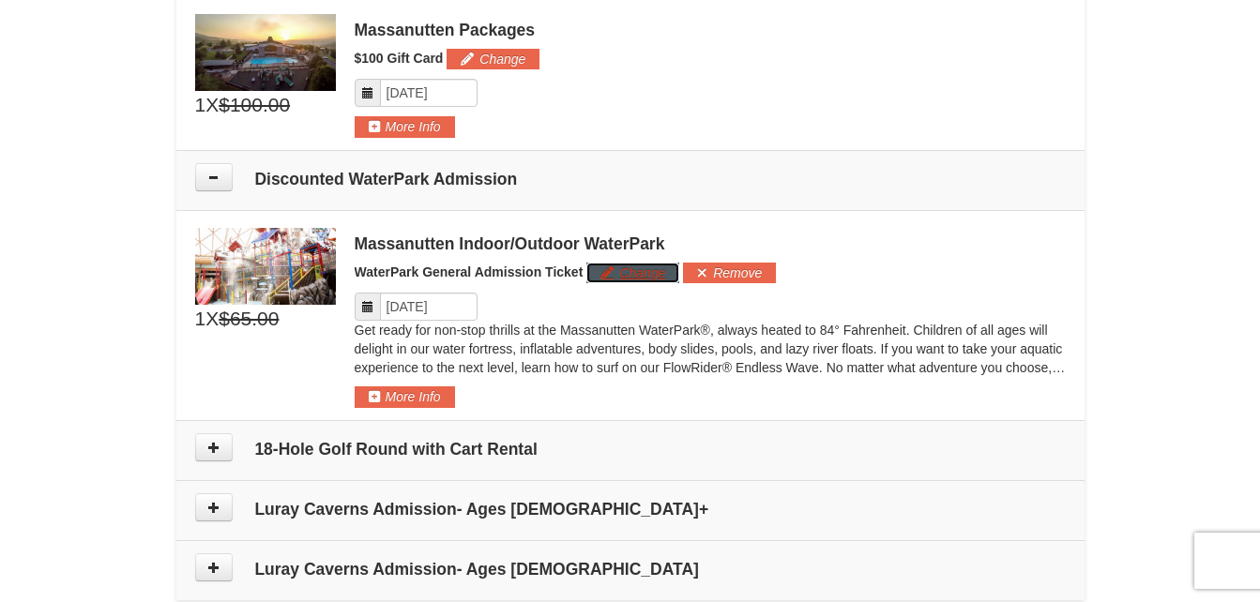
click at [642, 274] on button "Change" at bounding box center [632, 273] width 93 height 21
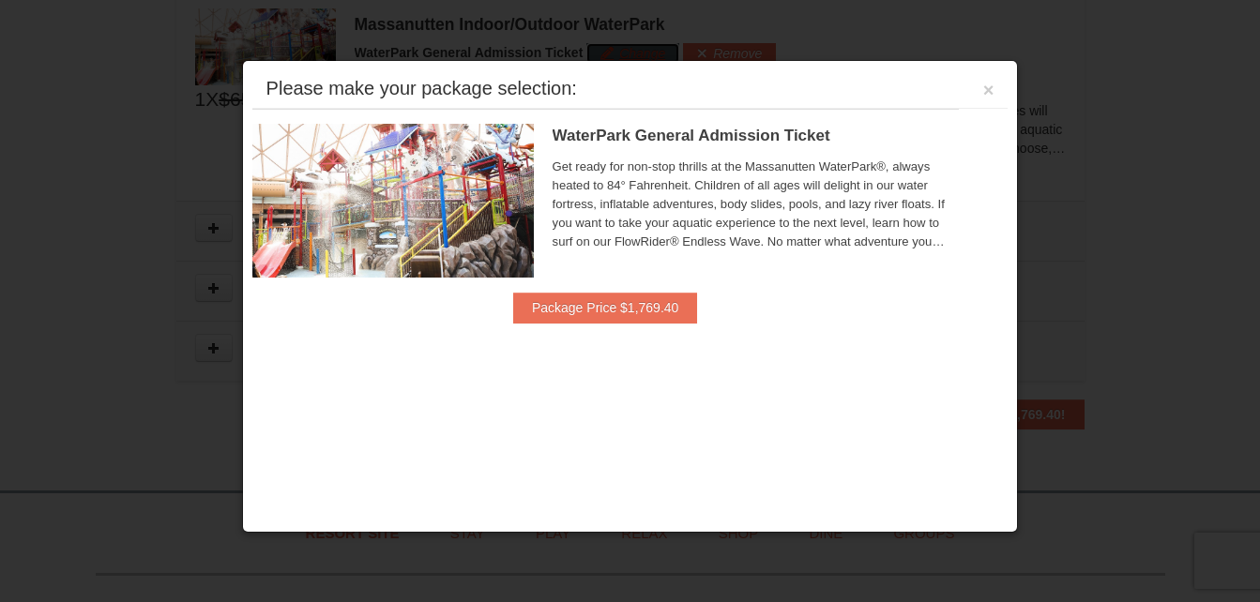
scroll to position [1052, 0]
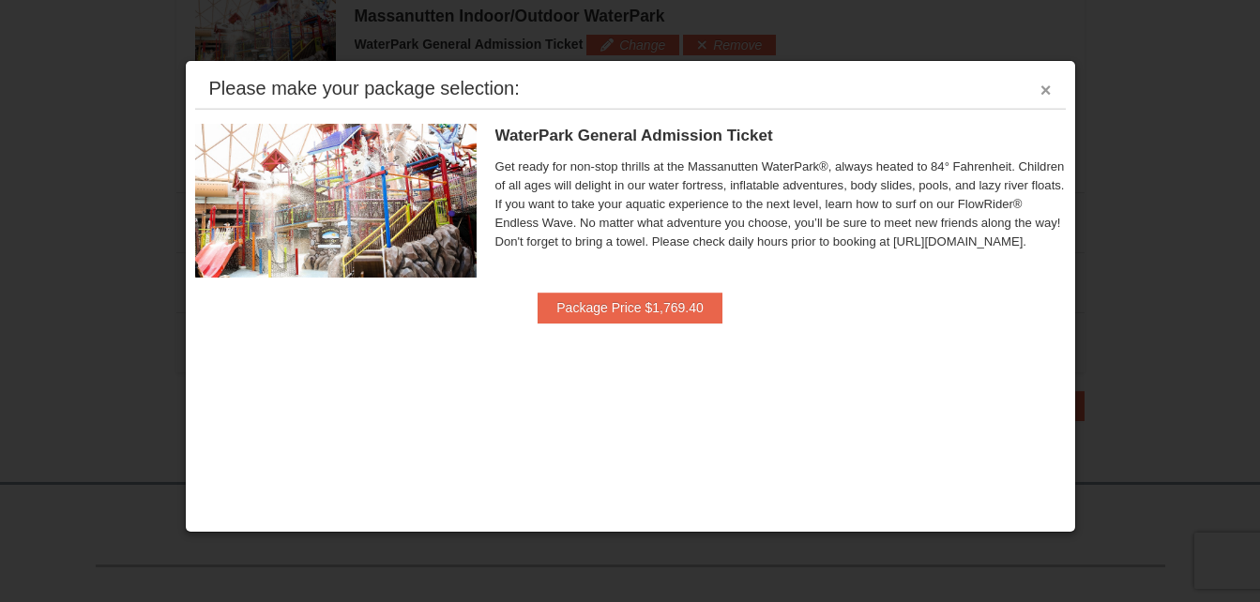
click at [1050, 91] on button "×" at bounding box center [1045, 90] width 11 height 19
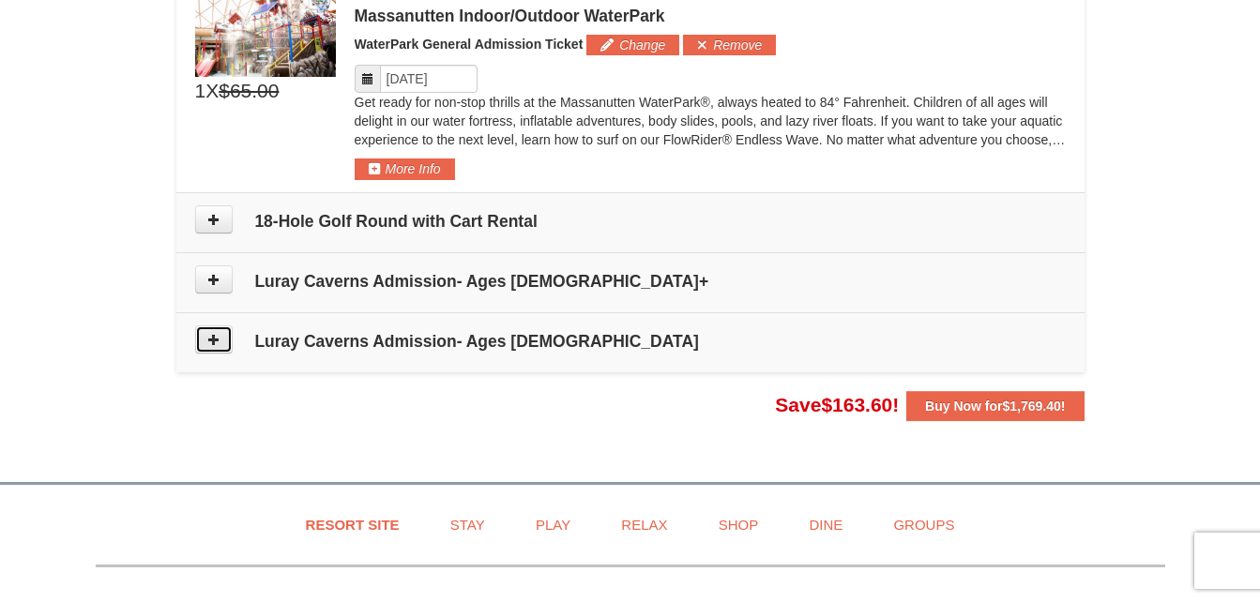
click at [219, 335] on icon at bounding box center [213, 339] width 13 height 13
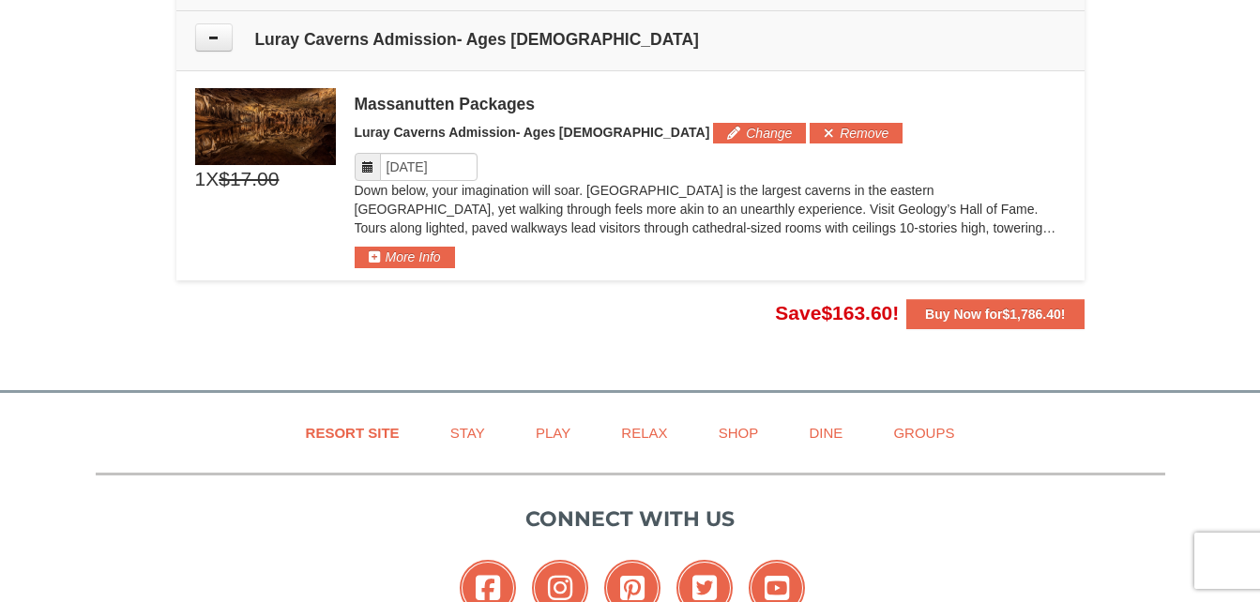
scroll to position [1365, 0]
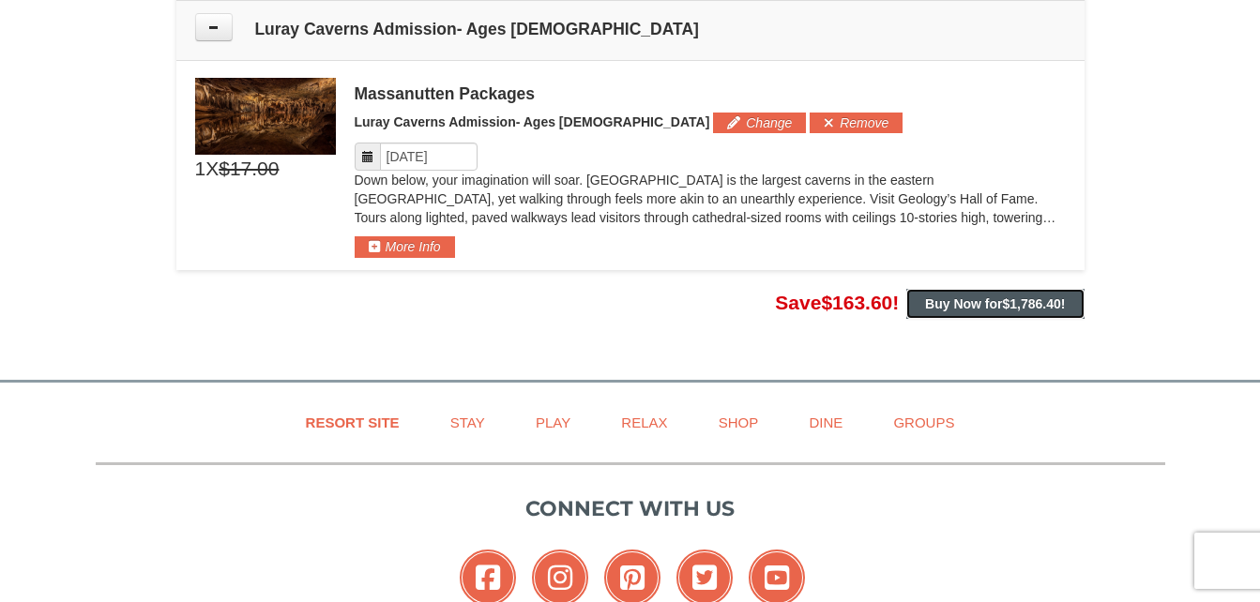
click at [966, 302] on strong "Buy Now for $1,786.40 !" at bounding box center [995, 303] width 140 height 15
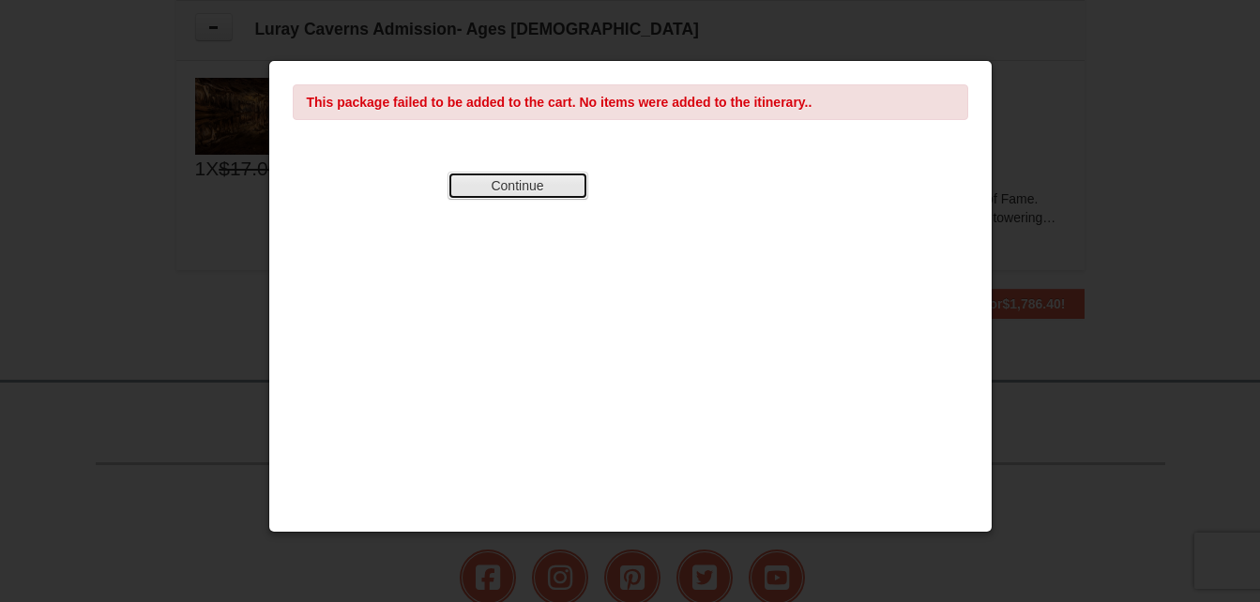
click at [501, 187] on button "Continue" at bounding box center [517, 186] width 141 height 28
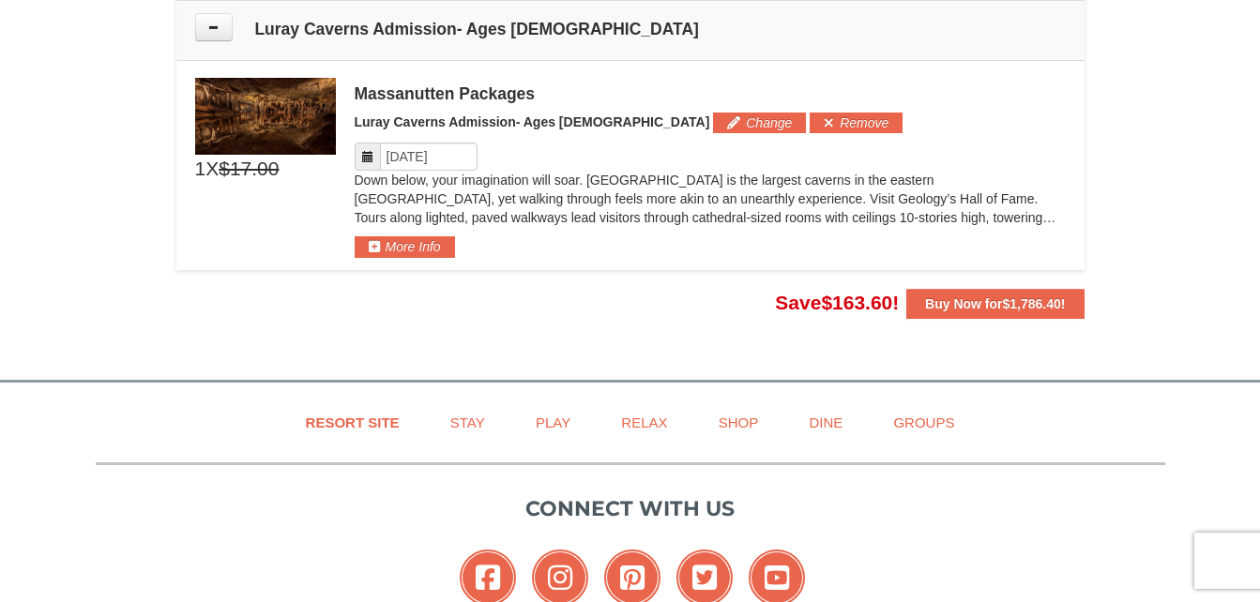
click at [226, 42] on td "Luray Caverns Admission- Ages [DEMOGRAPHIC_DATA]" at bounding box center [630, 30] width 908 height 60
click at [224, 35] on button at bounding box center [214, 27] width 38 height 28
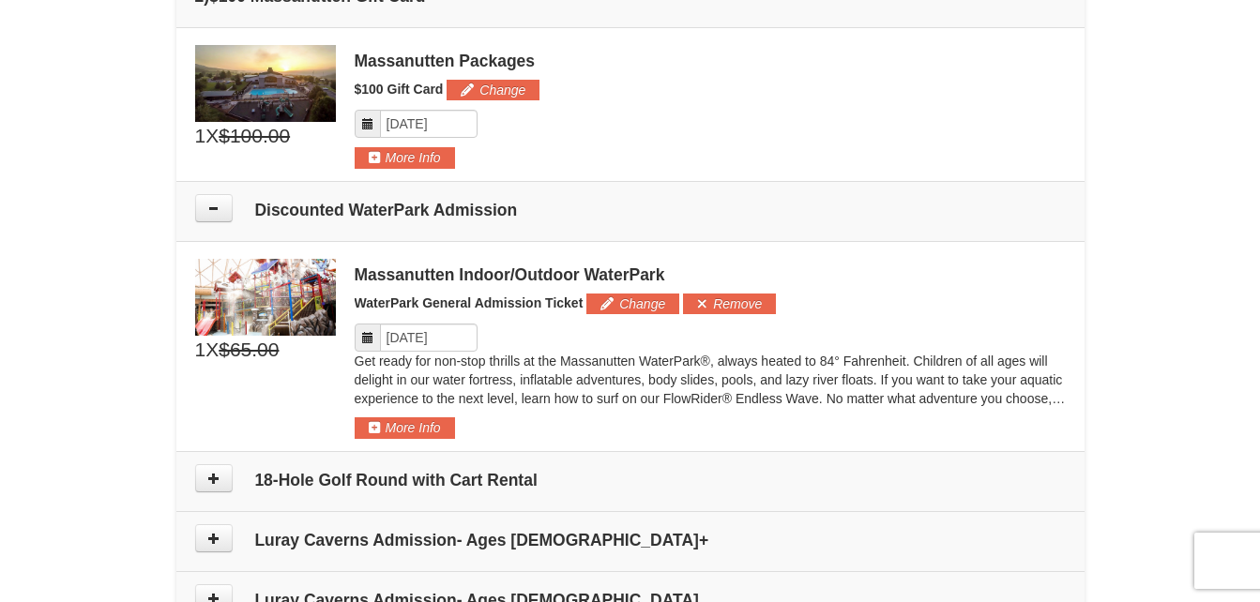
scroll to position [778, 0]
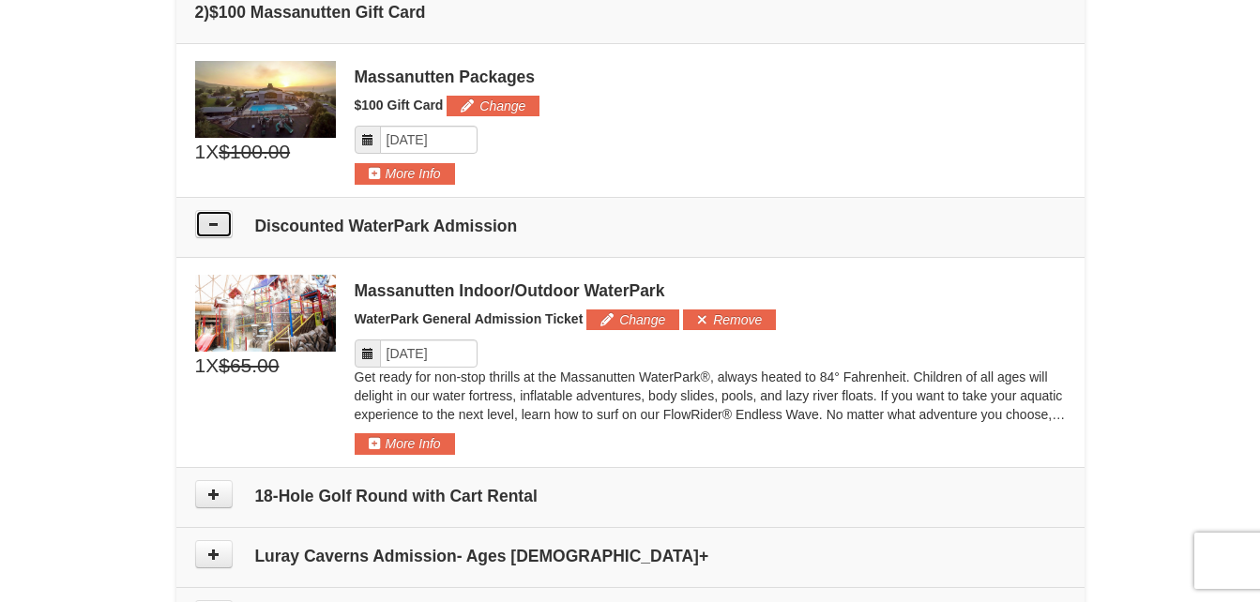
click at [217, 226] on icon at bounding box center [213, 224] width 13 height 13
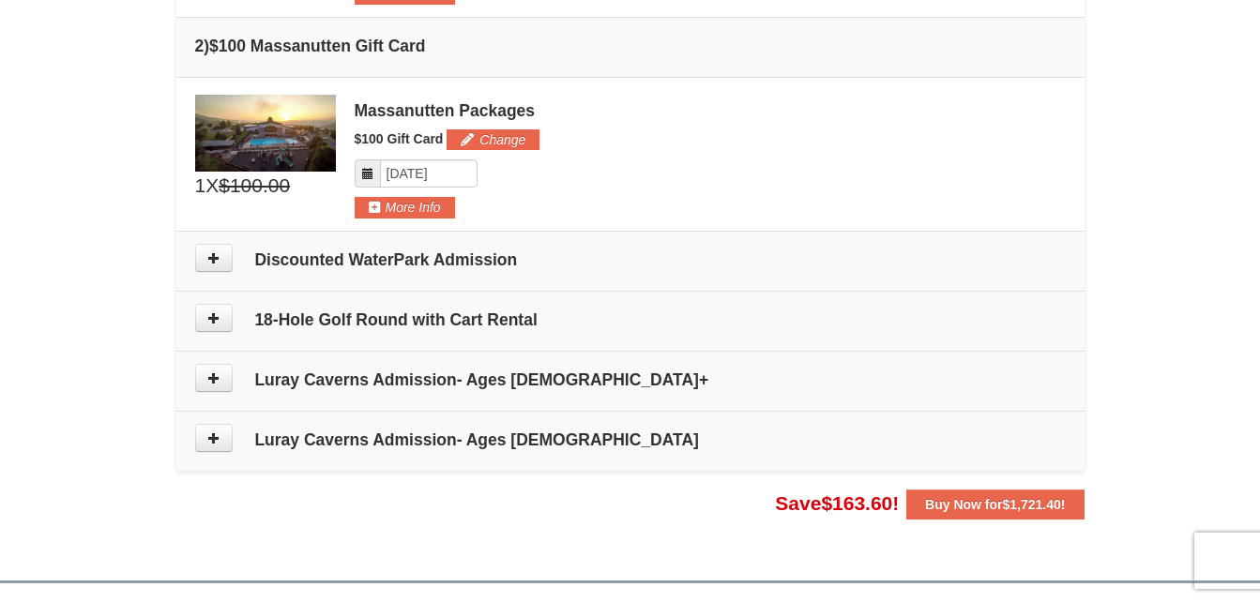
scroll to position [761, 0]
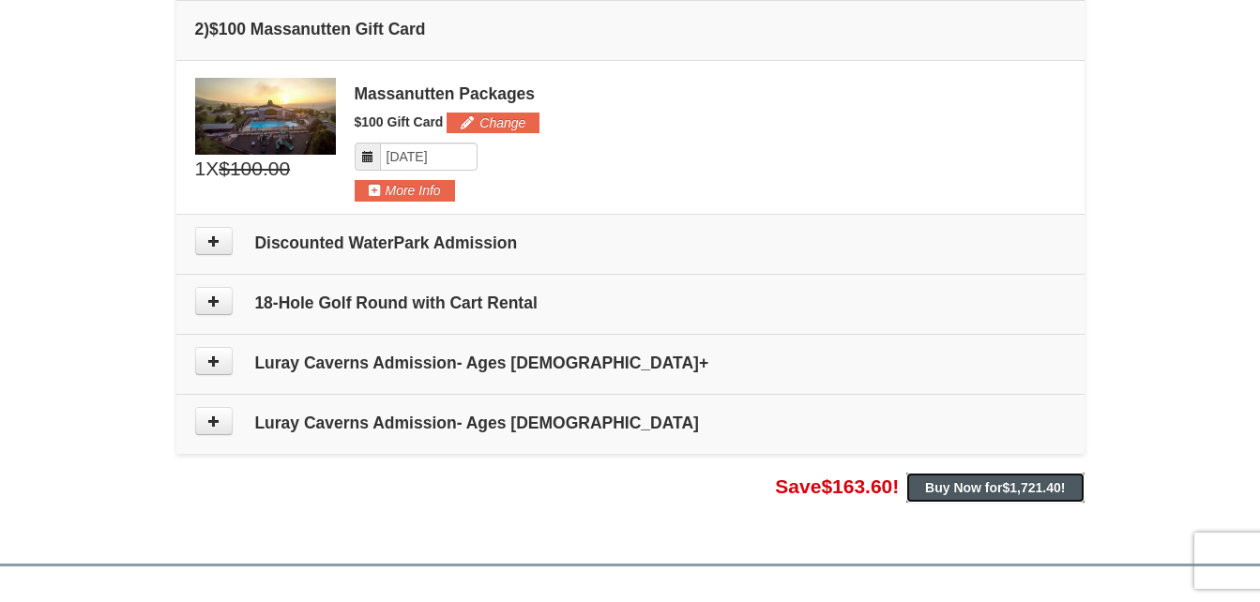
click at [977, 491] on strong "Buy Now for $1,721.40 !" at bounding box center [995, 487] width 140 height 15
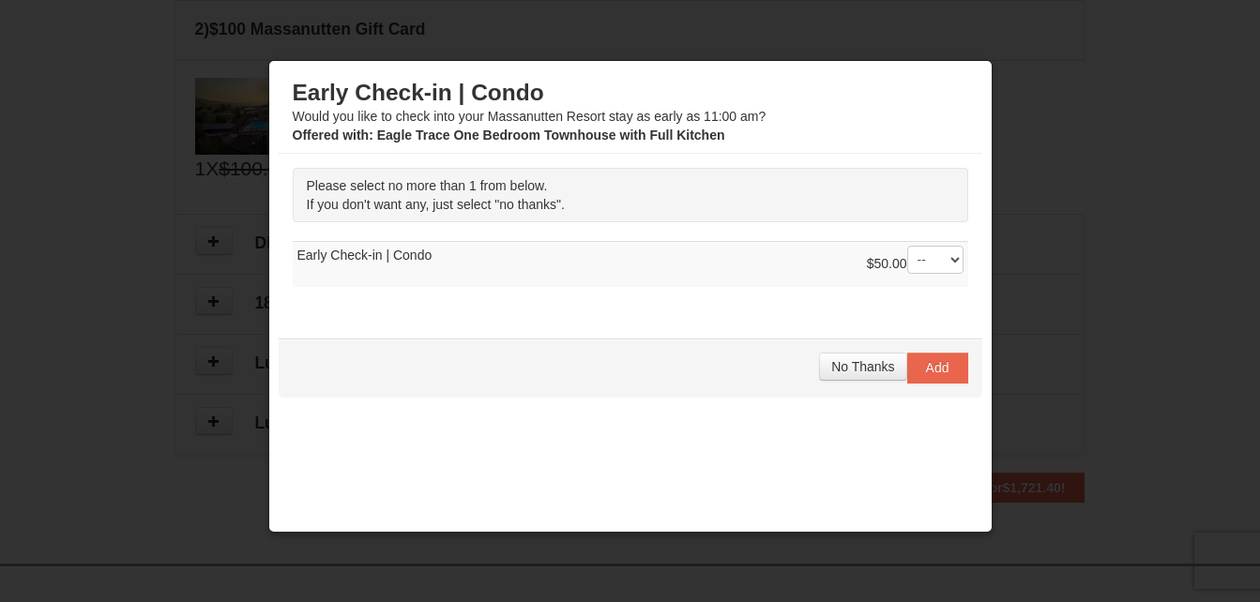
click at [938, 410] on div "Early Check-in | Condo Would you like to check into your Massanutten Resort sta…" at bounding box center [630, 311] width 703 height 482
click at [941, 389] on div "No Thanks Add" at bounding box center [630, 368] width 703 height 58
drag, startPoint x: 936, startPoint y: 387, endPoint x: 752, endPoint y: 25, distance: 406.0
click at [752, 25] on div at bounding box center [630, 301] width 1260 height 602
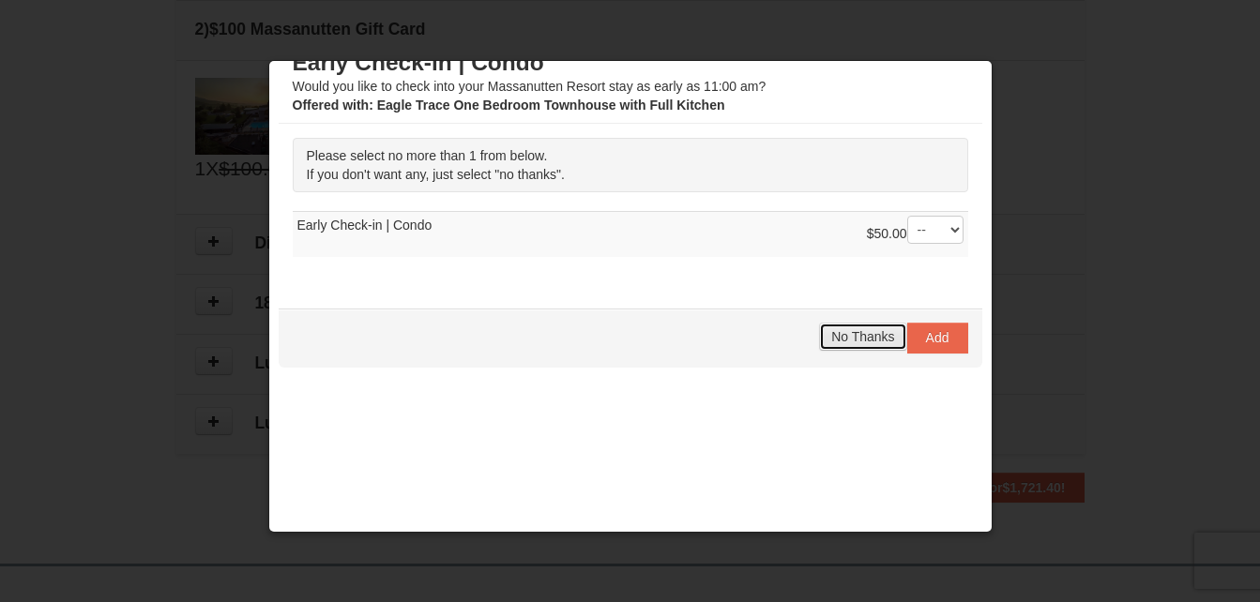
click at [840, 336] on span "No Thanks" at bounding box center [862, 336] width 63 height 15
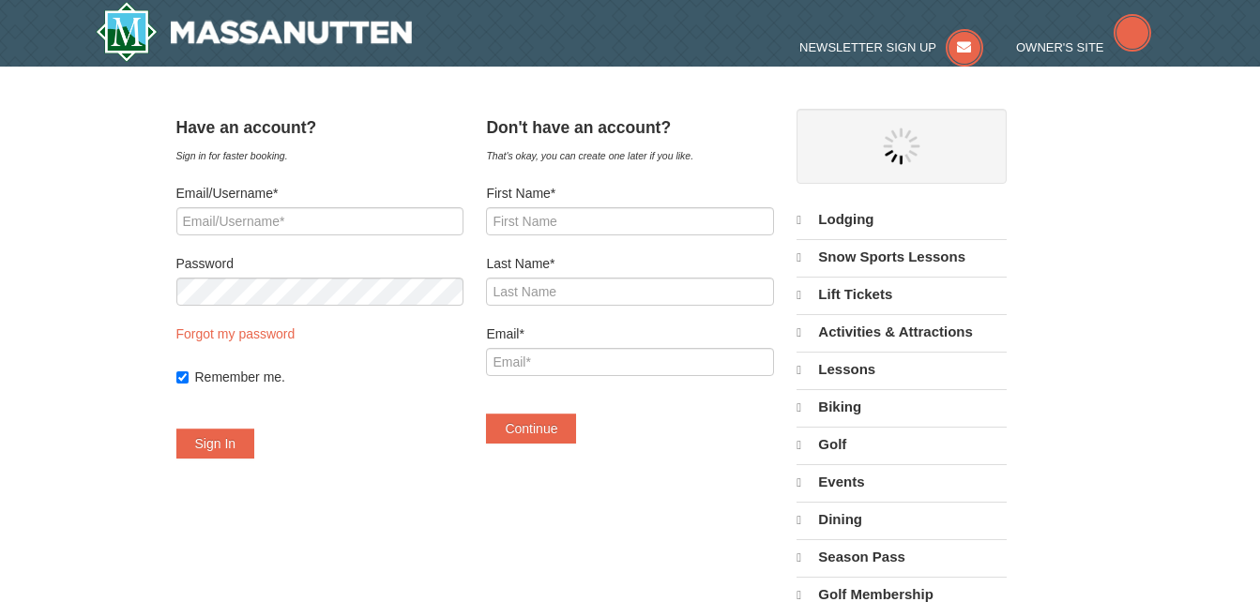
select select "10"
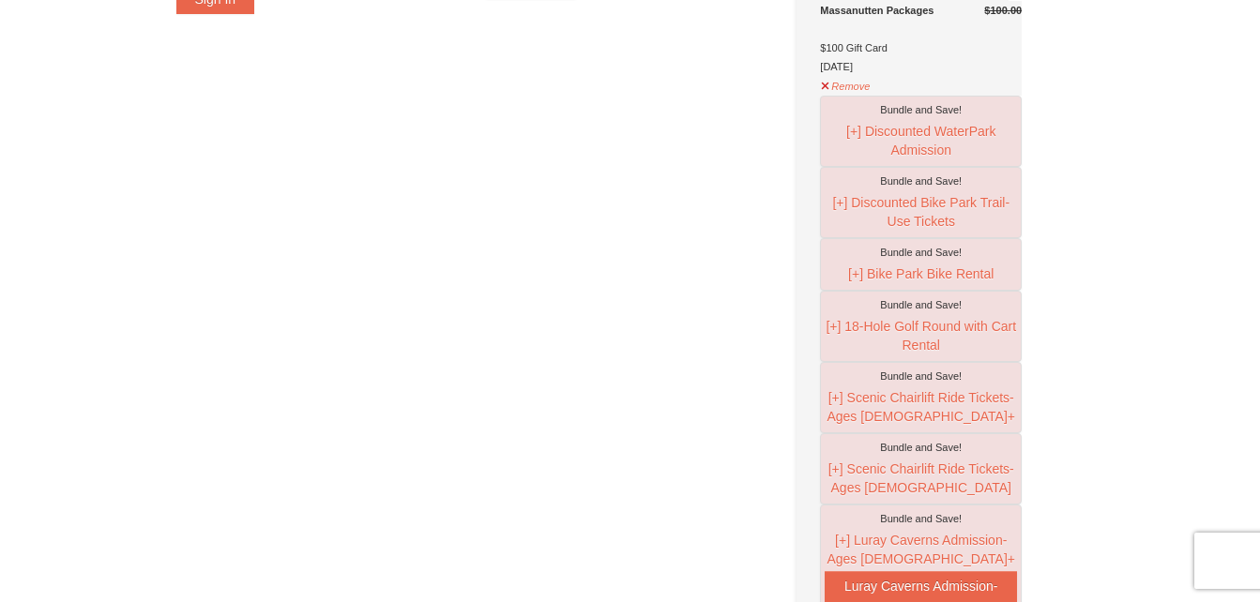
scroll to position [462, 0]
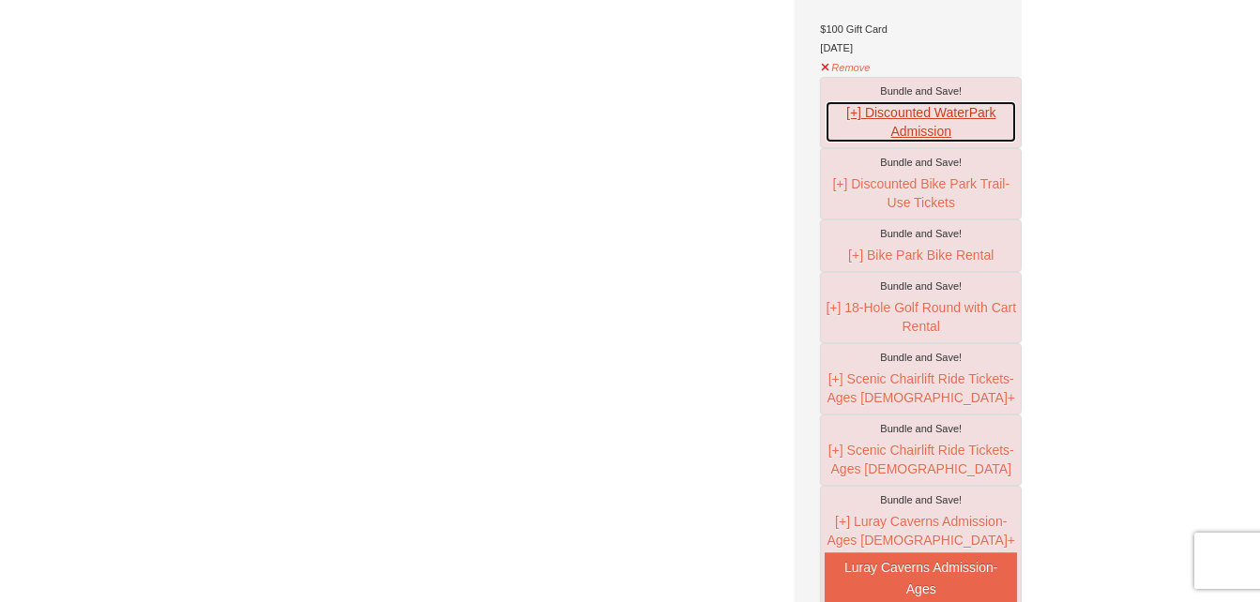
click at [861, 144] on button "[+] Discounted WaterPark Admission" at bounding box center [920, 121] width 192 height 43
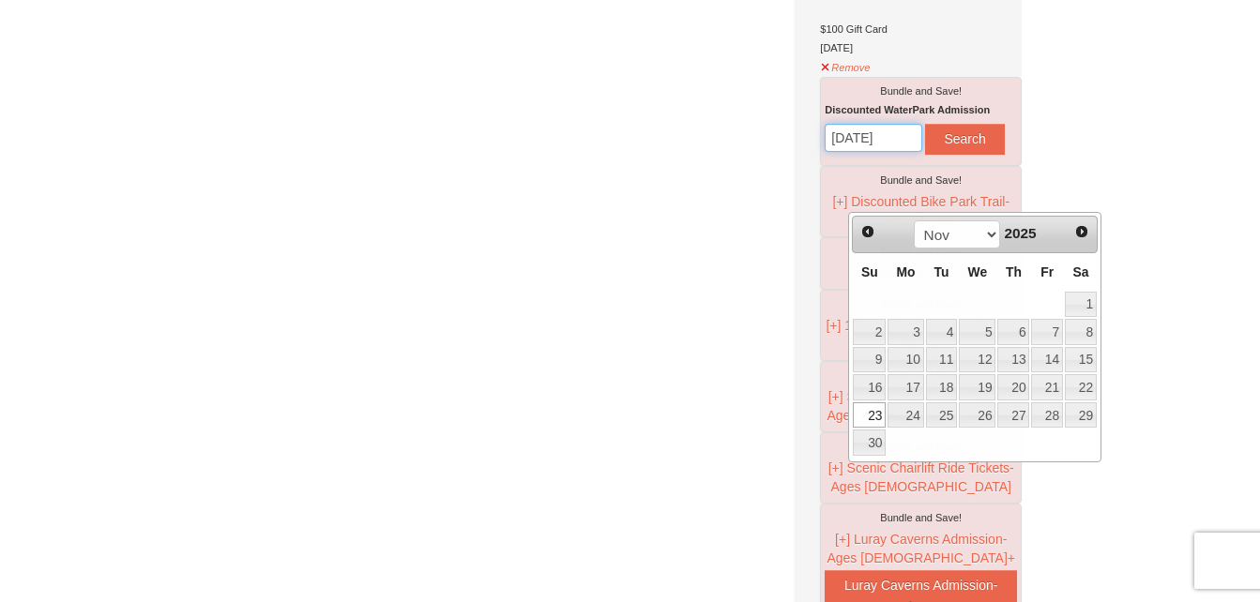
click at [888, 152] on input "[DATE]" at bounding box center [873, 138] width 98 height 28
click at [947, 420] on link "25" at bounding box center [942, 415] width 32 height 26
type input "[DATE]"
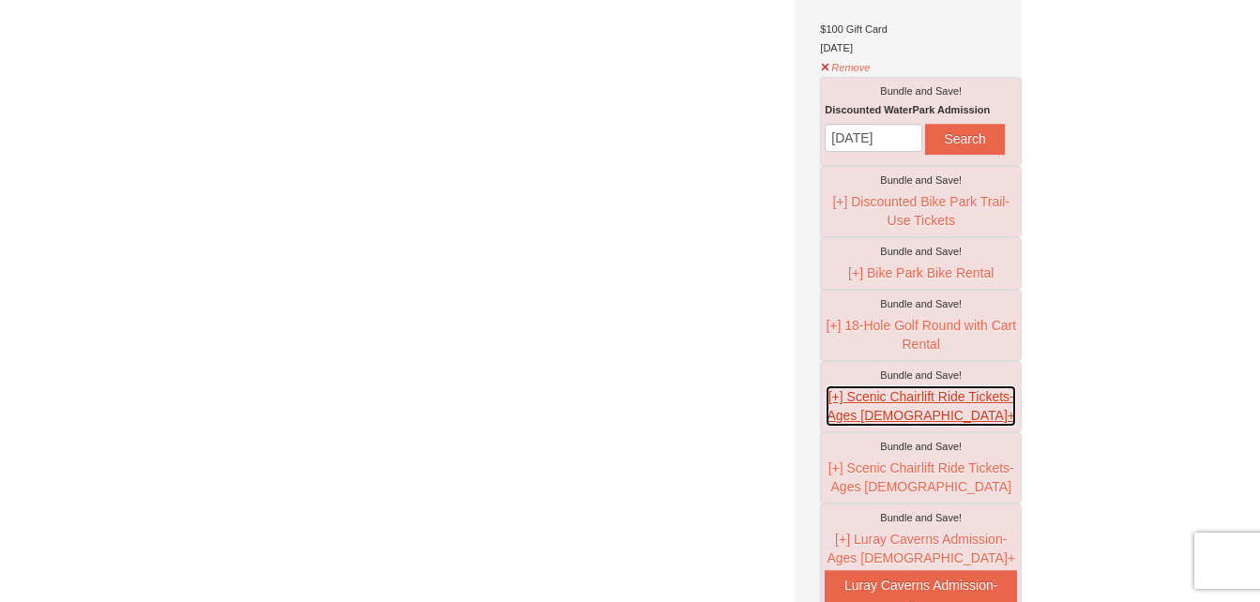
click at [863, 428] on button "[+] Scenic Chairlift Ride Tickets- Ages [DEMOGRAPHIC_DATA]+" at bounding box center [920, 406] width 192 height 43
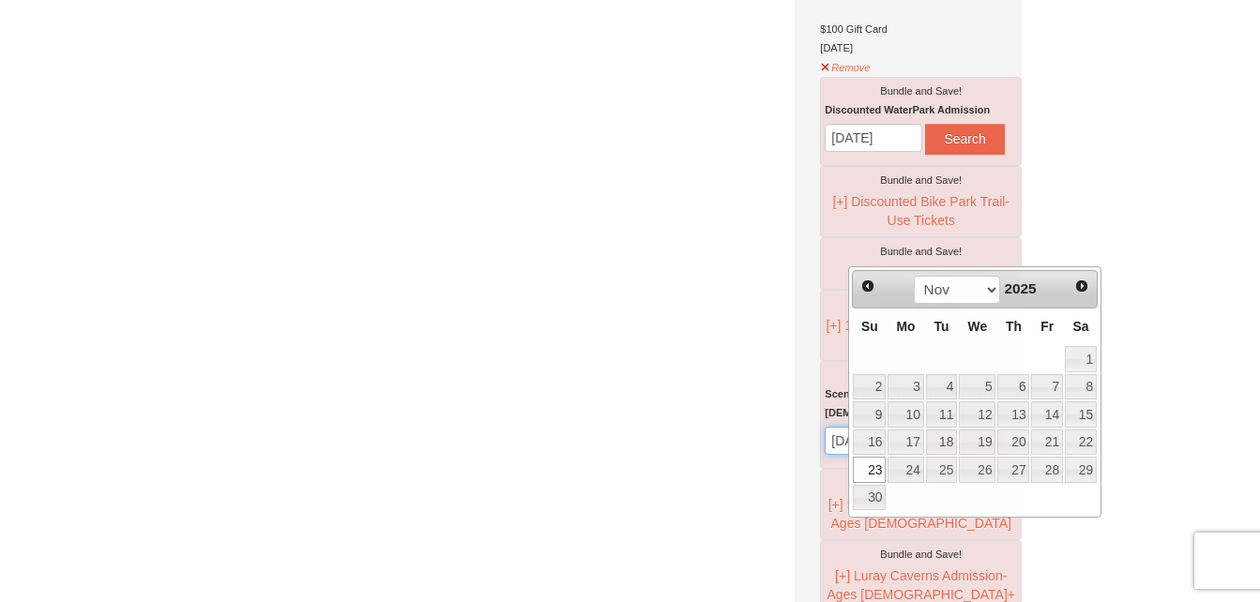
click at [899, 455] on input "[DATE]" at bounding box center [873, 441] width 98 height 28
click at [976, 476] on link "26" at bounding box center [977, 470] width 37 height 26
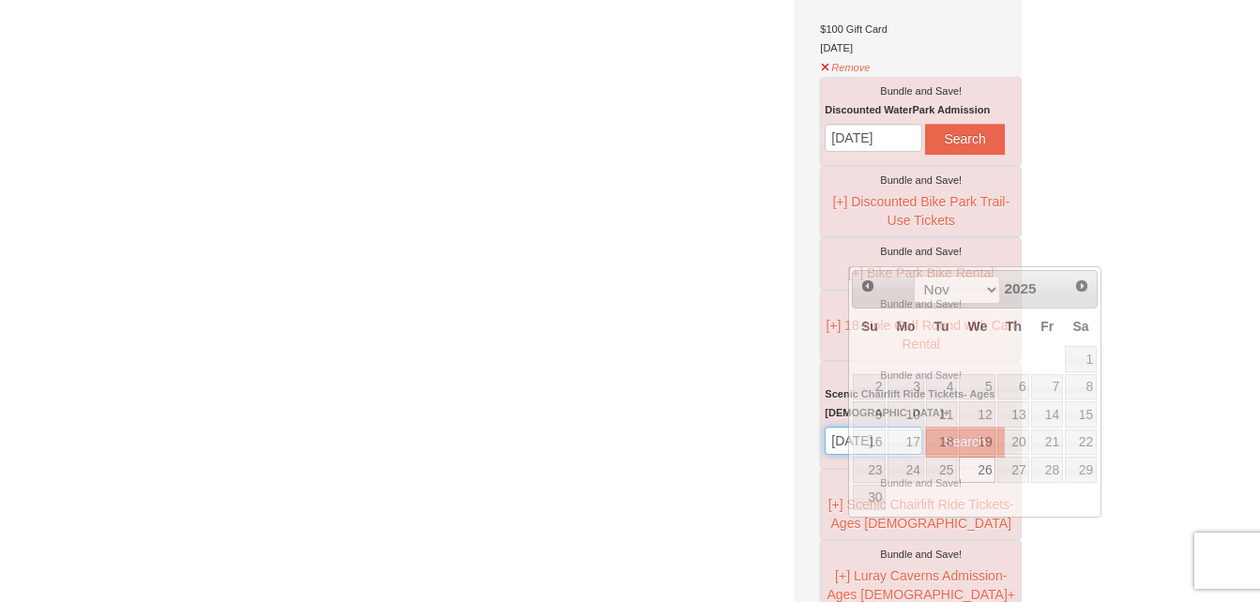
click at [913, 455] on input "[DATE]" at bounding box center [873, 441] width 98 height 28
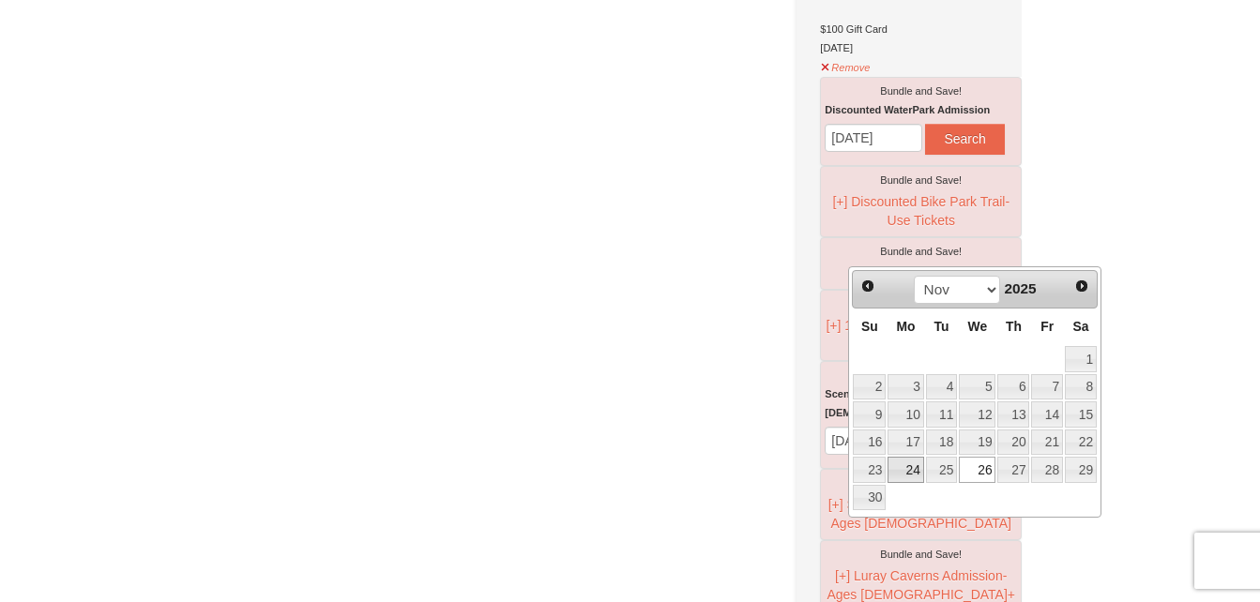
click at [908, 473] on link "24" at bounding box center [905, 470] width 36 height 26
type input "[DATE]"
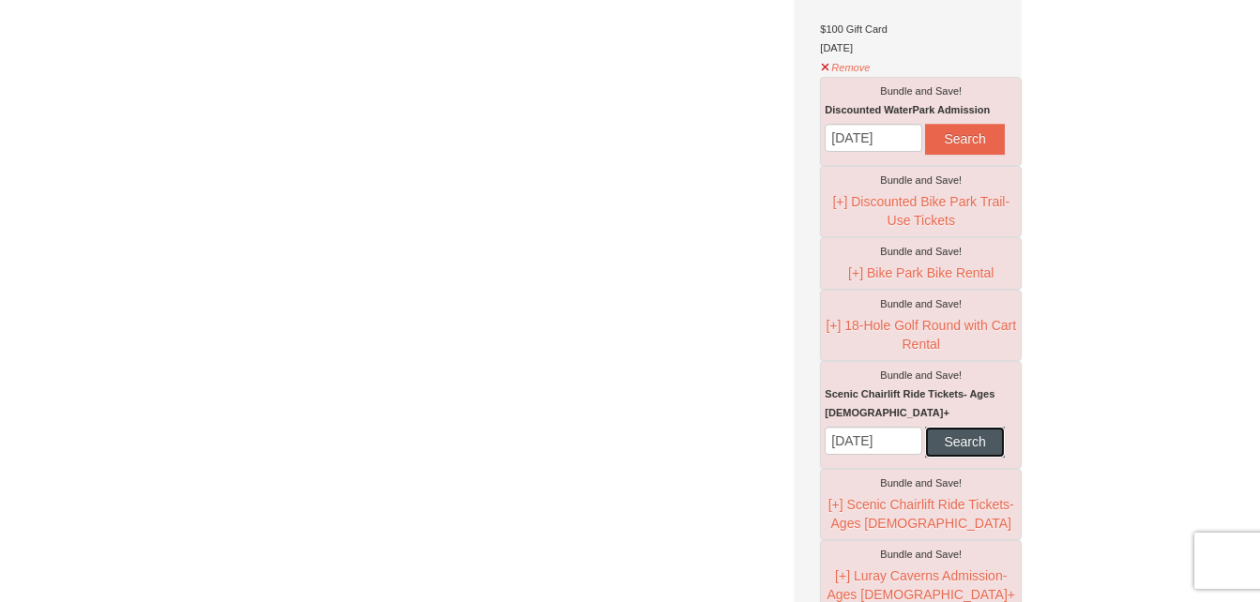
click at [925, 457] on button "Search" at bounding box center [964, 442] width 79 height 30
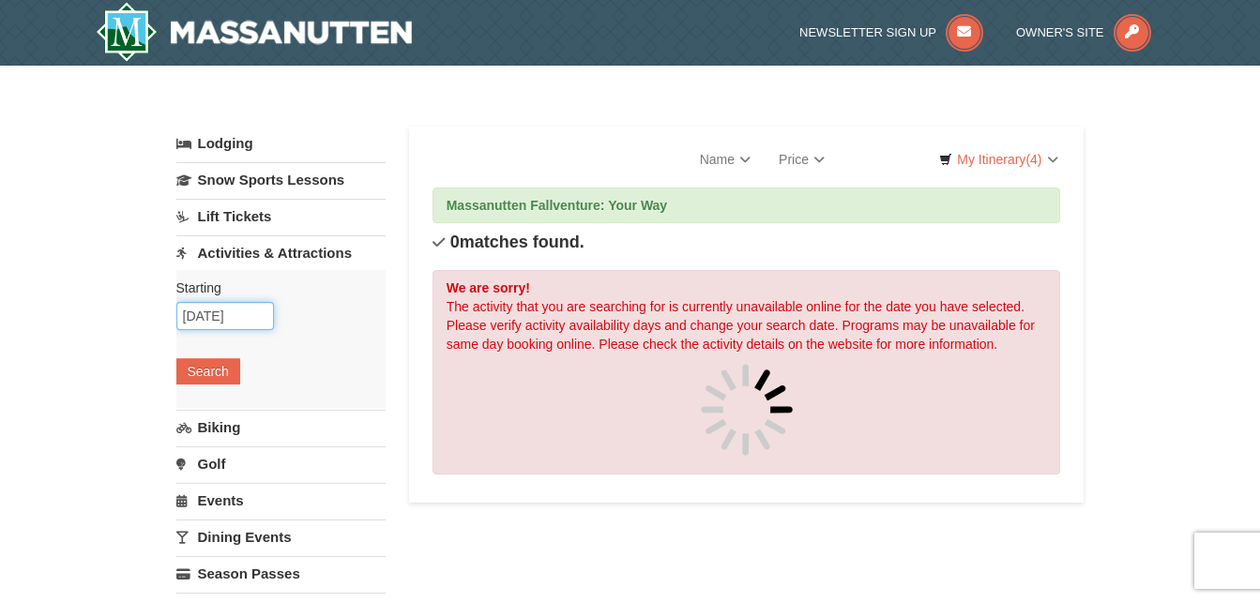
click at [215, 328] on input "[DATE]" at bounding box center [225, 316] width 98 height 28
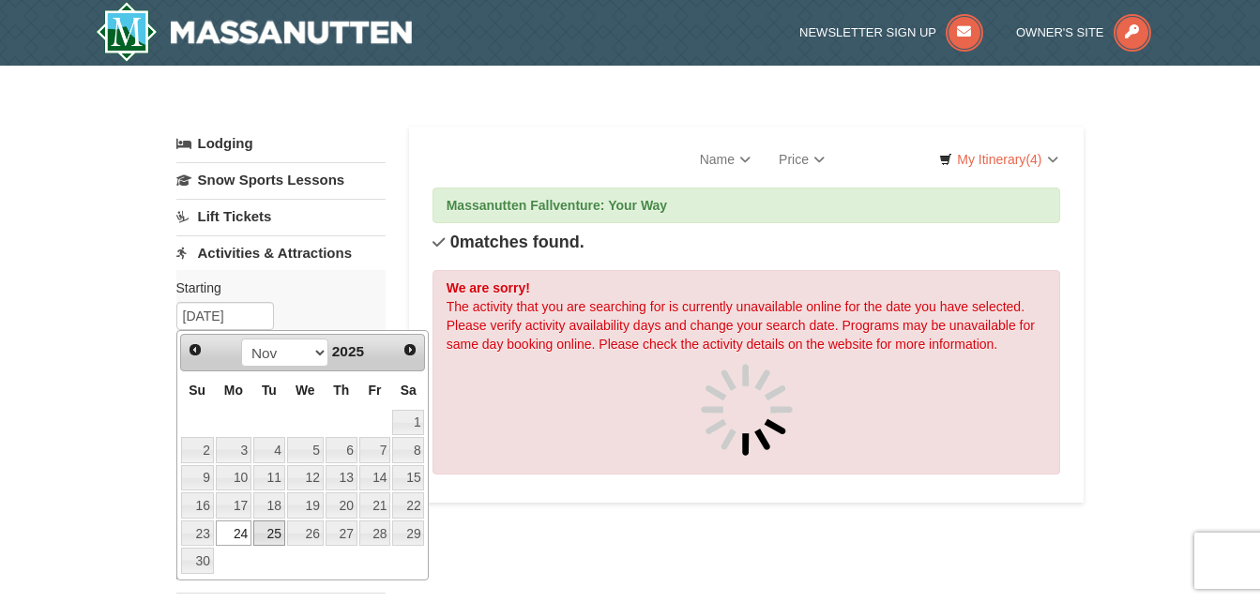
click at [264, 530] on link "25" at bounding box center [269, 534] width 32 height 26
type input "[DATE]"
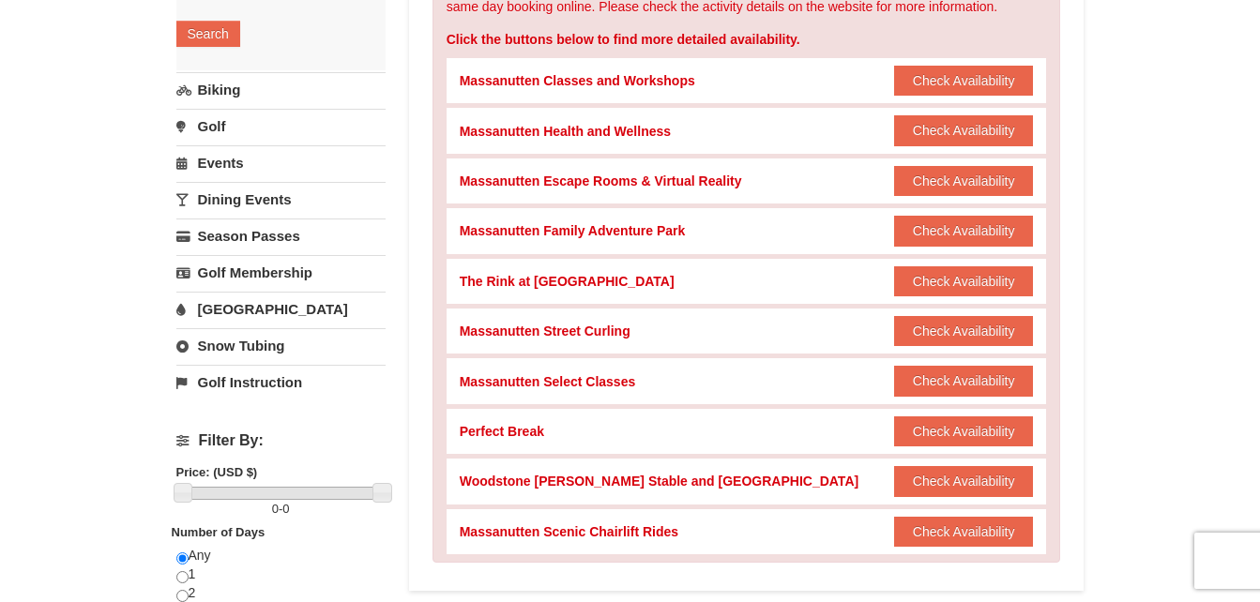
scroll to position [362, 0]
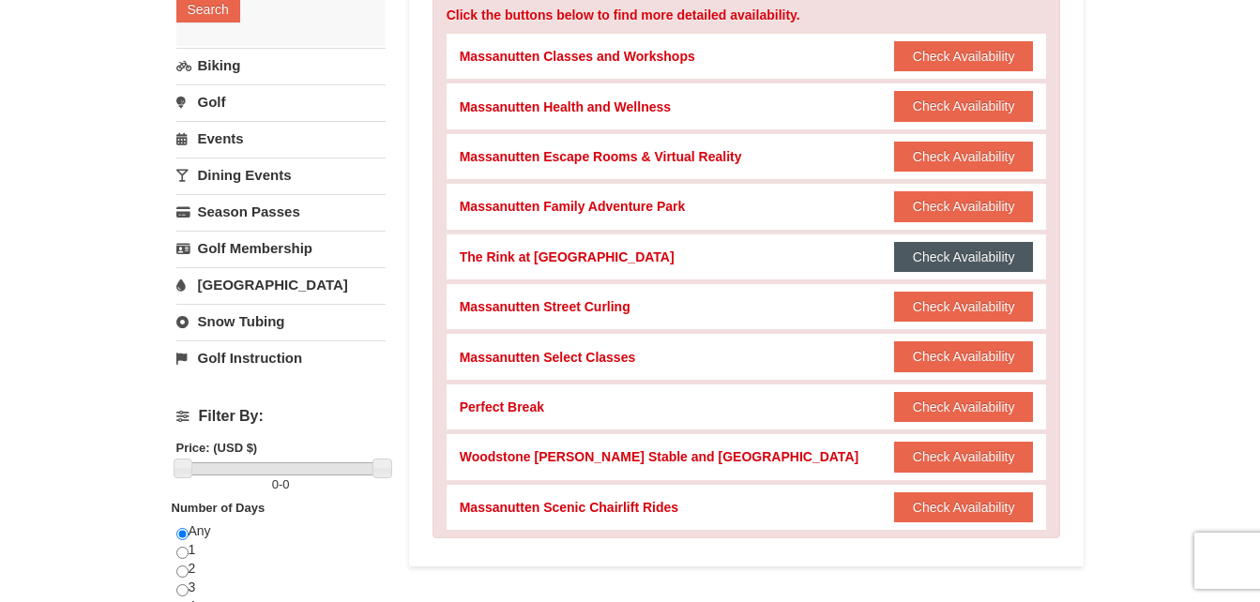
click at [990, 259] on button "Check Availability" at bounding box center [964, 257] width 140 height 30
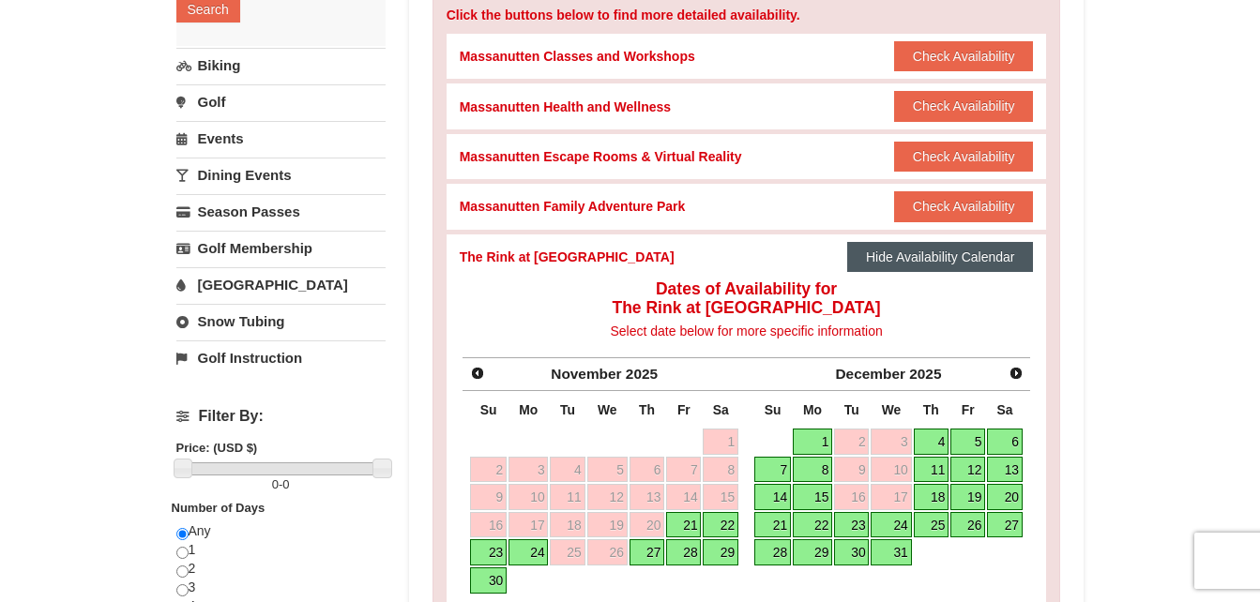
click at [990, 259] on button "Hide Availability Calendar" at bounding box center [940, 257] width 187 height 30
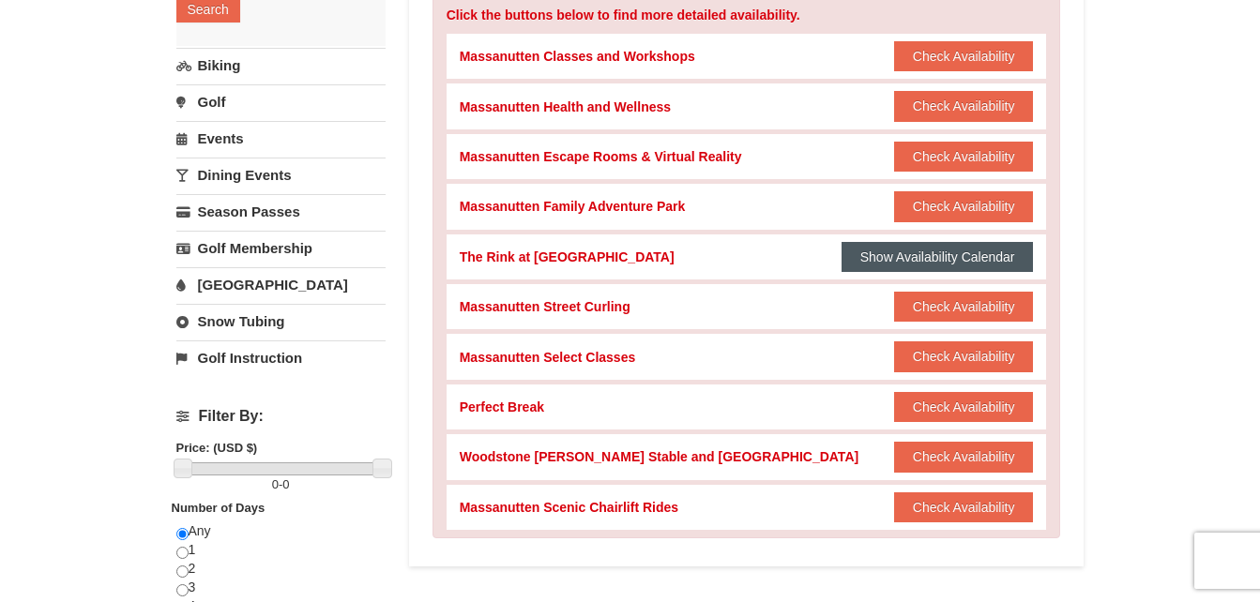
click at [1031, 252] on button "Show Availability Calendar" at bounding box center [937, 257] width 192 height 30
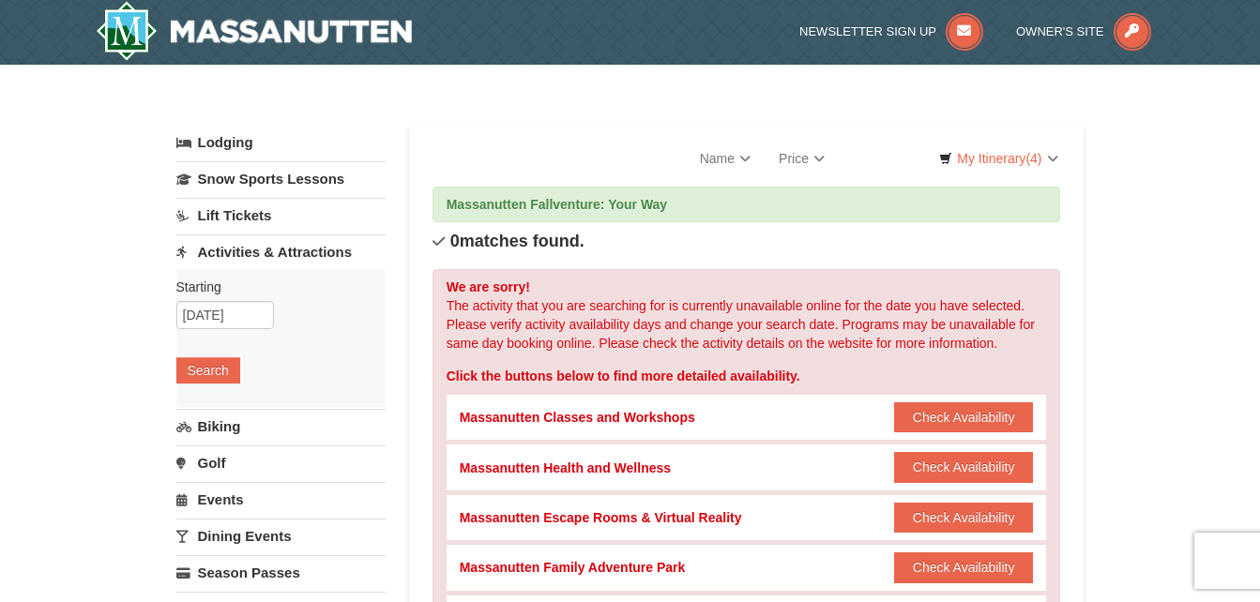
scroll to position [0, 0]
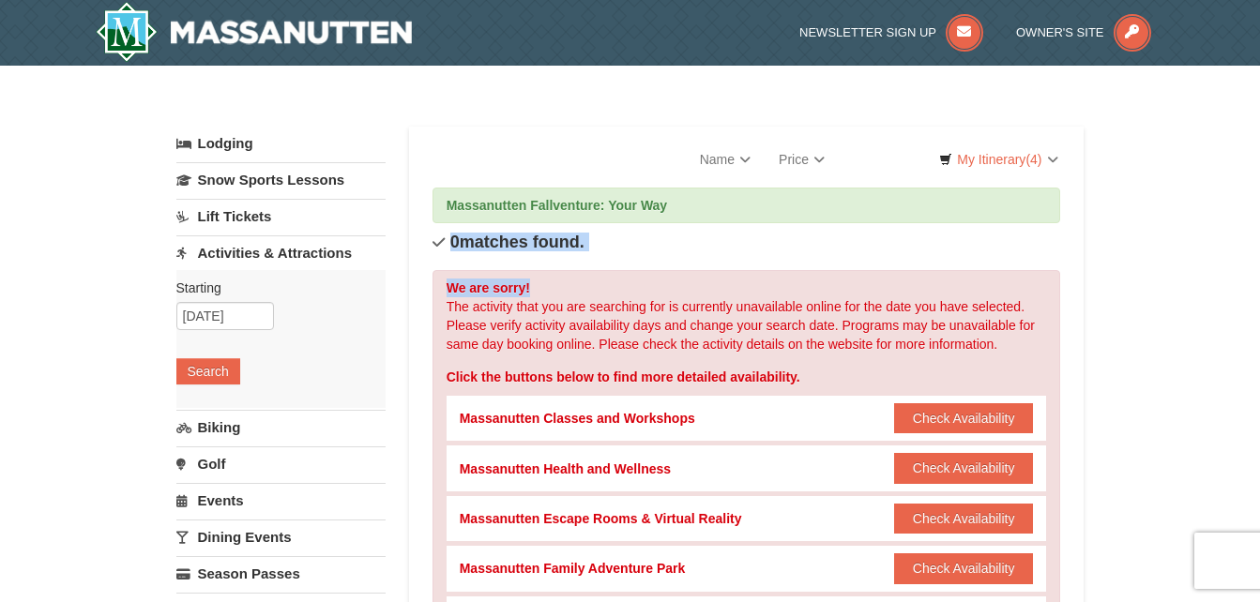
drag, startPoint x: 1190, startPoint y: 241, endPoint x: 1175, endPoint y: 210, distance: 34.4
drag, startPoint x: 1175, startPoint y: 210, endPoint x: 1211, endPoint y: 354, distance: 147.9
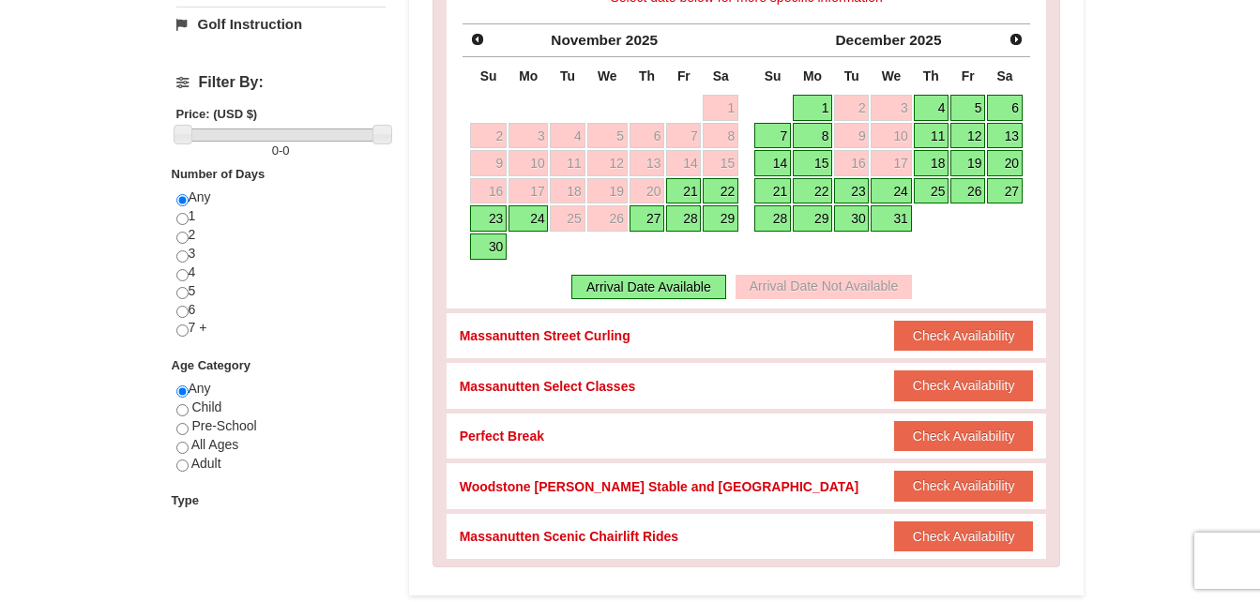
scroll to position [713, 0]
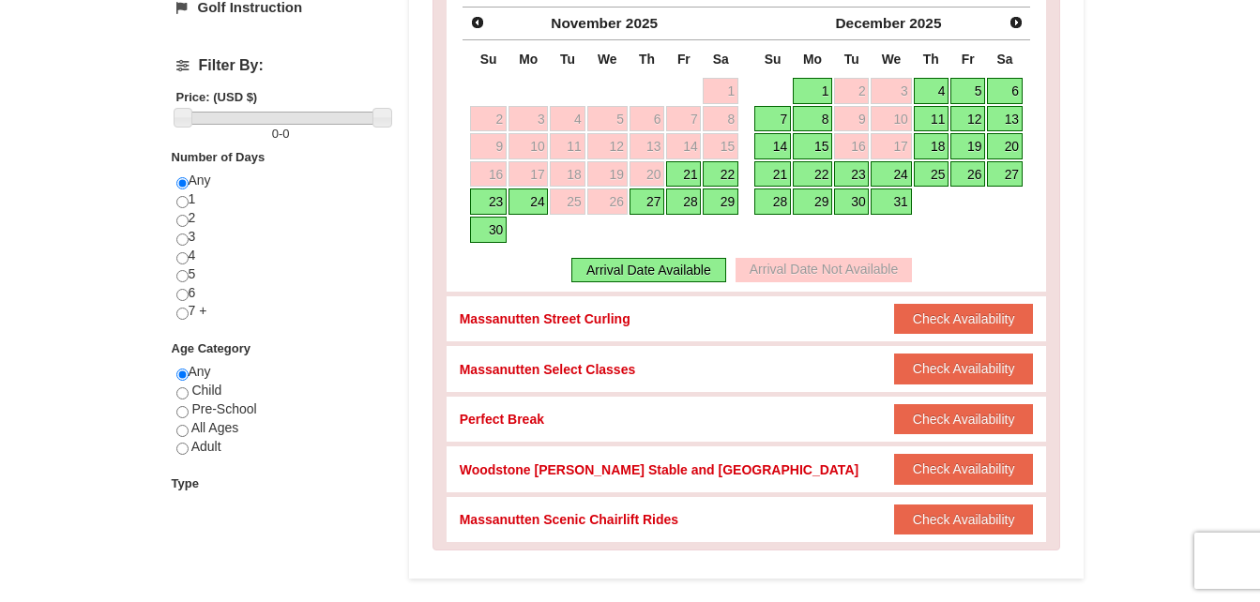
click at [537, 201] on link "24" at bounding box center [527, 202] width 39 height 26
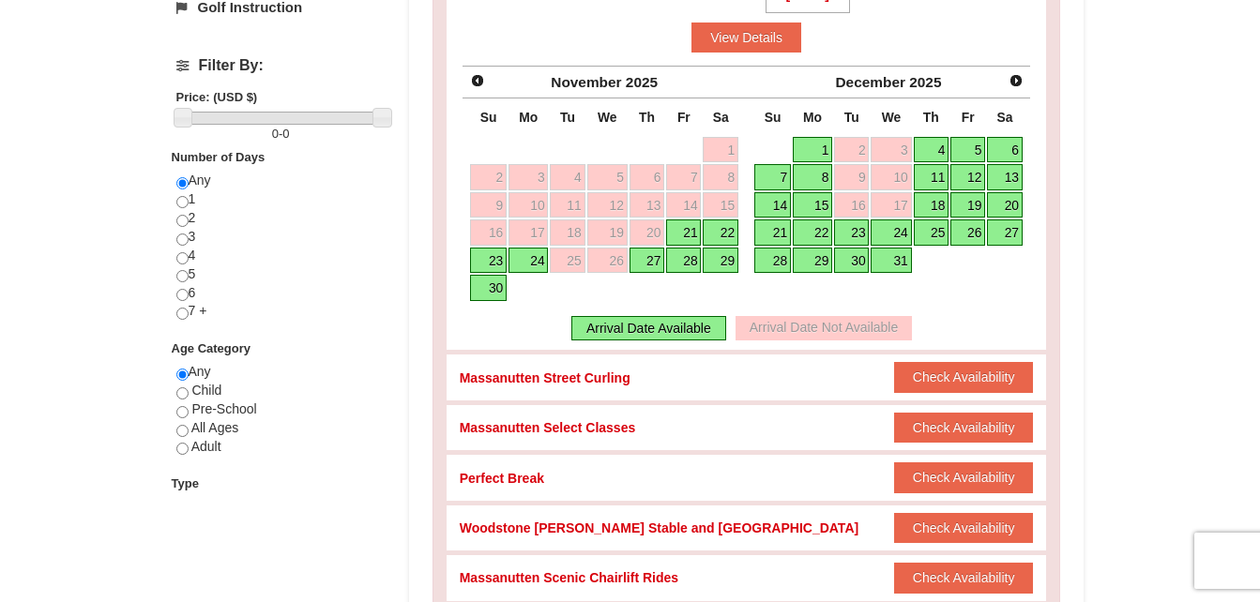
click at [537, 263] on link "24" at bounding box center [527, 261] width 39 height 26
click at [636, 328] on div "Arrival Date Available" at bounding box center [648, 328] width 155 height 24
click at [183, 205] on input "radio" at bounding box center [182, 202] width 12 height 12
radio input "true"
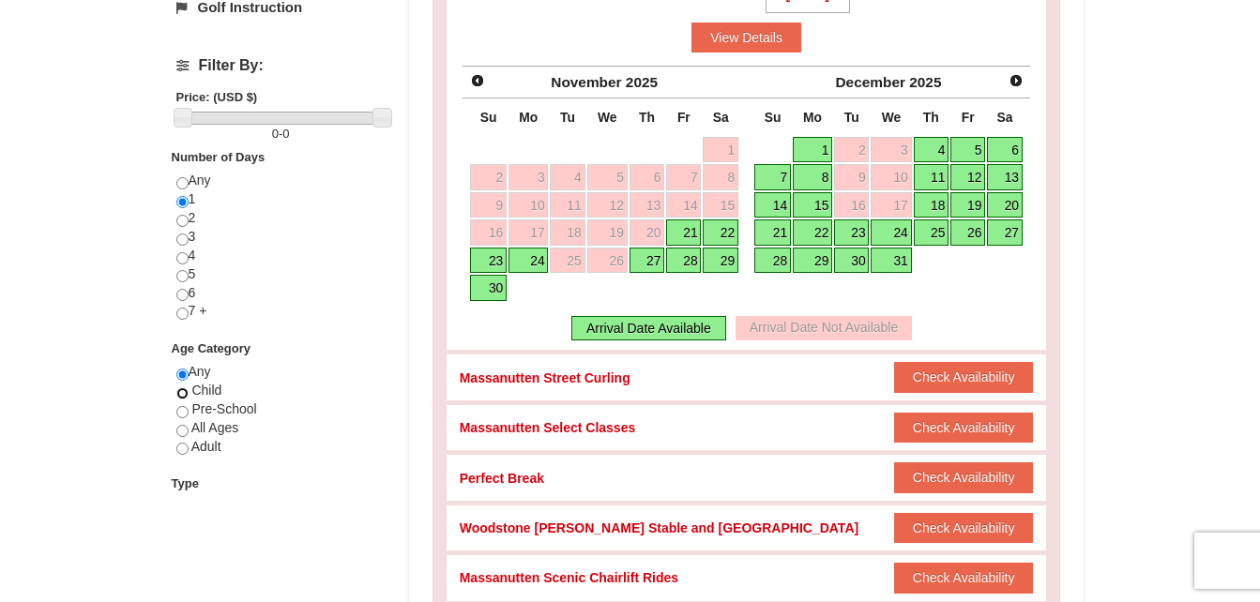
click at [181, 394] on input "radio" at bounding box center [182, 393] width 12 height 12
radio input "true"
click at [182, 450] on input "radio" at bounding box center [182, 449] width 12 height 12
radio input "true"
click at [184, 431] on input "radio" at bounding box center [182, 431] width 12 height 12
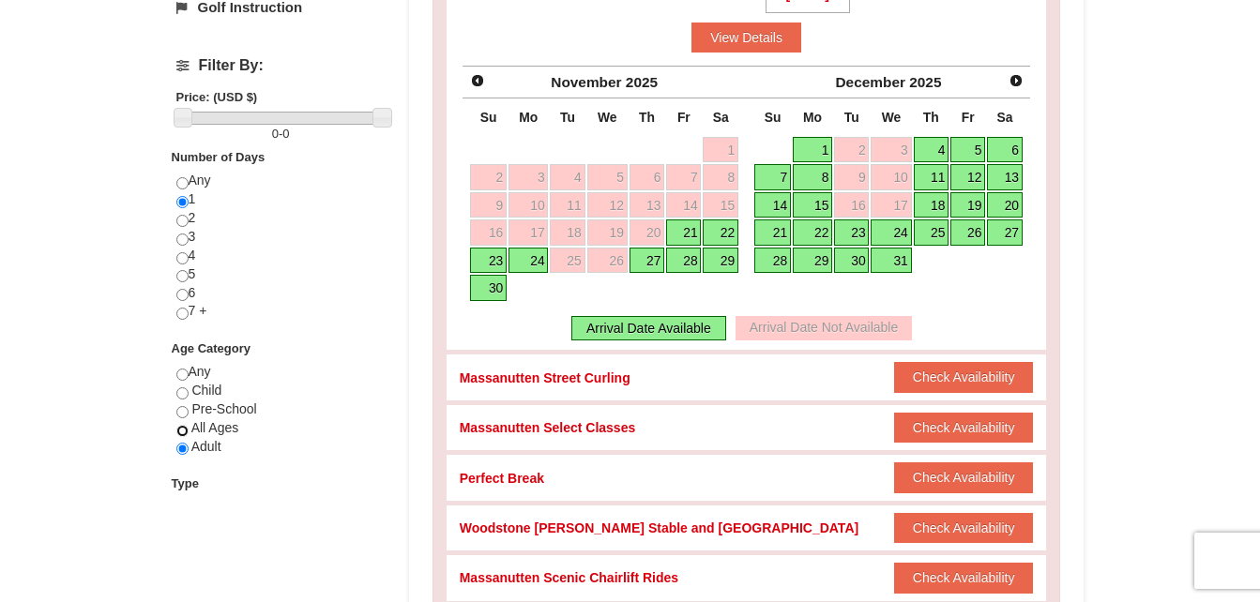
radio input "true"
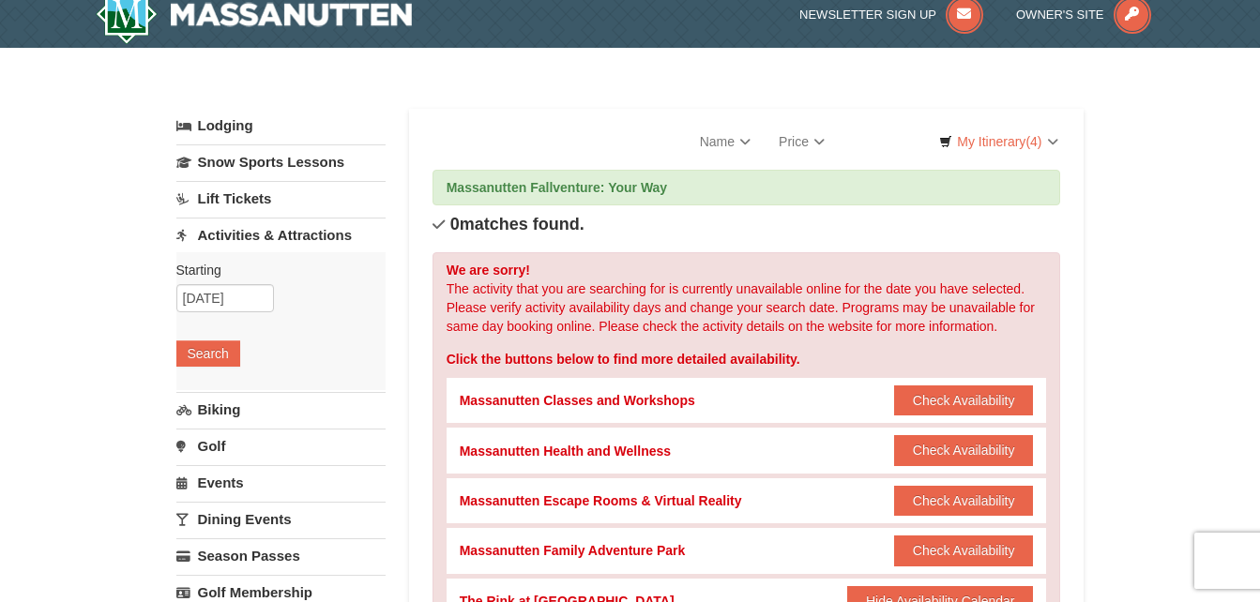
scroll to position [0, 0]
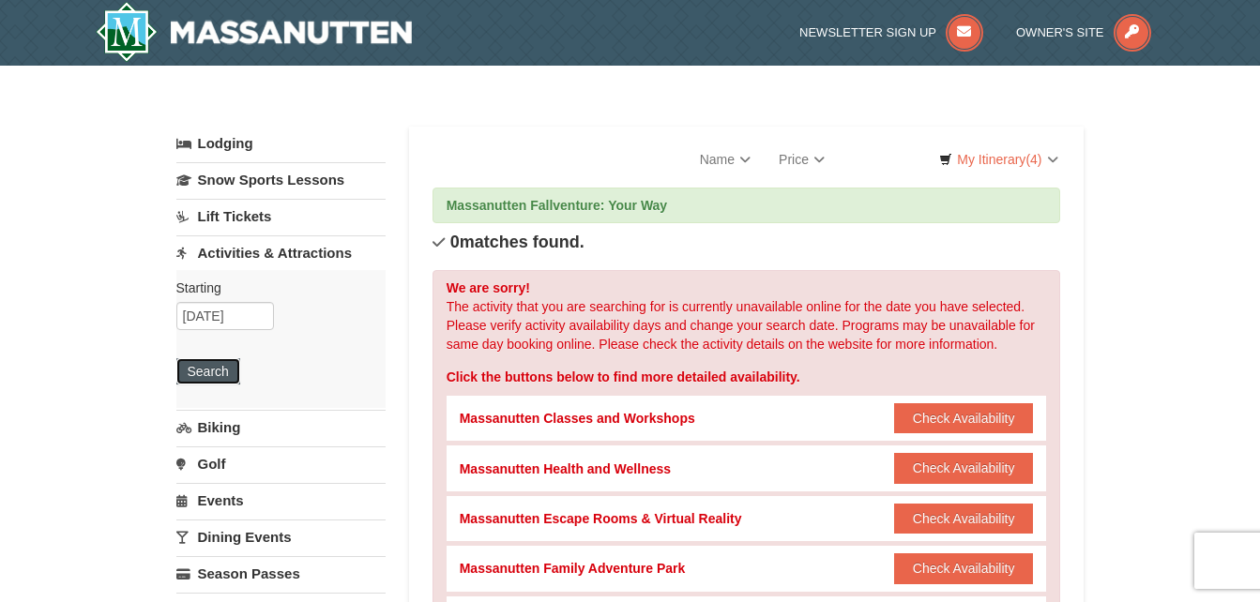
click at [198, 365] on button "Search" at bounding box center [208, 371] width 64 height 26
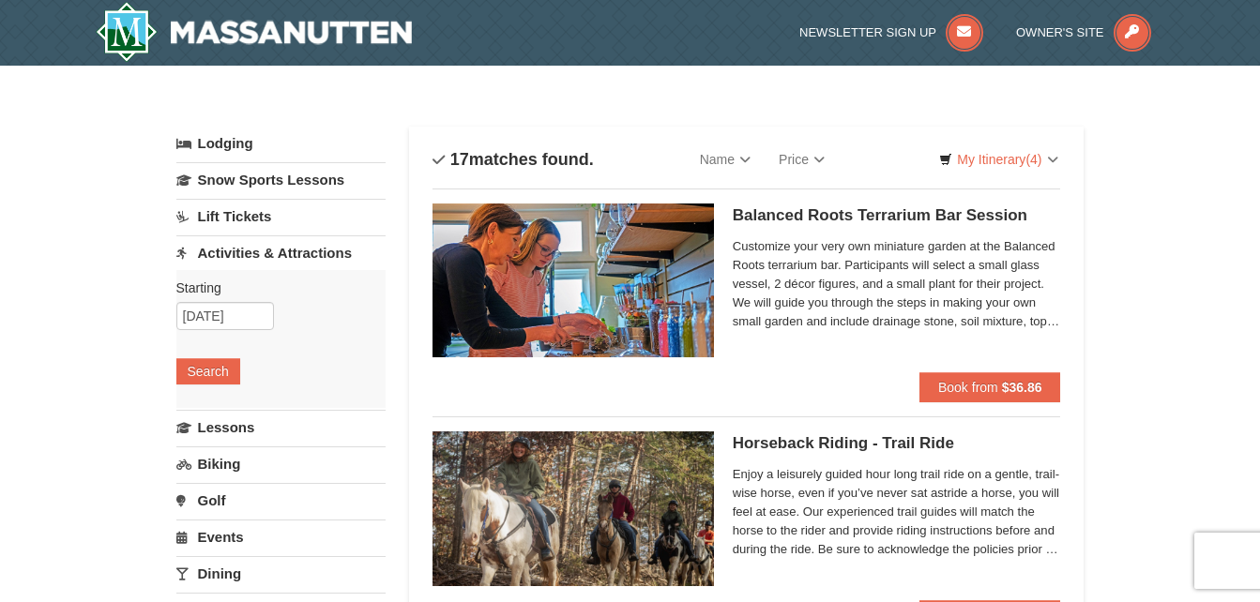
select select "10"
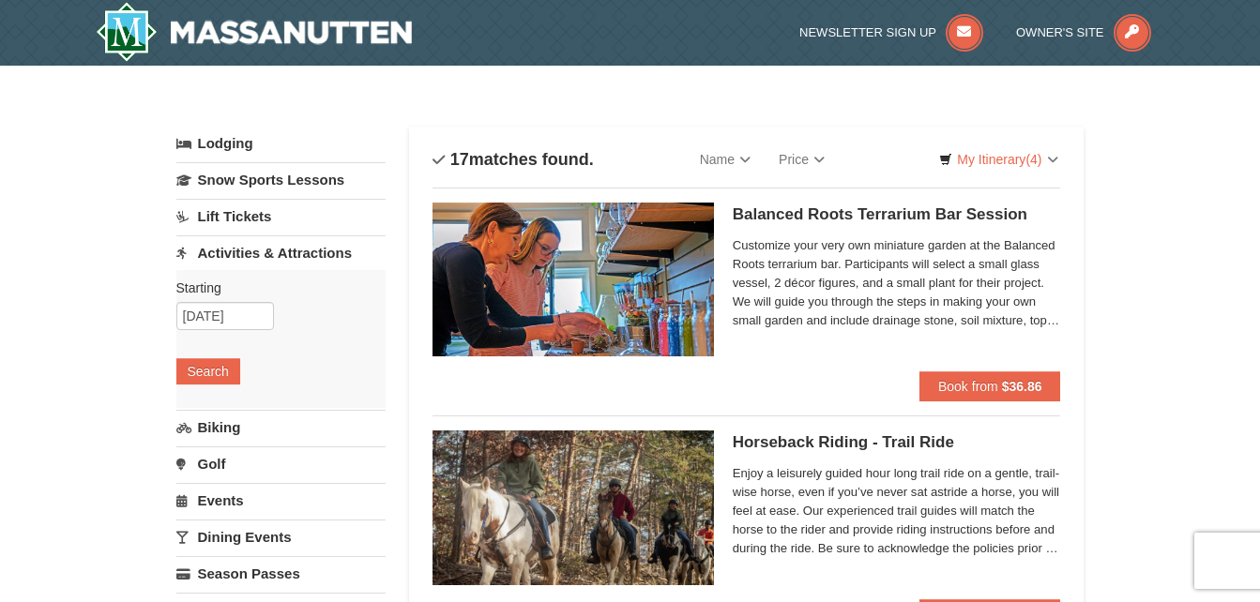
click at [247, 214] on link "Lift Tickets" at bounding box center [280, 216] width 209 height 35
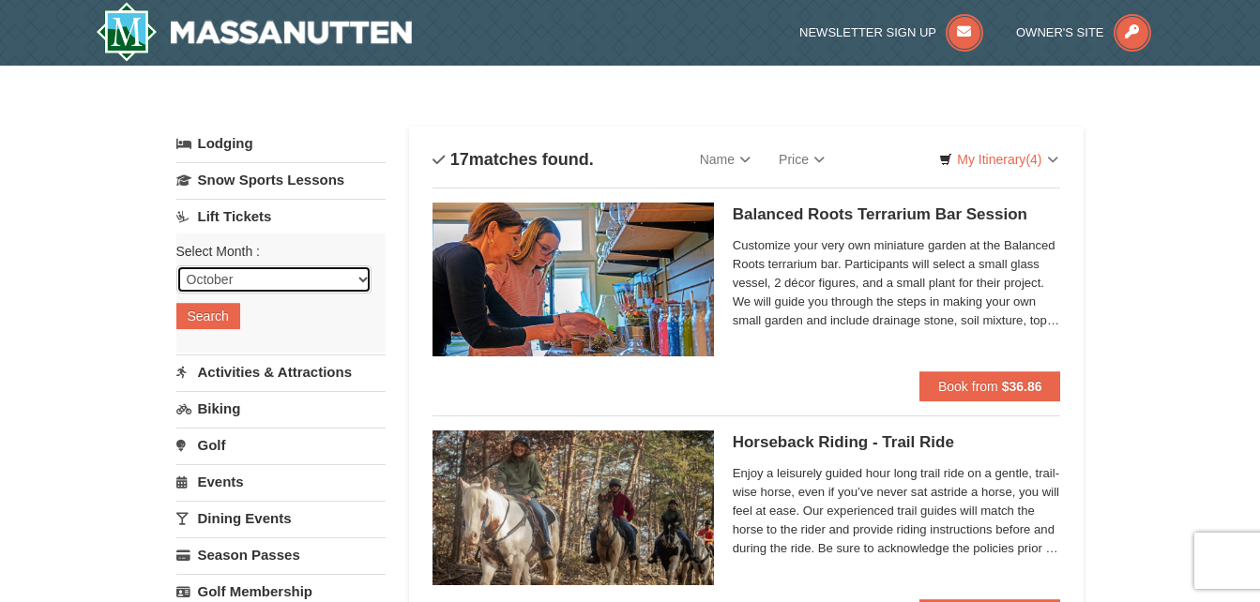
click at [358, 285] on select "October November December January February March April May June July August Sep…" at bounding box center [273, 279] width 195 height 28
select select "11"
click at [176, 265] on select "October November December January February March April May June July August Sep…" at bounding box center [273, 279] width 195 height 28
click at [218, 312] on button "Search" at bounding box center [208, 316] width 64 height 26
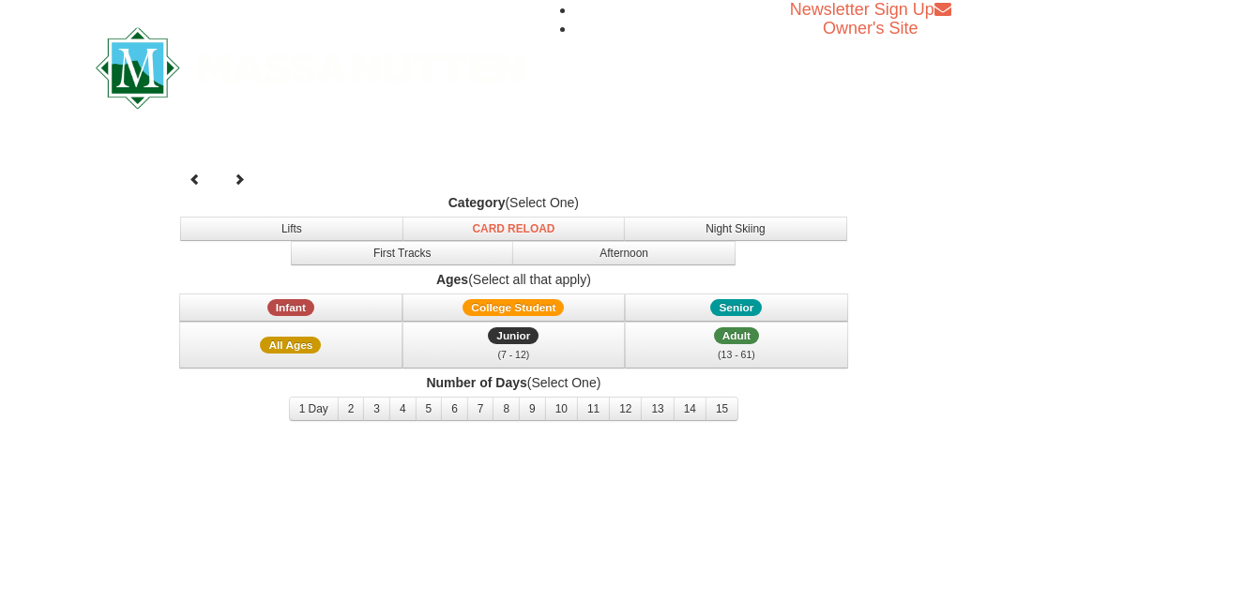
select select "11"
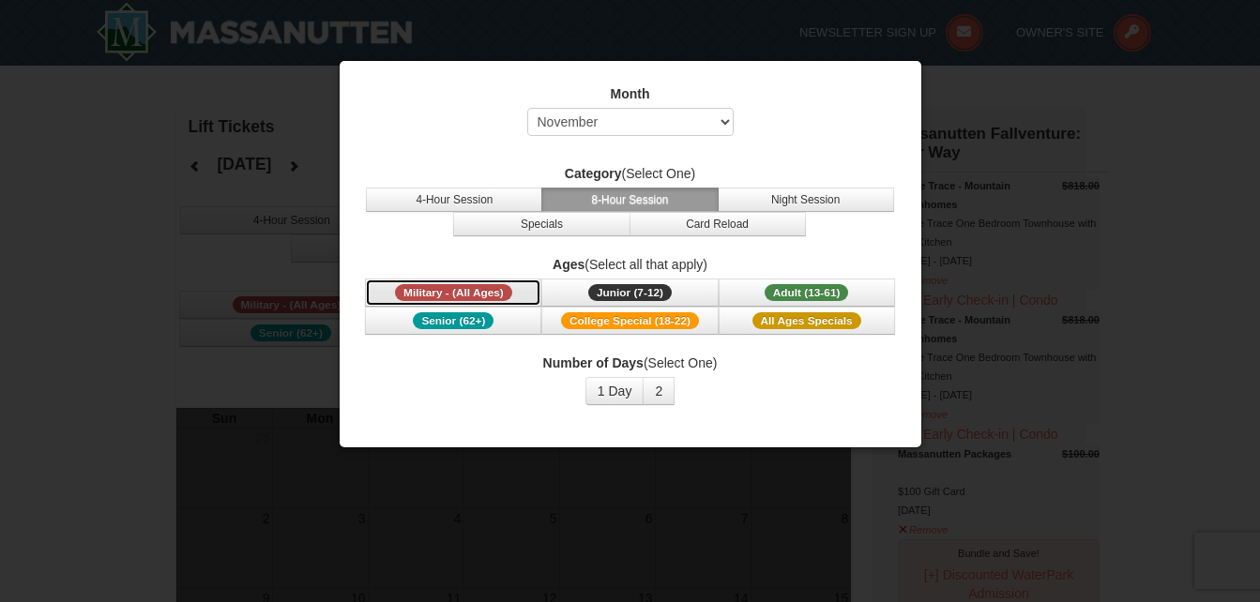
click at [423, 296] on span "Military - (All Ages)" at bounding box center [453, 292] width 117 height 17
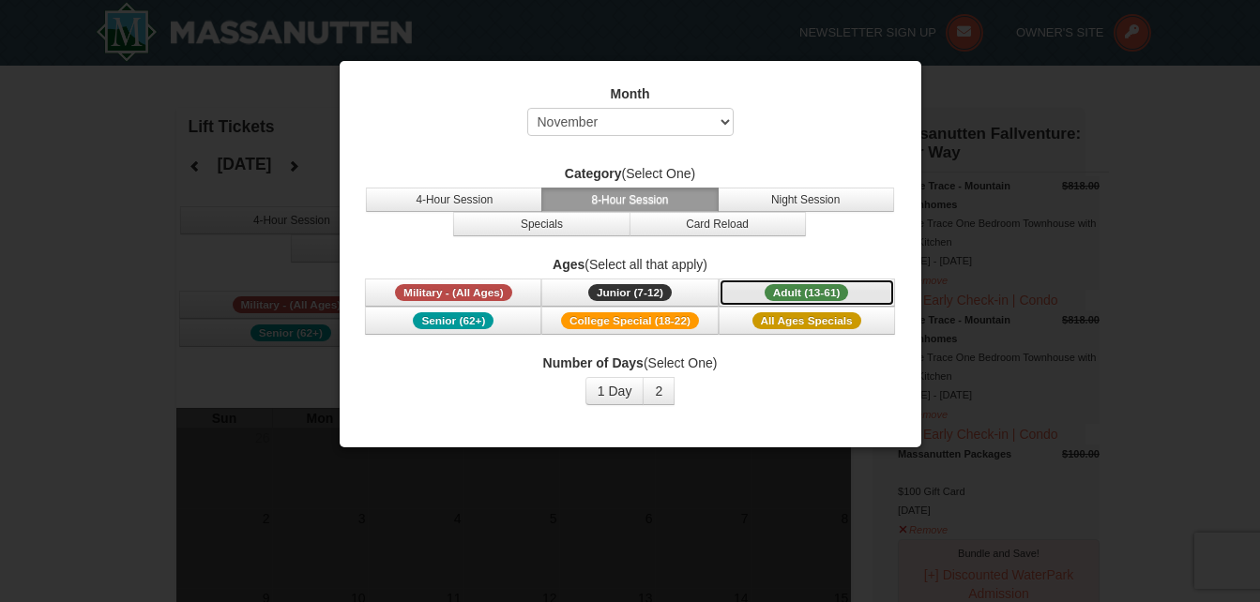
click at [778, 291] on span "Adult (13-61)" at bounding box center [806, 292] width 84 height 17
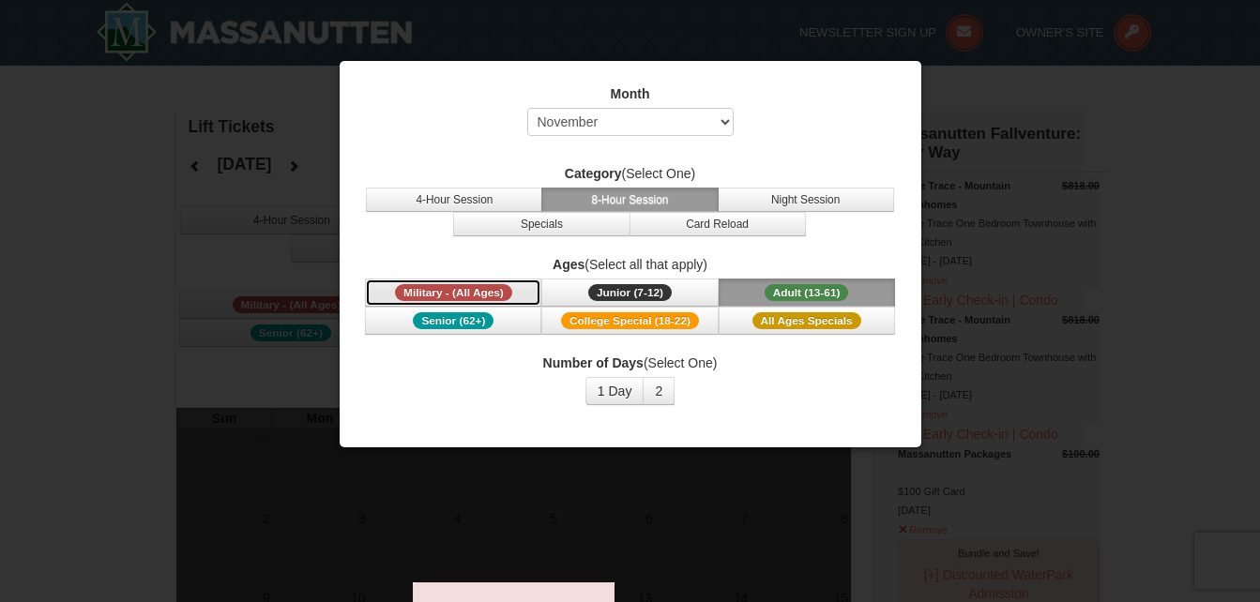
click at [458, 291] on span "Military - (All Ages)" at bounding box center [453, 292] width 117 height 17
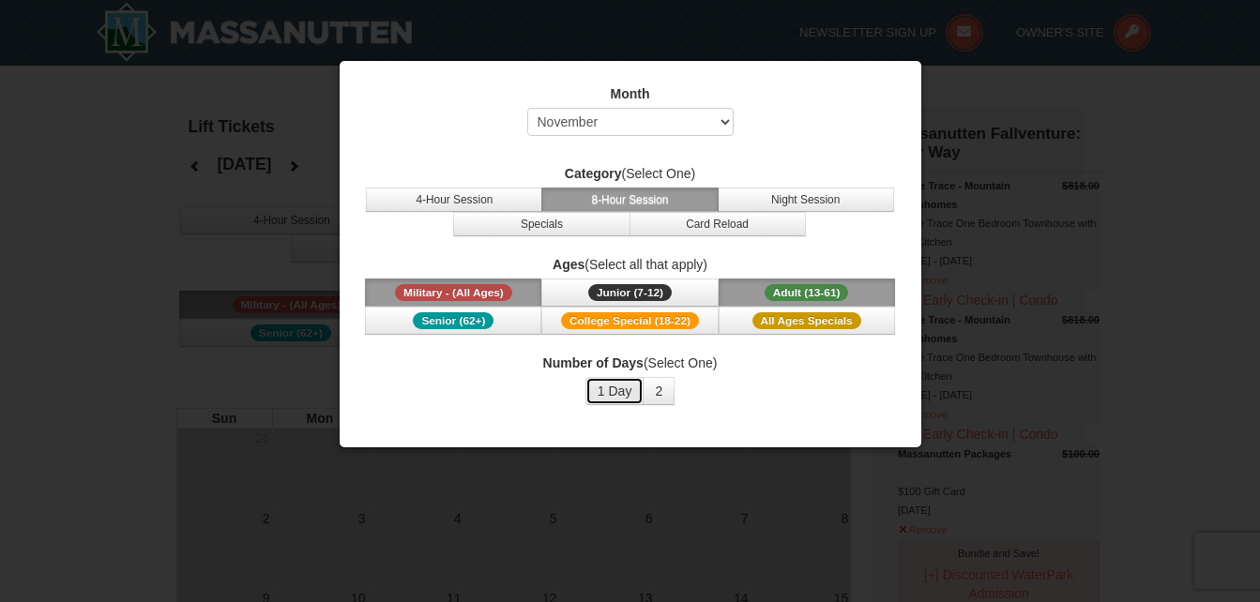
click at [618, 396] on button "1 Day" at bounding box center [614, 391] width 59 height 28
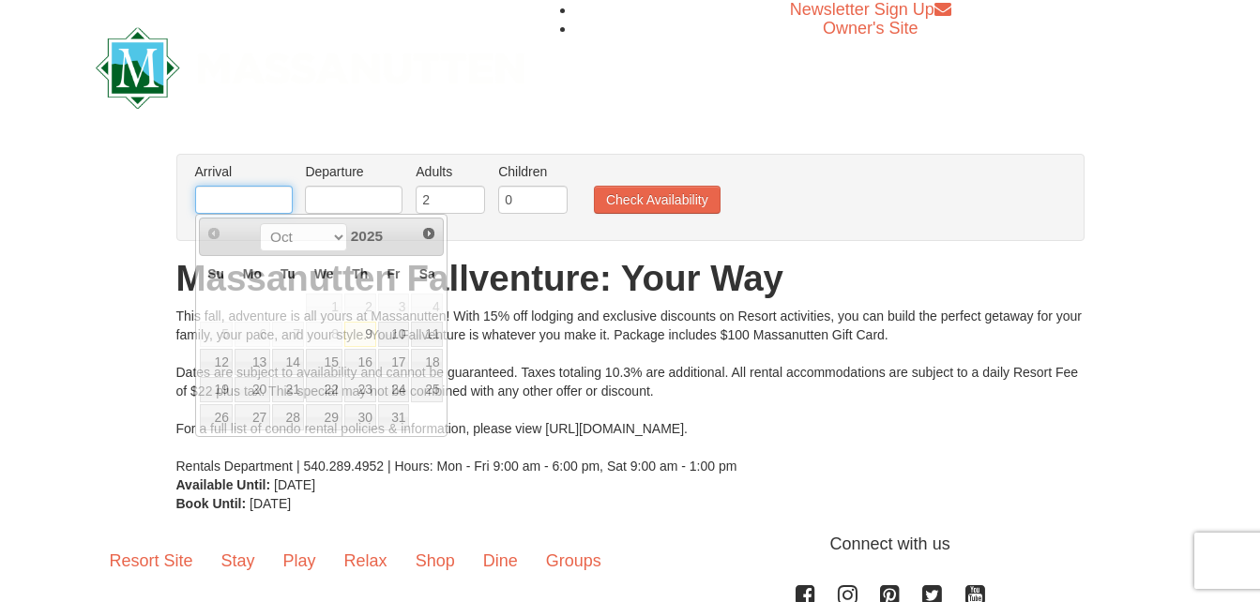
click at [264, 210] on input "text" at bounding box center [244, 200] width 98 height 28
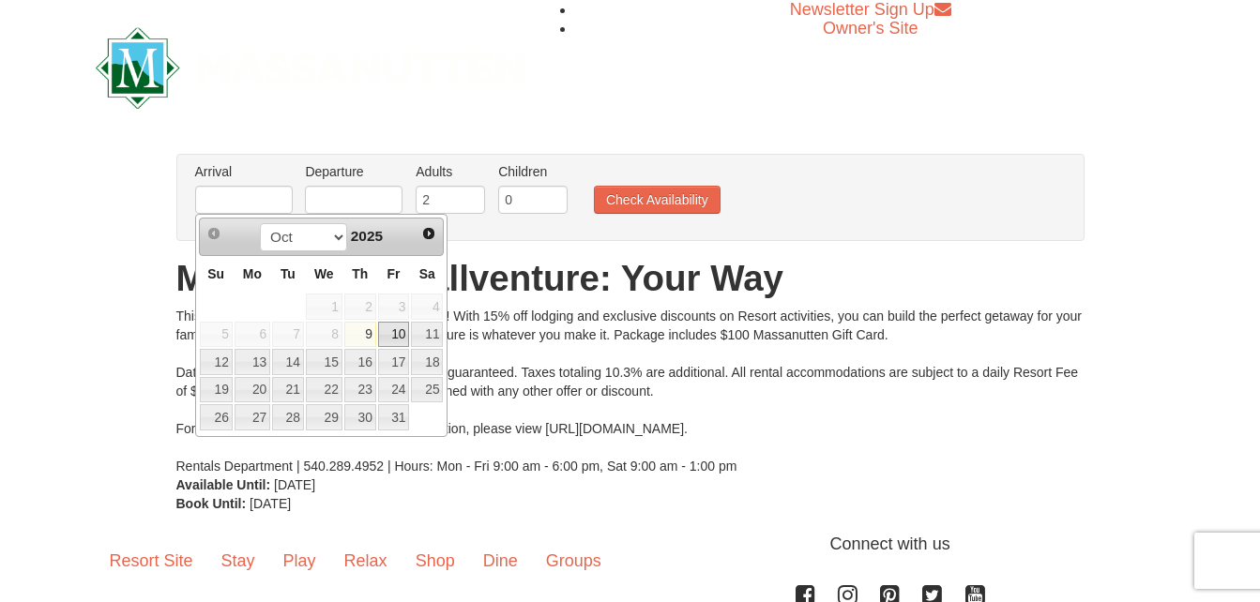
click at [395, 332] on link "10" at bounding box center [394, 335] width 32 height 26
type input "[DATE]"
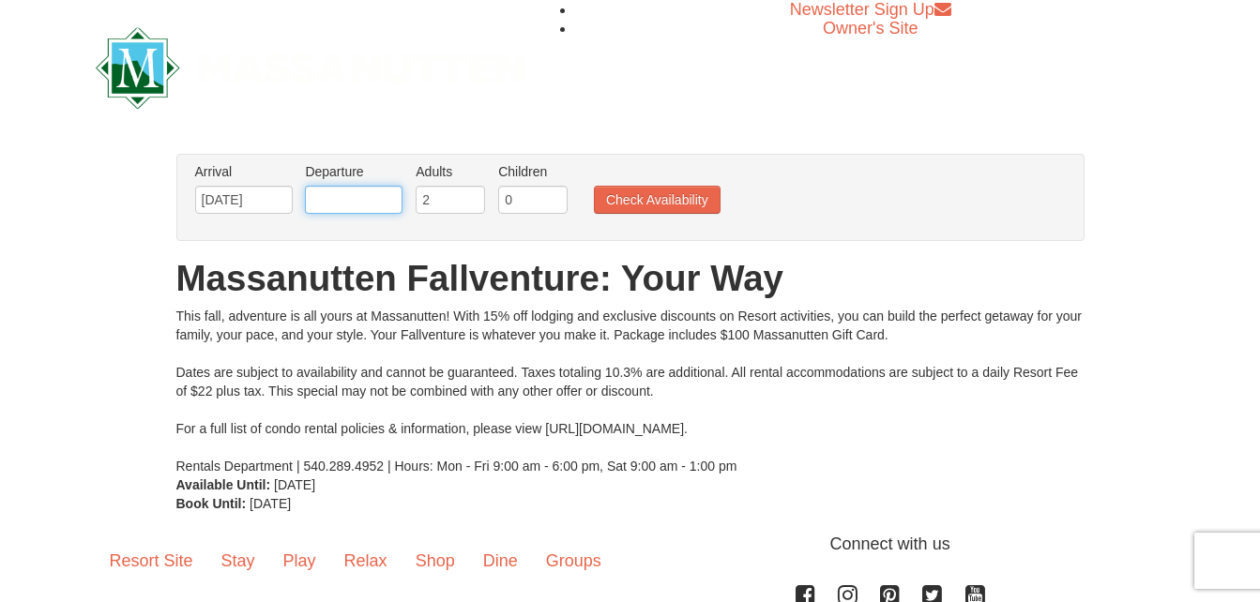
click at [393, 200] on input "text" at bounding box center [354, 200] width 98 height 28
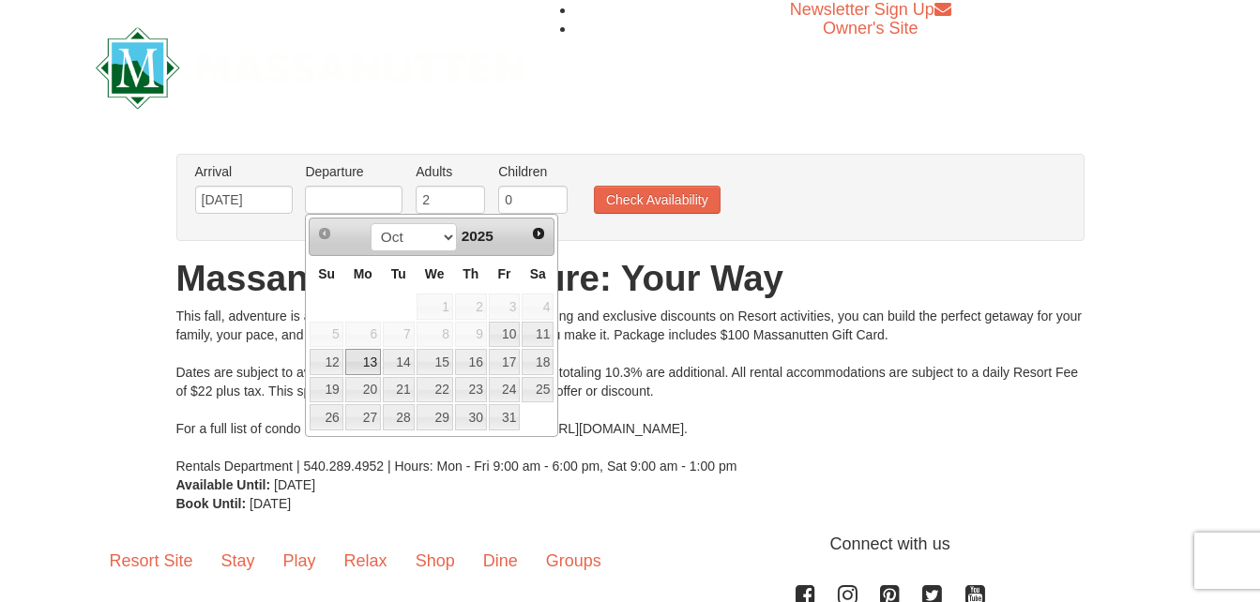
click at [364, 359] on link "13" at bounding box center [363, 362] width 36 height 26
type input "[DATE]"
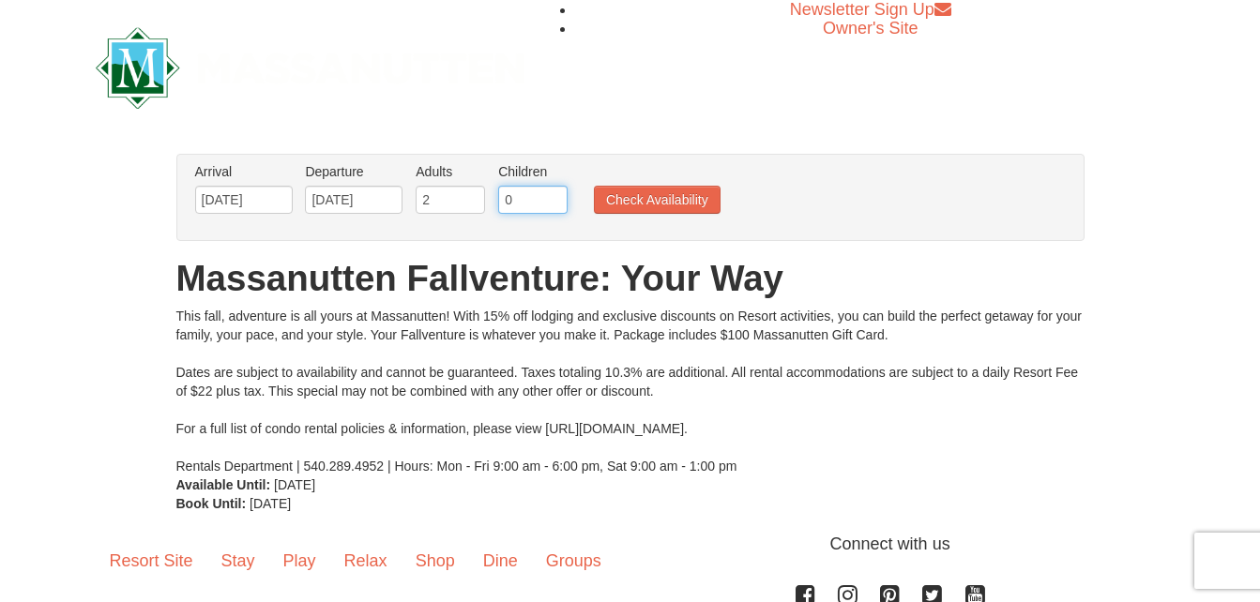
click at [554, 201] on input "0" at bounding box center [532, 200] width 69 height 28
type input "1"
click at [554, 194] on input "1" at bounding box center [532, 200] width 69 height 28
click at [613, 205] on button "Check Availability" at bounding box center [657, 200] width 127 height 28
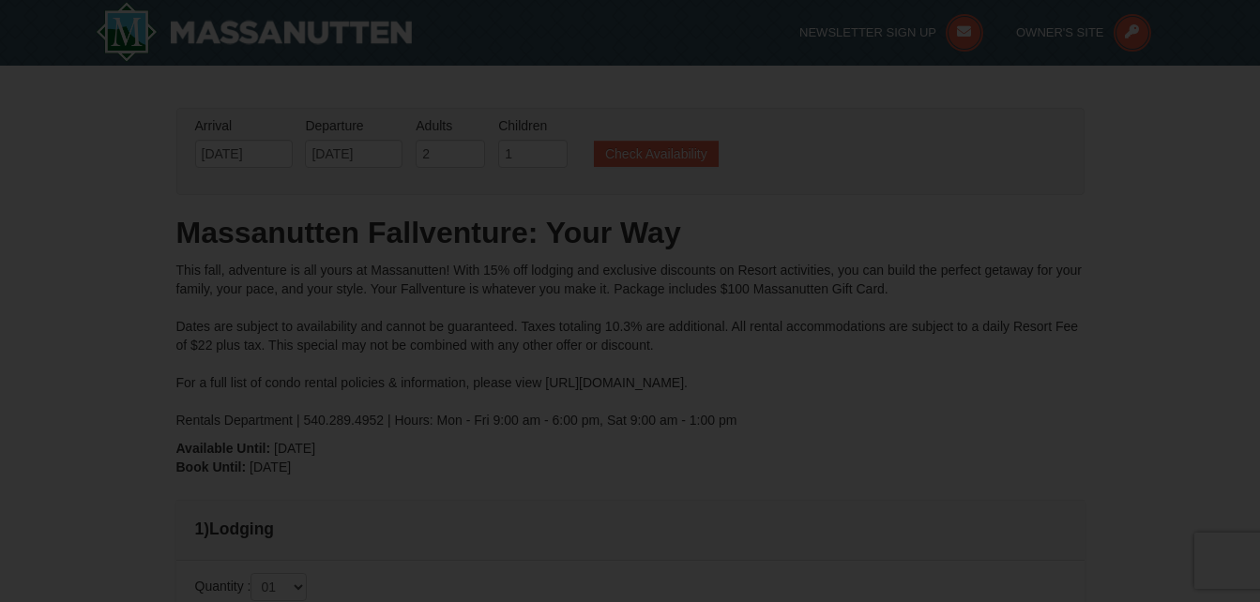
type input "[DATE]"
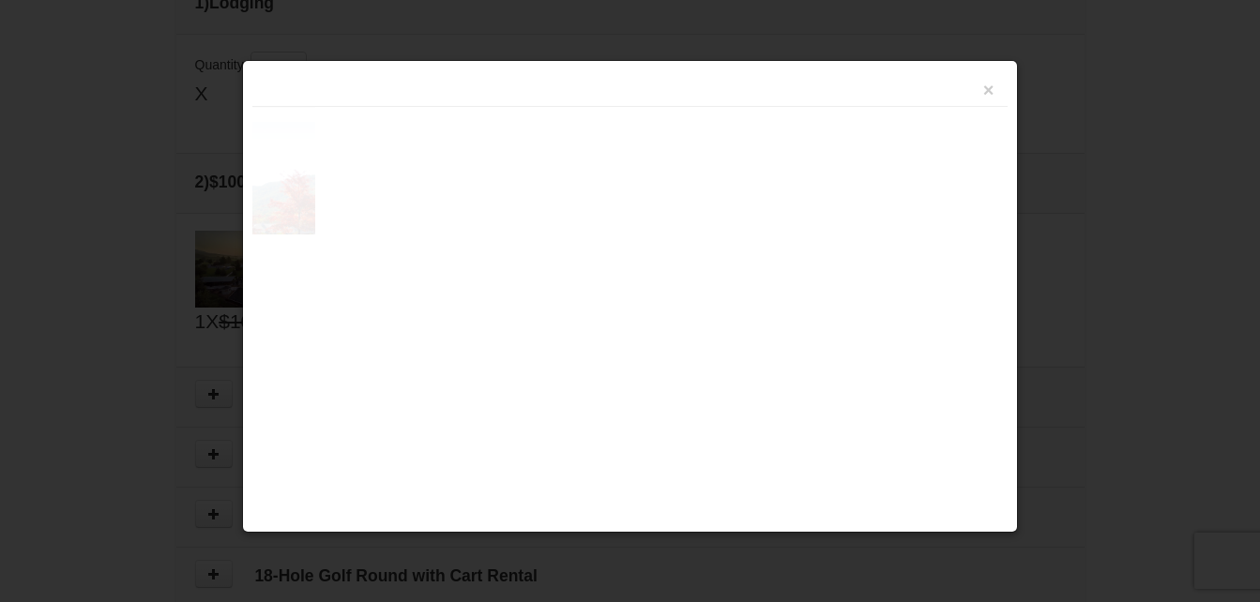
scroll to position [573, 0]
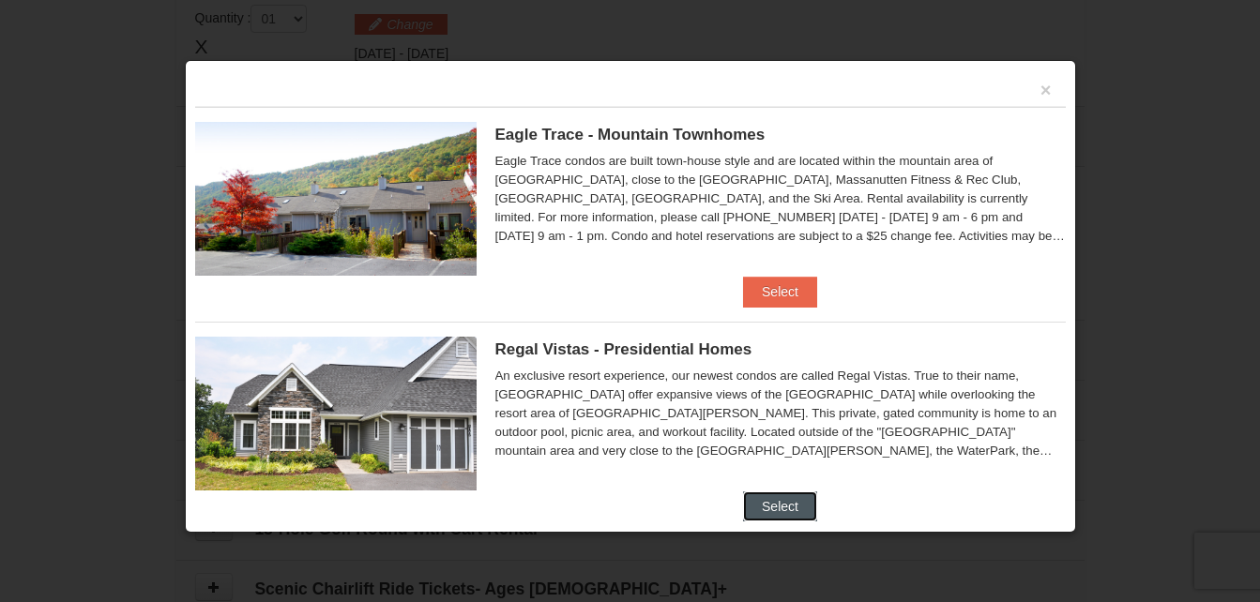
click at [778, 513] on button "Select" at bounding box center [780, 506] width 74 height 30
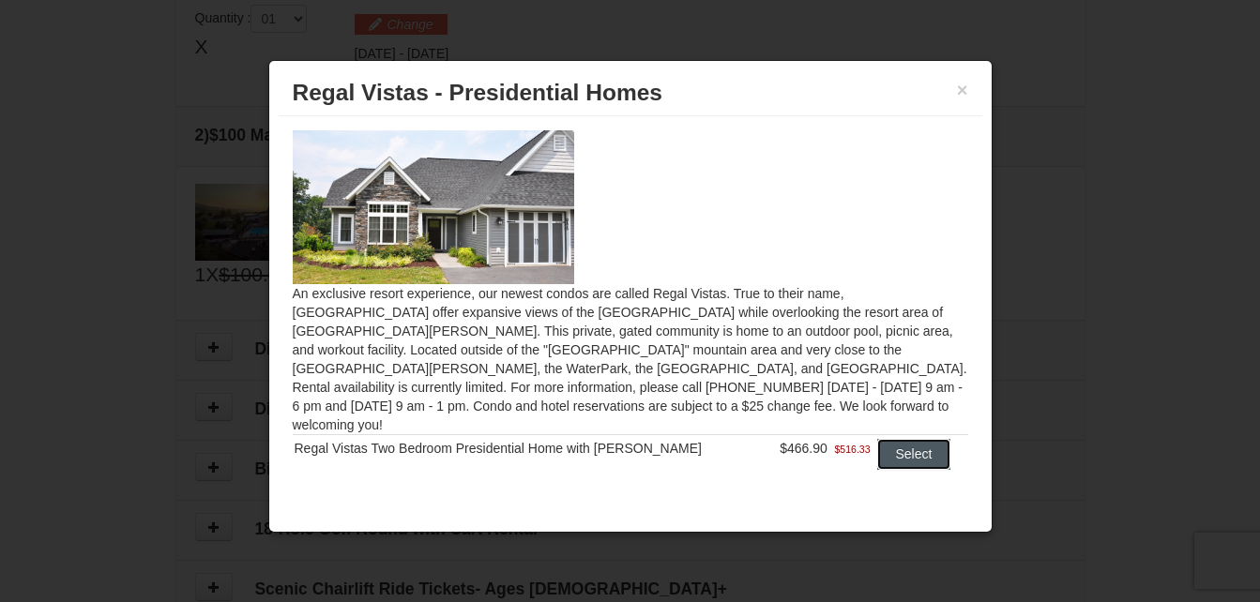
click at [885, 439] on button "Select" at bounding box center [914, 454] width 74 height 30
